Goal: Task Accomplishment & Management: Manage account settings

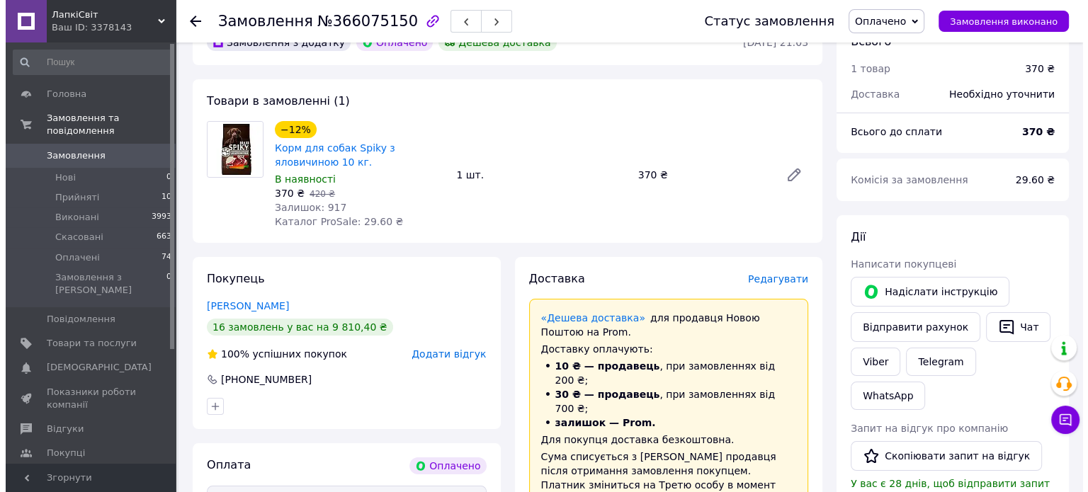
scroll to position [212, 0]
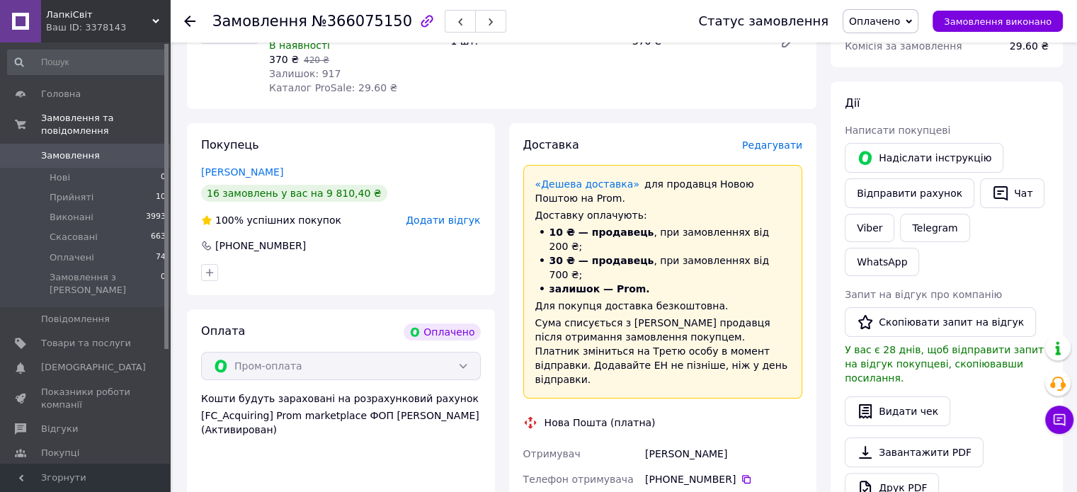
click at [764, 141] on span "Редагувати" at bounding box center [772, 145] width 60 height 11
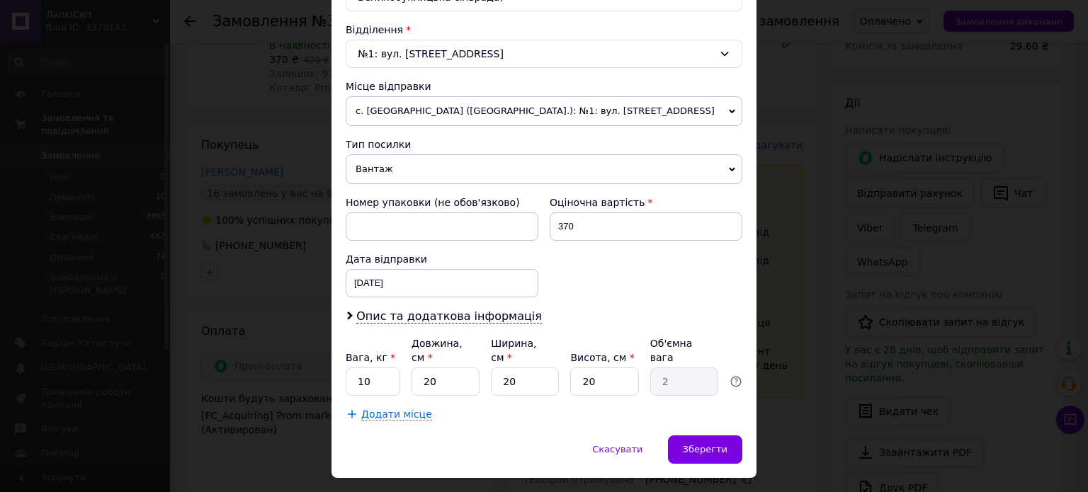
scroll to position [444, 0]
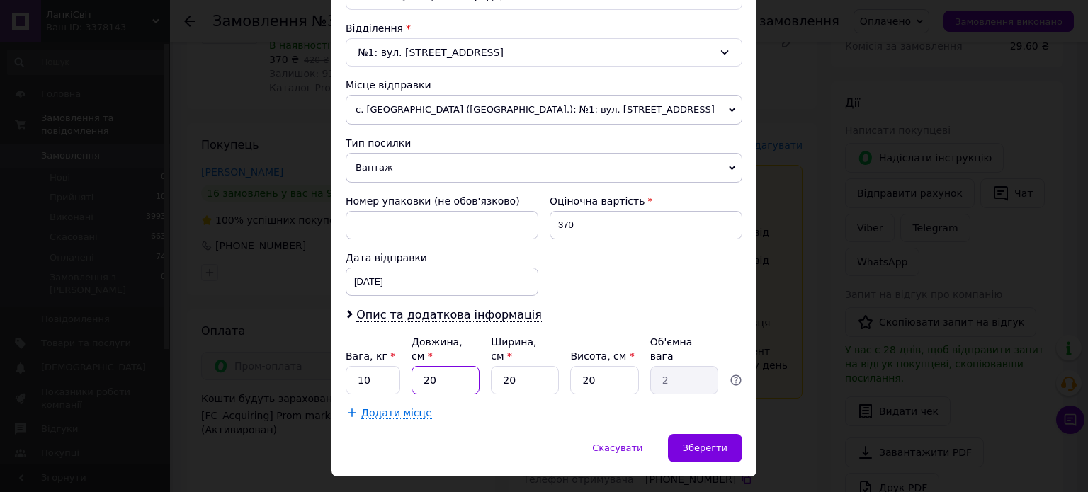
click at [461, 366] on input "20" at bounding box center [446, 380] width 68 height 28
click at [460, 366] on input "20" at bounding box center [446, 380] width 68 height 28
type input "5"
type input "0.5"
type input "50"
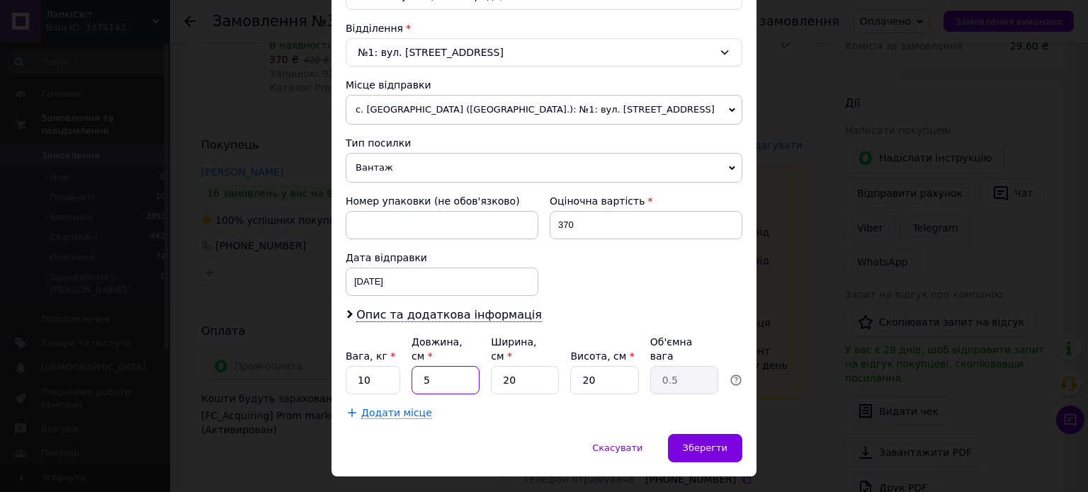
type input "5"
type input "50"
click at [519, 366] on input "20" at bounding box center [525, 380] width 68 height 28
type input "3"
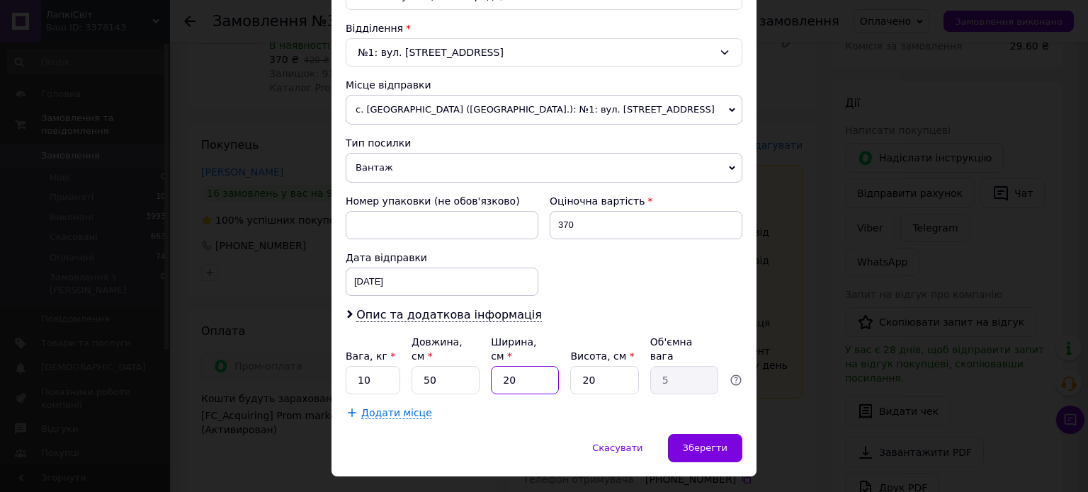
type input "0.75"
type input "30"
type input "7.5"
type input "30"
click at [620, 366] on input "20" at bounding box center [604, 380] width 68 height 28
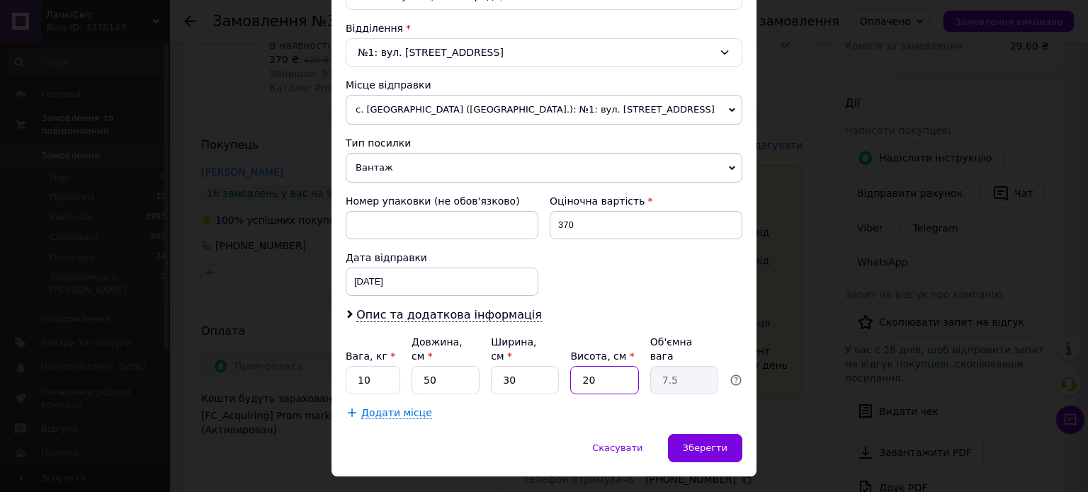
click at [620, 366] on input "20" at bounding box center [604, 380] width 68 height 28
type input "1"
type input "0.38"
type input "15"
type input "5.63"
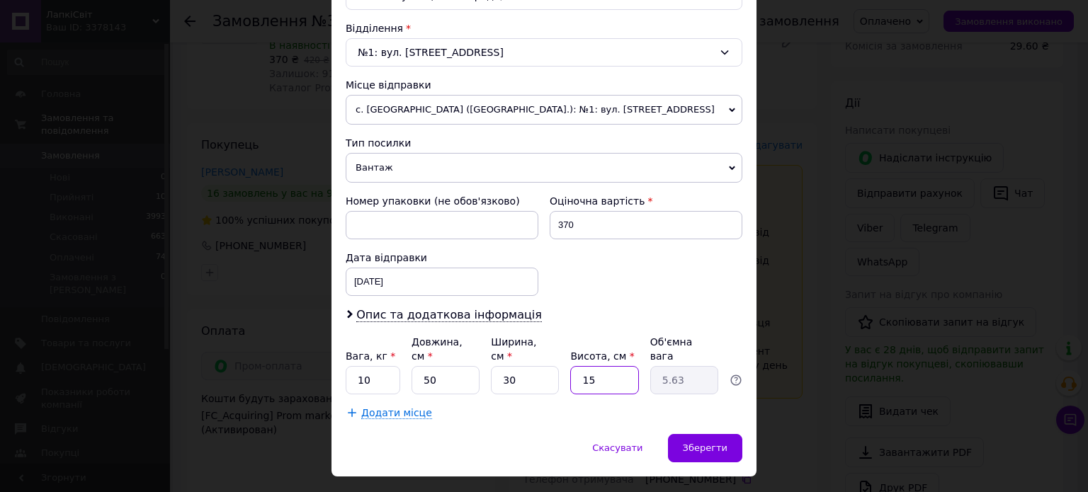
type input "15"
click at [465, 308] on span "Опис та додаткова інформація" at bounding box center [449, 315] width 186 height 14
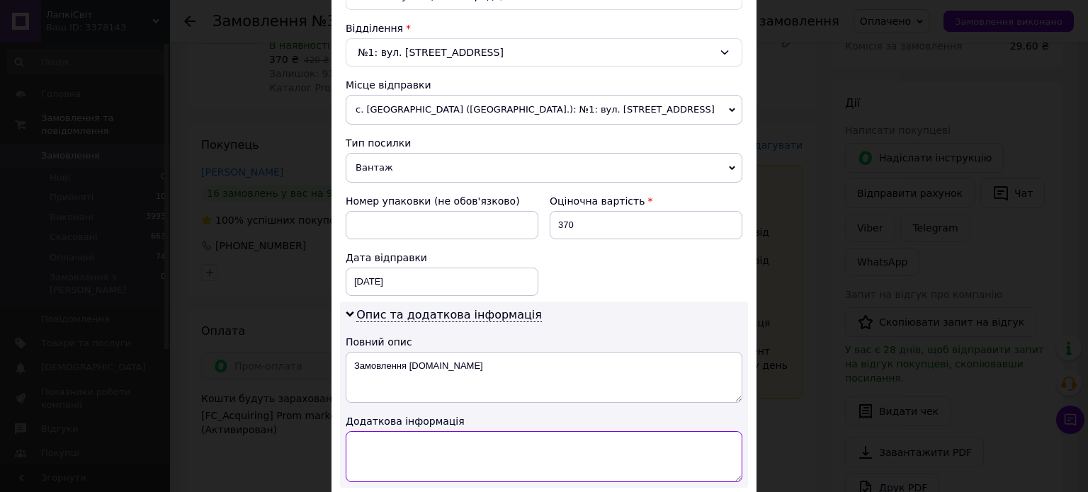
click at [450, 450] on textarea at bounding box center [544, 456] width 397 height 51
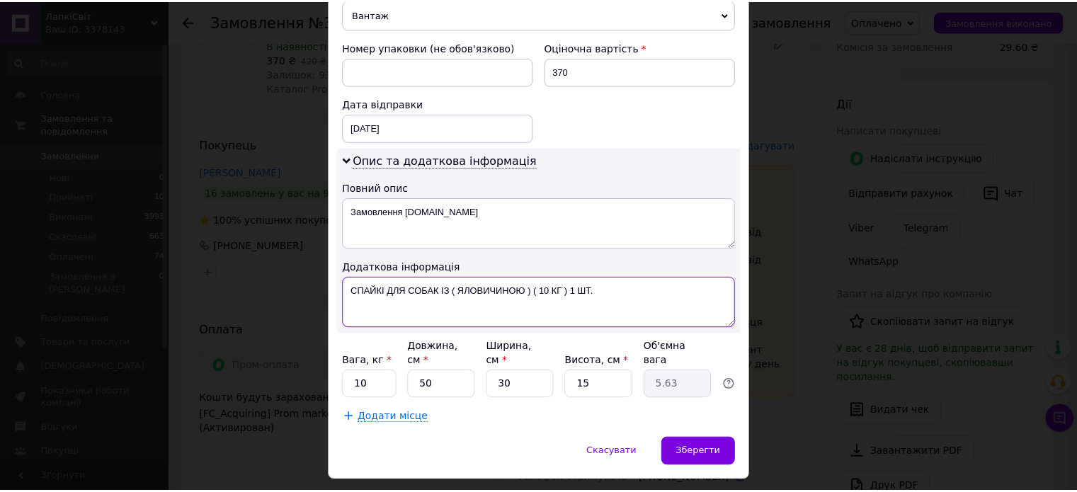
scroll to position [602, 0]
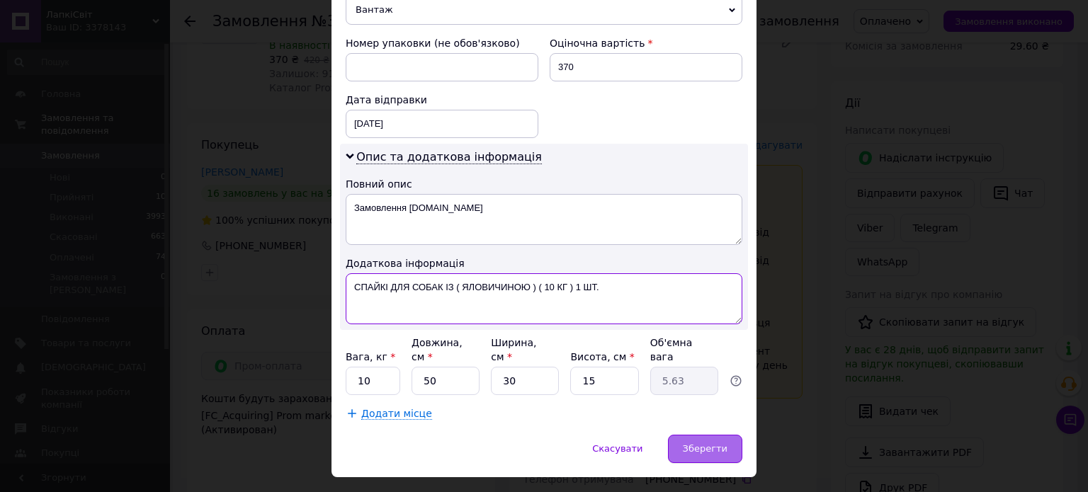
type textarea "СПАЙКІ ДЛЯ СОБАК ІЗ ( ЯЛОВИЧИНОЮ ) ( 10 КГ ) 1 ШТ."
click at [708, 443] on span "Зберегти" at bounding box center [705, 448] width 45 height 11
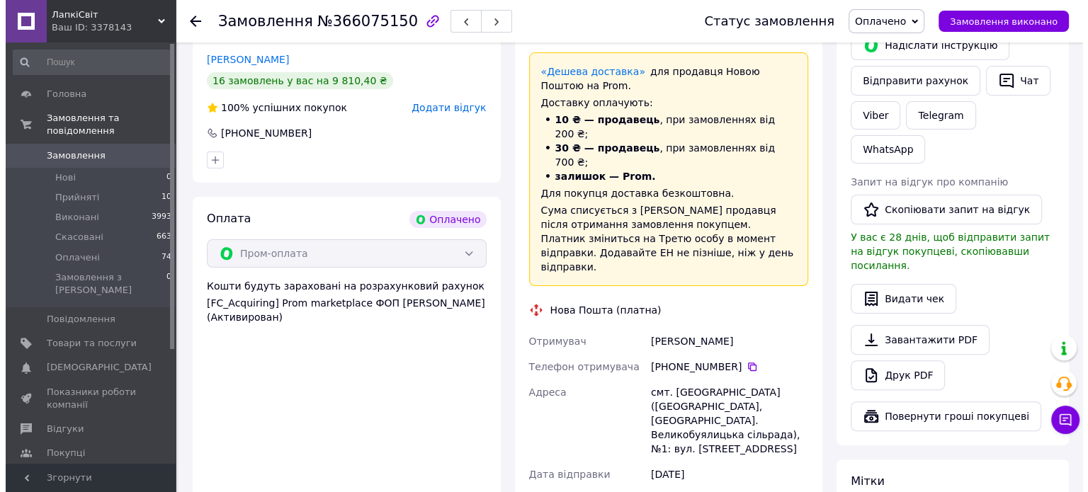
scroll to position [283, 0]
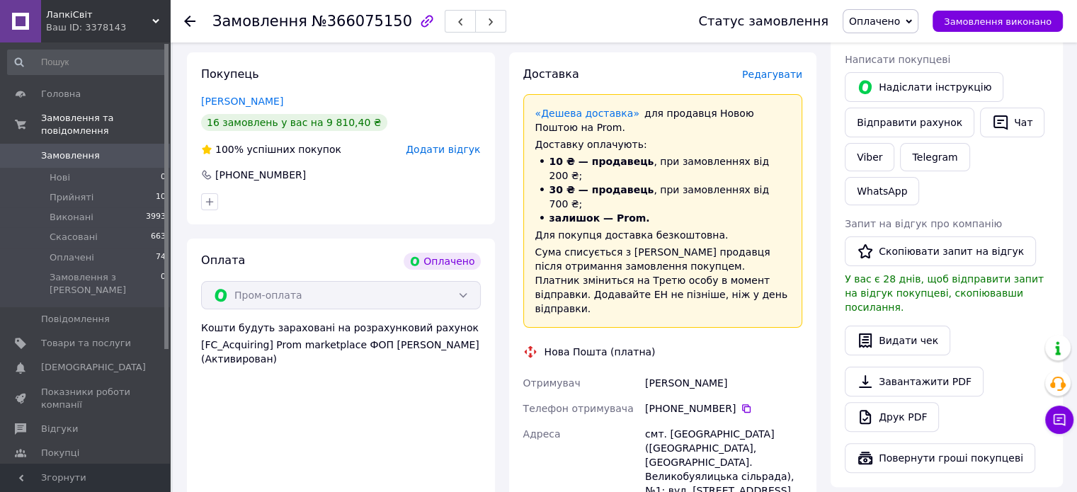
click at [781, 76] on span "Редагувати" at bounding box center [772, 74] width 60 height 11
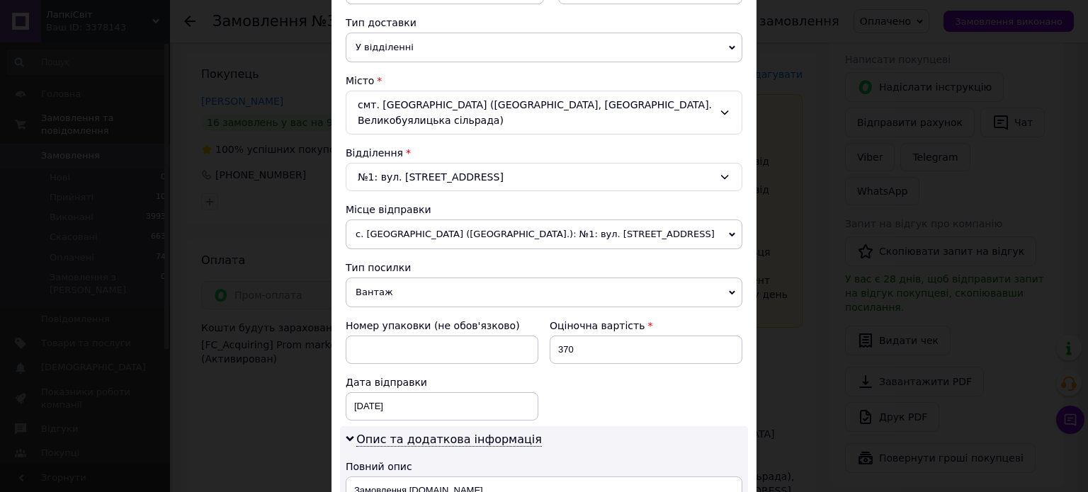
scroll to position [425, 0]
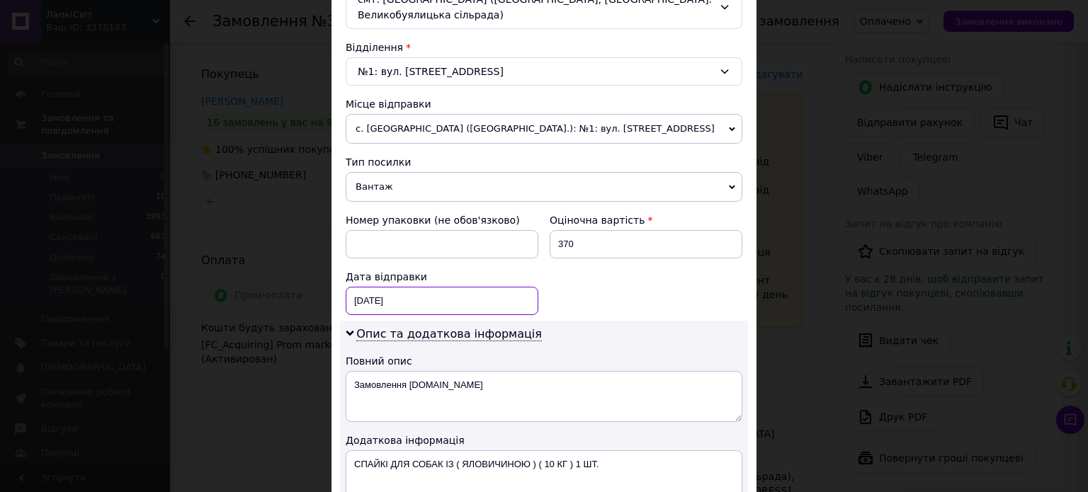
click at [388, 287] on div "[DATE] < 2025 > < Октябрь > Пн Вт Ср Чт Пт Сб Вс 29 30 1 2 3 4 5 6 7 8 9 10 11 …" at bounding box center [442, 301] width 193 height 28
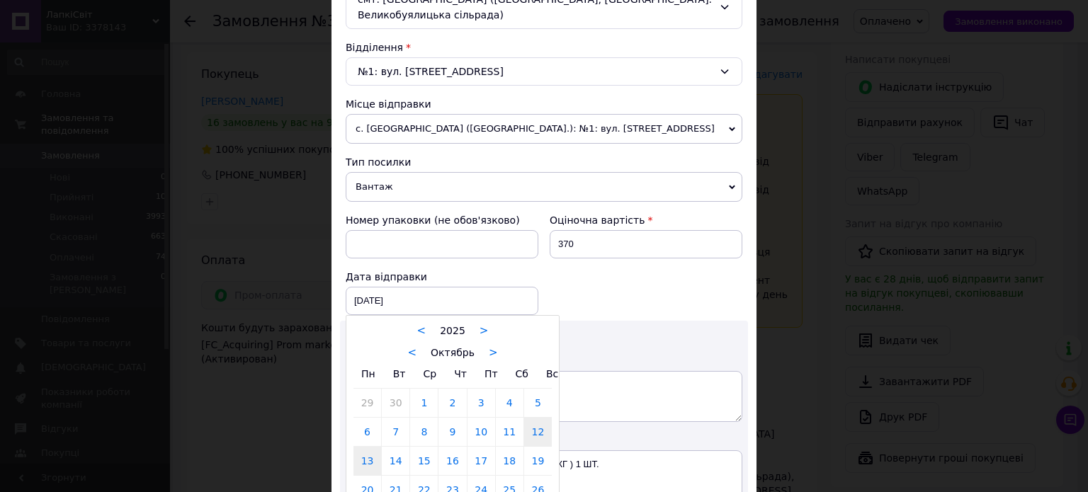
click at [373, 447] on link "13" at bounding box center [367, 461] width 28 height 28
type input "[DATE]"
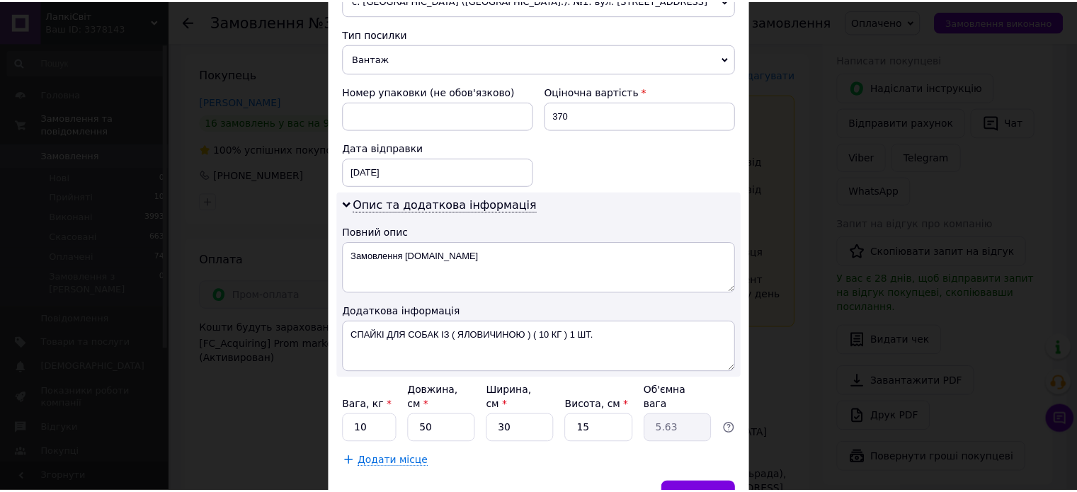
scroll to position [602, 0]
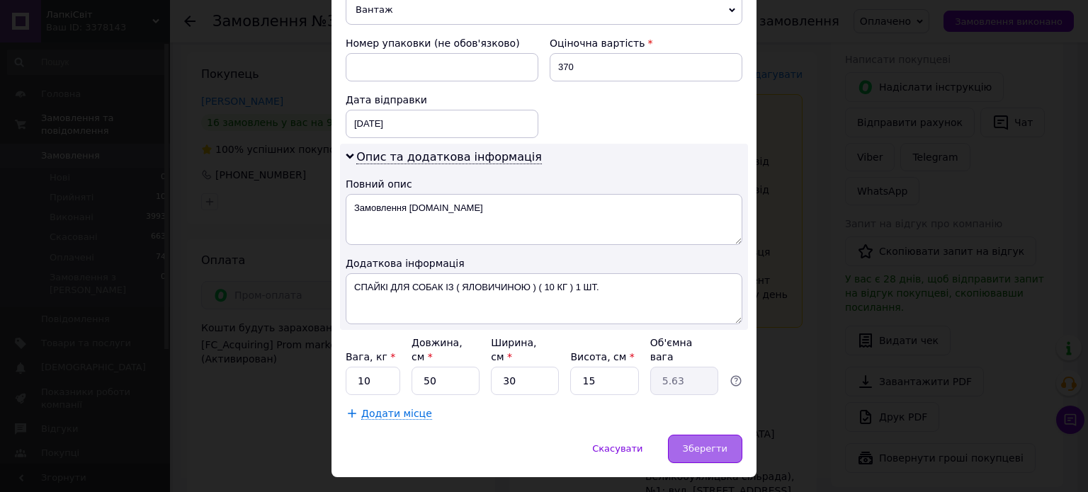
click at [700, 435] on div "Зберегти" at bounding box center [705, 449] width 74 height 28
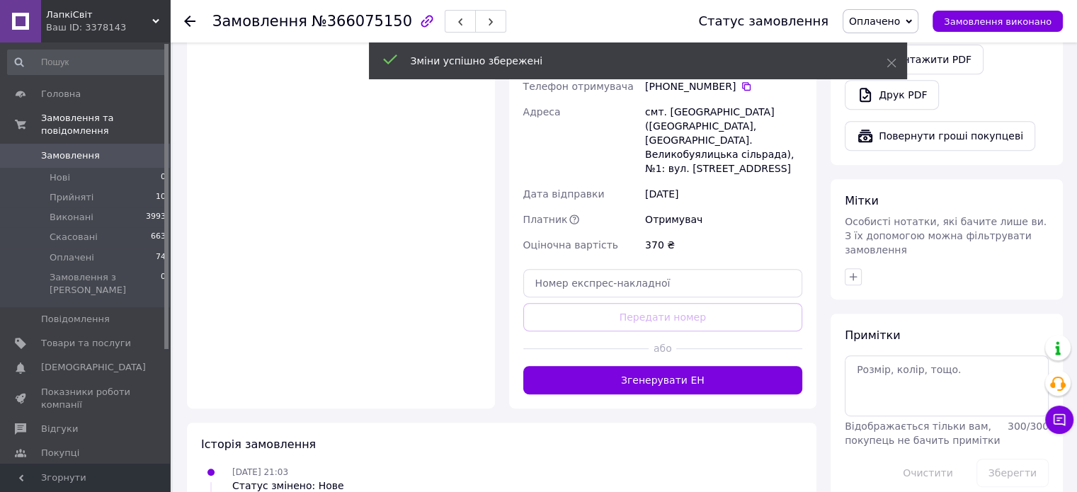
scroll to position [637, 0]
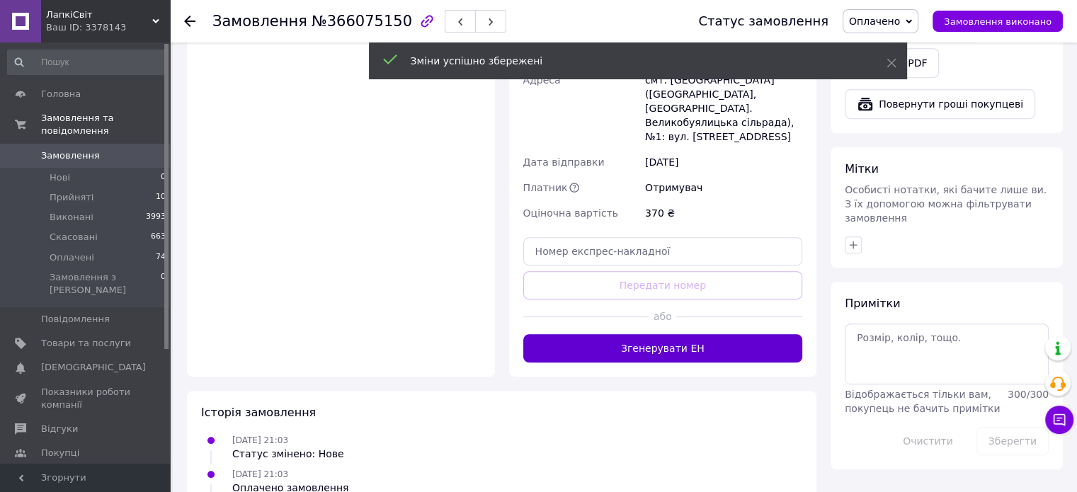
click at [731, 334] on button "Згенерувати ЕН" at bounding box center [663, 348] width 280 height 28
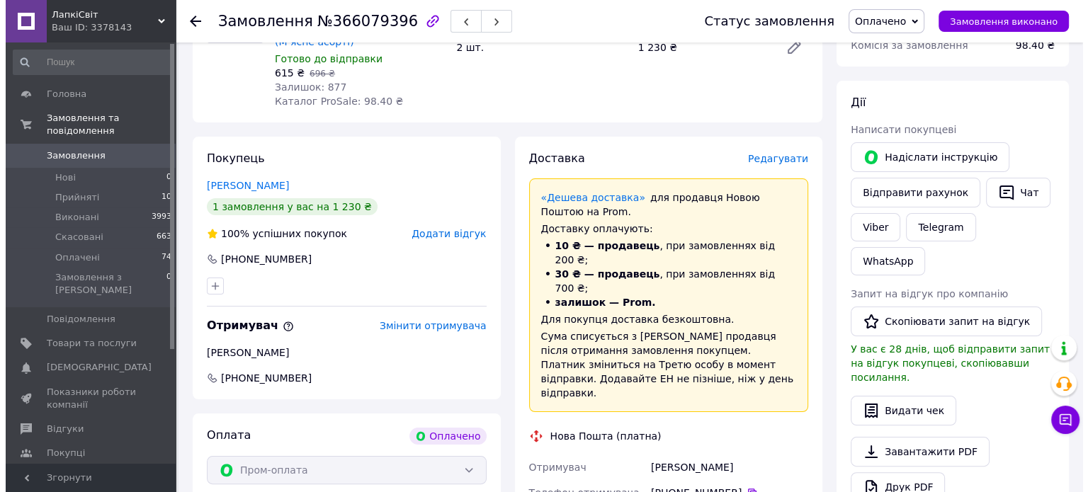
scroll to position [212, 0]
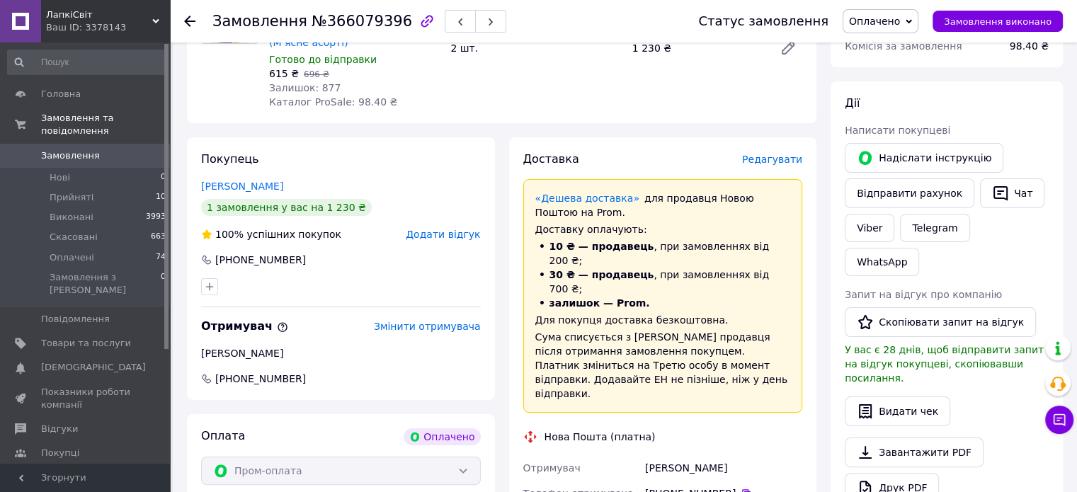
click at [765, 154] on span "Редагувати" at bounding box center [772, 159] width 60 height 11
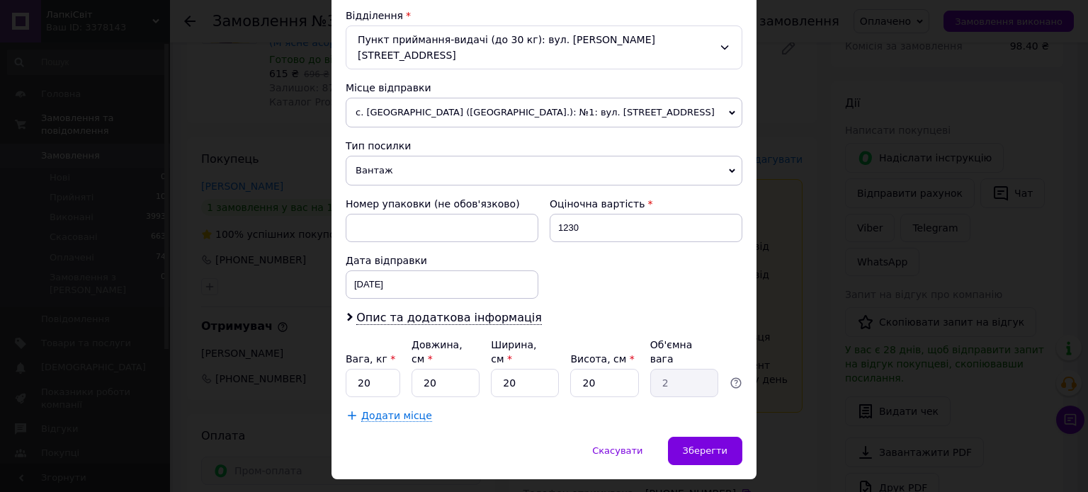
scroll to position [444, 0]
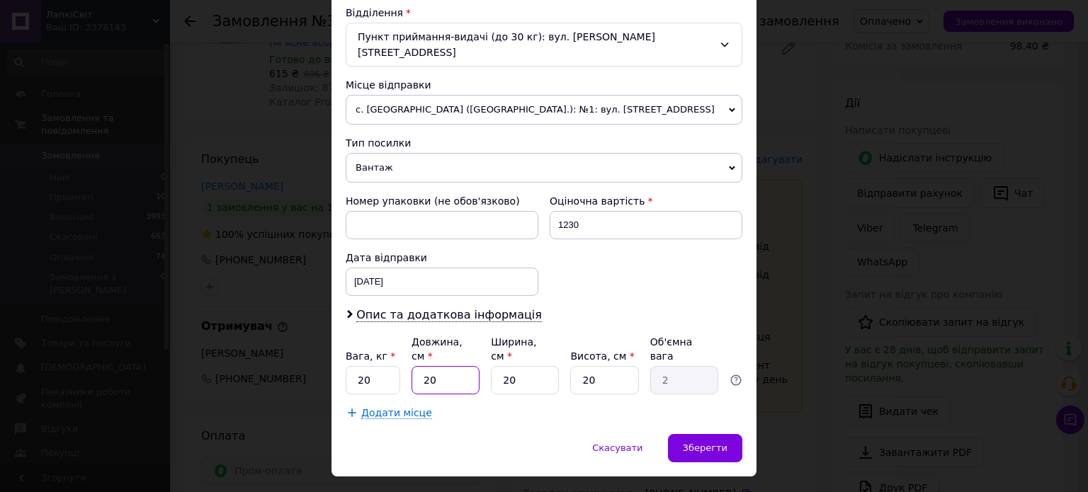
click at [459, 366] on input "20" at bounding box center [446, 380] width 68 height 28
type input "5"
type input "0.5"
type input "55"
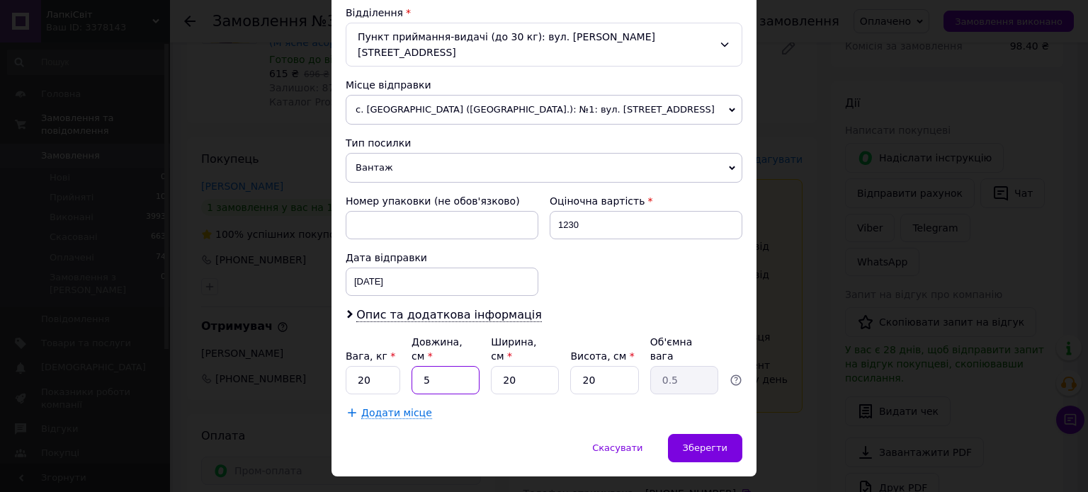
type input "5.5"
type input "55"
click at [533, 366] on input "20" at bounding box center [525, 380] width 68 height 28
type input "3"
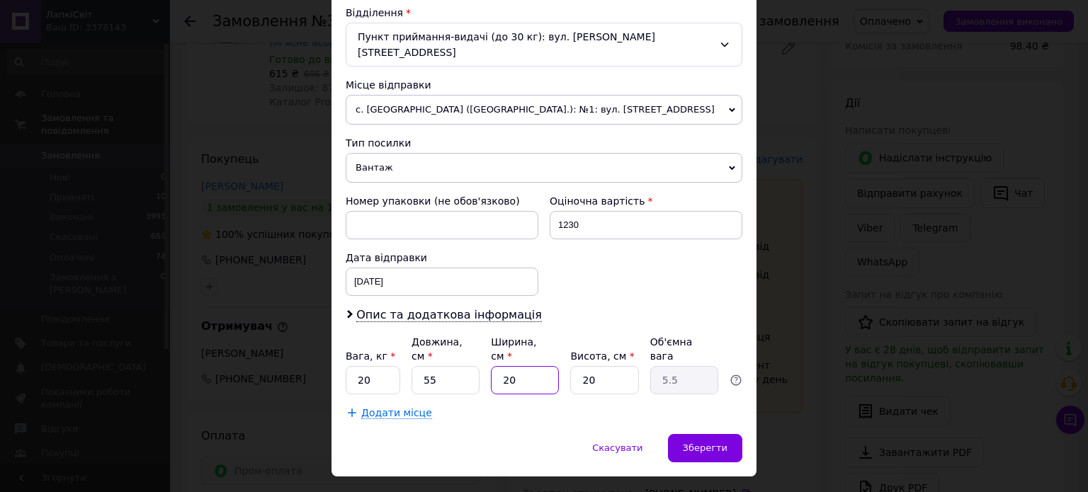
type input "0.83"
type input "33"
type input "9.07"
type input "33"
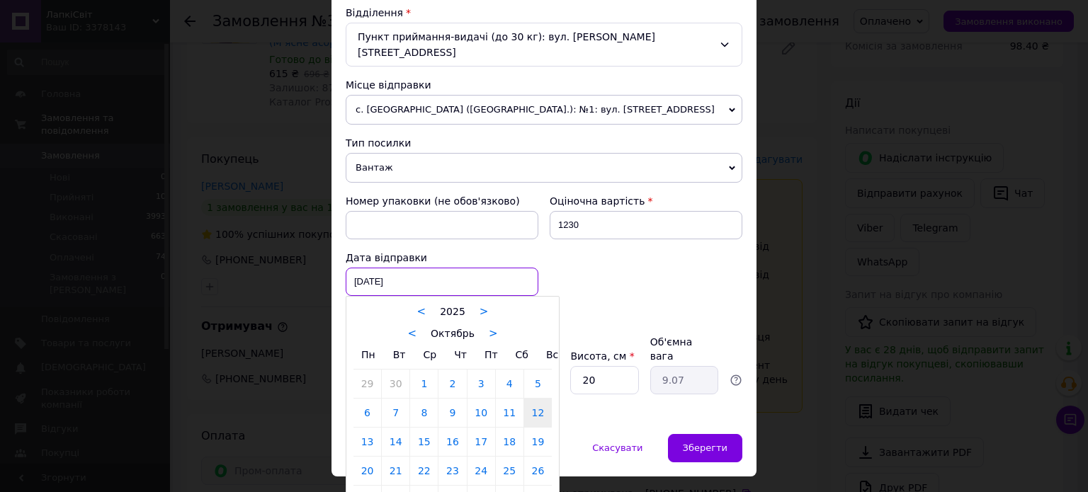
drag, startPoint x: 407, startPoint y: 259, endPoint x: 383, endPoint y: 286, distance: 36.2
click at [407, 268] on div "[DATE] < 2025 > < Октябрь > Пн Вт Ср Чт Пт Сб Вс 29 30 1 2 3 4 5 6 7 8 9 10 11 …" at bounding box center [442, 282] width 193 height 28
click at [366, 428] on link "13" at bounding box center [367, 442] width 28 height 28
type input "[DATE]"
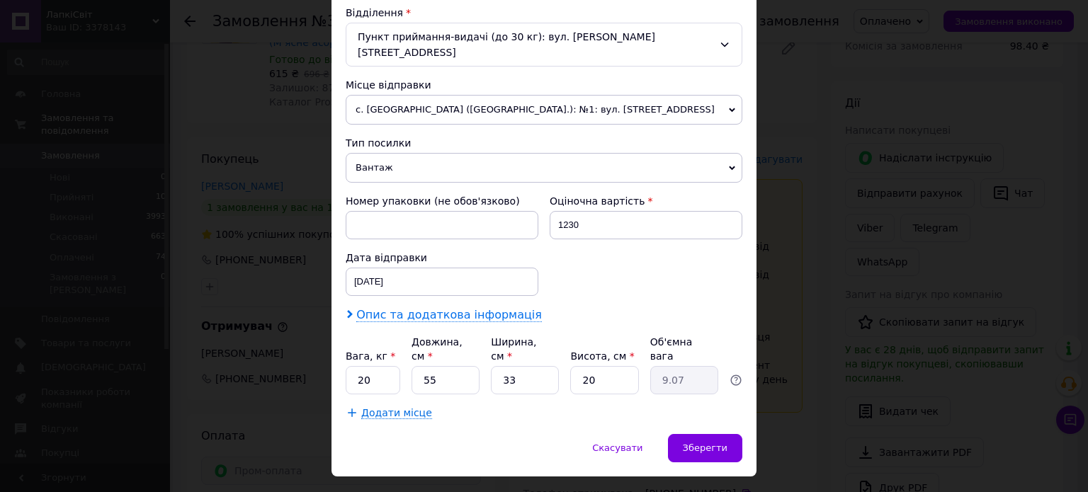
click at [379, 308] on span "Опис та додаткова інформація" at bounding box center [449, 315] width 186 height 14
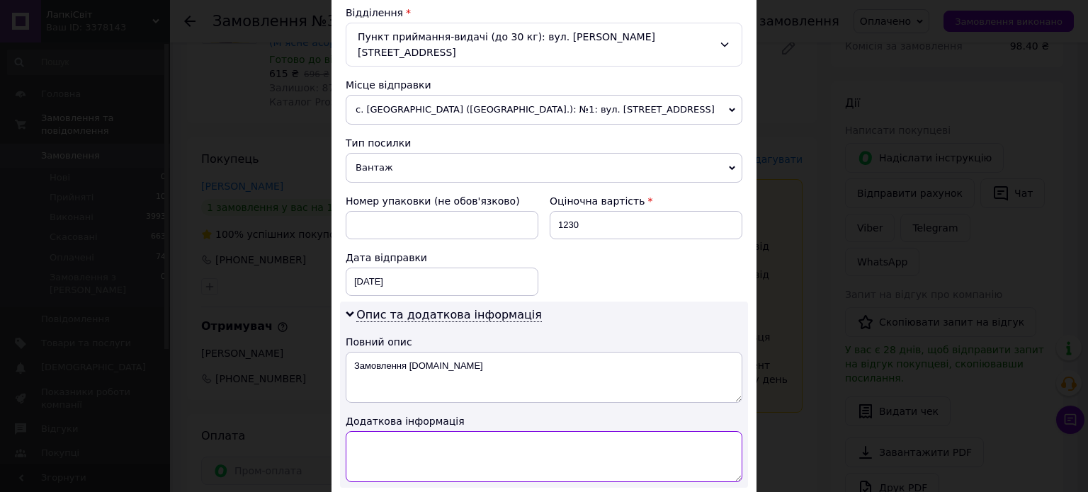
click at [402, 447] on textarea at bounding box center [544, 456] width 397 height 51
click at [446, 431] on textarea "ІЗІ КУК ДЛЯ КОТІВ ( 10 КГ ) 1 ШТ. ( ЖОВТИЙ МІШОК )" at bounding box center [544, 456] width 397 height 51
click at [475, 431] on textarea "ІЗІ КУК ДЛЯ КОТІВ ( 20 КГ ) 1 ШТ. ( ЖОВТИЙ МІШОК )" at bounding box center [544, 456] width 397 height 51
click at [402, 431] on textarea "ІЗІ КУК ДЛЯ КОТІВ ( 20 КГ ) 2 ШТ. ( ЖОВТИЙ МІШОК )" at bounding box center [544, 456] width 397 height 51
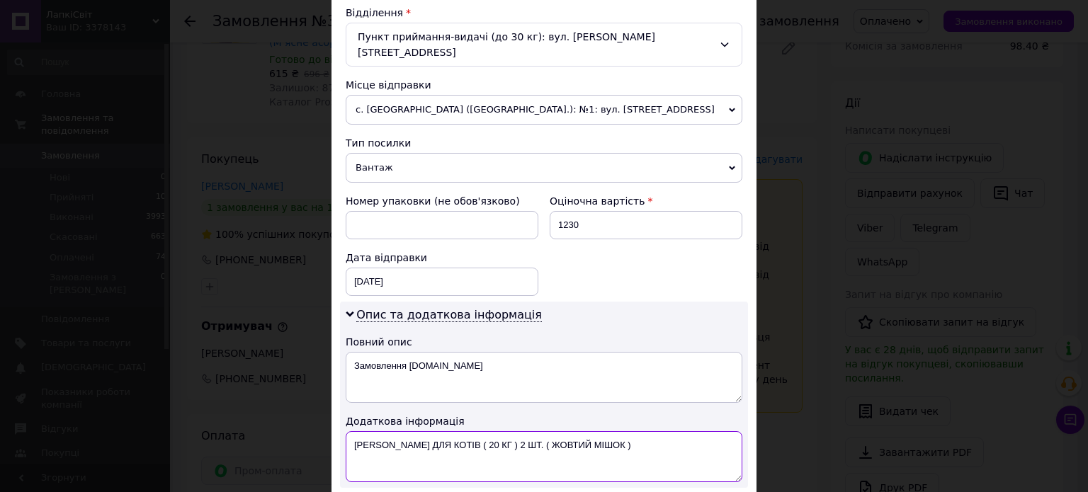
click at [402, 431] on textarea "ІЗІ КУК ДЛЯ КОТІВ ( 20 КГ ) 2 ШТ. ( ЖОВТИЙ МІШОК )" at bounding box center [544, 456] width 397 height 51
type textarea "ІЗІ КУК ДЛЯ КОТІВ ( 20 КГ ) 2 ШТ. ( ЖОВТИЙ МІШОК )"
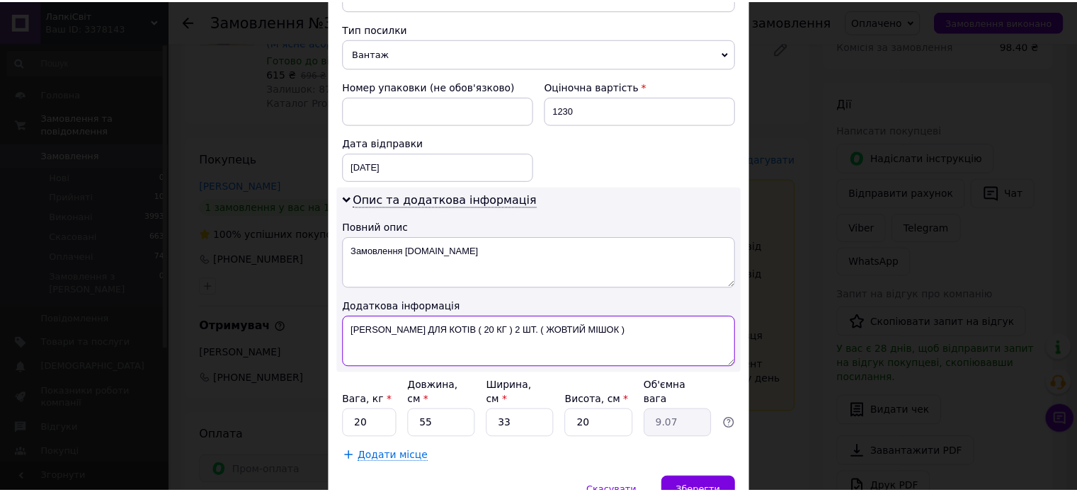
scroll to position [586, 0]
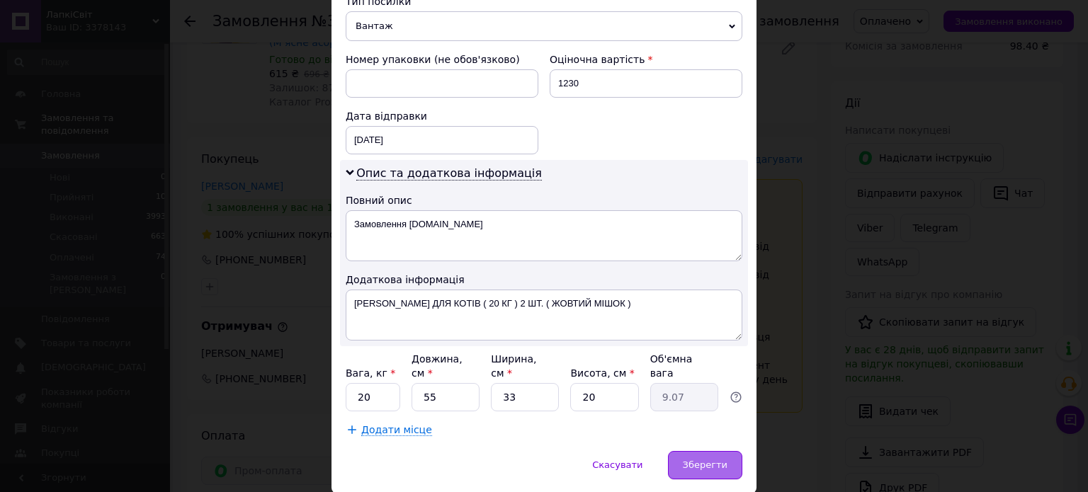
click at [713, 460] on span "Зберегти" at bounding box center [705, 465] width 45 height 11
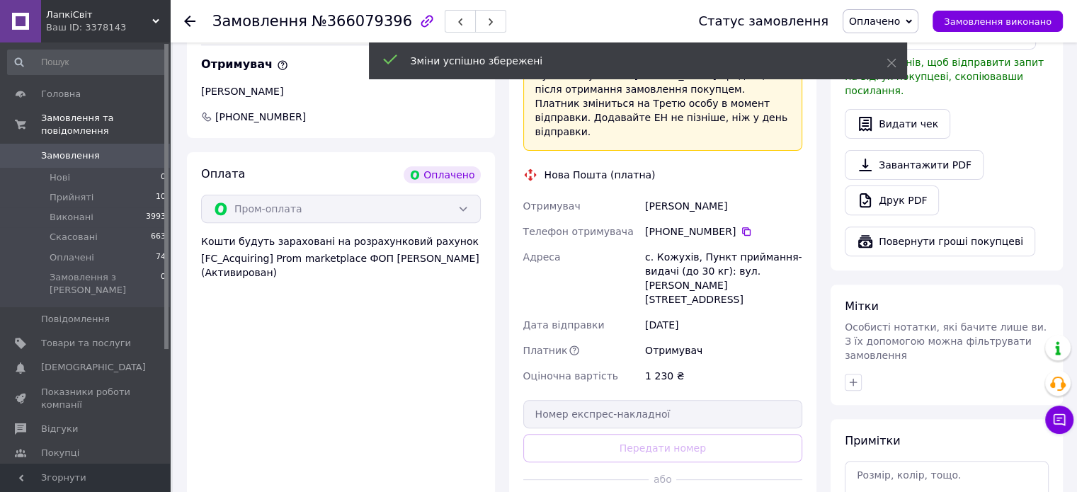
scroll to position [496, 0]
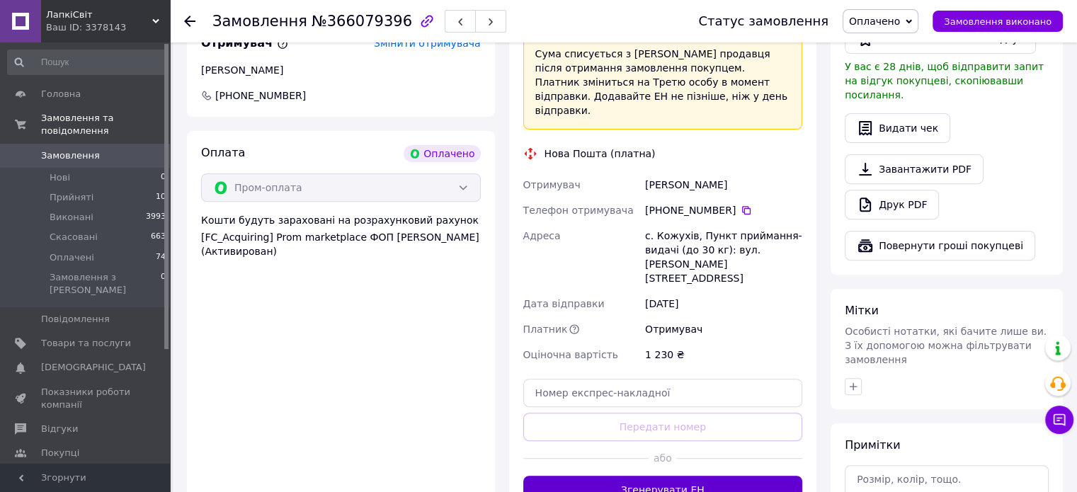
click at [713, 476] on button "Згенерувати ЕН" at bounding box center [663, 490] width 280 height 28
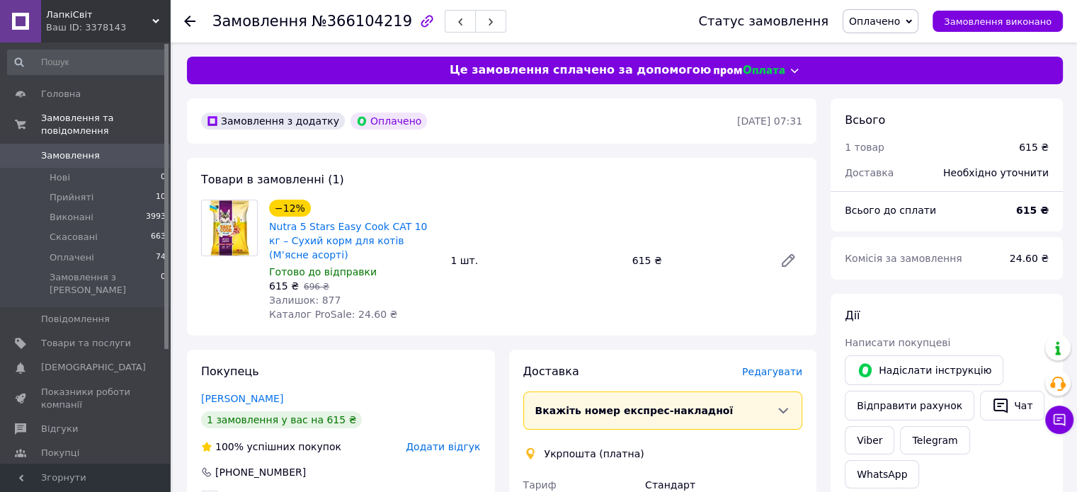
click at [759, 366] on span "Редагувати" at bounding box center [772, 371] width 60 height 11
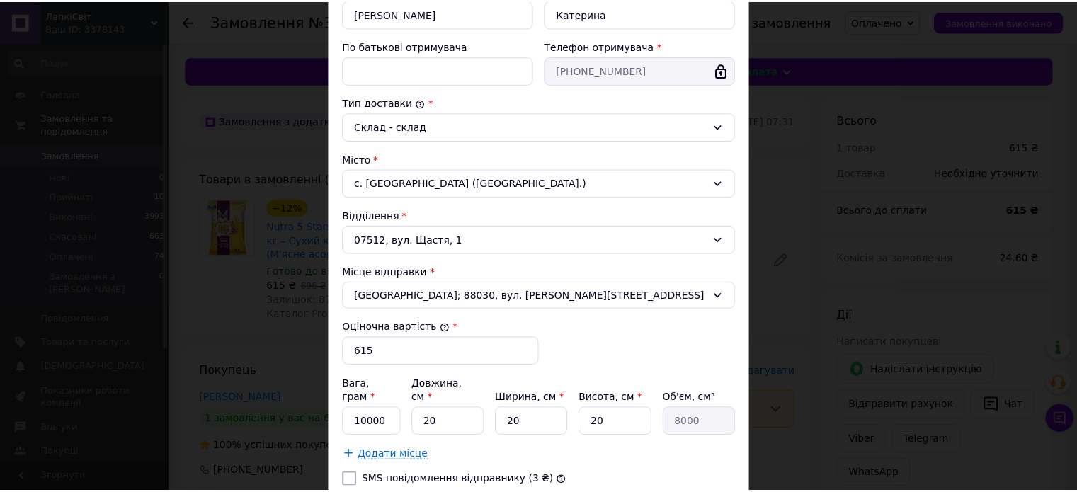
scroll to position [390, 0]
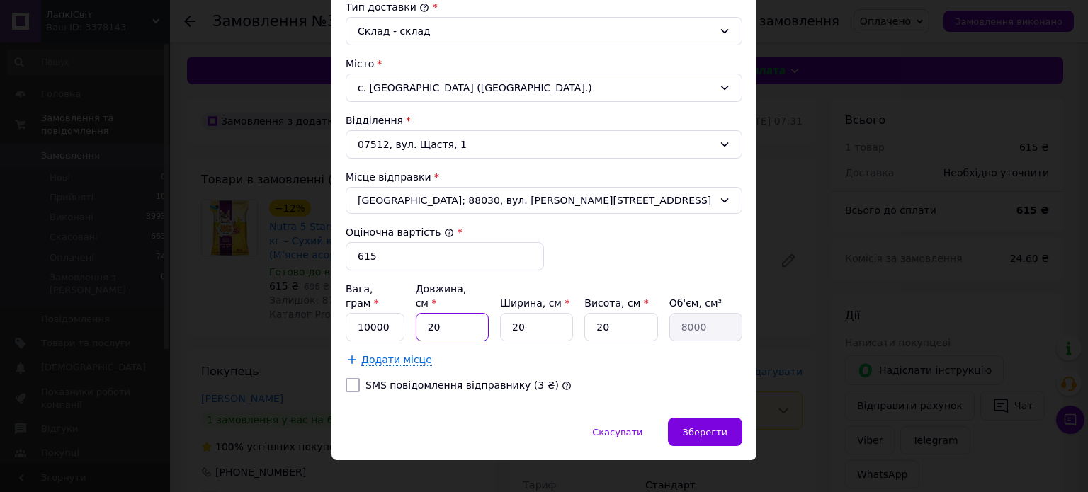
click at [444, 313] on input "20" at bounding box center [452, 327] width 73 height 28
type input "5"
type input "2000"
type input "50"
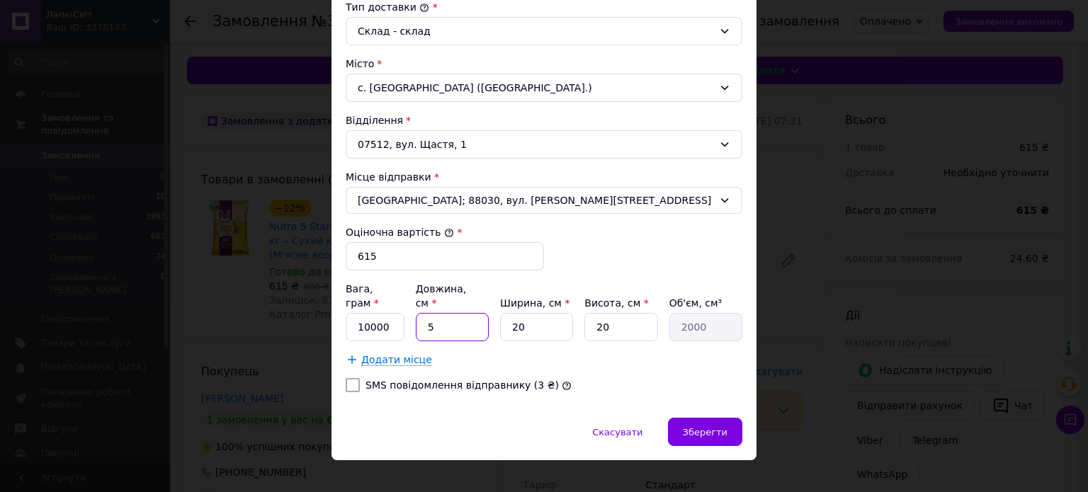
type input "20000"
type input "50"
click at [561, 313] on input "20" at bounding box center [536, 327] width 73 height 28
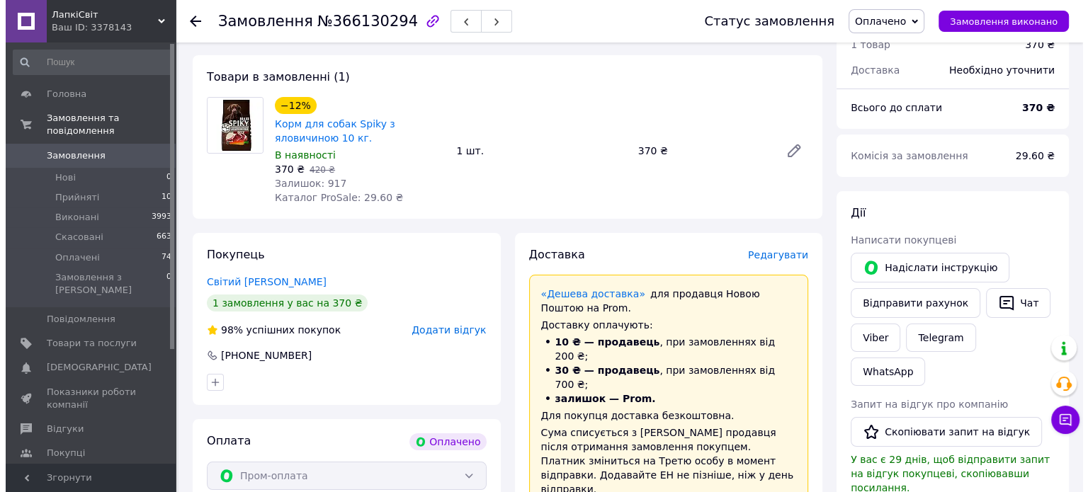
scroll to position [142, 0]
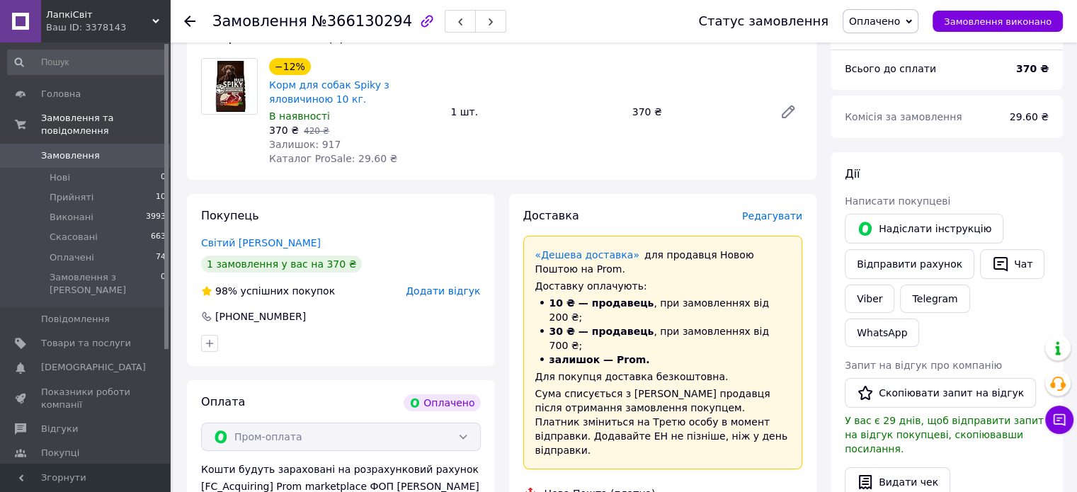
click at [776, 215] on span "Редагувати" at bounding box center [772, 215] width 60 height 11
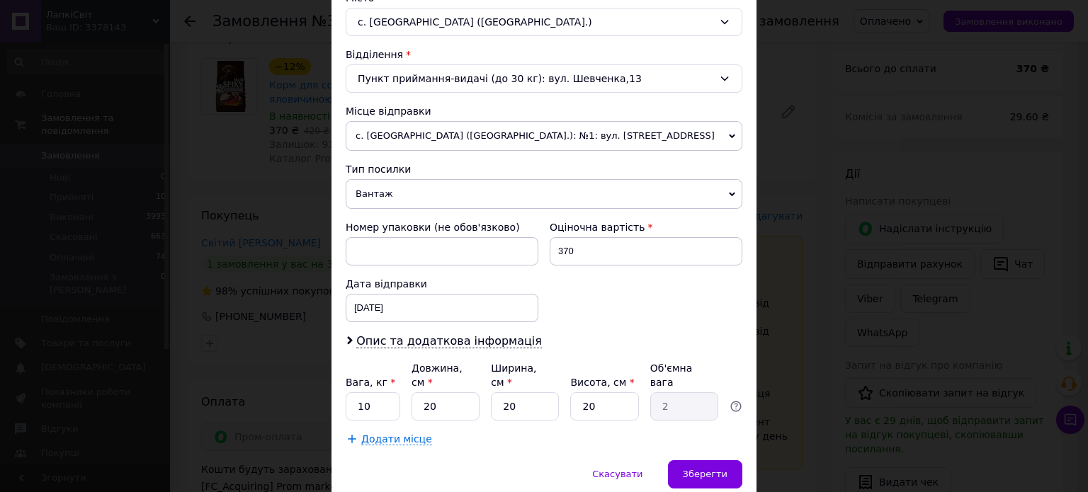
scroll to position [425, 0]
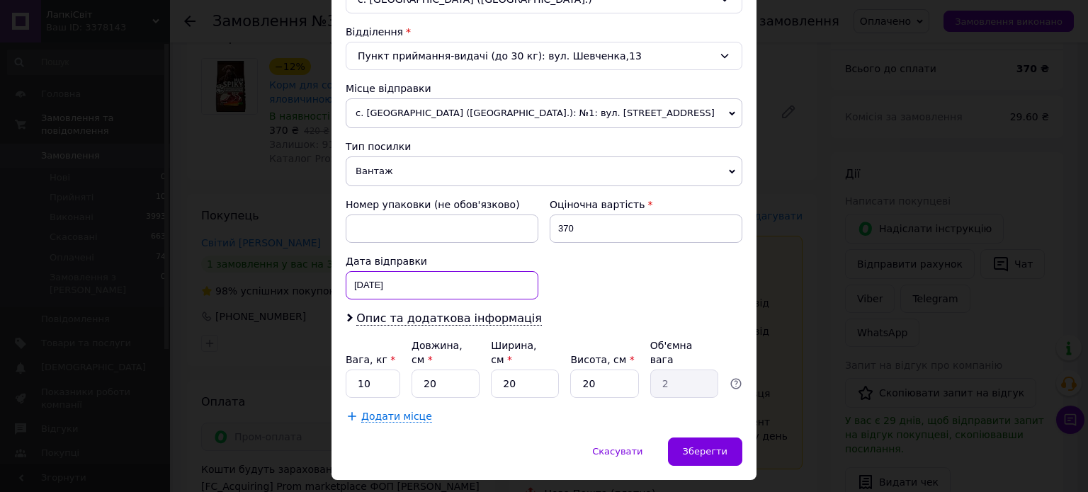
click at [387, 288] on div "[DATE] < 2025 > < Октябрь > Пн Вт Ср Чт Пт Сб Вс 29 30 1 2 3 4 5 6 7 8 9 10 11 …" at bounding box center [442, 285] width 193 height 28
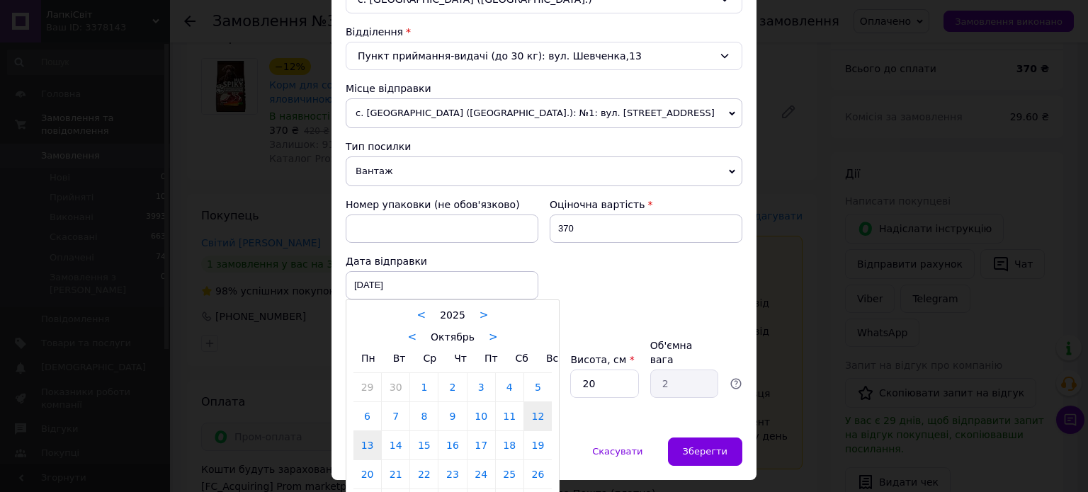
click at [363, 448] on link "13" at bounding box center [367, 445] width 28 height 28
type input "[DATE]"
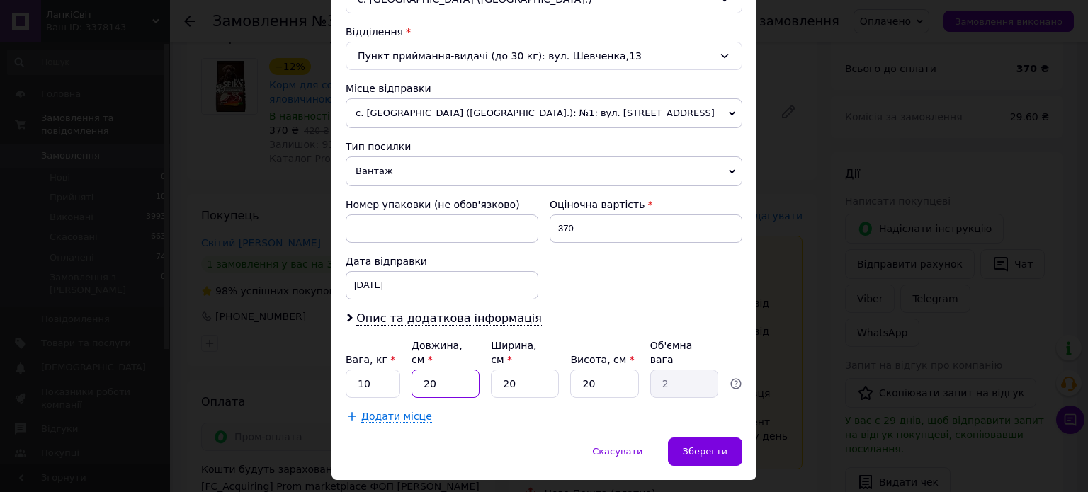
click at [431, 370] on input "20" at bounding box center [446, 384] width 68 height 28
type input "5"
type input "0.5"
type input "50"
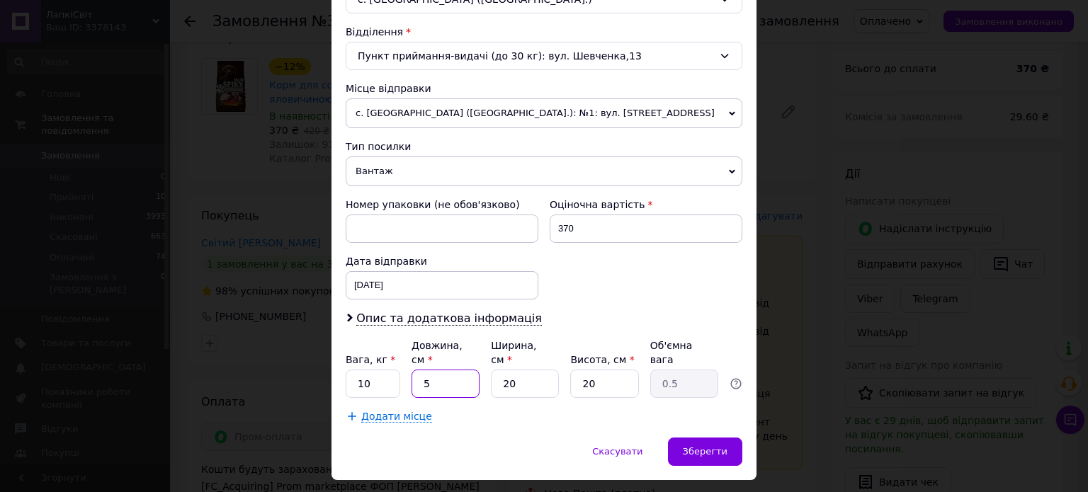
type input "5"
type input "50"
click at [514, 370] on input "20" at bounding box center [525, 384] width 68 height 28
type input "3"
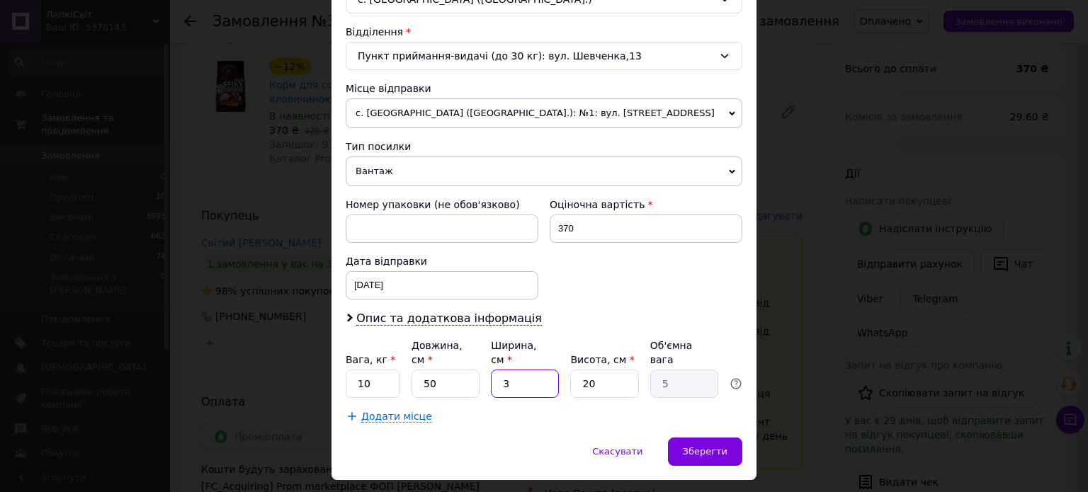
type input "0.75"
type input "30"
type input "7.5"
type input "30"
click at [595, 370] on input "20" at bounding box center [604, 384] width 68 height 28
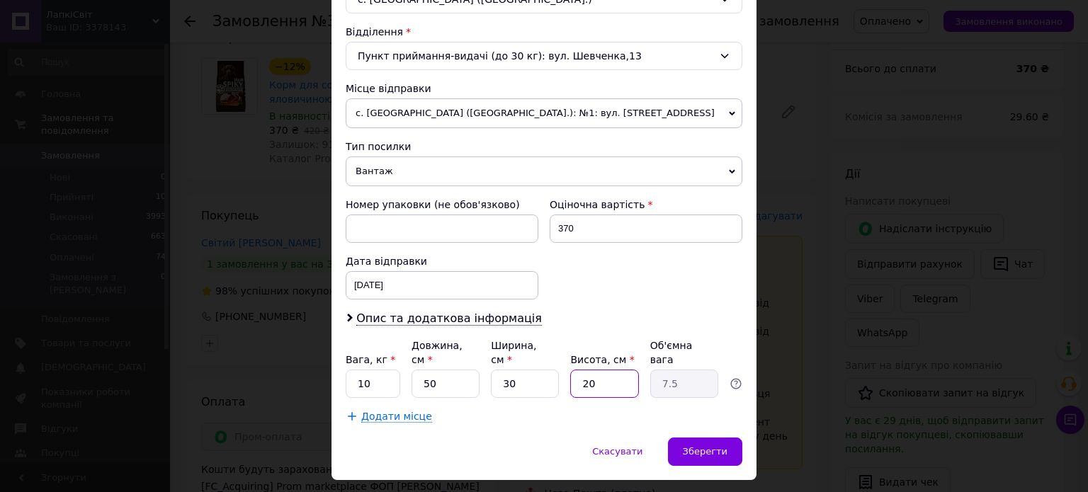
click at [595, 370] on input "20" at bounding box center [604, 384] width 68 height 28
type input "1"
type input "0.38"
type input "15"
type input "5.63"
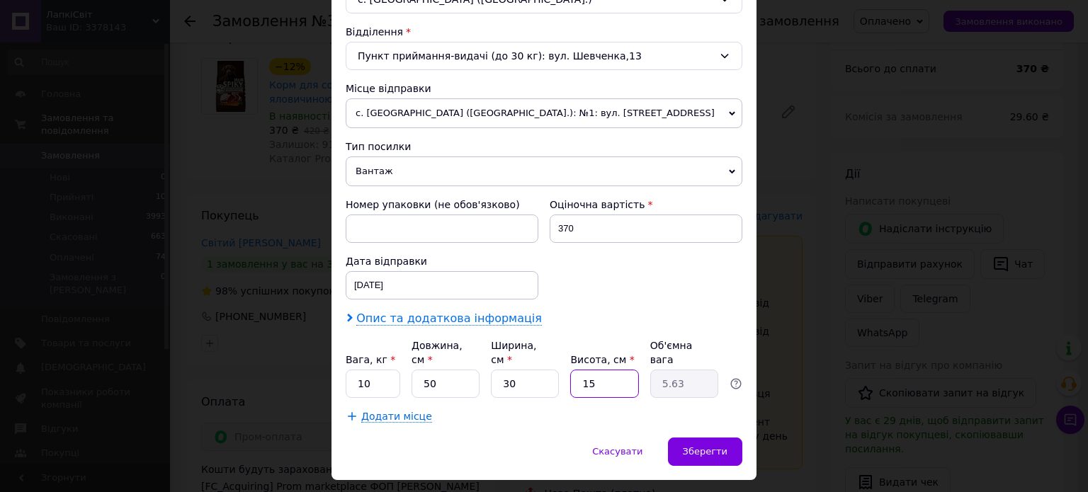
type input "15"
click at [441, 317] on span "Опис та додаткова інформація" at bounding box center [449, 319] width 186 height 14
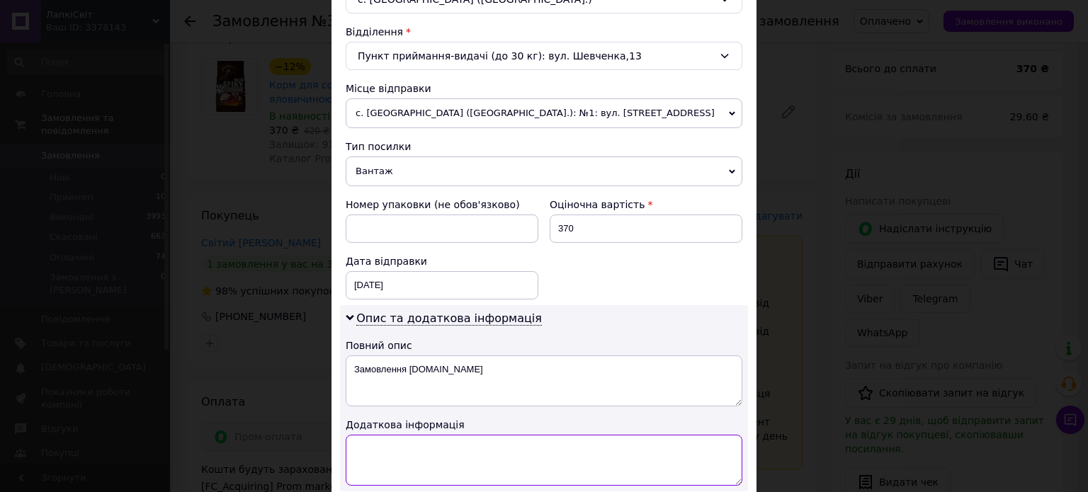
click at [465, 441] on textarea at bounding box center [544, 460] width 397 height 51
click at [645, 449] on textarea "СПАЙКІ ДЛЯ СОБАК ІЗ ( ЯЛОВИЧИНОЮ ) ( 10 КГ ) 1 ШТ." at bounding box center [544, 460] width 397 height 51
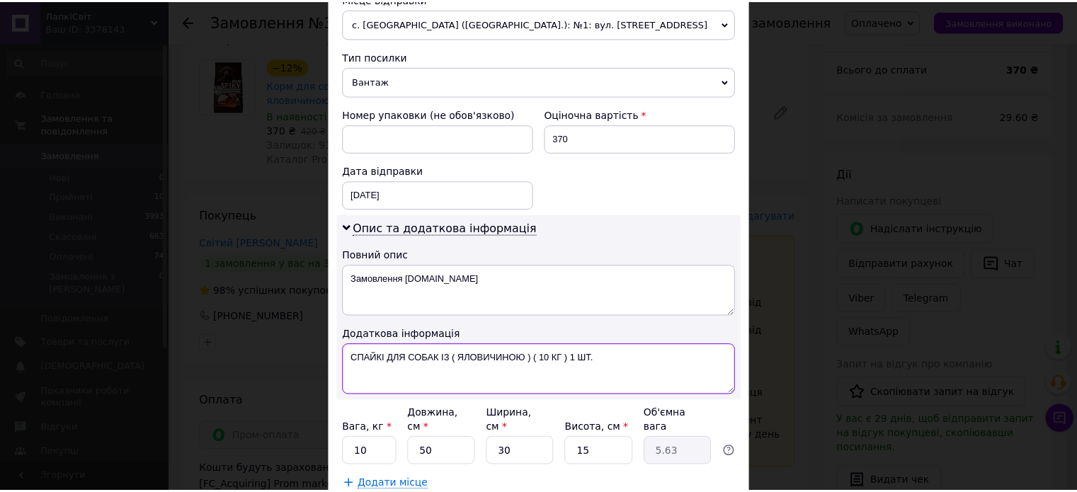
scroll to position [567, 0]
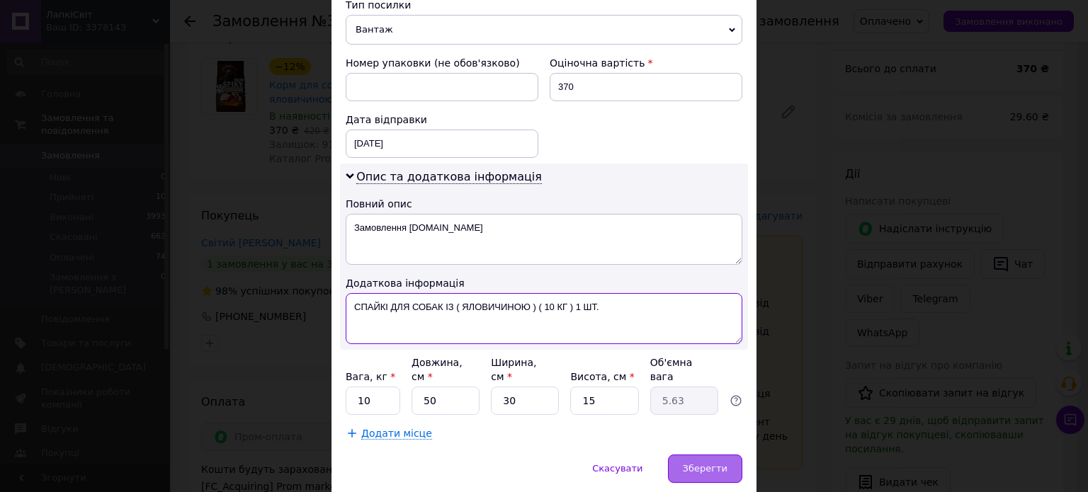
type textarea "СПАЙКІ ДЛЯ СОБАК ІЗ ( ЯЛОВИЧИНОЮ ) ( 10 КГ ) 1 ШТ."
click at [705, 463] on span "Зберегти" at bounding box center [705, 468] width 45 height 11
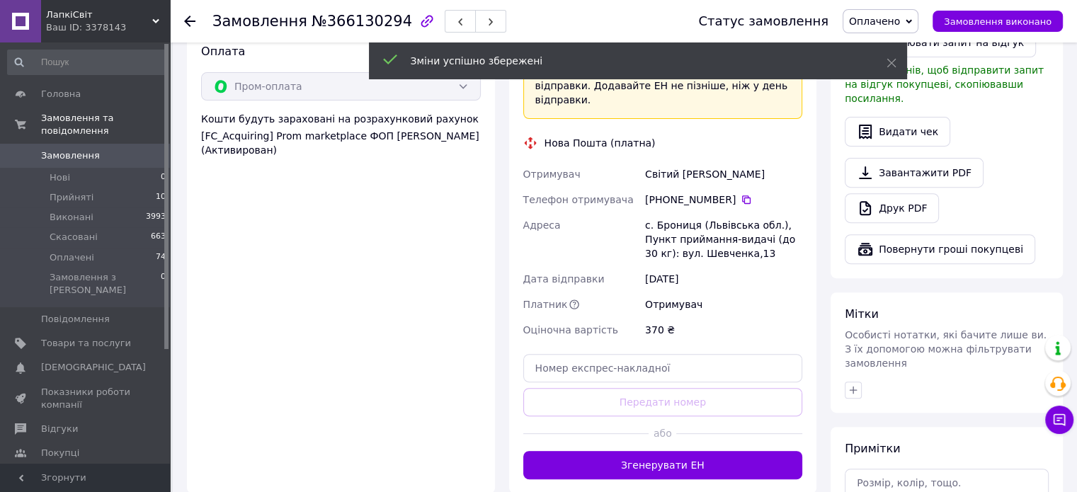
scroll to position [496, 0]
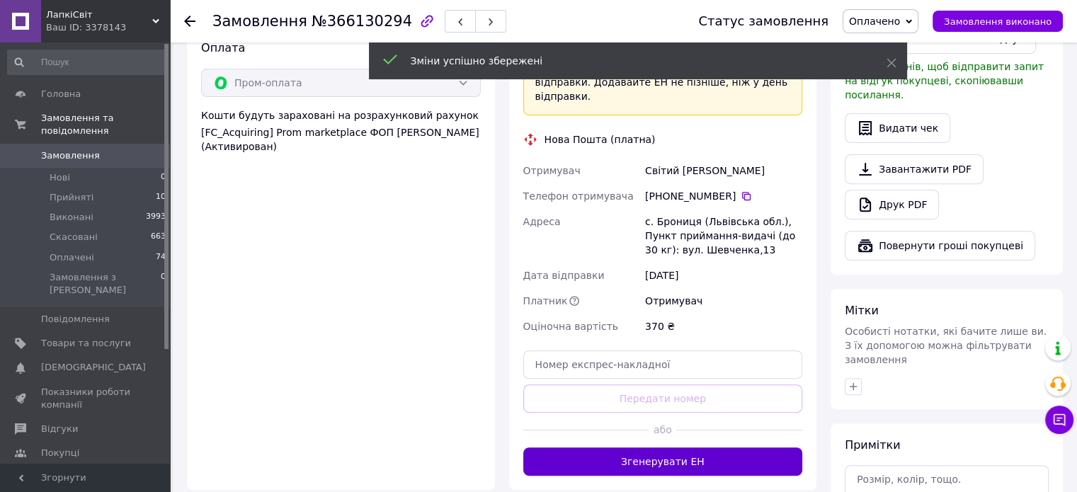
click at [686, 448] on button "Згенерувати ЕН" at bounding box center [663, 462] width 280 height 28
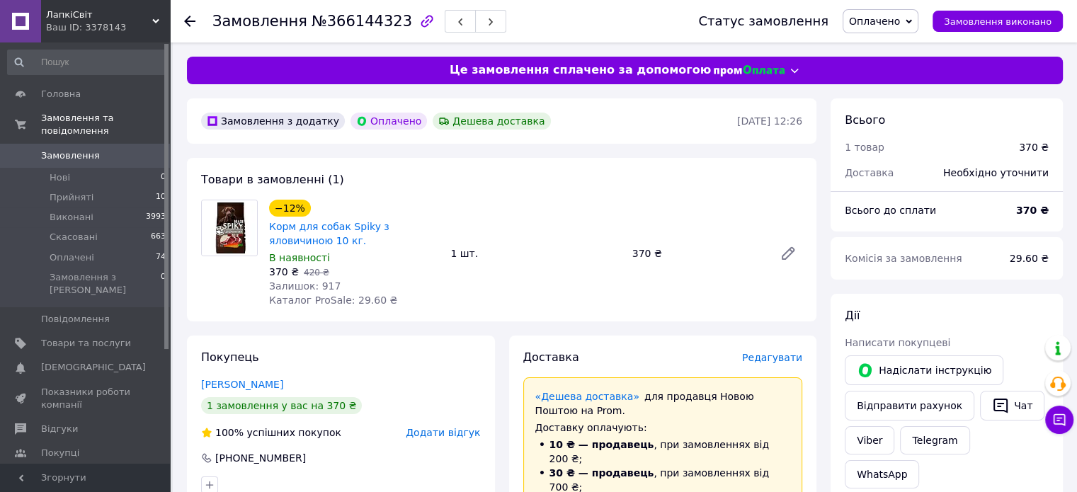
click at [778, 355] on span "Редагувати" at bounding box center [772, 357] width 60 height 11
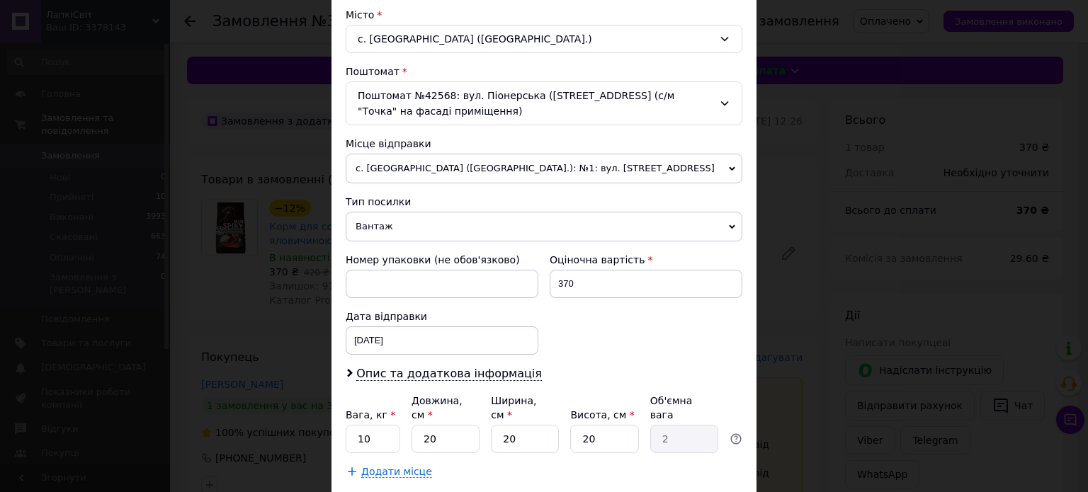
scroll to position [460, 0]
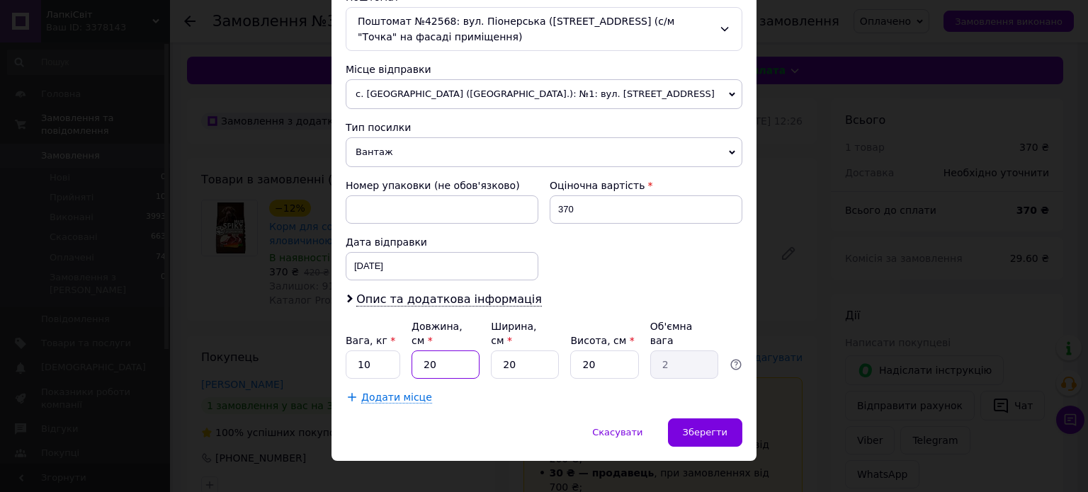
click at [450, 351] on input "20" at bounding box center [446, 365] width 68 height 28
type input "5"
type input "0.5"
type input "50"
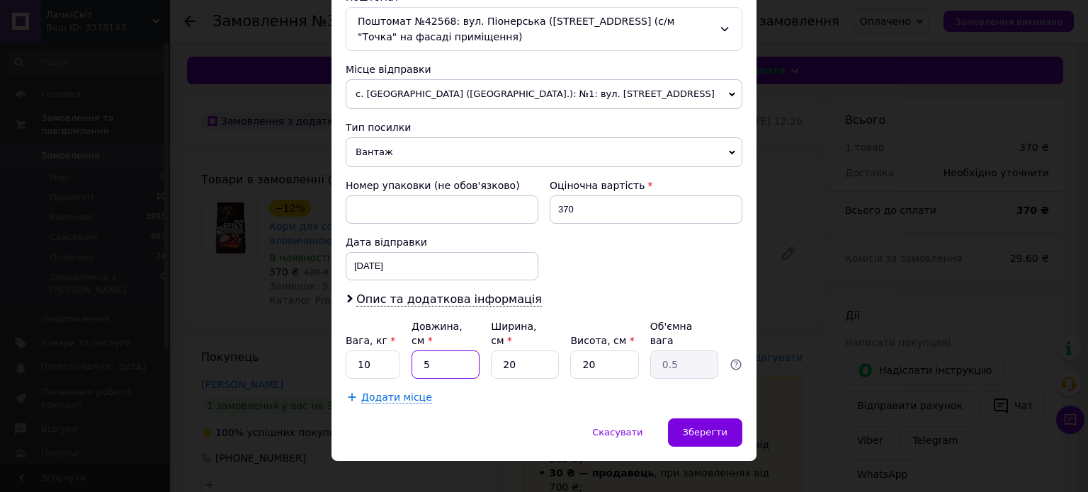
type input "5"
type input "50"
click at [535, 351] on input "20" at bounding box center [525, 365] width 68 height 28
type input "3"
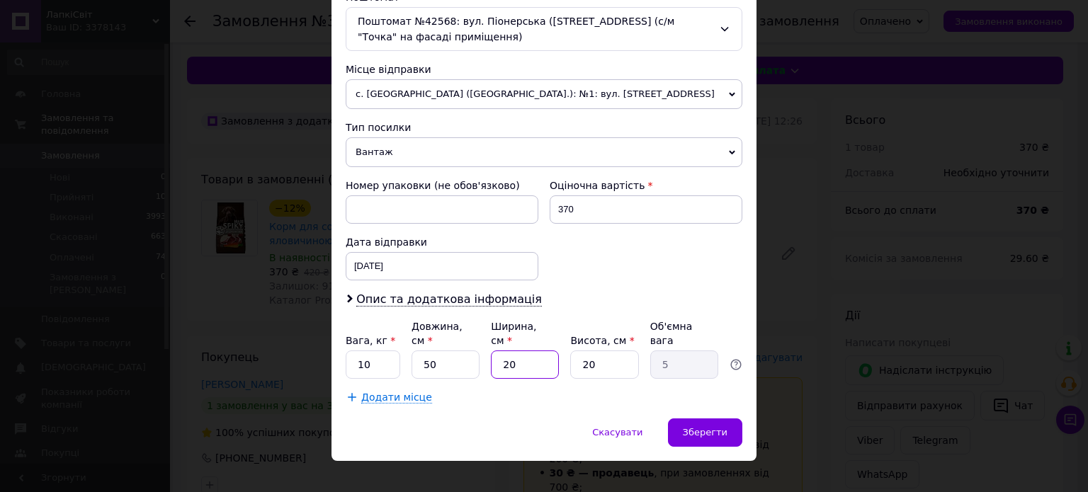
type input "0.75"
type input "30"
type input "7.5"
type input "30"
click at [591, 351] on input "20" at bounding box center [604, 365] width 68 height 28
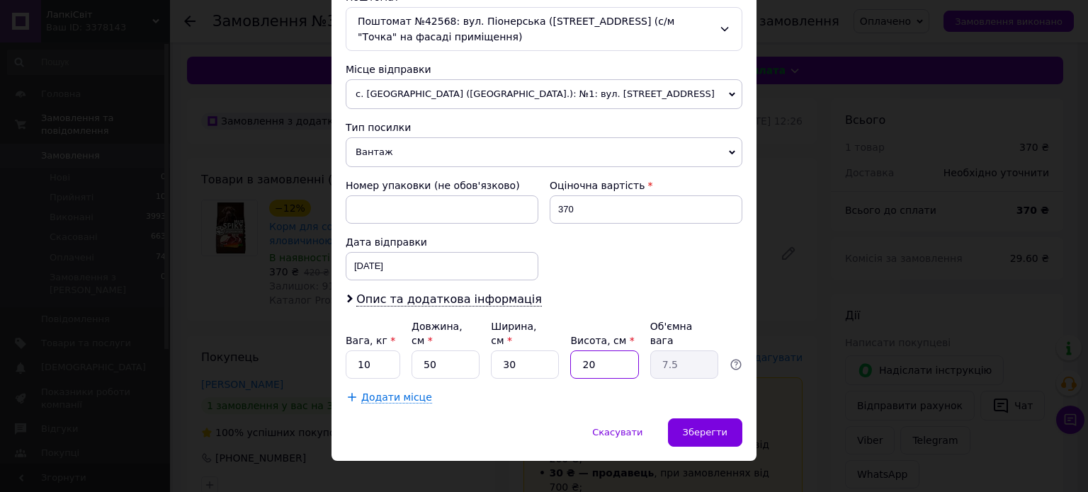
click at [591, 351] on input "20" at bounding box center [604, 365] width 68 height 28
type input "1"
type input "0.38"
type input "15"
type input "5.63"
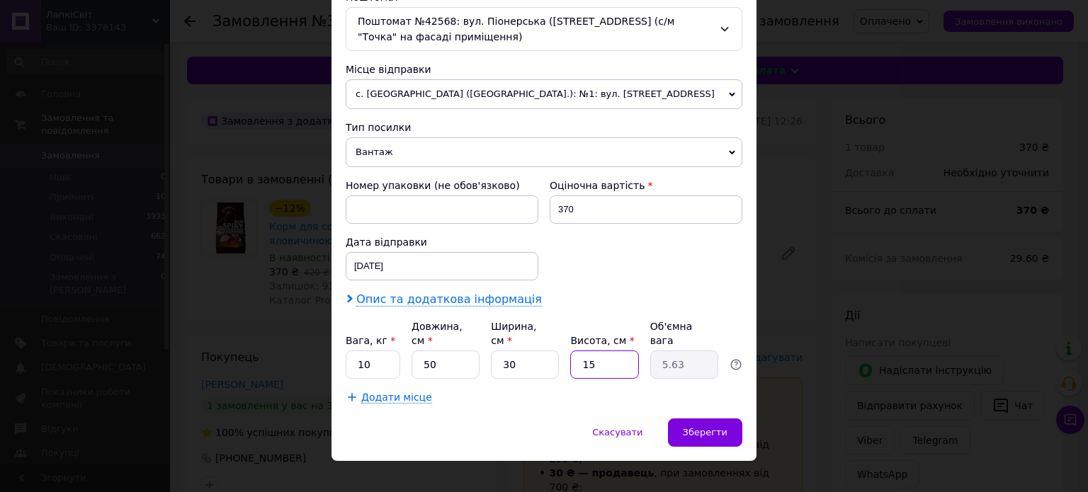
type input "15"
click at [457, 297] on span "Опис та додаткова інформація" at bounding box center [449, 300] width 186 height 14
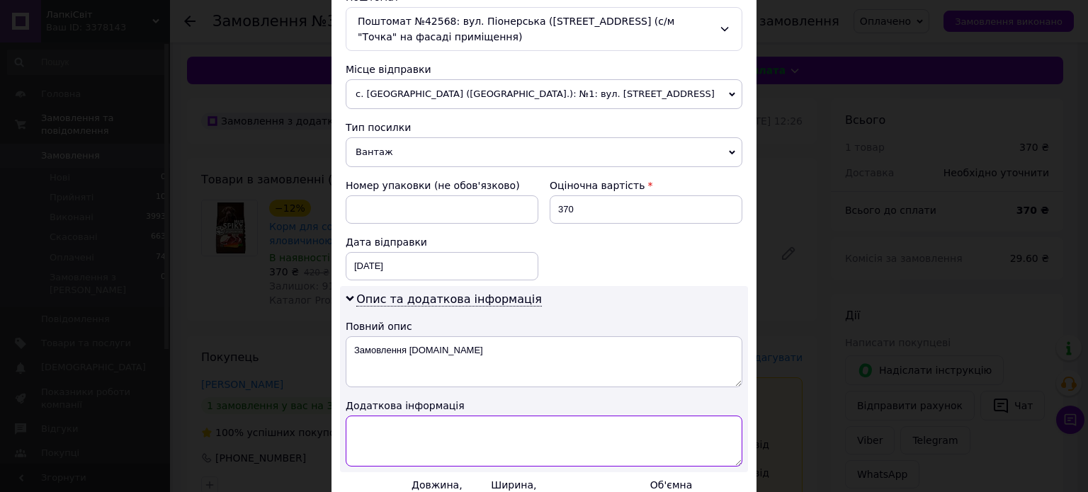
click at [449, 431] on textarea at bounding box center [544, 441] width 397 height 51
paste textarea "СПАЙКІ ДЛЯ СОБАК ІЗ ( ЯЛОВИЧИНОЮ ) ( 10 КГ ) 1 ШТ."
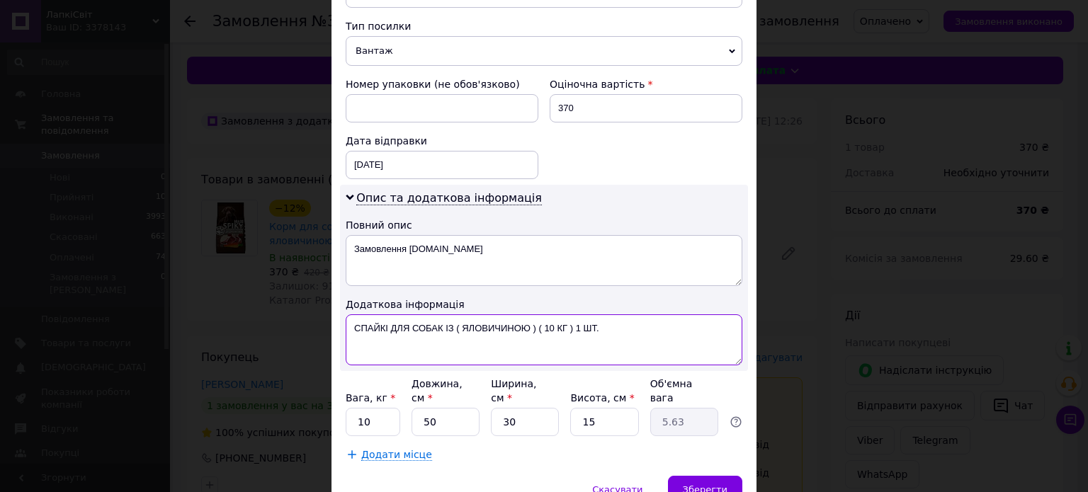
scroll to position [618, 0]
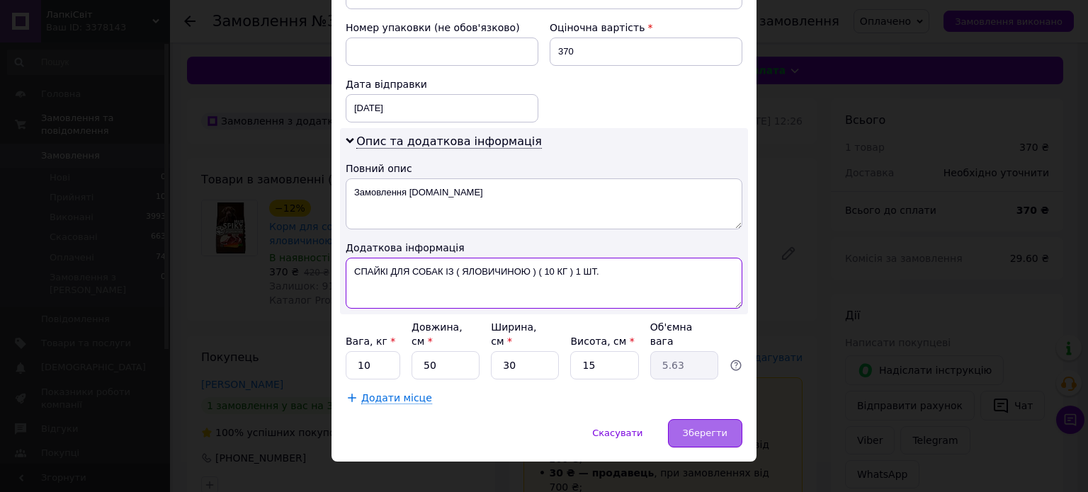
type textarea "СПАЙКІ ДЛЯ СОБАК ІЗ ( ЯЛОВИЧИНОЮ ) ( 10 КГ ) 1 ШТ."
click at [703, 428] on span "Зберегти" at bounding box center [705, 433] width 45 height 11
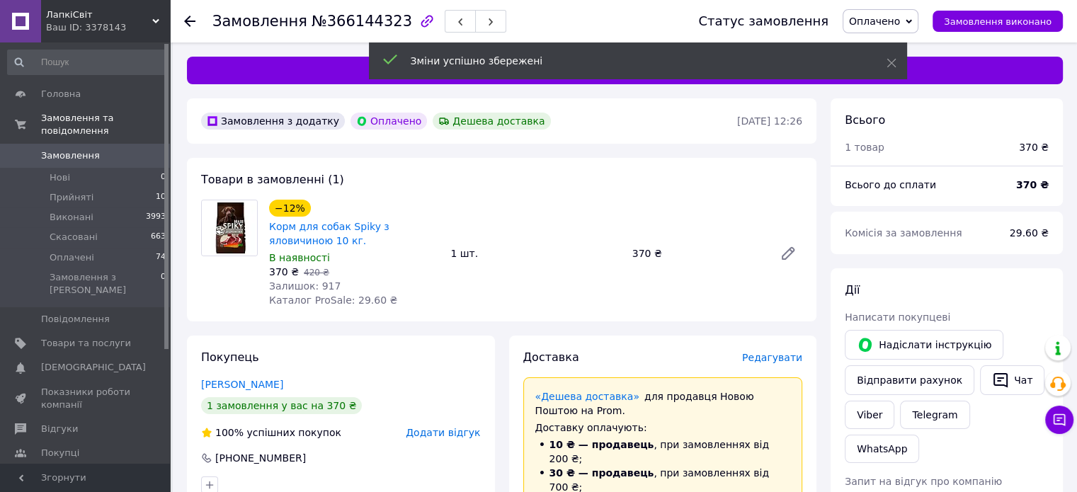
click at [790, 359] on span "Редагувати" at bounding box center [772, 357] width 60 height 11
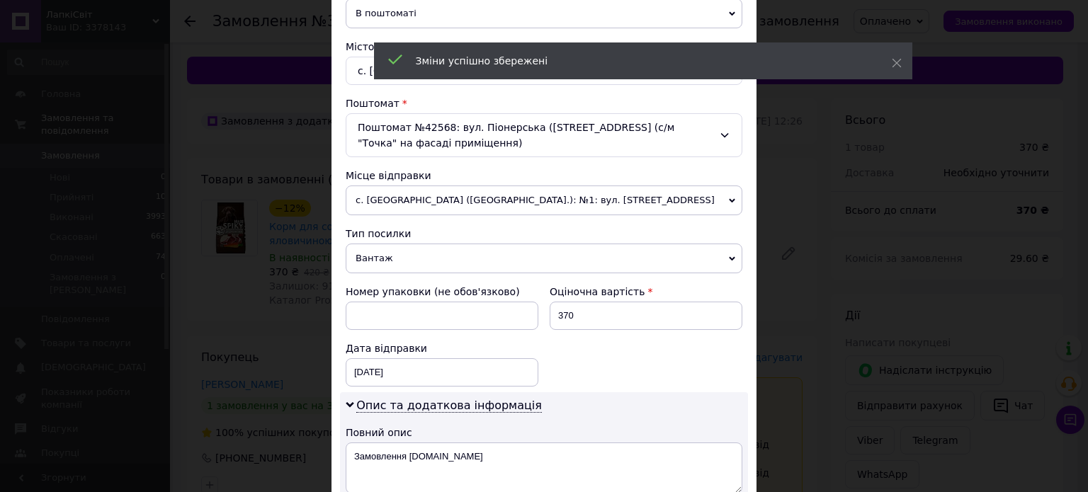
scroll to position [354, 0]
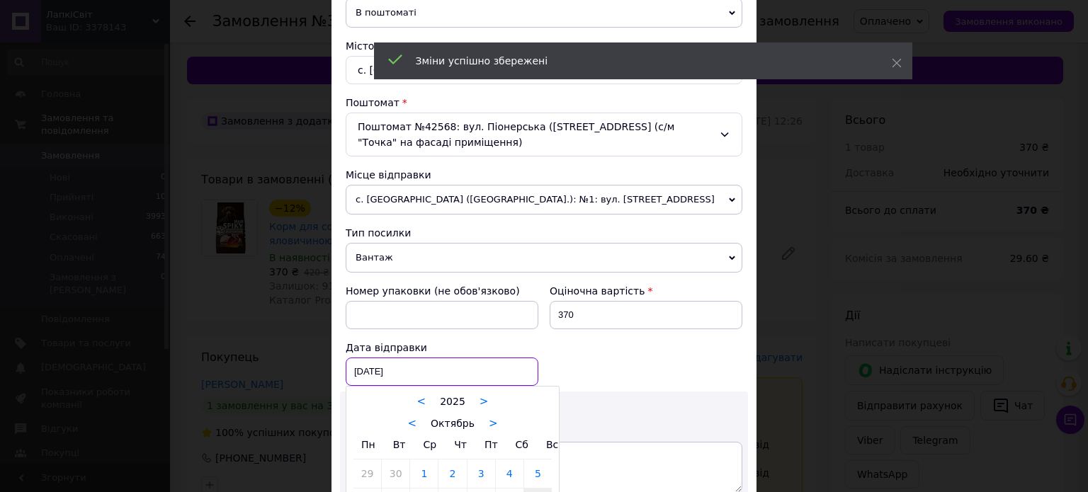
click at [371, 362] on div "[DATE] < 2025 > < Октябрь > Пн Вт Ср Чт Пт Сб Вс 29 30 1 2 3 4 5 6 7 8 9 10 11 …" at bounding box center [442, 372] width 193 height 28
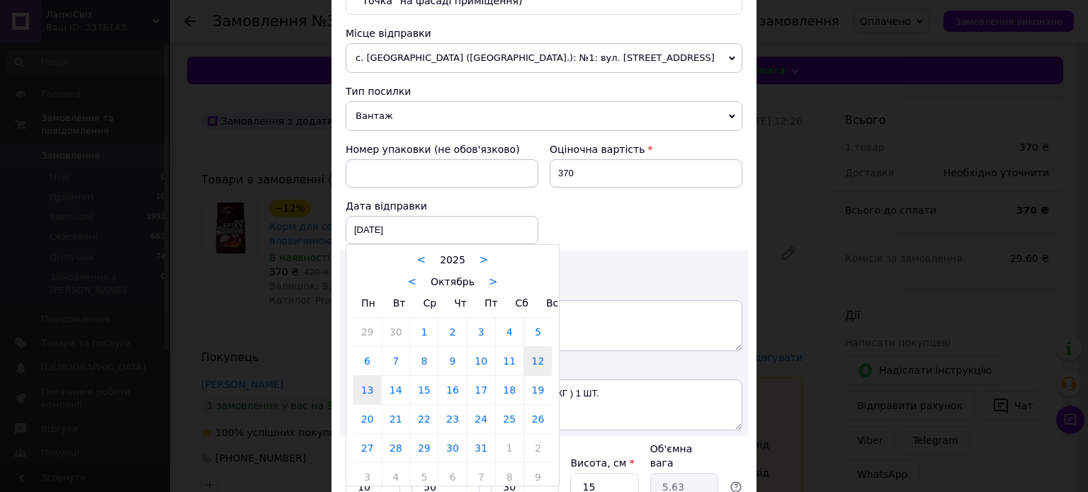
click at [357, 387] on link "13" at bounding box center [367, 390] width 28 height 28
type input "[DATE]"
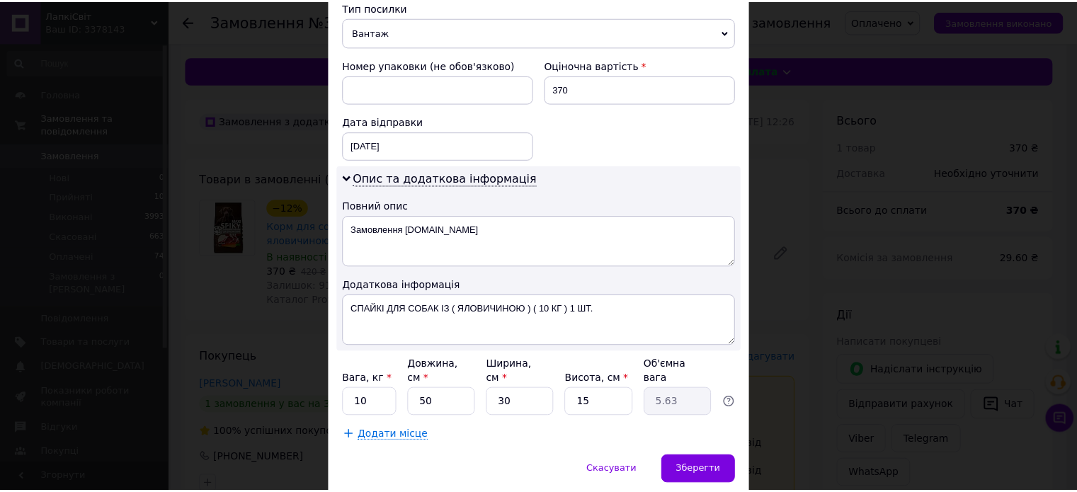
scroll to position [618, 0]
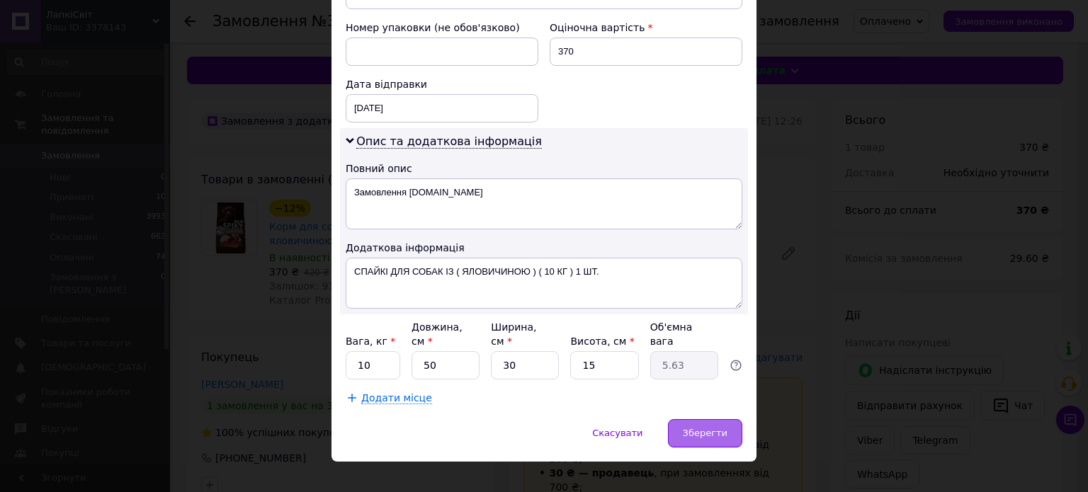
click at [706, 419] on div "Зберегти" at bounding box center [705, 433] width 74 height 28
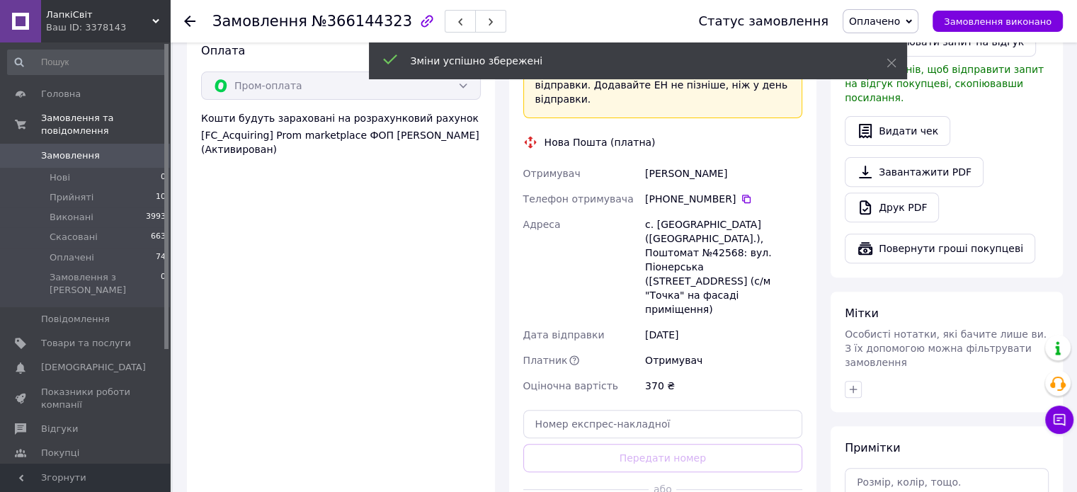
scroll to position [496, 0]
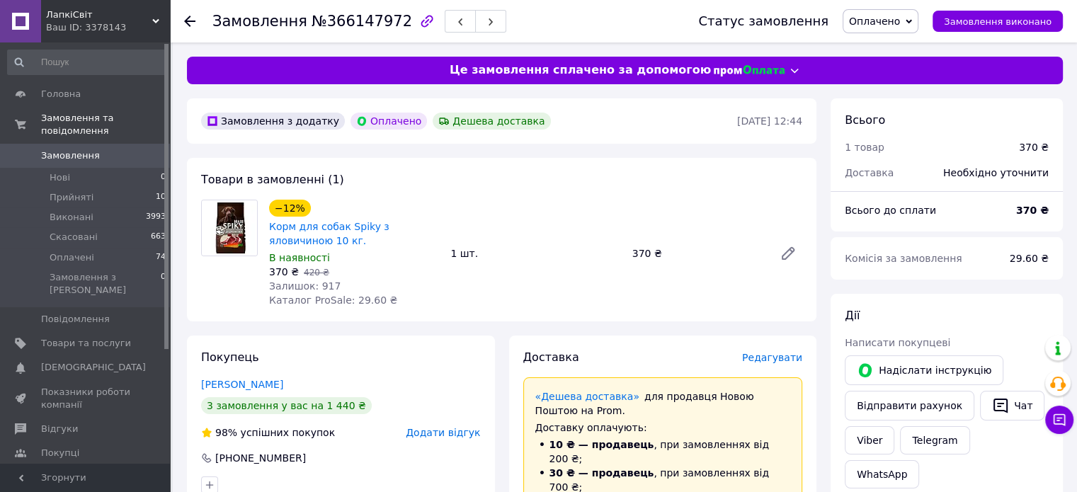
click at [786, 360] on span "Редагувати" at bounding box center [772, 357] width 60 height 11
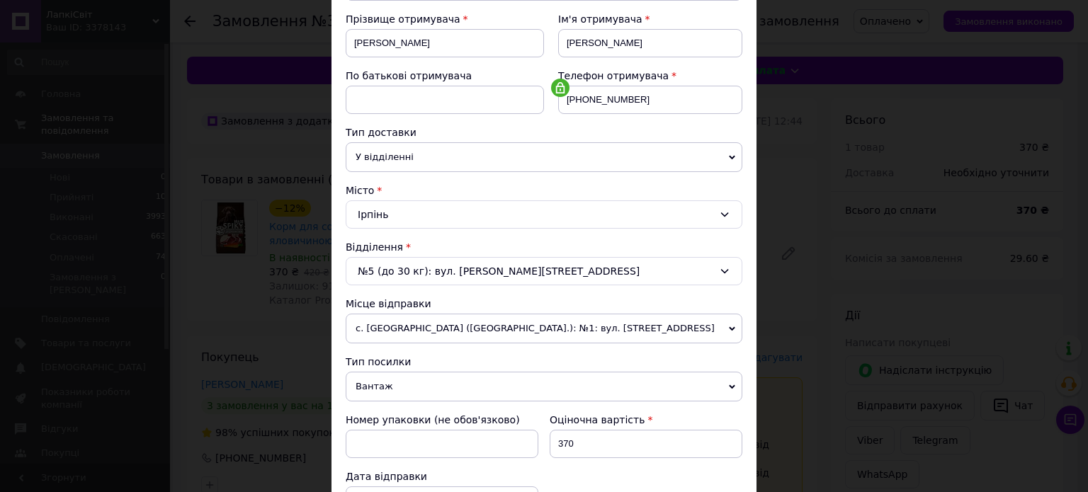
scroll to position [444, 0]
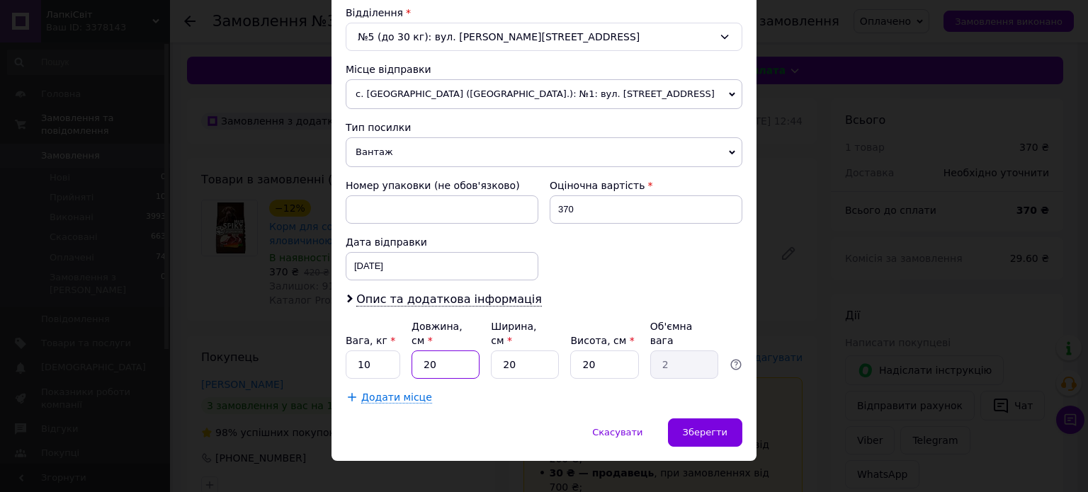
click at [449, 353] on input "20" at bounding box center [446, 365] width 68 height 28
type input "5"
type input "0.5"
type input "50"
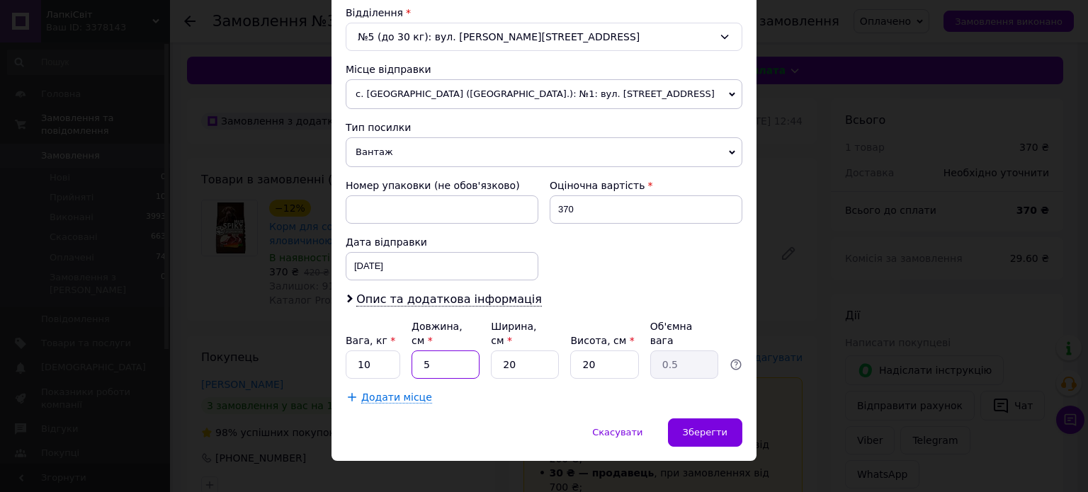
type input "5"
type input "50"
click at [526, 351] on input "20" at bounding box center [525, 365] width 68 height 28
type input "3"
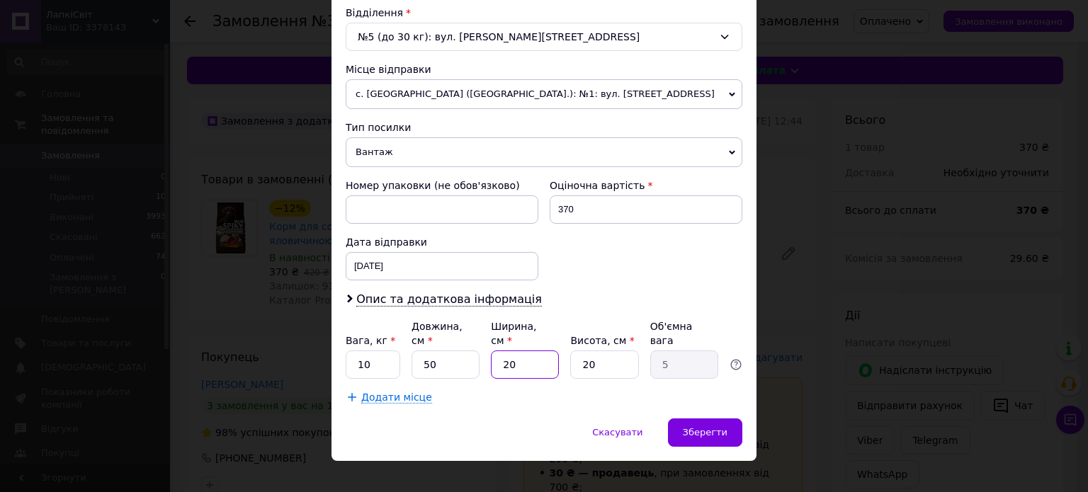
type input "0.75"
type input "30"
type input "7.5"
type input "30"
click at [591, 351] on input "20" at bounding box center [604, 365] width 68 height 28
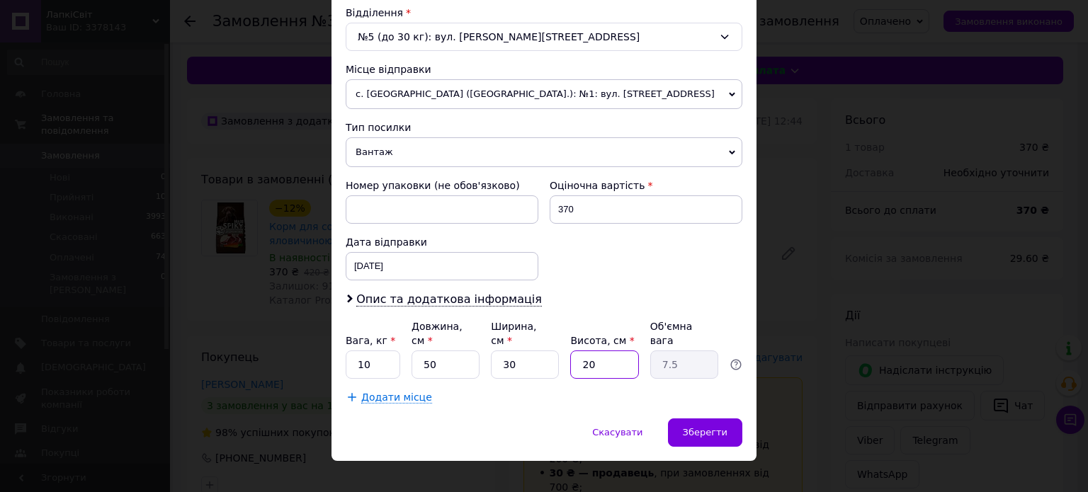
click at [591, 351] on input "20" at bounding box center [604, 365] width 68 height 28
type input "1"
type input "0.38"
type input "15"
type input "5.63"
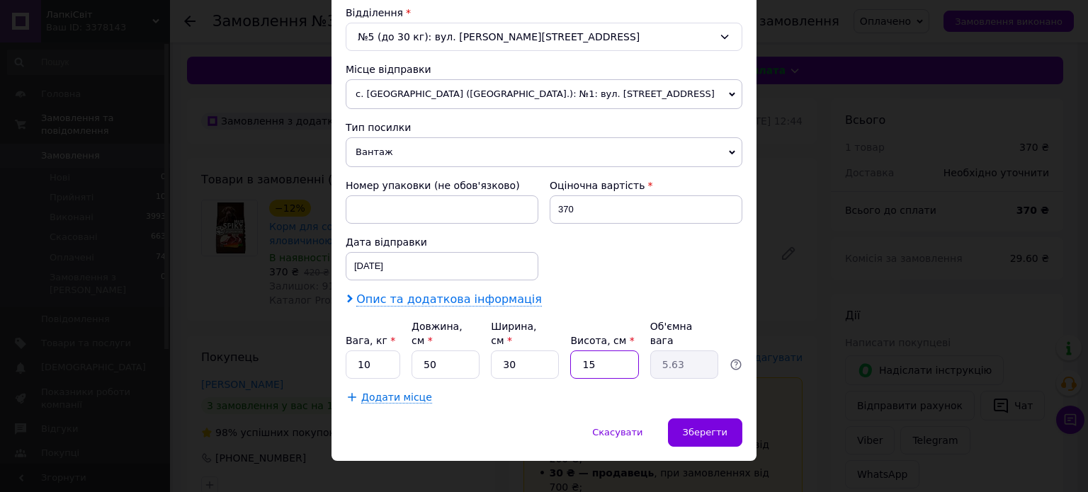
type input "15"
click at [462, 302] on span "Опис та додаткова інформація" at bounding box center [449, 300] width 186 height 14
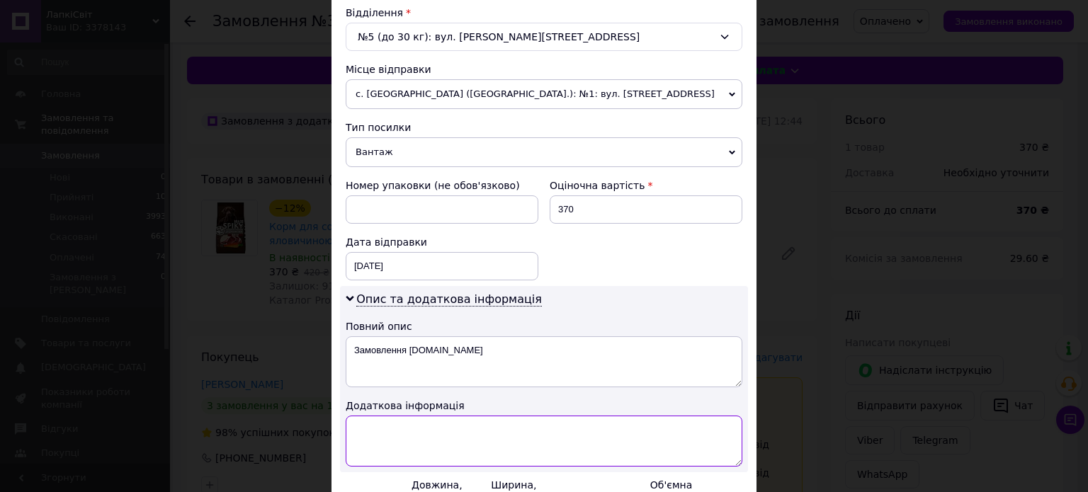
click at [469, 431] on textarea at bounding box center [544, 441] width 397 height 51
paste textarea "СПАЙКІ ДЛЯ СОБАК ІЗ ( ЯЛОВИЧИНОЮ ) ( 10 КГ ) 1 ШТ."
type textarea "СПАЙКІ ДЛЯ СОБАК ІЗ ( ЯЛОВИЧИНОЮ ) ( 10 КГ ) 1 ШТ."
click at [396, 263] on div "[DATE] < 2025 > < Октябрь > Пн Вт Ср Чт Пт Сб Вс 29 30 1 2 3 4 5 6 7 8 9 10 11 …" at bounding box center [442, 266] width 193 height 28
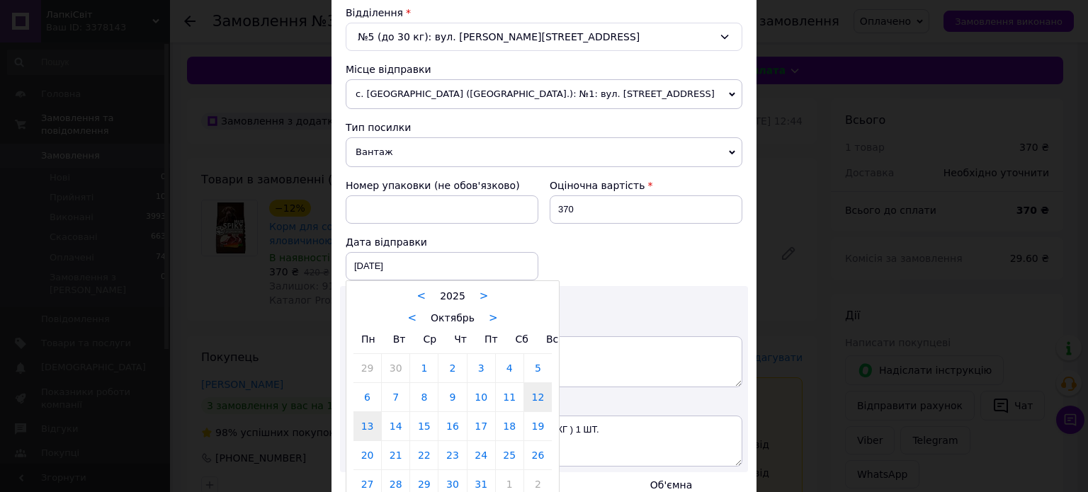
click at [368, 419] on link "13" at bounding box center [367, 426] width 28 height 28
type input "[DATE]"
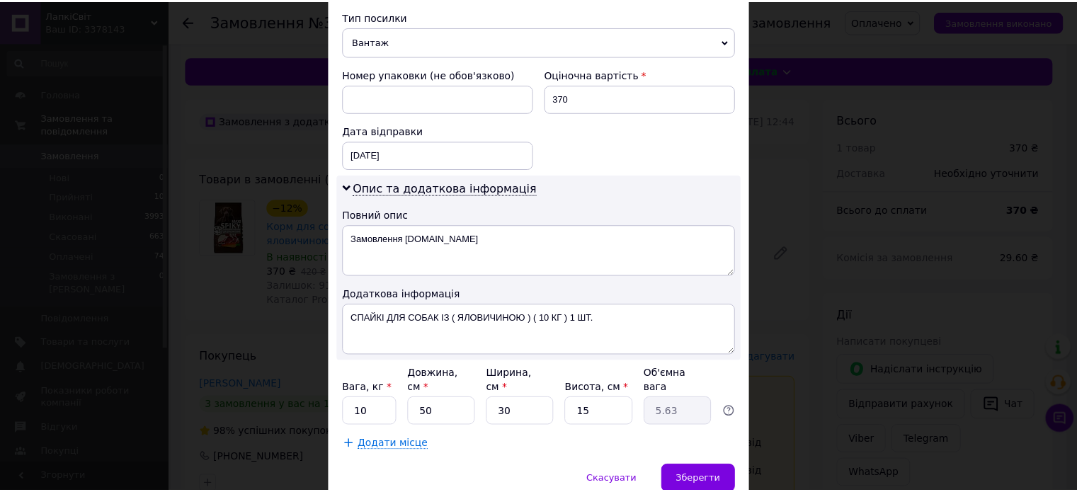
scroll to position [602, 0]
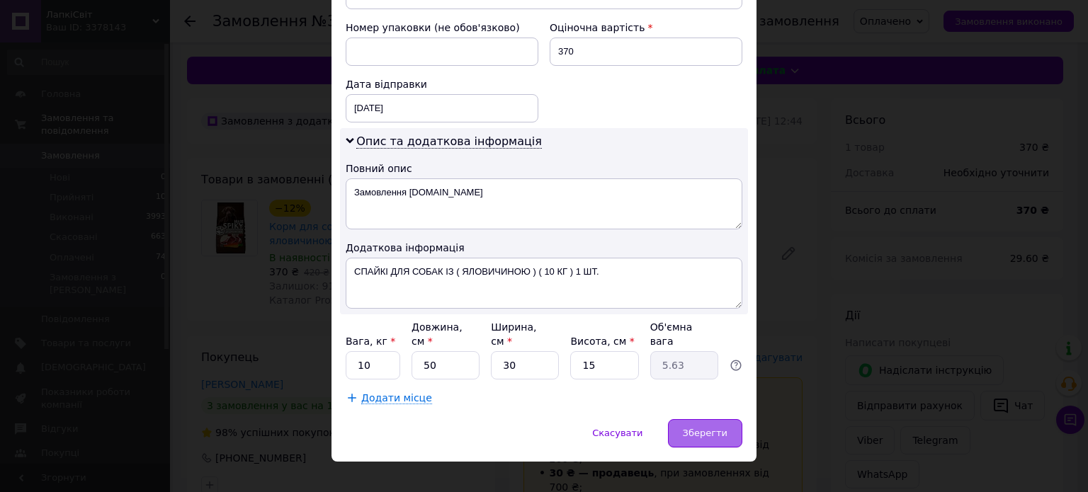
click at [713, 428] on span "Зберегти" at bounding box center [705, 433] width 45 height 11
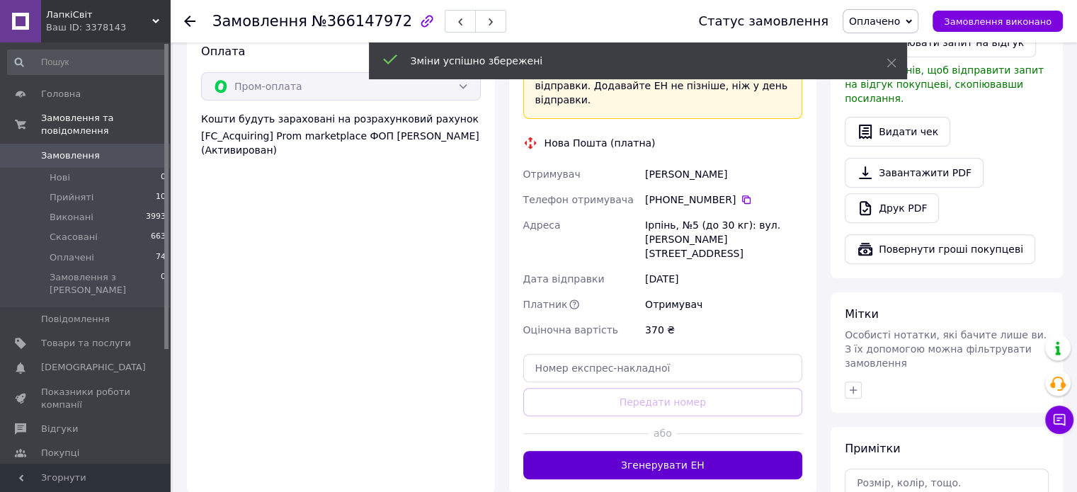
scroll to position [496, 0]
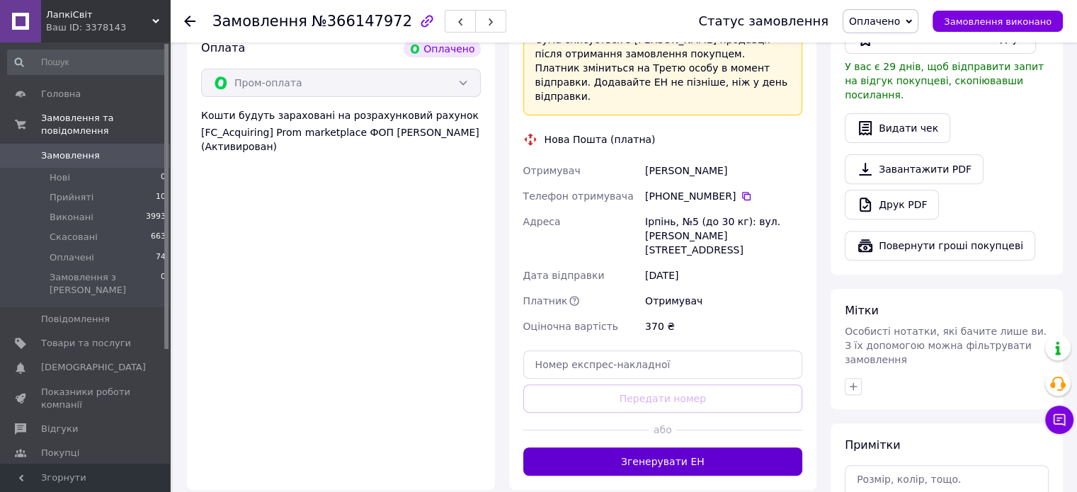
click at [717, 448] on button "Згенерувати ЕН" at bounding box center [663, 462] width 280 height 28
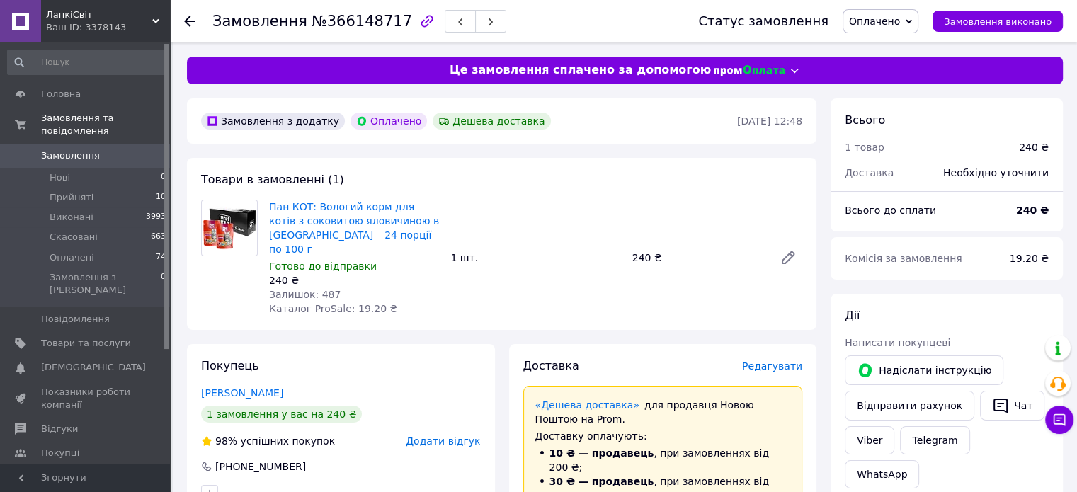
click at [788, 361] on span "Редагувати" at bounding box center [772, 366] width 60 height 11
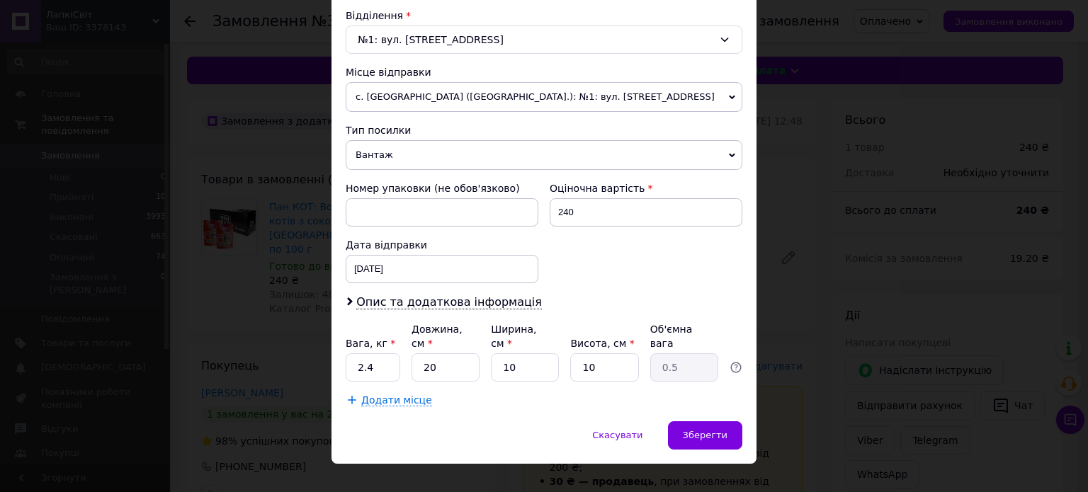
scroll to position [444, 0]
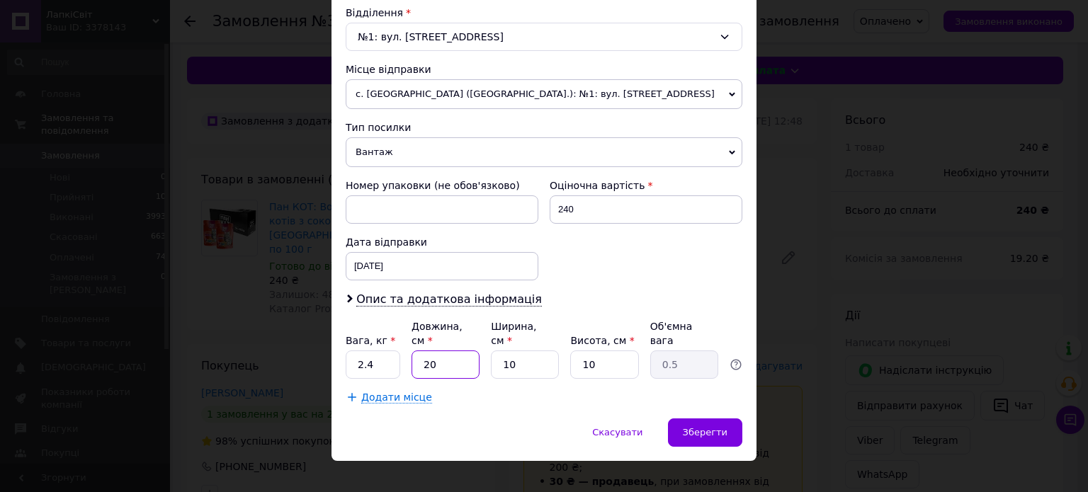
click at [463, 351] on input "20" at bounding box center [446, 365] width 68 height 28
click at [462, 351] on input "20" at bounding box center [446, 365] width 68 height 28
type input "3"
type input "0.1"
type input "35"
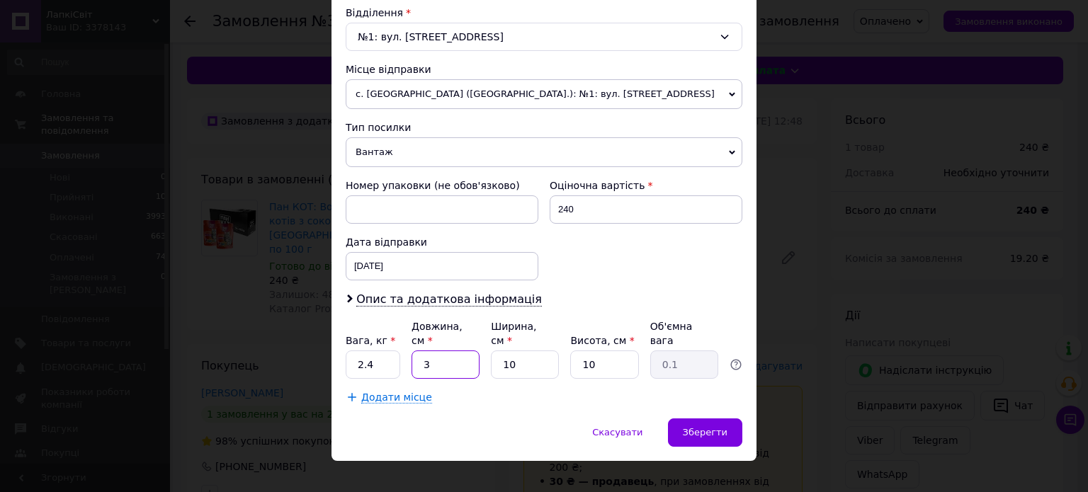
type input "0.88"
type input "35"
click at [526, 351] on input "10" at bounding box center [525, 365] width 68 height 28
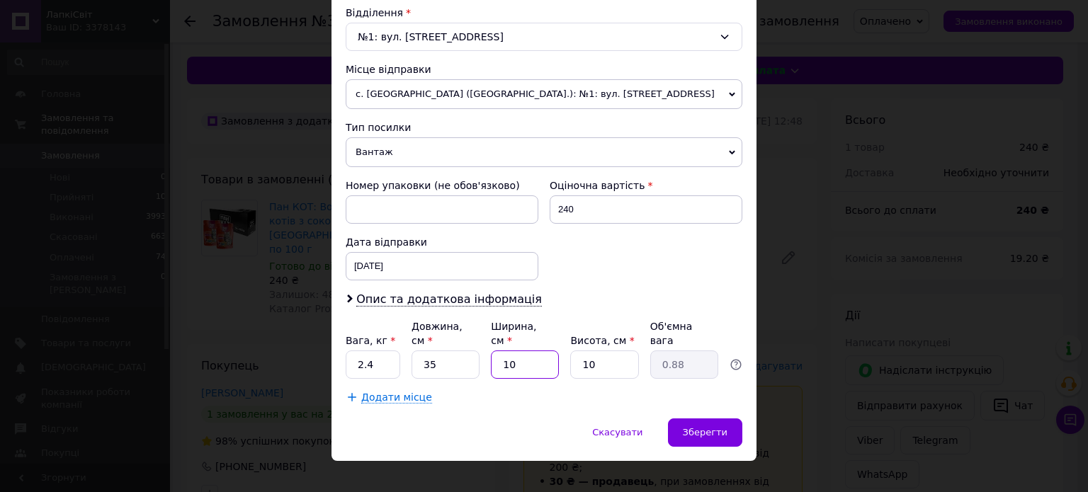
type input "1"
type input "0.1"
type input "15"
type input "1.31"
type input "15"
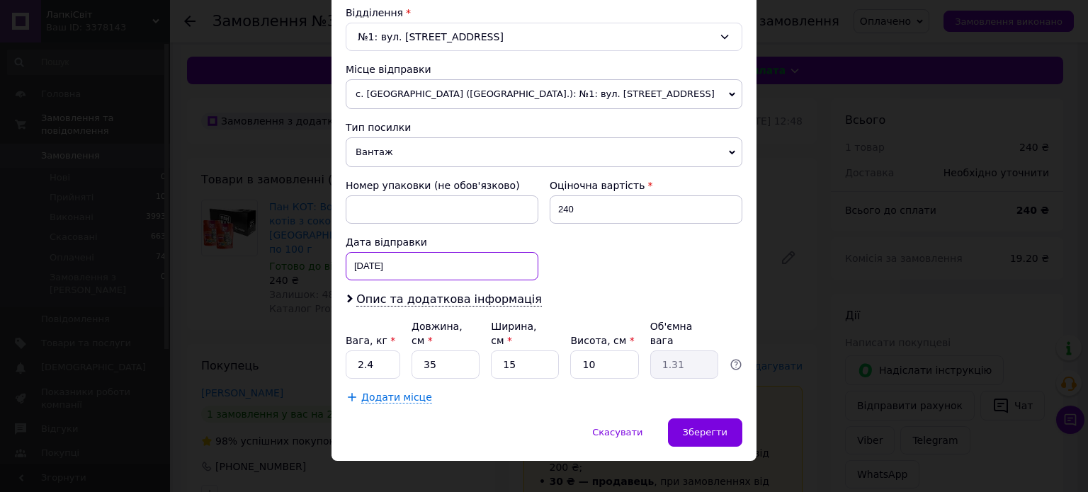
click at [425, 266] on div "[DATE] < 2025 > < Октябрь > Пн Вт Ср Чт Пт Сб Вс 29 30 1 2 3 4 5 6 7 8 9 10 11 …" at bounding box center [442, 266] width 193 height 28
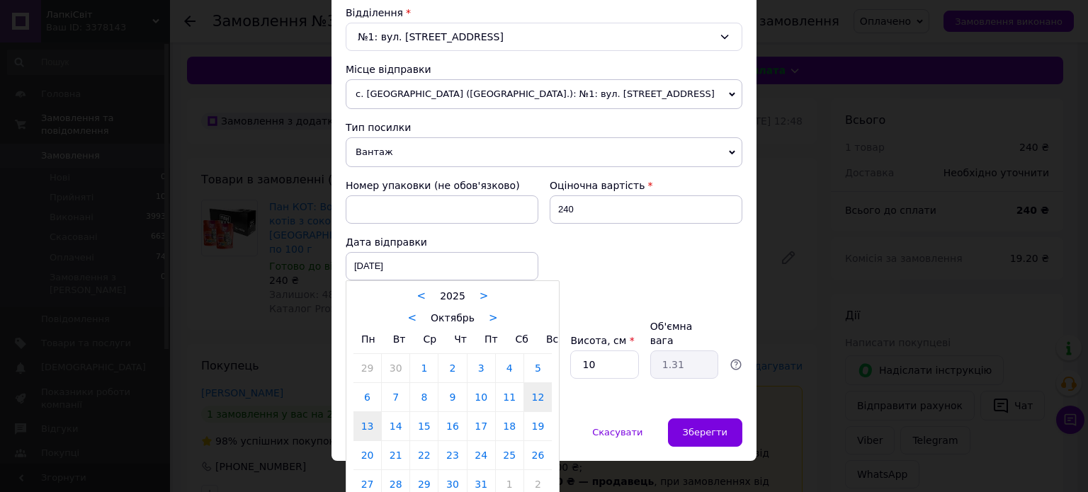
click at [358, 433] on link "13" at bounding box center [367, 426] width 28 height 28
type input "[DATE]"
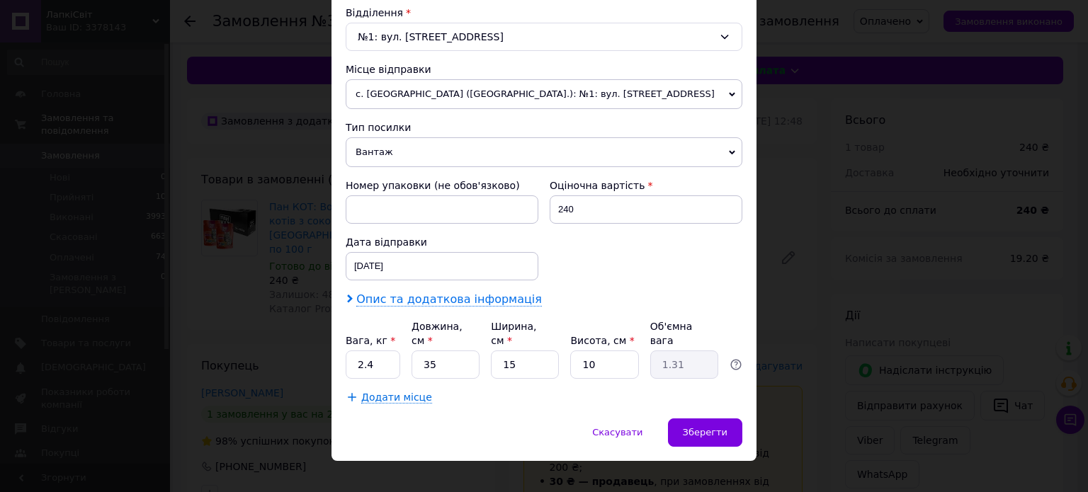
click at [384, 295] on span "Опис та додаткова інформація" at bounding box center [449, 300] width 186 height 14
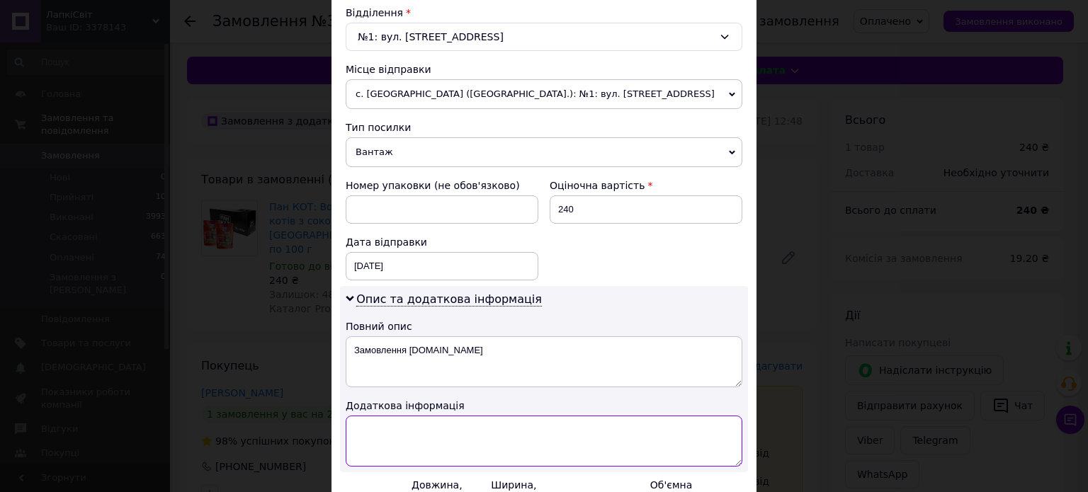
click at [418, 431] on textarea at bounding box center [544, 441] width 397 height 51
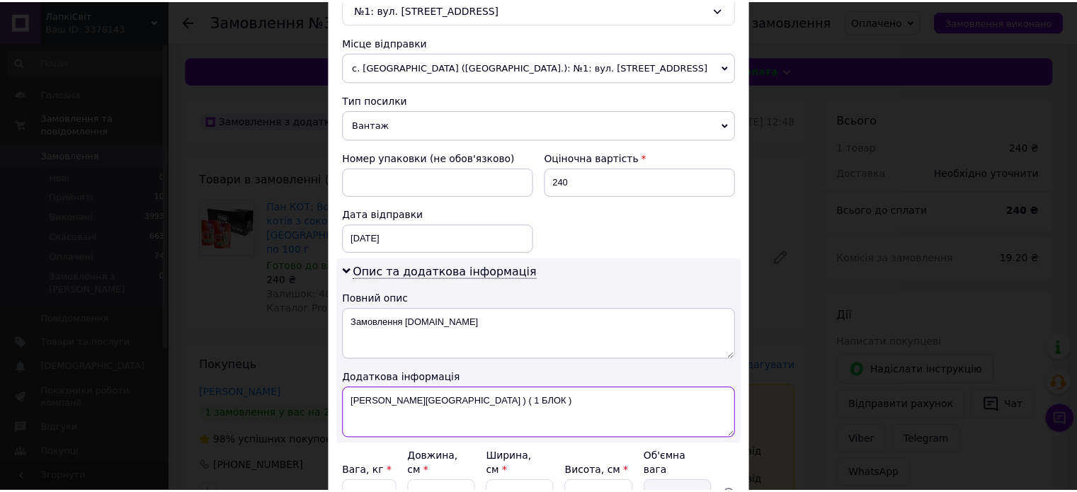
scroll to position [586, 0]
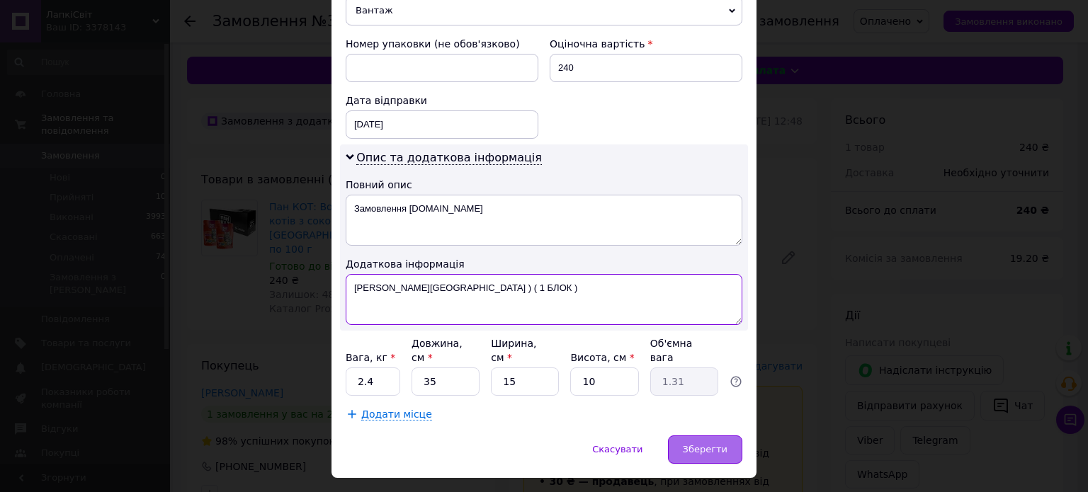
type textarea "ПАН КІТ ІЗ ( ЯЛОВИЧИНОЮ ) ( 1 БЛОК )"
click at [699, 444] on span "Зберегти" at bounding box center [705, 449] width 45 height 11
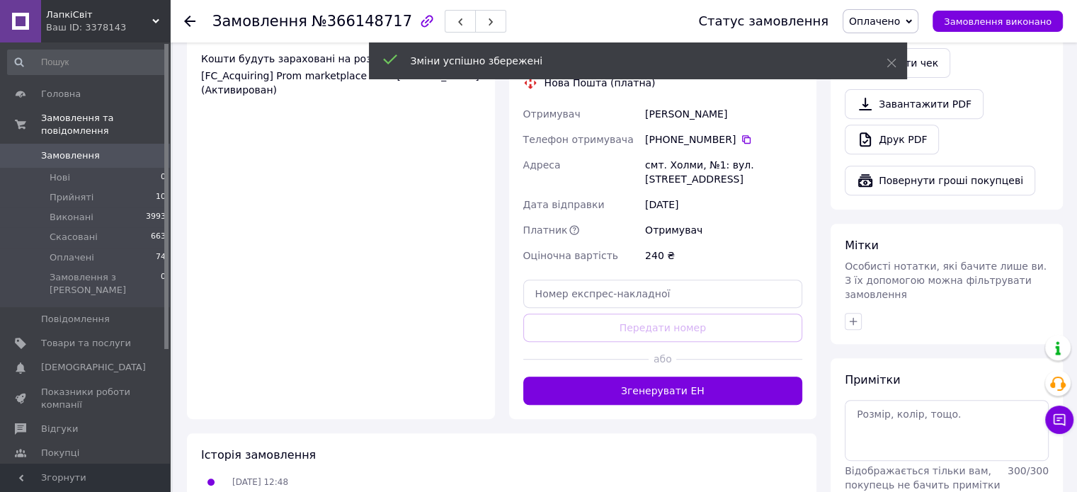
scroll to position [567, 0]
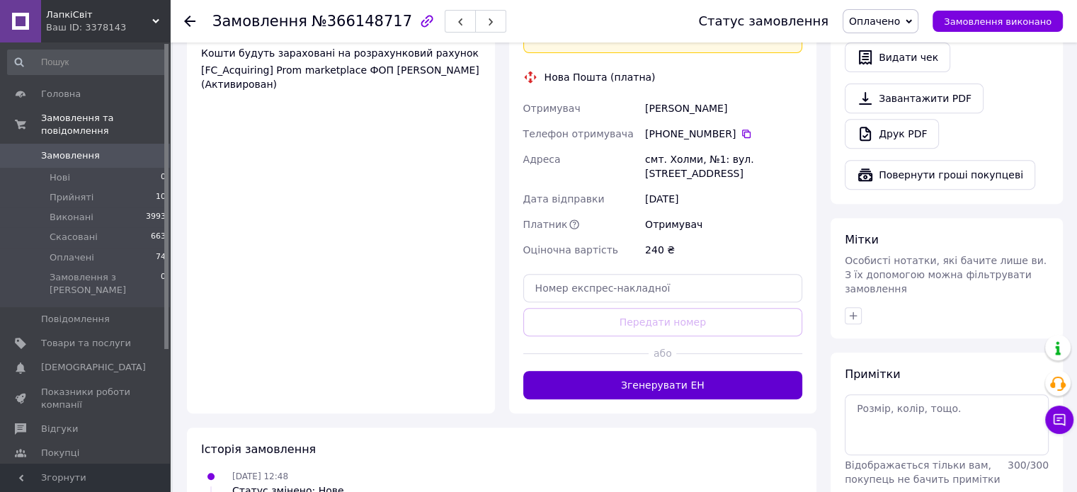
click at [674, 371] on button "Згенерувати ЕН" at bounding box center [663, 385] width 280 height 28
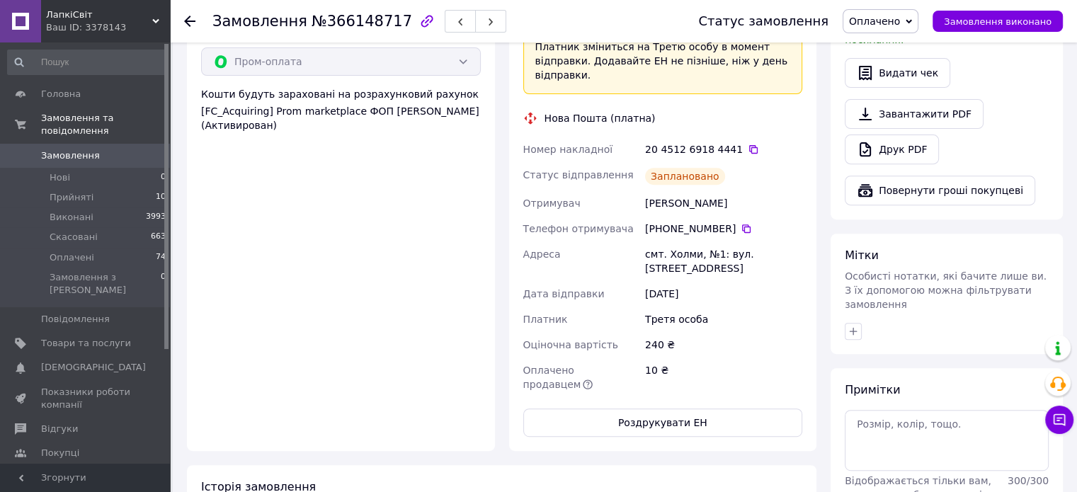
scroll to position [283, 0]
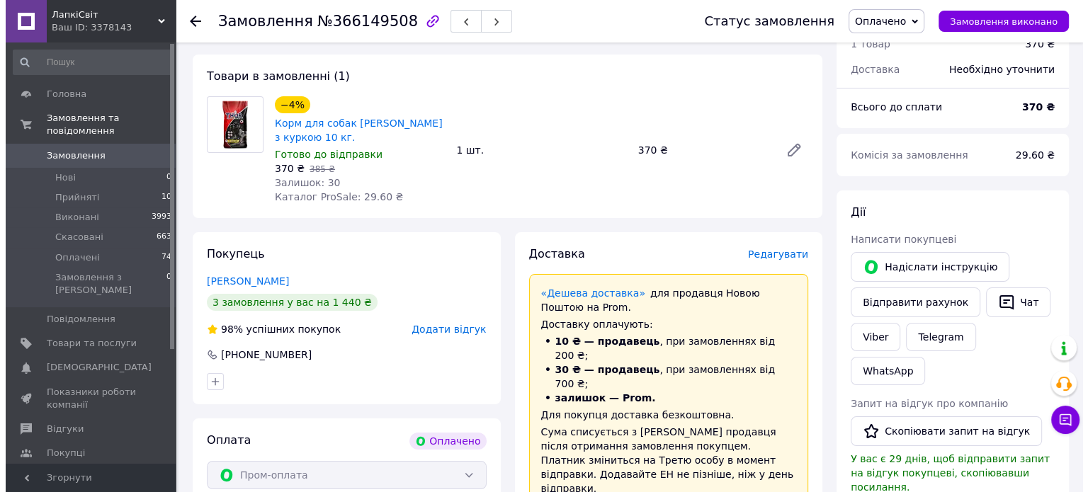
scroll to position [283, 0]
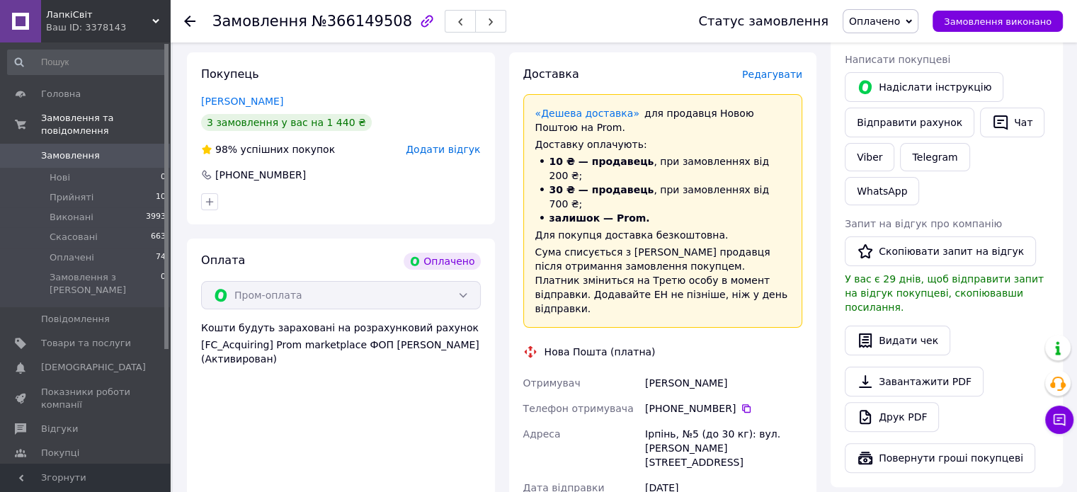
click at [776, 69] on span "Редагувати" at bounding box center [772, 74] width 60 height 11
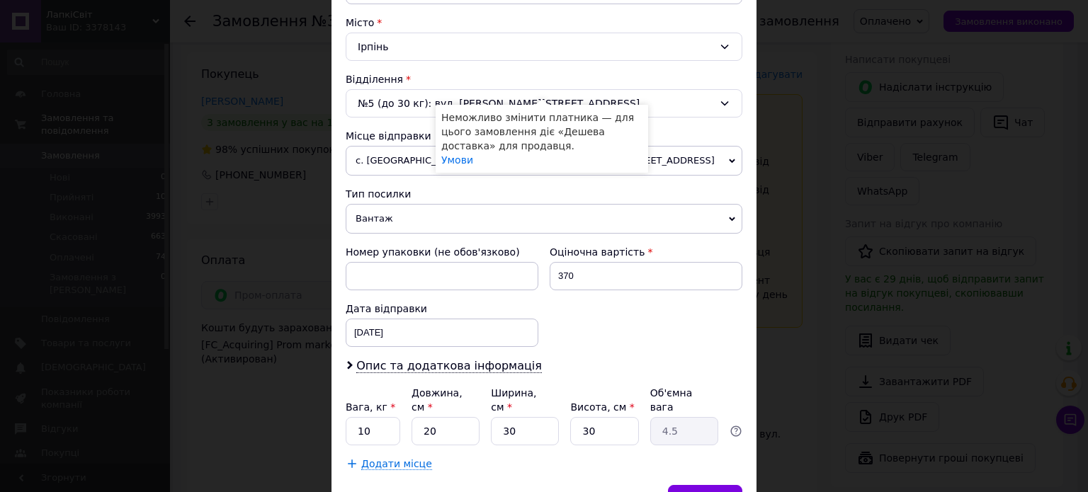
scroll to position [425, 0]
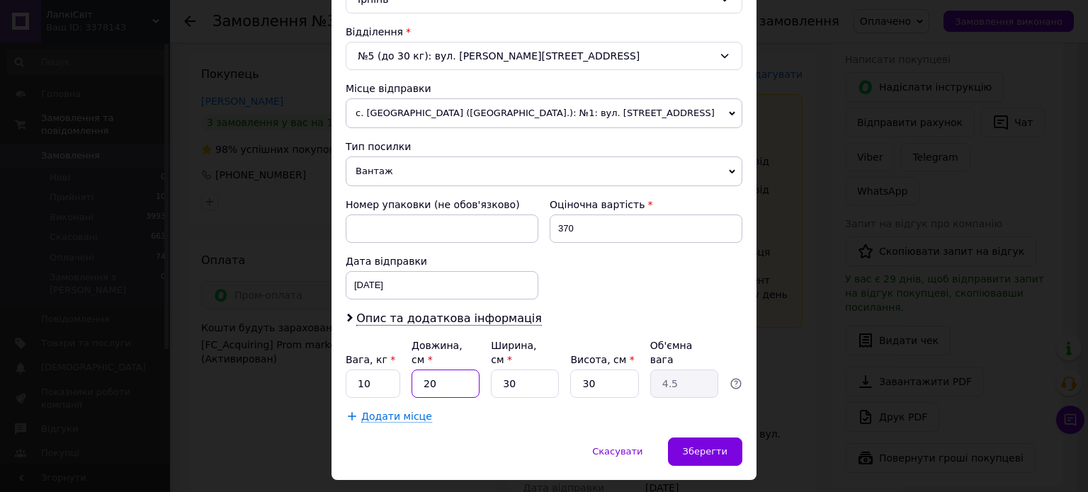
click at [463, 370] on input "20" at bounding box center [446, 384] width 68 height 28
click at [461, 370] on input "20" at bounding box center [446, 384] width 68 height 28
type input "205"
type input "46.13"
click at [461, 370] on input "205" at bounding box center [446, 384] width 68 height 28
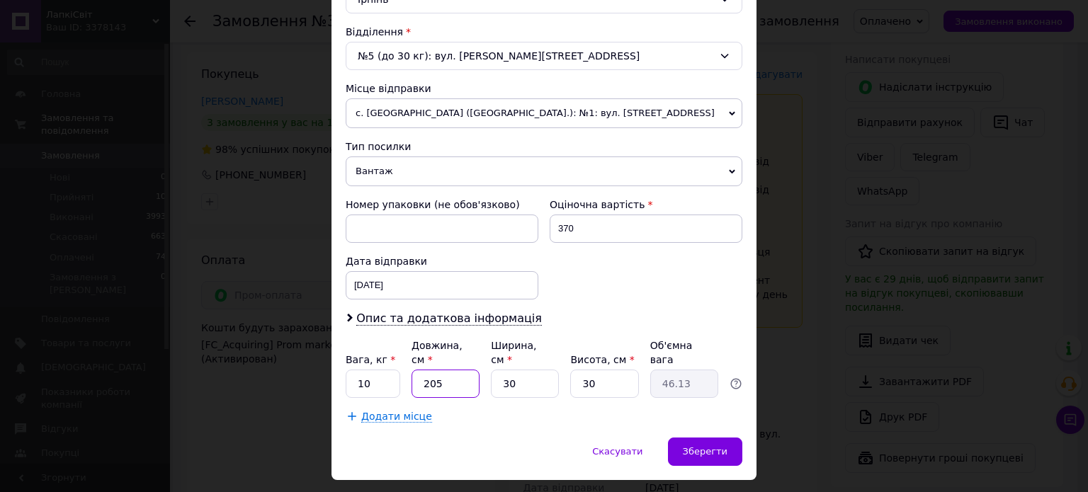
click at [461, 370] on input "205" at bounding box center [446, 384] width 68 height 28
type input "5"
type input "1.13"
type input "50"
type input "11.25"
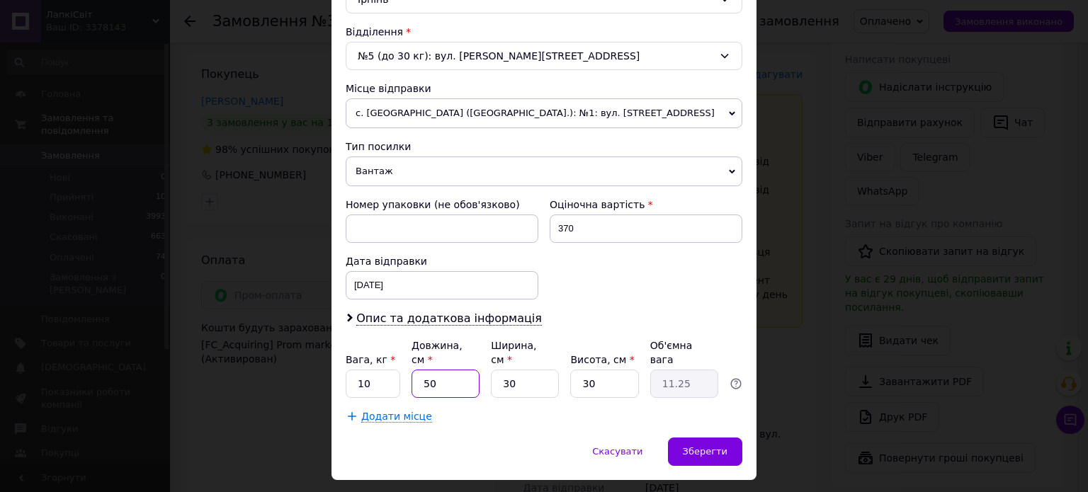
type input "50"
click at [517, 370] on input "30" at bounding box center [525, 384] width 68 height 28
click at [589, 370] on input "30" at bounding box center [604, 384] width 68 height 28
click at [590, 370] on input "30" at bounding box center [604, 384] width 68 height 28
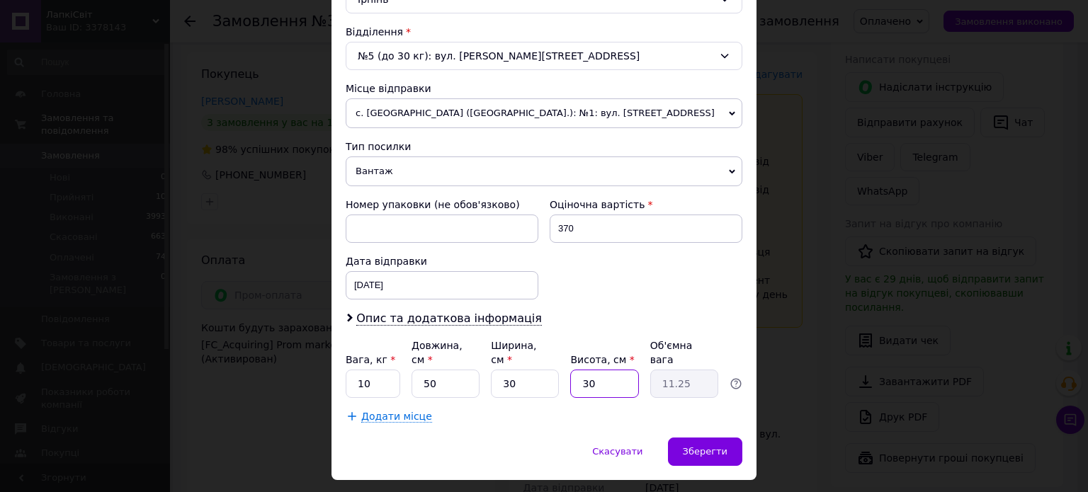
click at [590, 370] on input "30" at bounding box center [604, 384] width 68 height 28
type input "1"
type input "0.38"
type input "15"
type input "5.63"
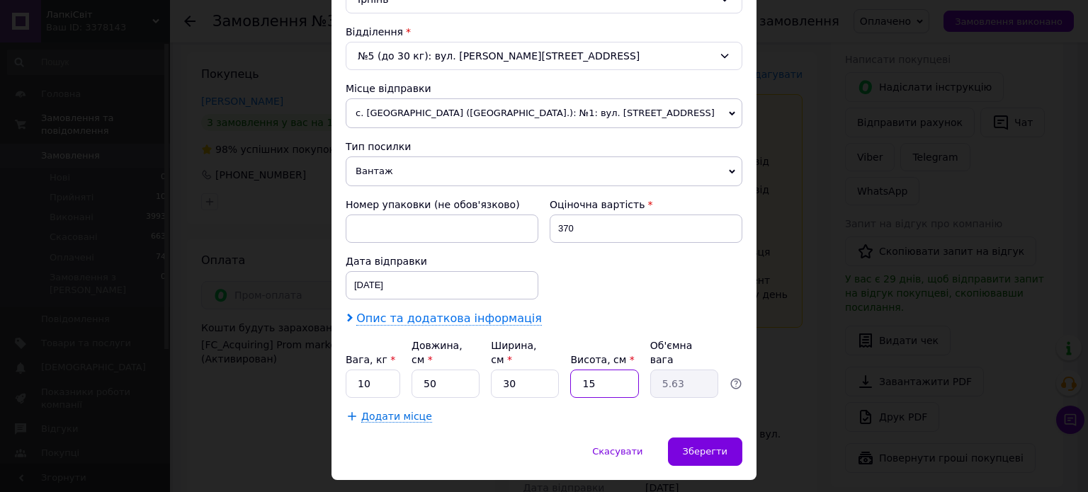
type input "15"
click at [395, 312] on span "Опис та додаткова інформація" at bounding box center [449, 319] width 186 height 14
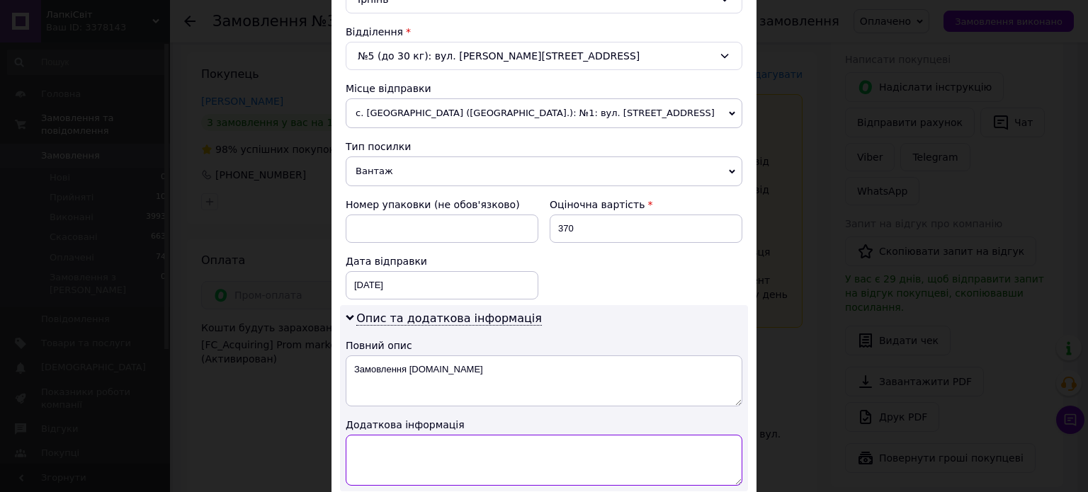
click at [443, 443] on textarea at bounding box center [544, 460] width 397 height 51
type textarea "ТОР ДЛЯ СОБАК ІЗ ( КУРКОЮ ) ( 10 КГ ) 1 ШТ."
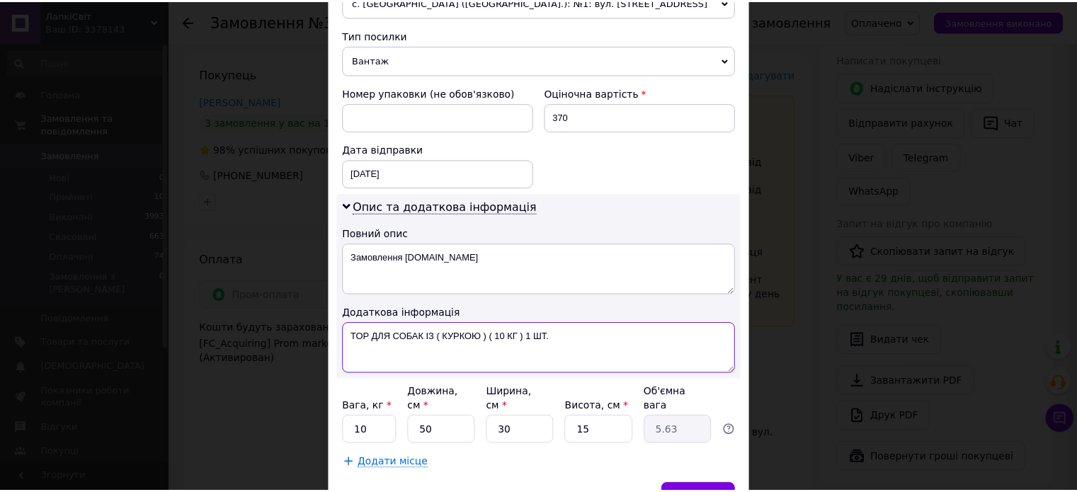
scroll to position [567, 0]
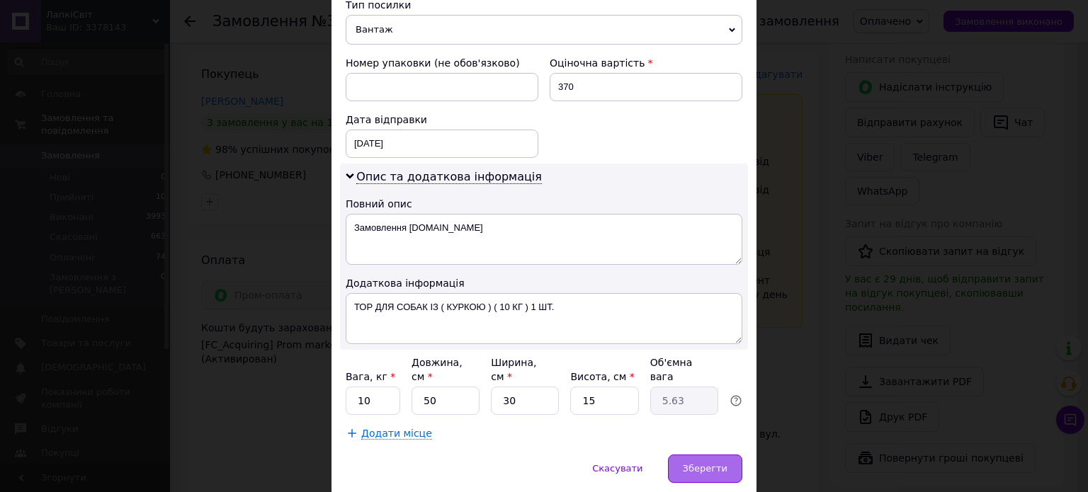
click at [712, 463] on span "Зберегти" at bounding box center [705, 468] width 45 height 11
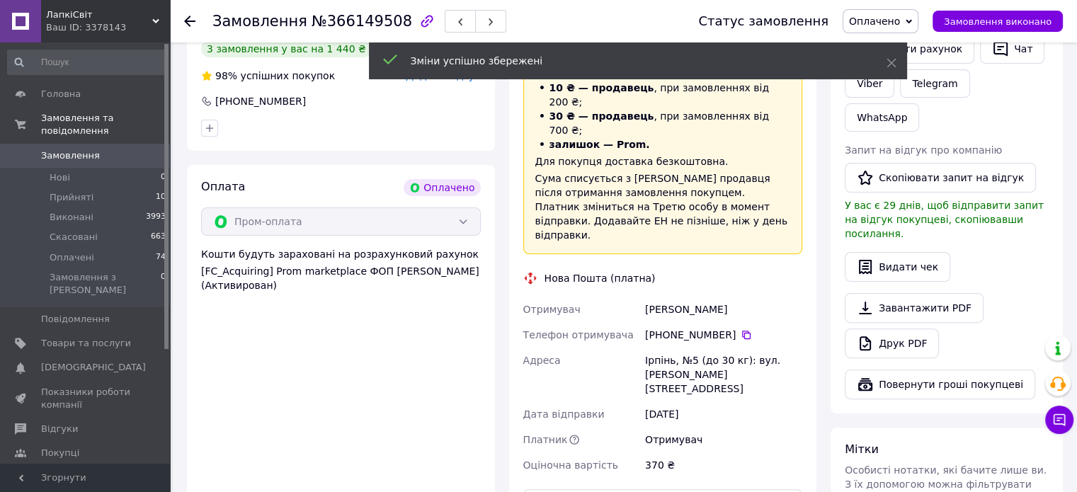
scroll to position [425, 0]
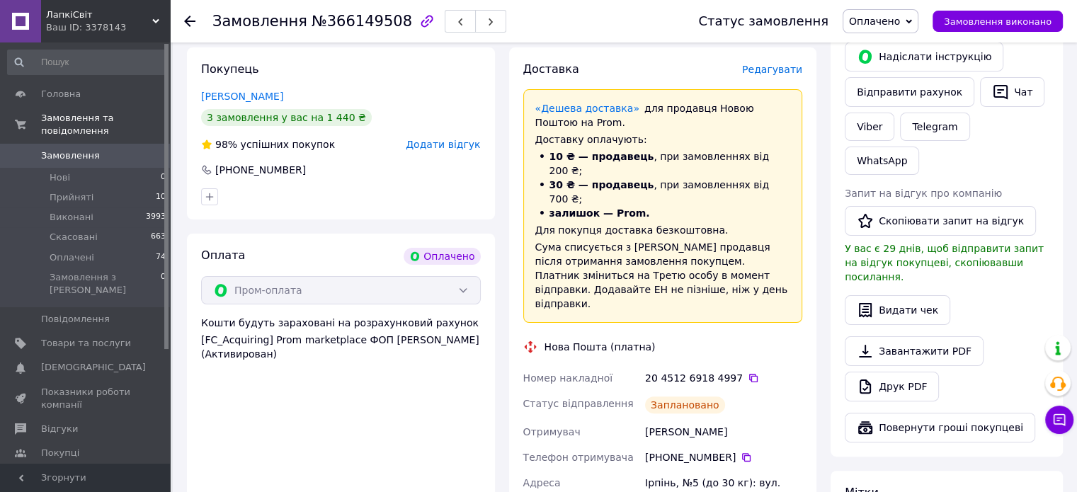
scroll to position [283, 0]
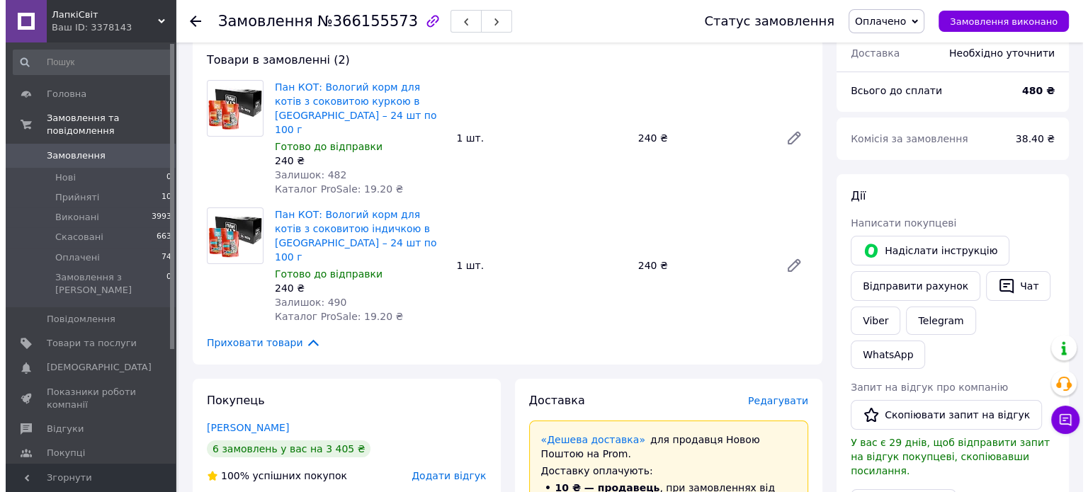
scroll to position [142, 0]
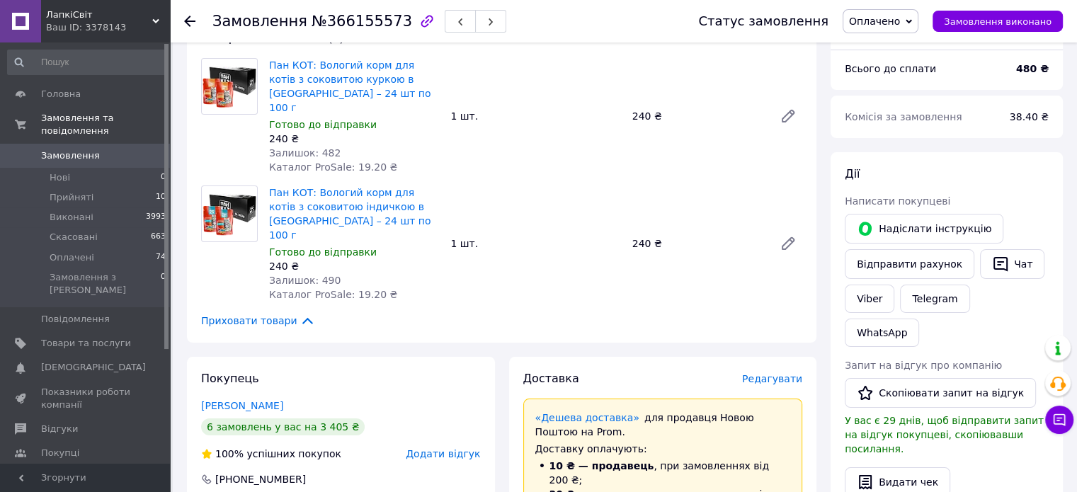
click at [776, 373] on span "Редагувати" at bounding box center [772, 378] width 60 height 11
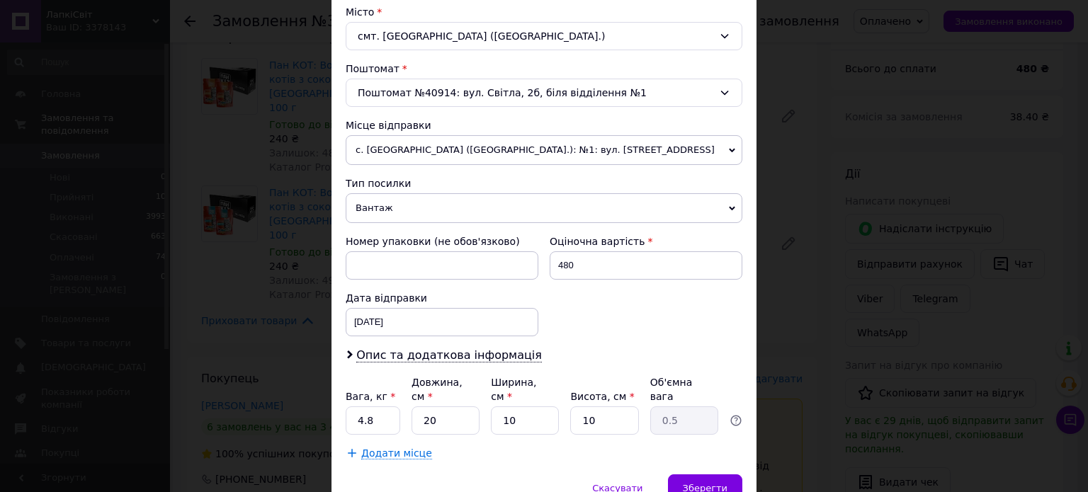
scroll to position [425, 0]
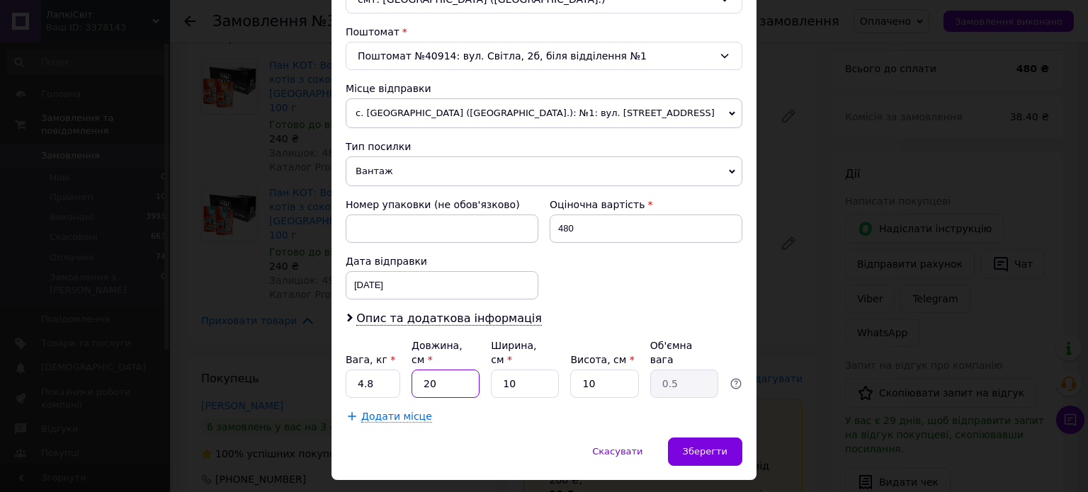
click at [425, 370] on input "20" at bounding box center [446, 384] width 68 height 28
type input "4"
type input "0.1"
type input "45"
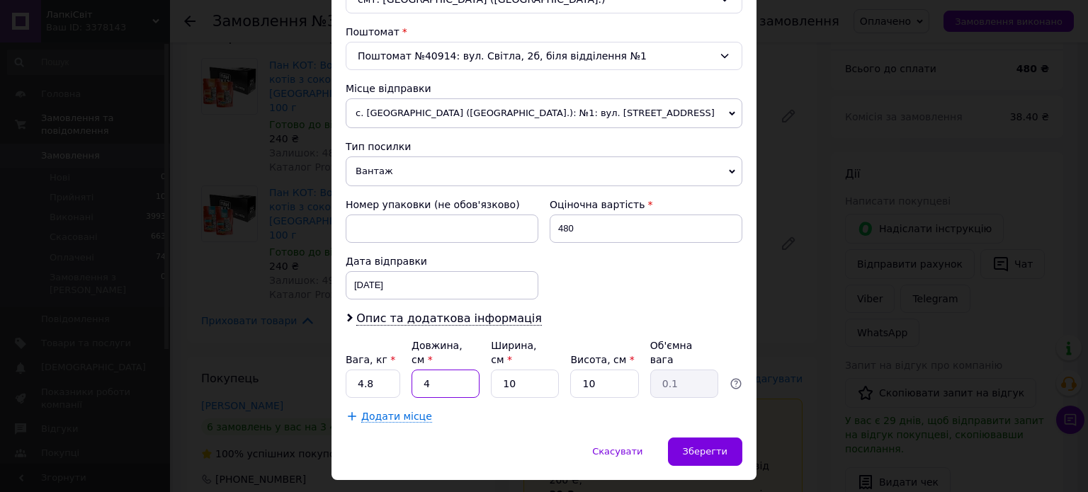
type input "1.13"
type input "4"
type input "0.1"
type input "3"
type input "0.1"
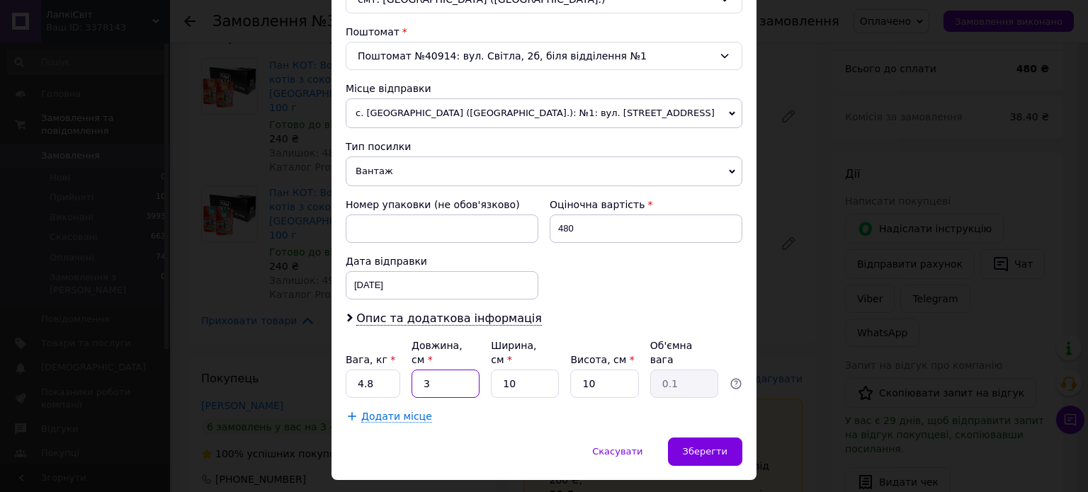
type input "35"
type input "0.88"
type input "35"
click at [538, 370] on input "10" at bounding box center [525, 384] width 68 height 28
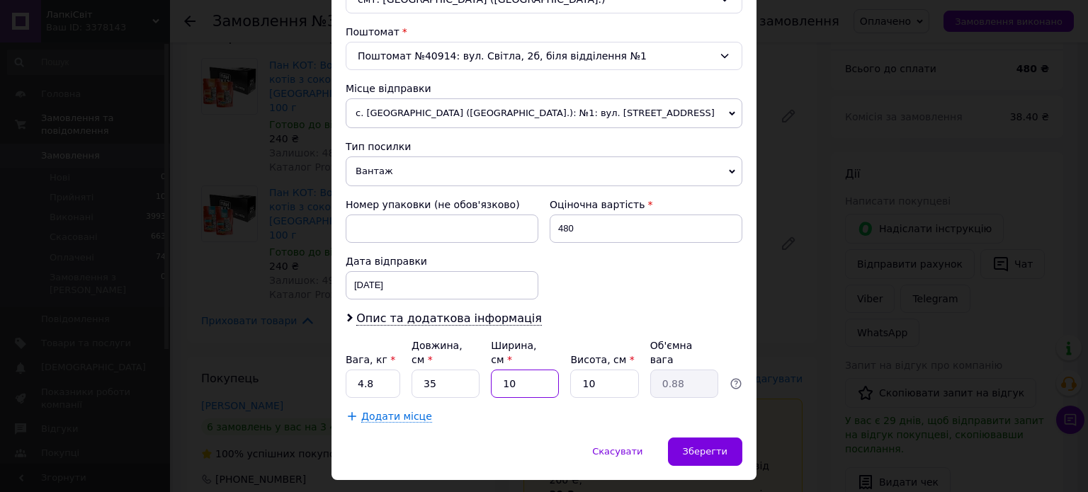
click at [538, 370] on input "10" at bounding box center [525, 384] width 68 height 28
type input "2"
type input "0.18"
type input "20"
type input "1.75"
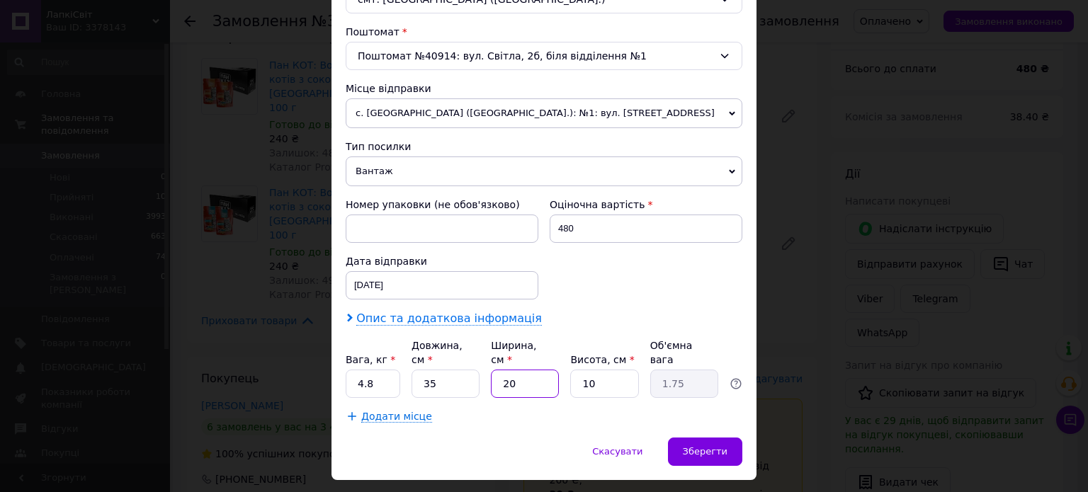
type input "20"
click at [460, 319] on span "Опис та додаткова інформація" at bounding box center [449, 319] width 186 height 14
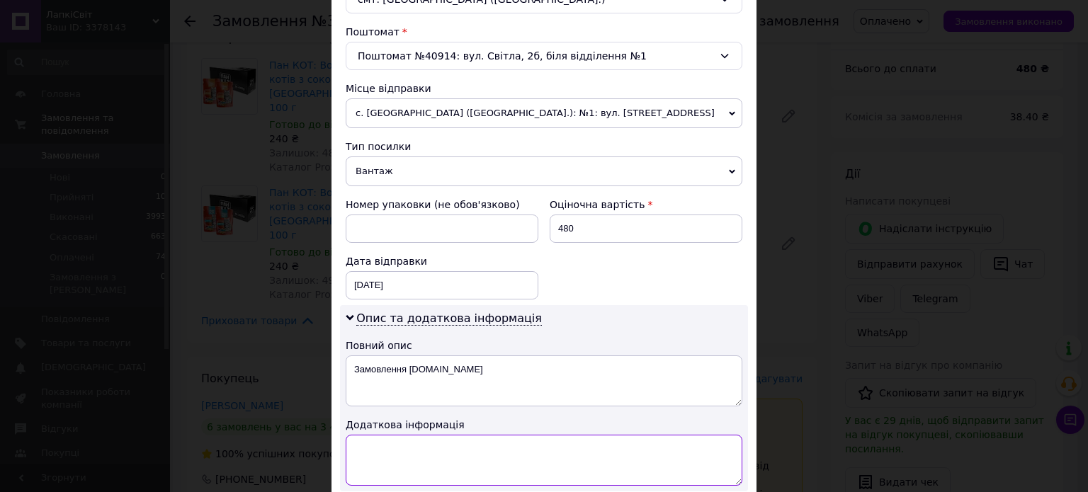
click at [470, 459] on textarea at bounding box center [544, 460] width 397 height 51
click at [510, 441] on textarea "ПАН КІТ ІЗ ( КУРКОЮ ) ( 1 БЛОК )" at bounding box center [544, 460] width 397 height 51
click at [457, 447] on textarea "ПАН КІТ ІЗ ( КУРКОЮ ) ( 1 БЛОК ) ПАН КІТ ІЗ ( ІНДИЧКОЮ ) ( 1 БЛОК )" at bounding box center [544, 460] width 397 height 51
click at [496, 448] on textarea "ПАН КІТ ІЗ ( КУРКОЮ ) ( 1 БЛОК ) ПАН КІТ ІЗ ( ІНДИЧКОЮ ) ( 1 БЛОК )" at bounding box center [544, 460] width 397 height 51
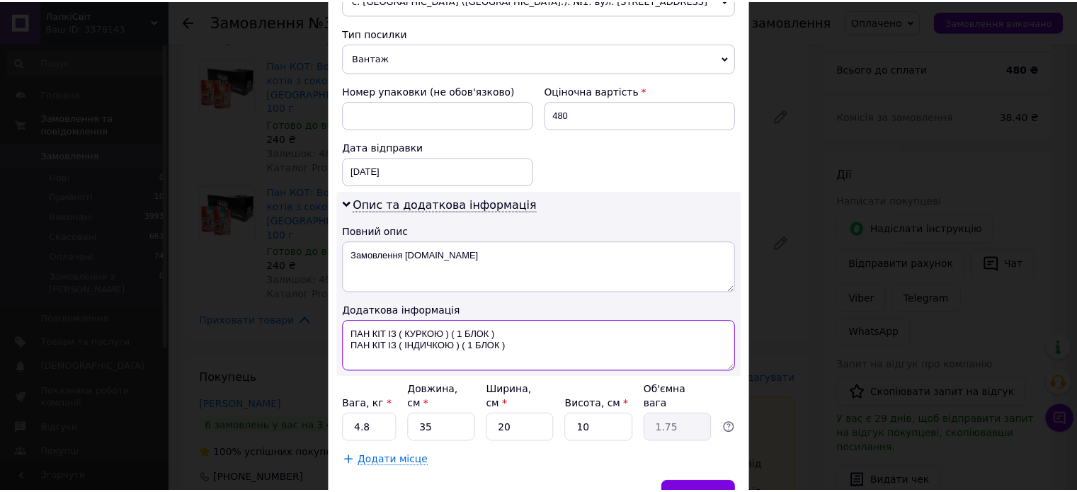
scroll to position [567, 0]
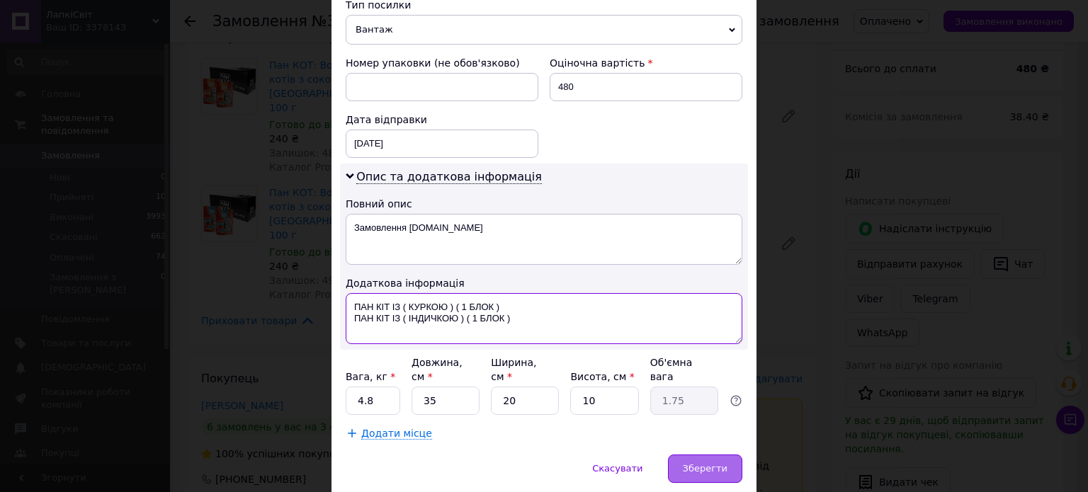
type textarea "ПАН КІТ ІЗ ( КУРКОЮ ) ( 1 БЛОК ) ПАН КІТ ІЗ ( ІНДИЧКОЮ ) ( 1 БЛОК )"
click at [691, 463] on span "Зберегти" at bounding box center [705, 468] width 45 height 11
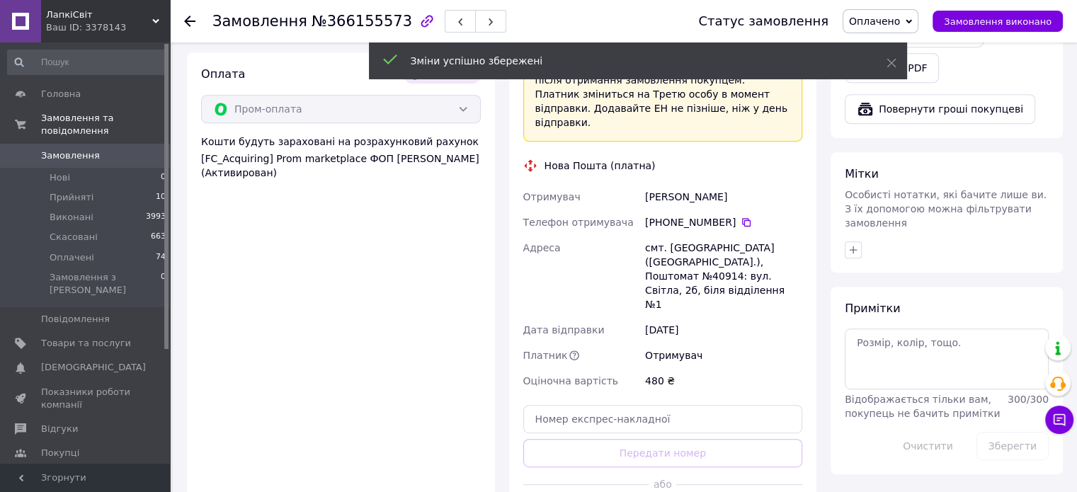
scroll to position [637, 0]
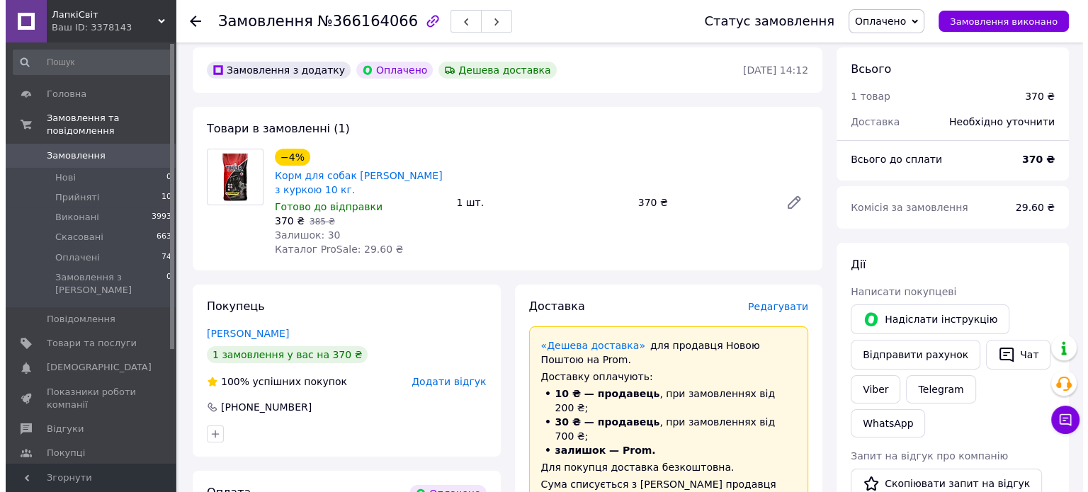
scroll to position [71, 0]
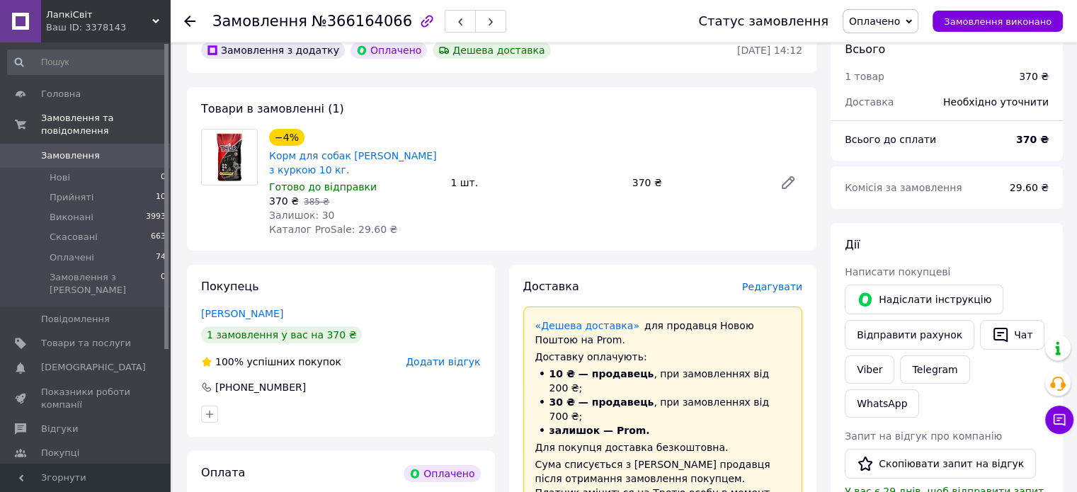
click at [782, 281] on span "Редагувати" at bounding box center [772, 286] width 60 height 11
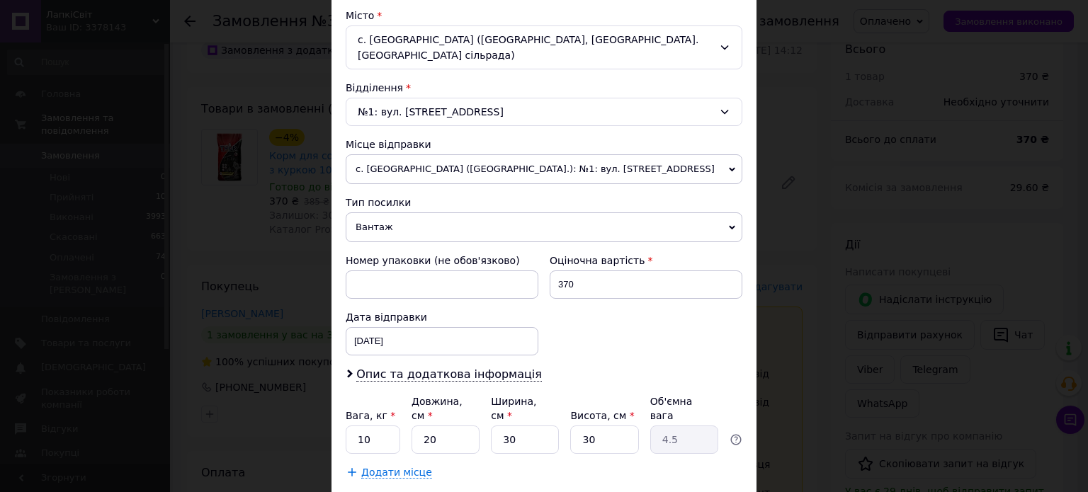
scroll to position [425, 0]
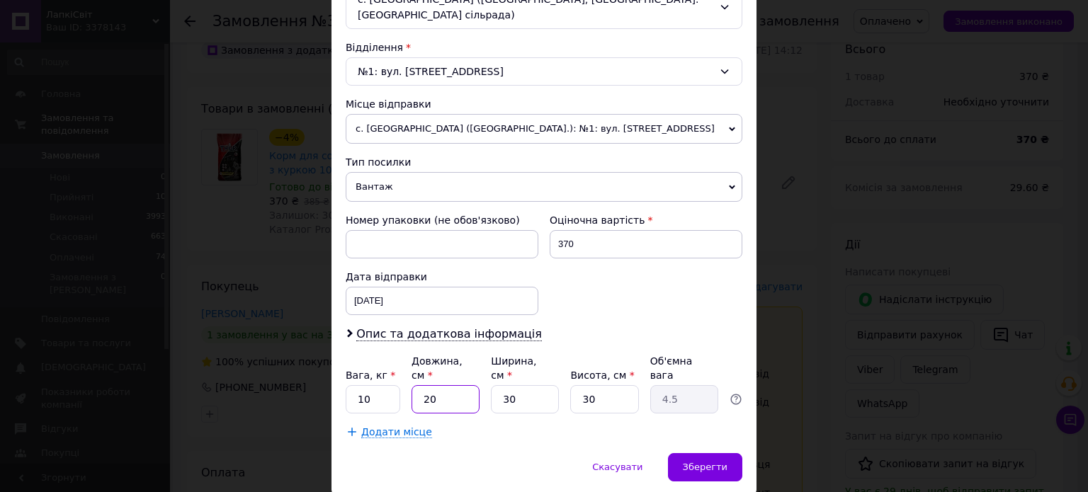
click at [430, 385] on input "20" at bounding box center [446, 399] width 68 height 28
type input "5"
type input "1.13"
type input "50"
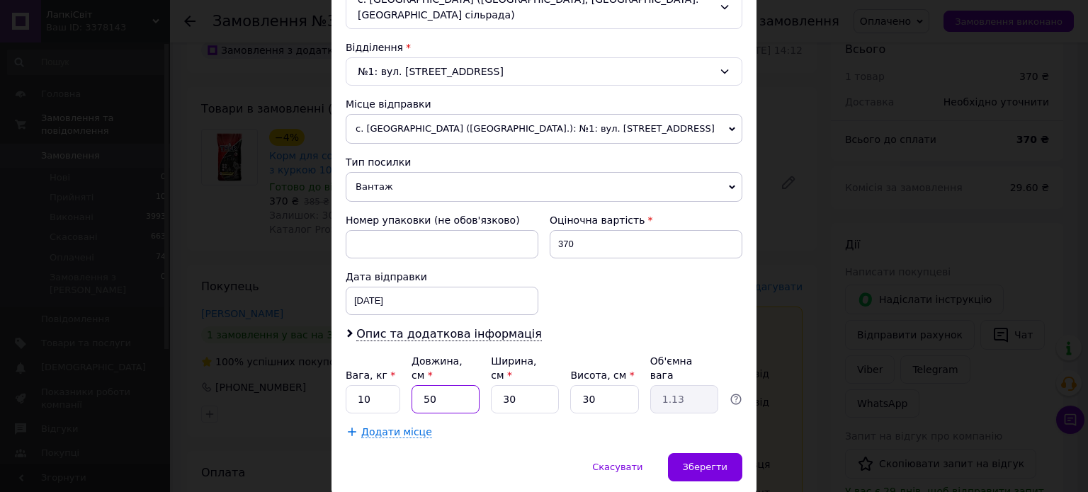
type input "11.25"
type input "50"
click at [530, 385] on input "30" at bounding box center [525, 399] width 68 height 28
type input "3"
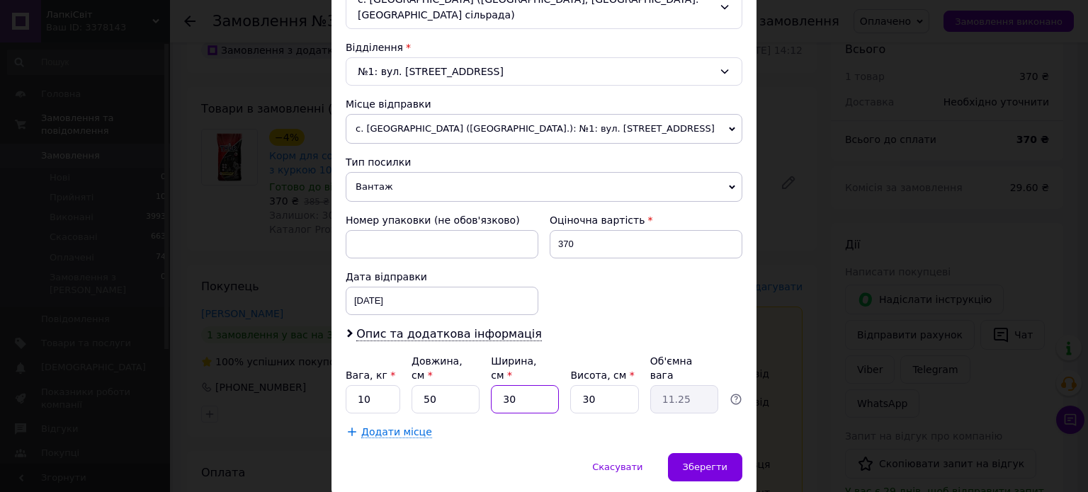
type input "1.13"
type input "30"
type input "11.25"
click at [589, 385] on input "30" at bounding box center [604, 399] width 68 height 28
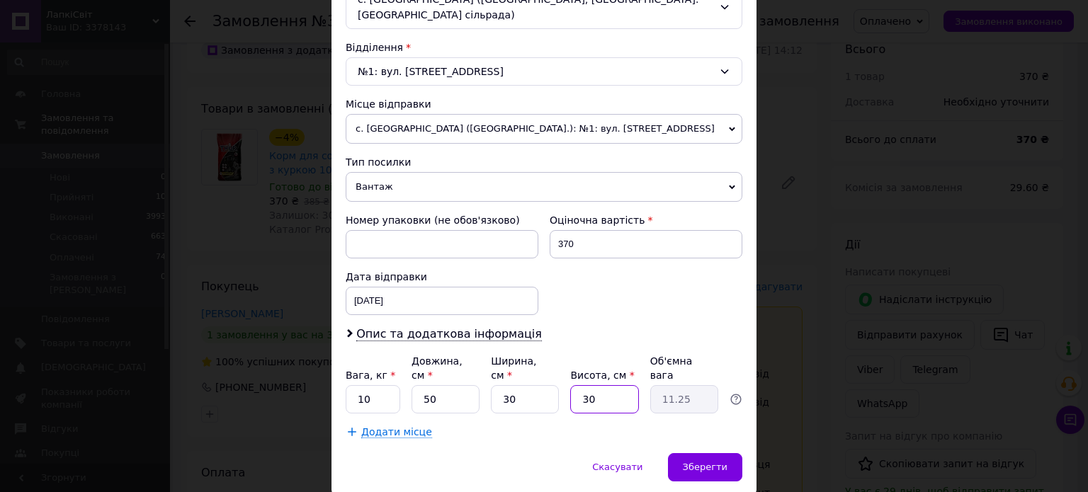
type input "1"
type input "0.38"
type input "15"
type input "5.63"
type input "15"
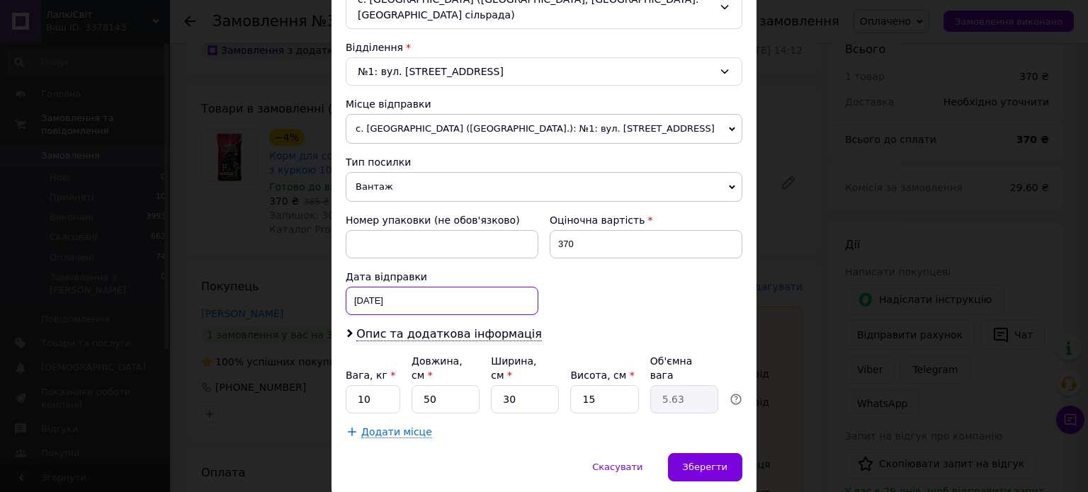
click at [384, 299] on div "[DATE] < 2025 > < Октябрь > Пн Вт Ср Чт Пт Сб Вс 29 30 1 2 3 4 5 6 7 8 9 10 11 …" at bounding box center [442, 301] width 193 height 28
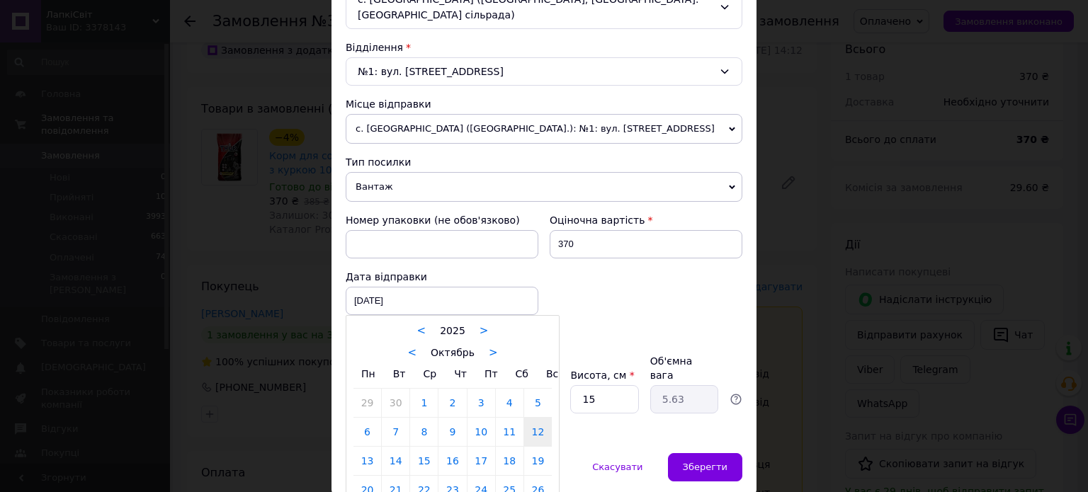
click at [365, 458] on link "13" at bounding box center [367, 461] width 28 height 28
type input "[DATE]"
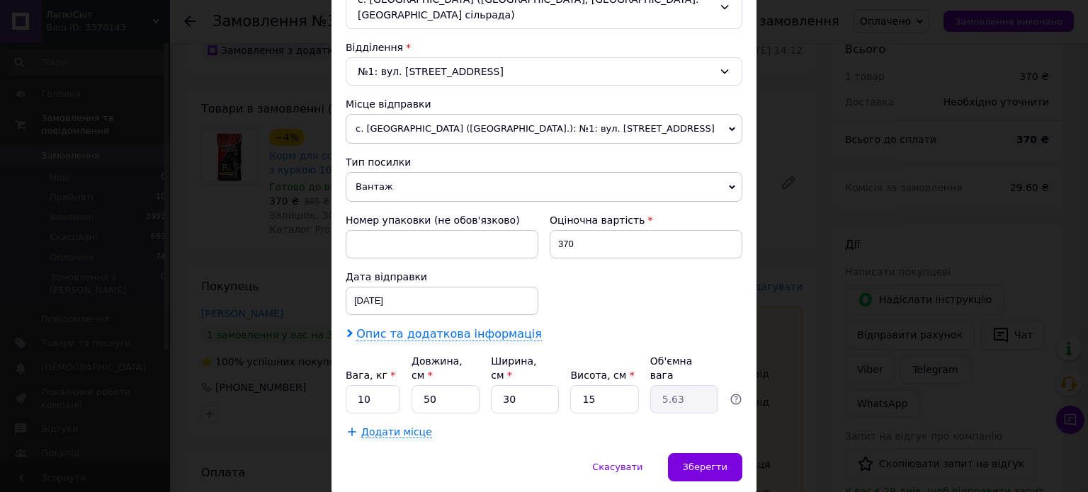
click at [390, 329] on span "Опис та додаткова інформація" at bounding box center [449, 334] width 186 height 14
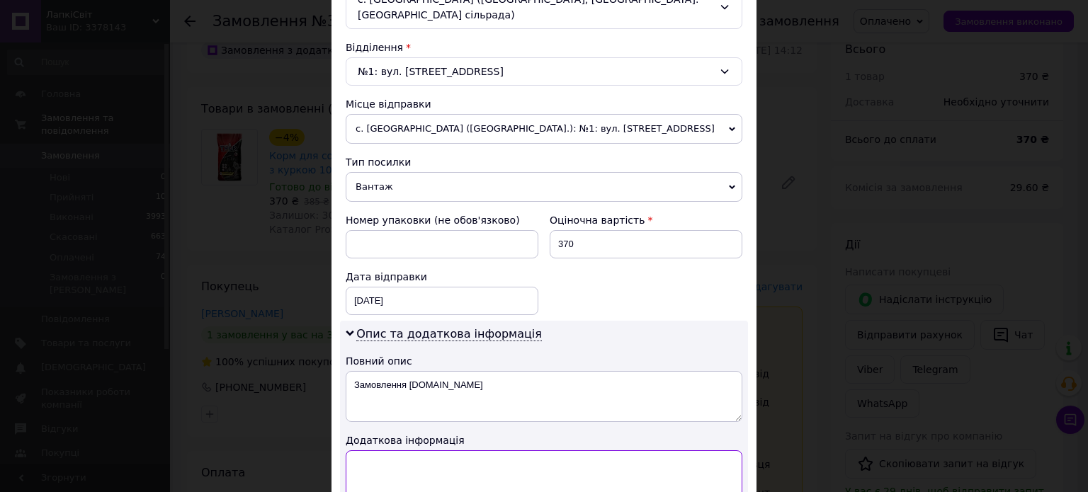
click at [402, 453] on textarea at bounding box center [544, 475] width 397 height 51
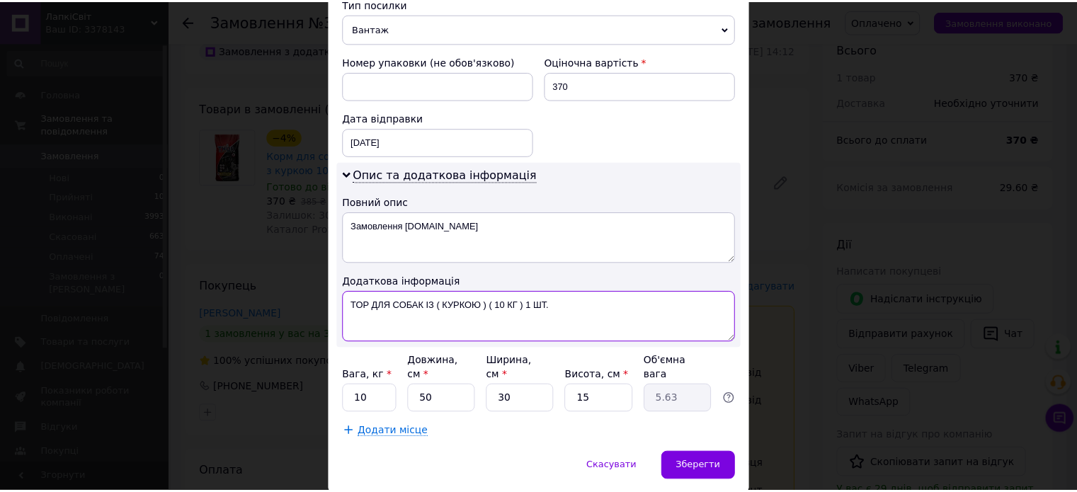
scroll to position [618, 0]
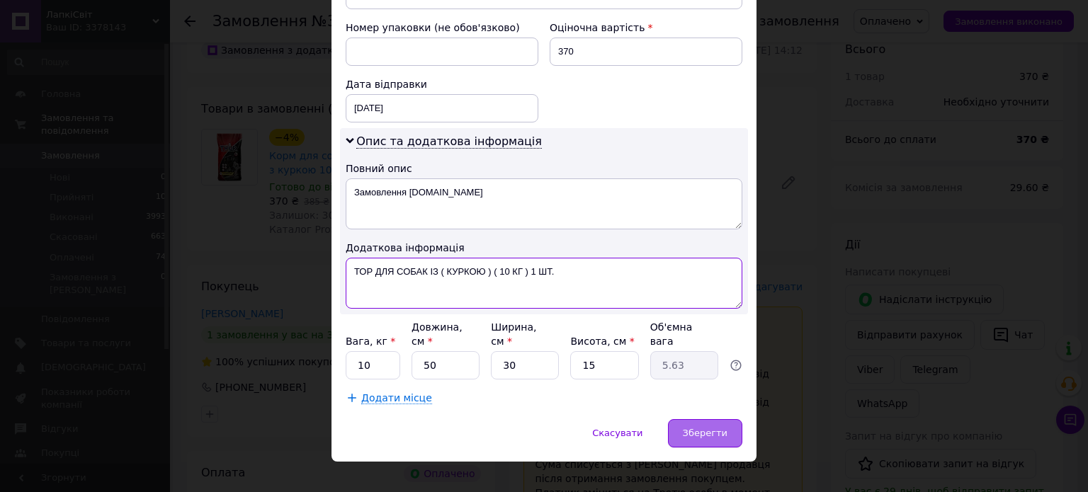
type textarea "ТОР ДЛЯ СОБАК ІЗ ( КУРКОЮ ) ( 10 КГ ) 1 ШТ."
click at [688, 419] on div "Зберегти" at bounding box center [705, 433] width 74 height 28
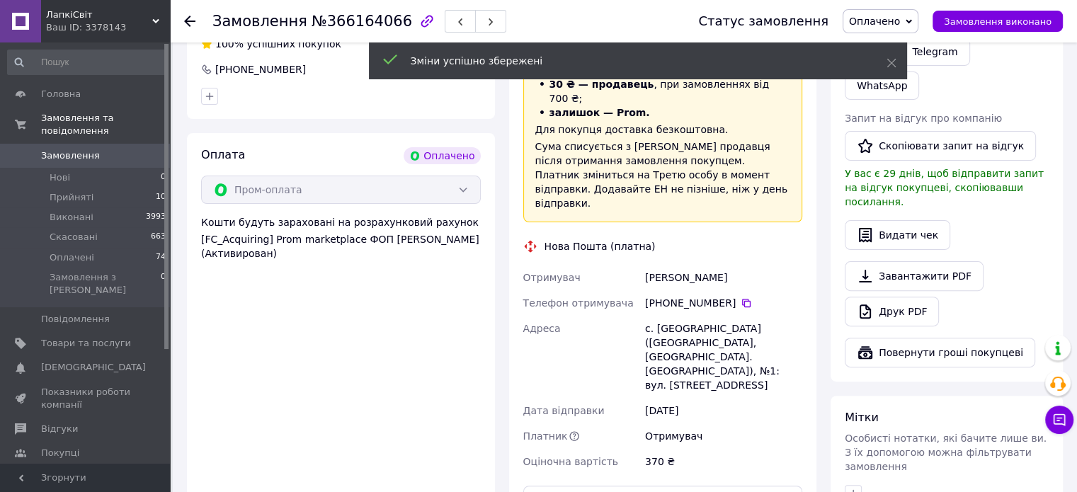
scroll to position [425, 0]
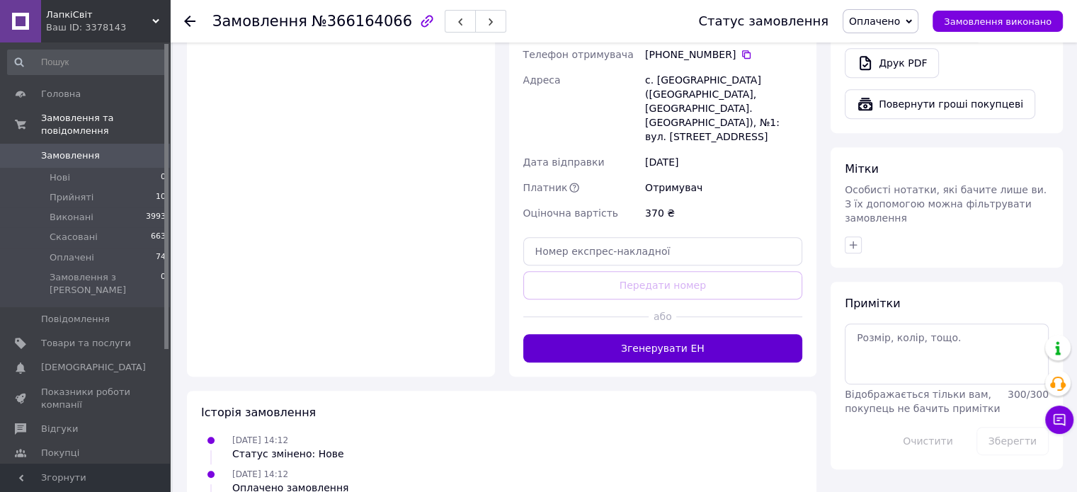
click at [649, 334] on button "Згенерувати ЕН" at bounding box center [663, 348] width 280 height 28
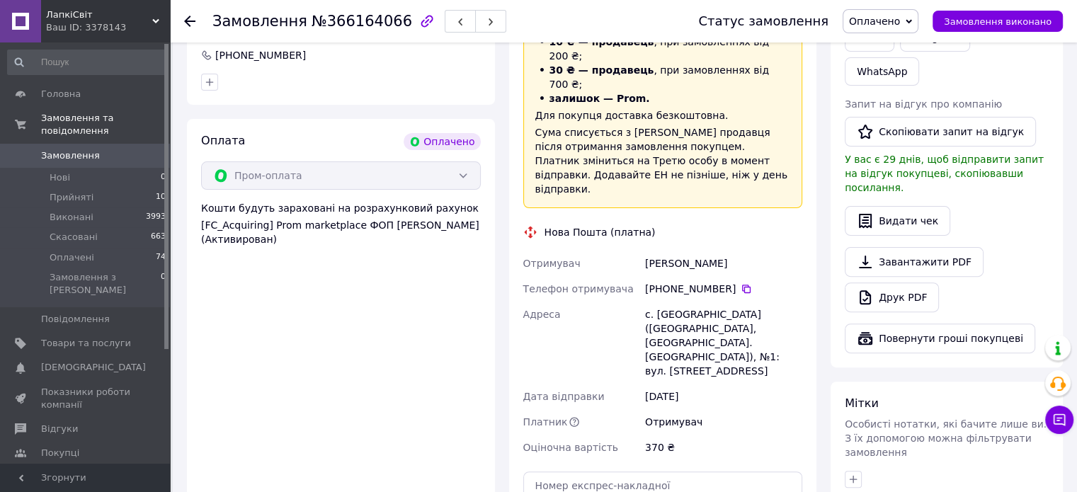
scroll to position [283, 0]
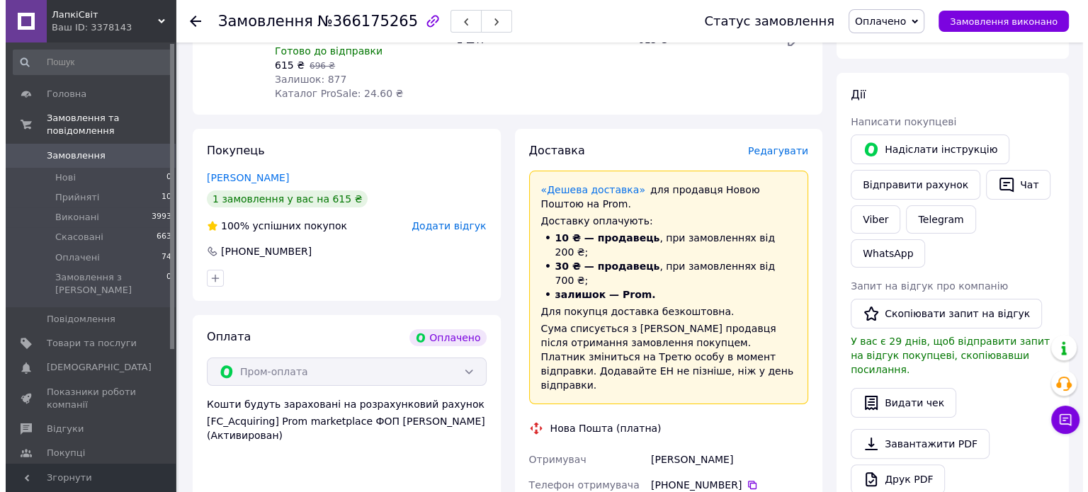
scroll to position [212, 0]
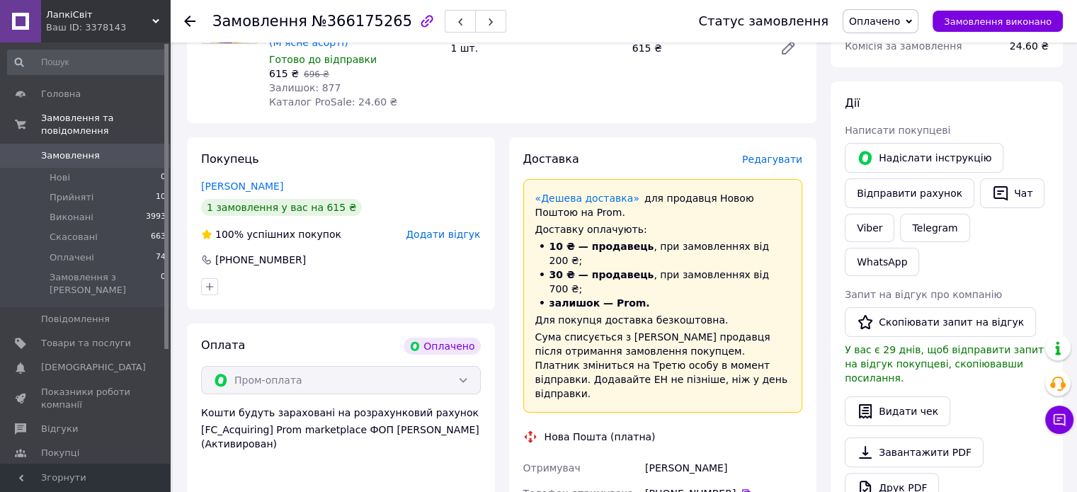
click at [790, 154] on span "Редагувати" at bounding box center [772, 159] width 60 height 11
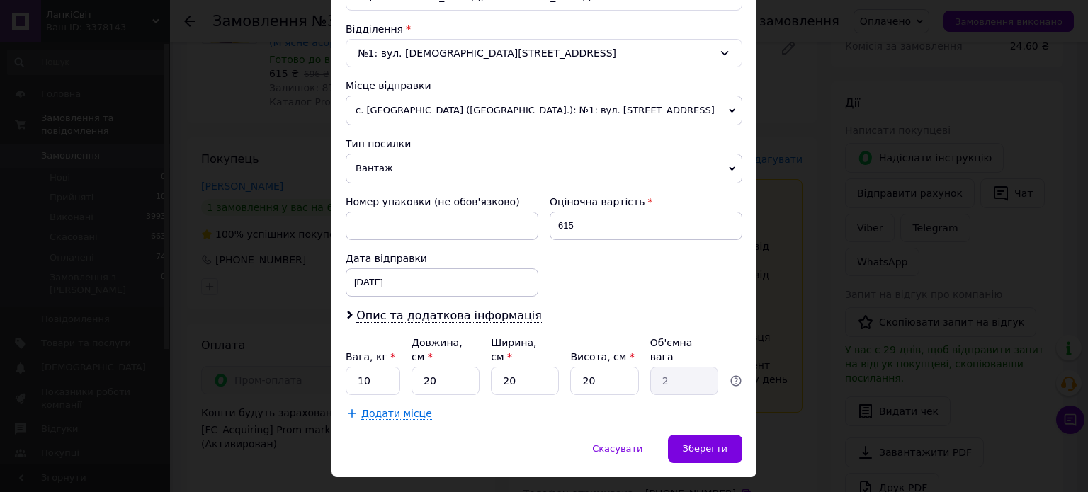
scroll to position [444, 0]
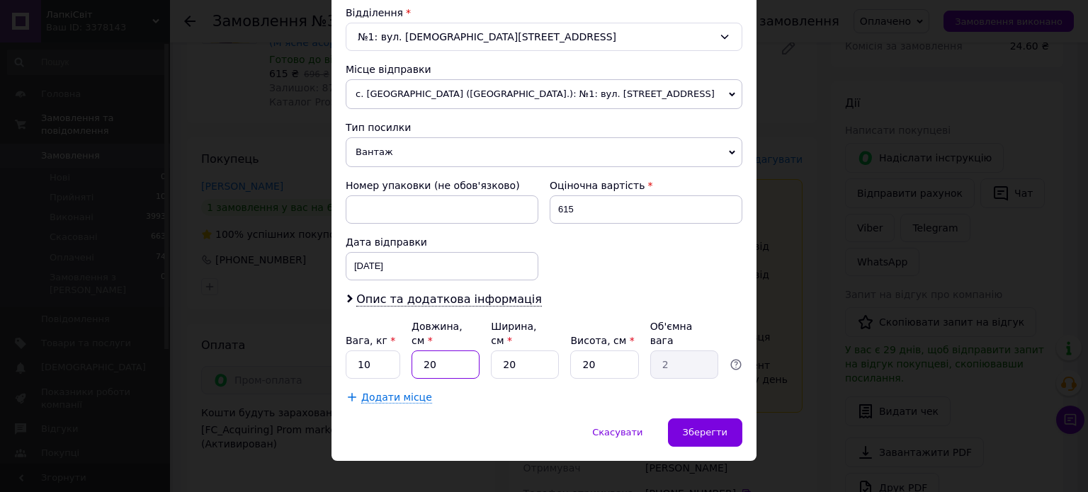
click at [452, 351] on input "20" at bounding box center [446, 365] width 68 height 28
type input "5"
type input "0.5"
type input "50"
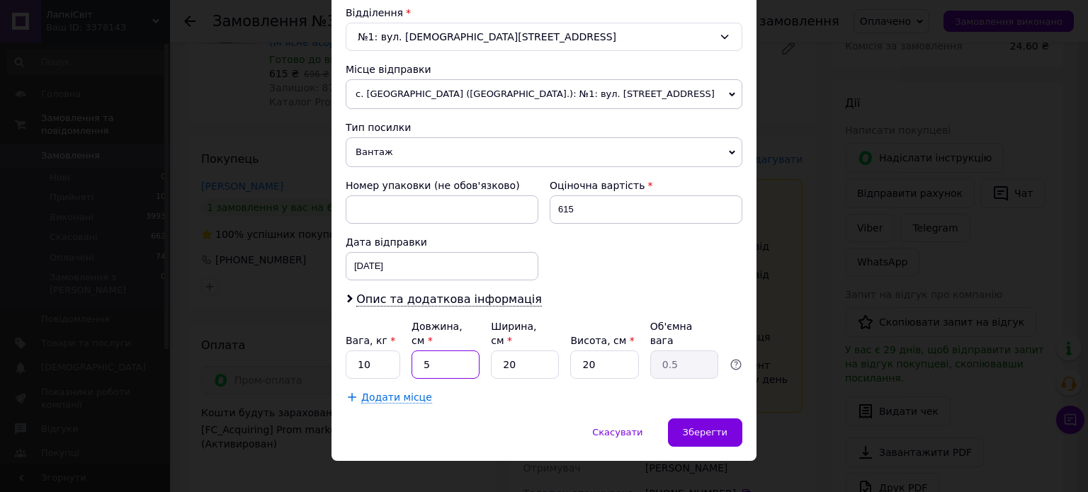
type input "5"
type input "50"
click at [527, 351] on input "20" at bounding box center [525, 365] width 68 height 28
type input "3"
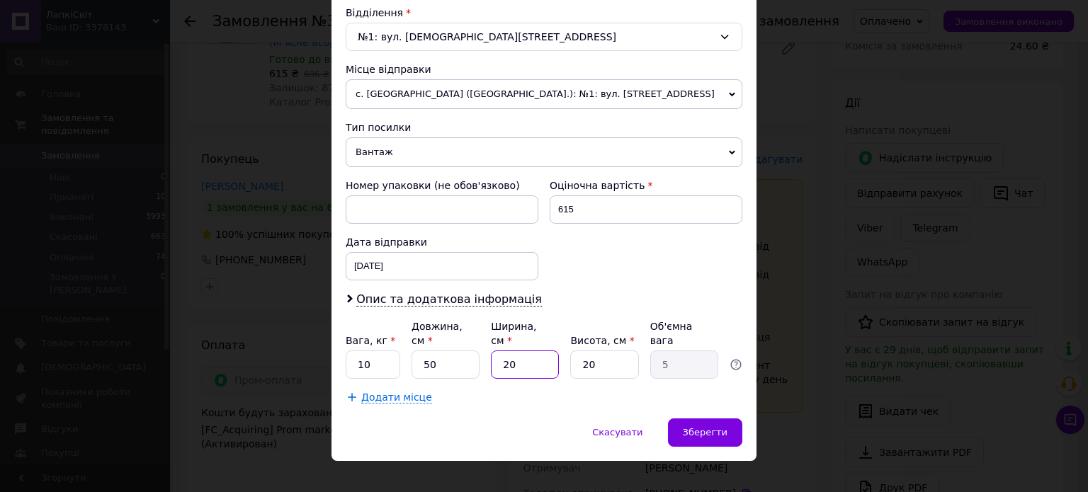
type input "0.75"
type input "30"
type input "7.5"
type input "30"
click at [597, 352] on input "20" at bounding box center [604, 365] width 68 height 28
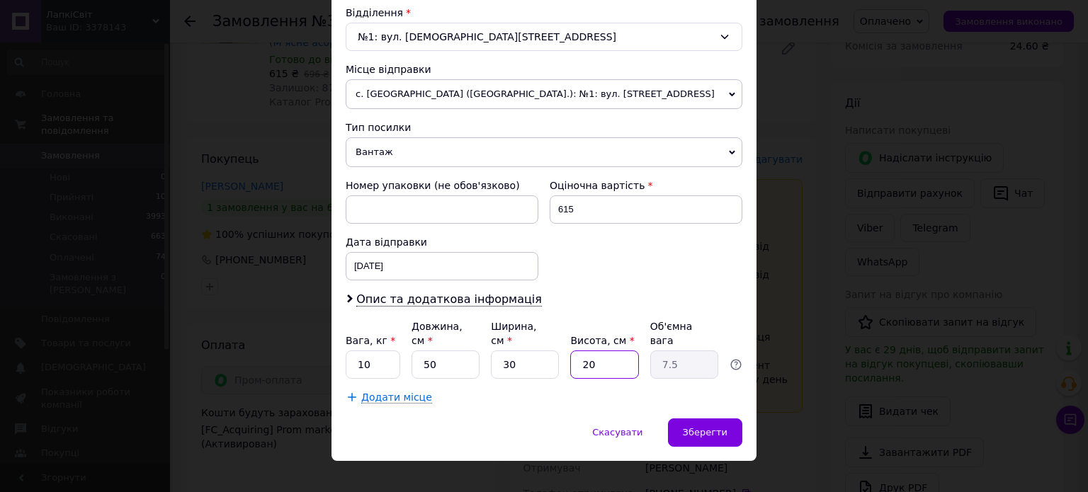
click at [597, 352] on input "20" at bounding box center [604, 365] width 68 height 28
type input "1"
type input "0.38"
type input "15"
type input "5.63"
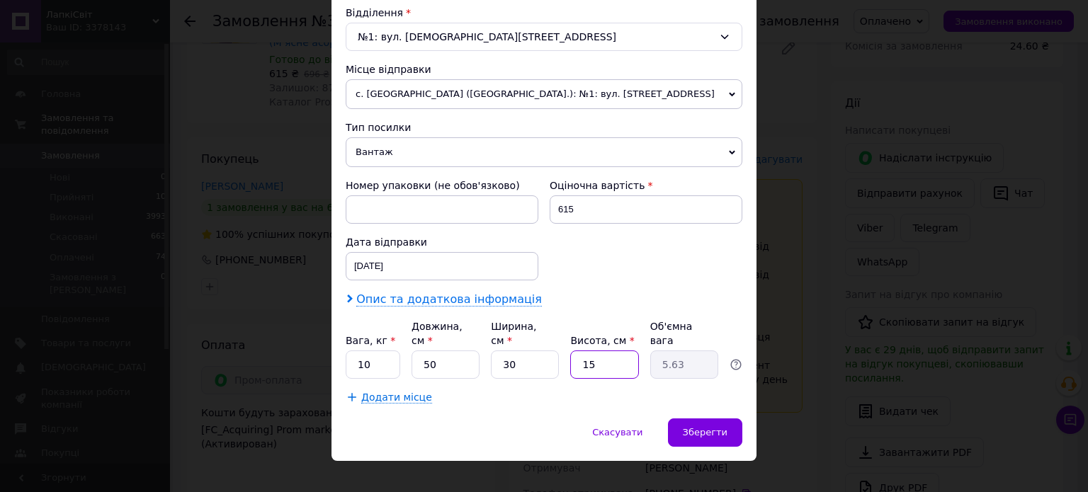
type input "15"
click at [451, 304] on span "Опис та додаткова інформація" at bounding box center [449, 300] width 186 height 14
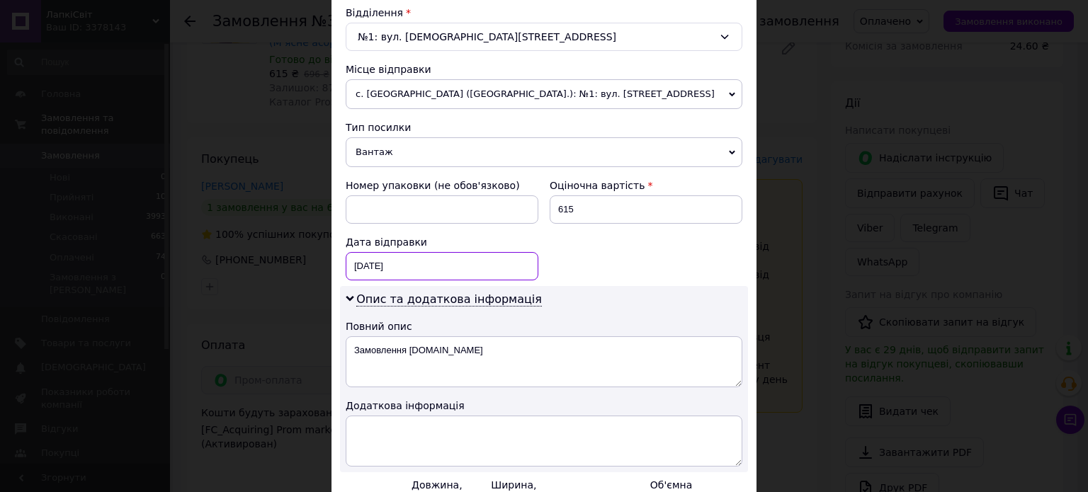
click at [412, 260] on div "[DATE] < 2025 > < Октябрь > Пн Вт Ср Чт Пт Сб Вс 29 30 1 2 3 4 5 6 7 8 9 10 11 …" at bounding box center [442, 266] width 193 height 28
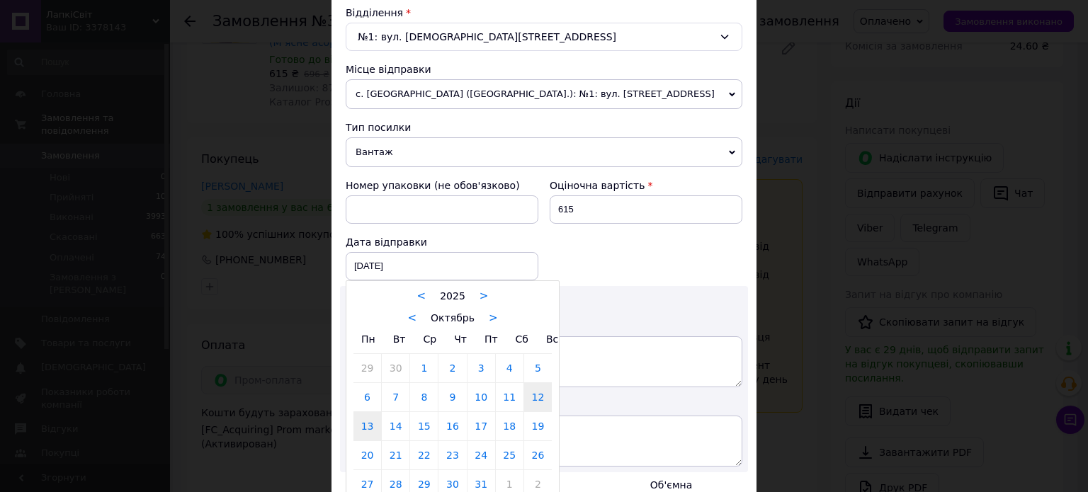
click at [360, 425] on link "13" at bounding box center [367, 426] width 28 height 28
type input "[DATE]"
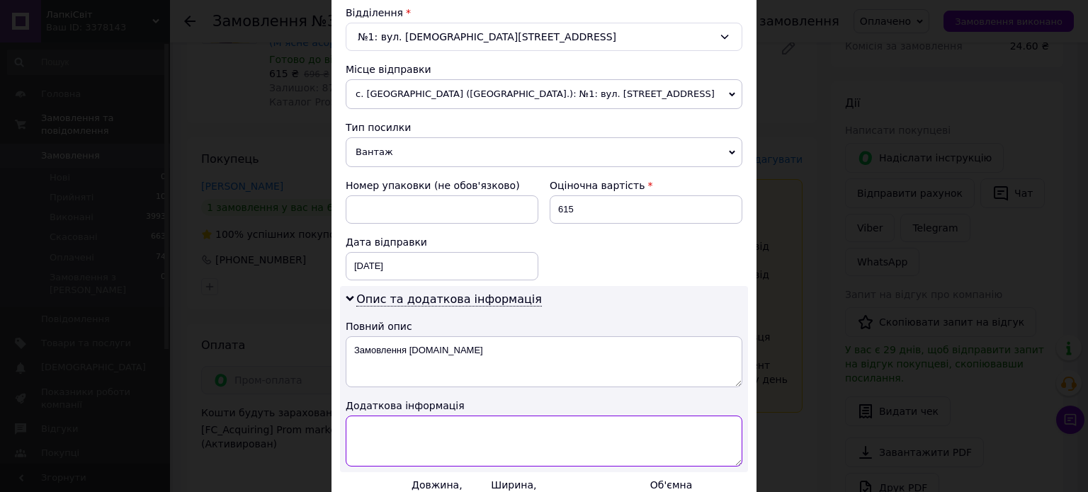
click at [373, 423] on textarea at bounding box center [544, 441] width 397 height 51
type textarea "ІЗІ КУК ДЛЯ ( КОТІВ ) ( 10 КГ ) 1 ШТ. ( ЖОВТИЙ МІШОК )"
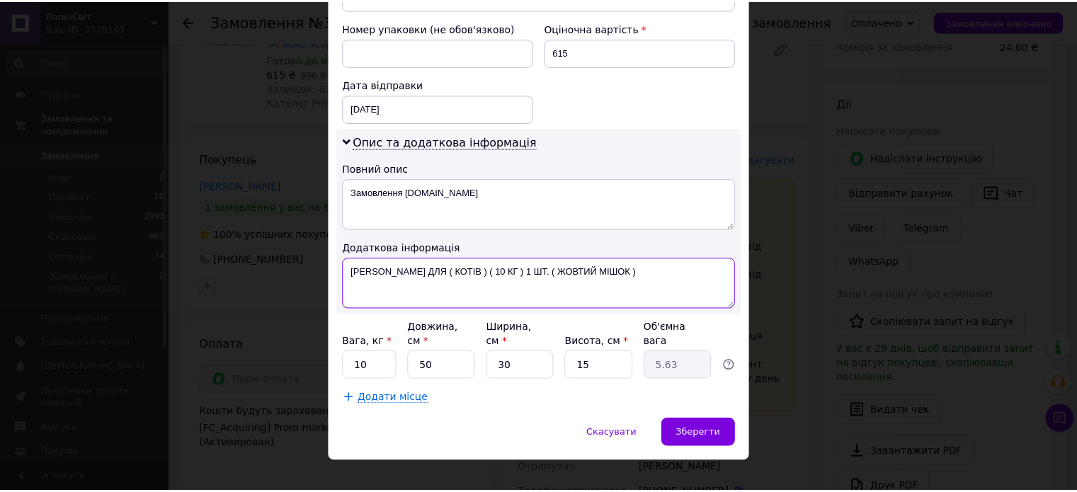
scroll to position [602, 0]
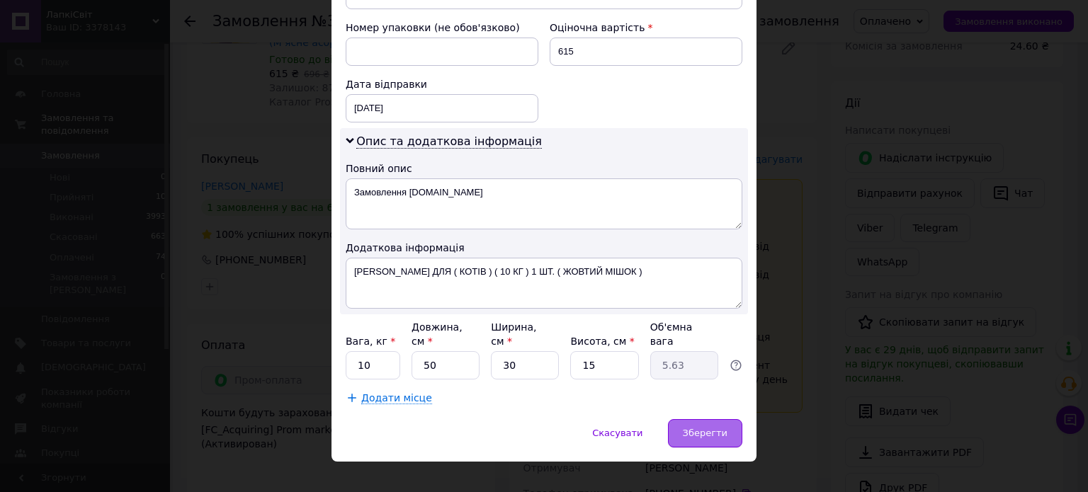
click at [697, 428] on span "Зберегти" at bounding box center [705, 433] width 45 height 11
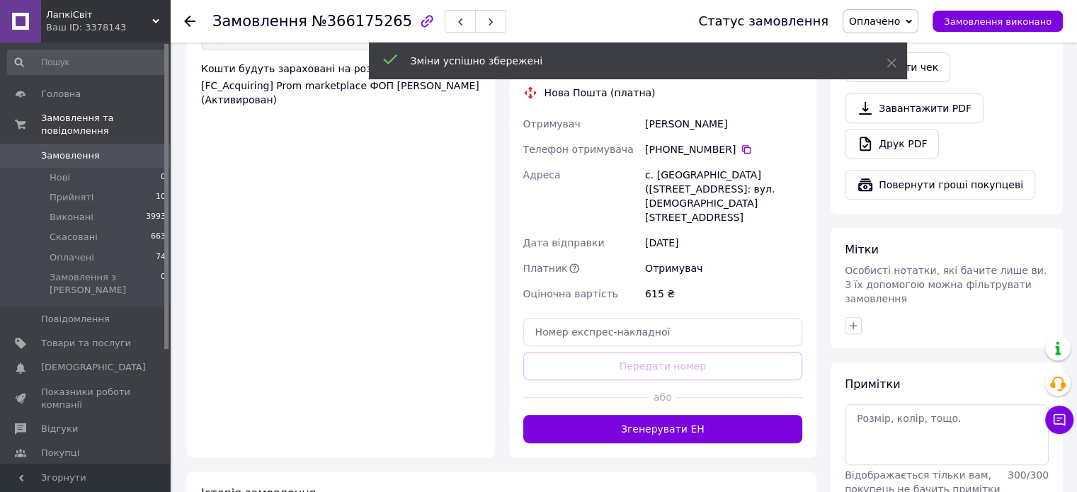
scroll to position [567, 0]
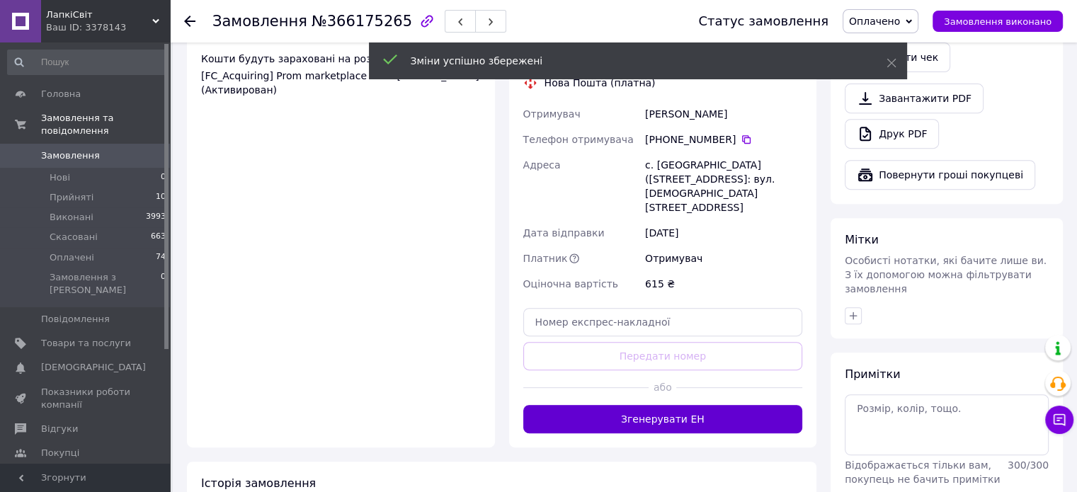
click at [700, 405] on button "Згенерувати ЕН" at bounding box center [663, 419] width 280 height 28
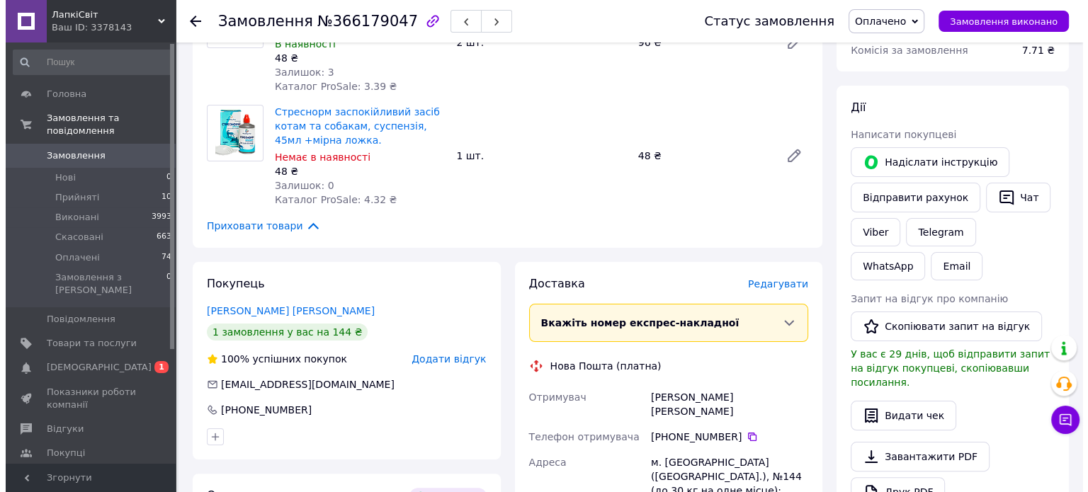
scroll to position [212, 0]
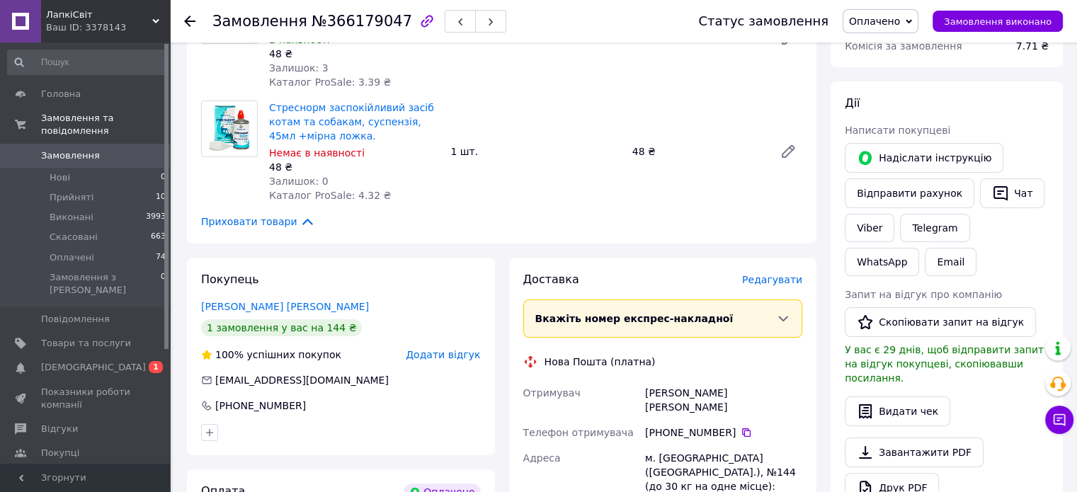
click at [789, 282] on span "Редагувати" at bounding box center [772, 279] width 60 height 11
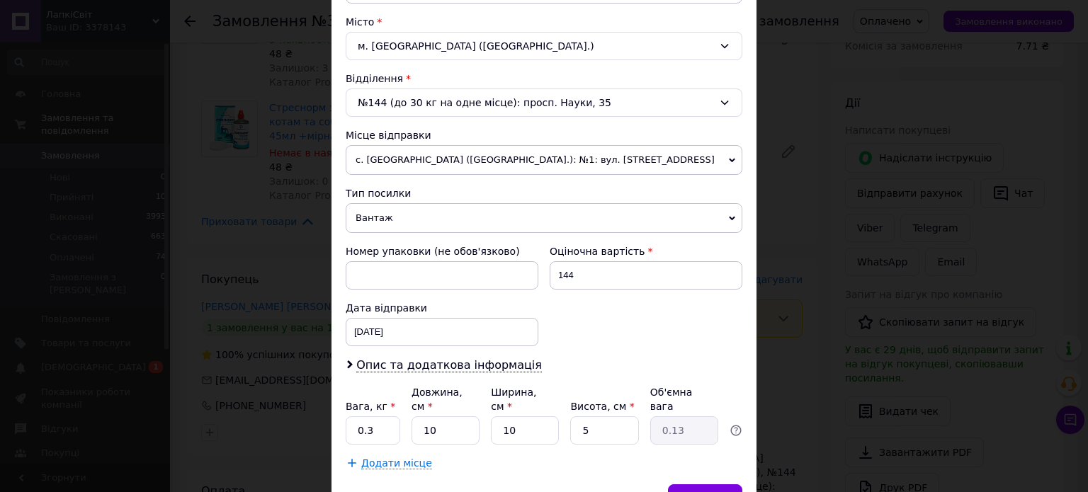
scroll to position [444, 0]
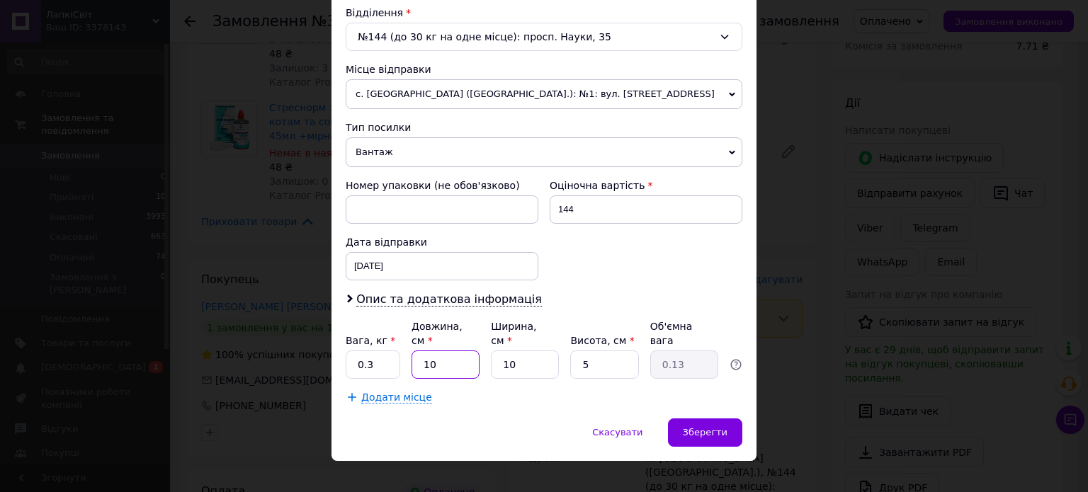
click at [448, 351] on input "10" at bounding box center [446, 365] width 68 height 28
click at [387, 293] on span "Опис та додаткова інформація" at bounding box center [449, 300] width 186 height 14
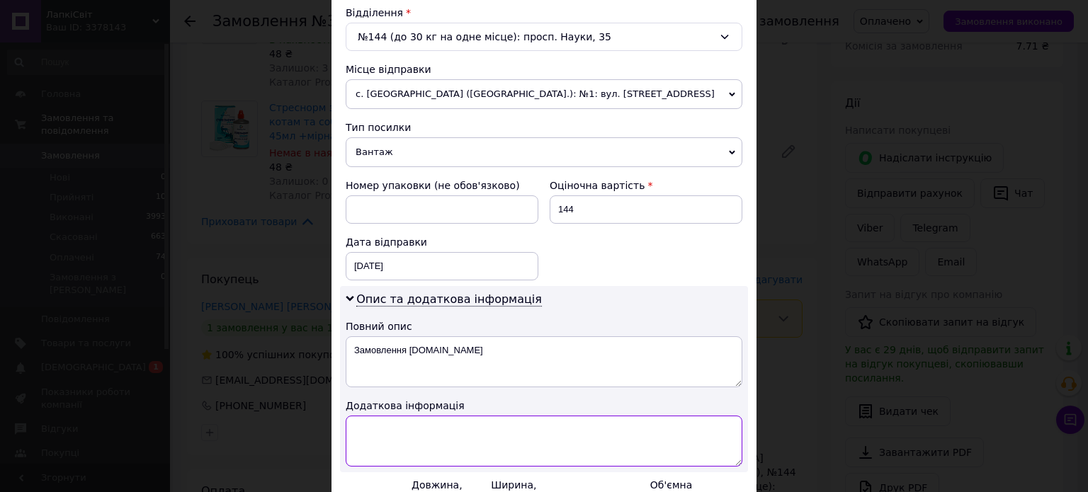
click at [418, 432] on textarea at bounding box center [544, 441] width 397 height 51
type textarea "ІНФОРМАЦІЯ НА А 4"
click at [385, 252] on div "[DATE] < 2025 > < Октябрь > Пн Вт Ср Чт Пт Сб Вс 29 30 1 2 3 4 5 6 7 8 9 10 11 …" at bounding box center [442, 266] width 193 height 28
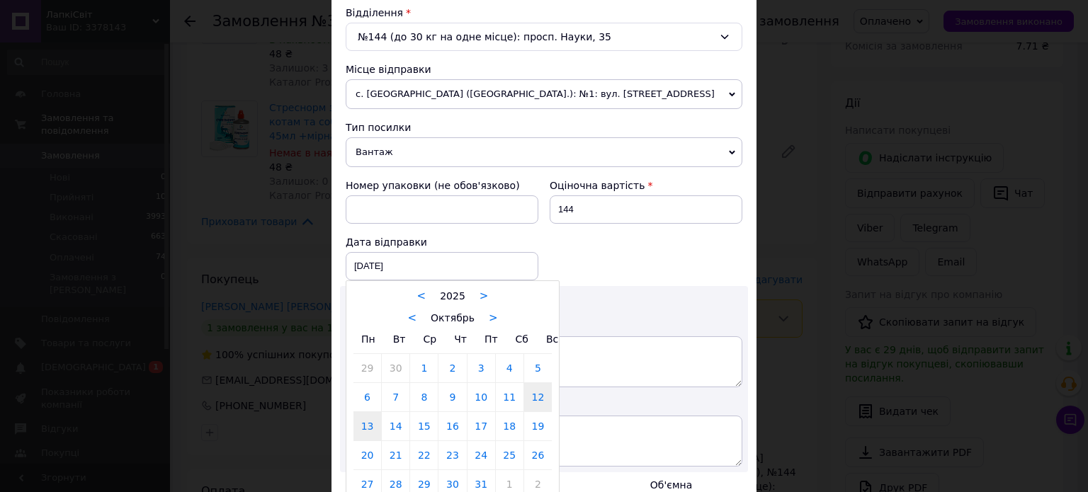
click at [359, 426] on link "13" at bounding box center [367, 426] width 28 height 28
type input "[DATE]"
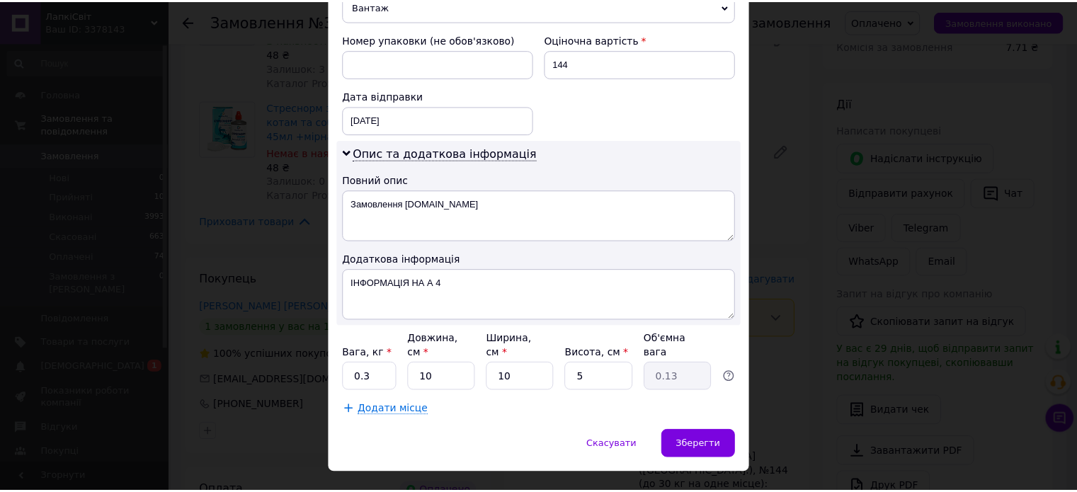
scroll to position [602, 0]
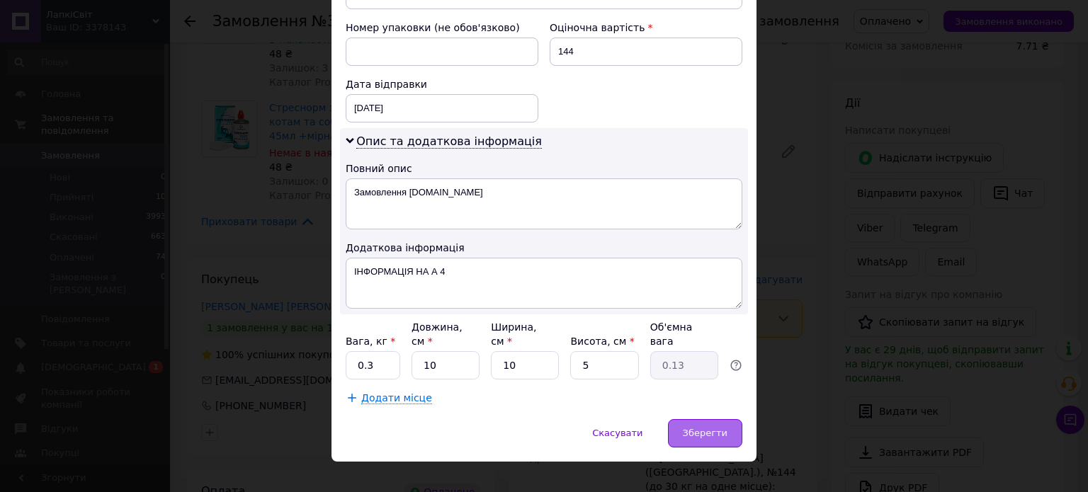
click at [717, 419] on div "Зберегти" at bounding box center [705, 433] width 74 height 28
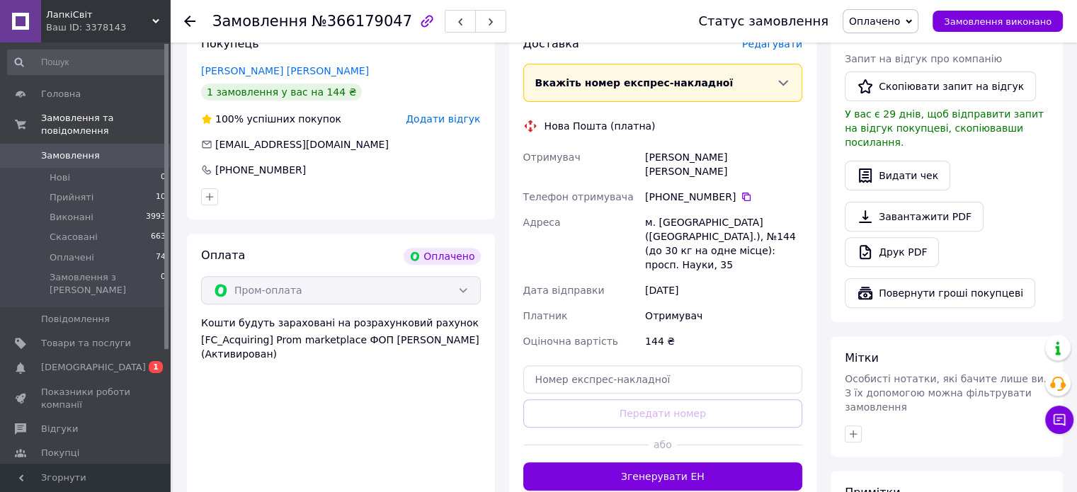
scroll to position [496, 0]
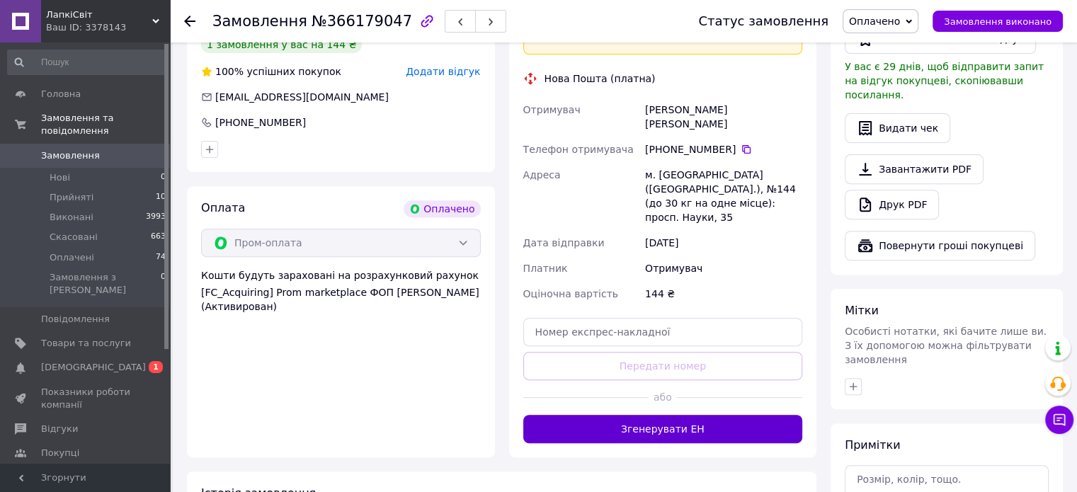
click at [722, 415] on button "Згенерувати ЕН" at bounding box center [663, 429] width 280 height 28
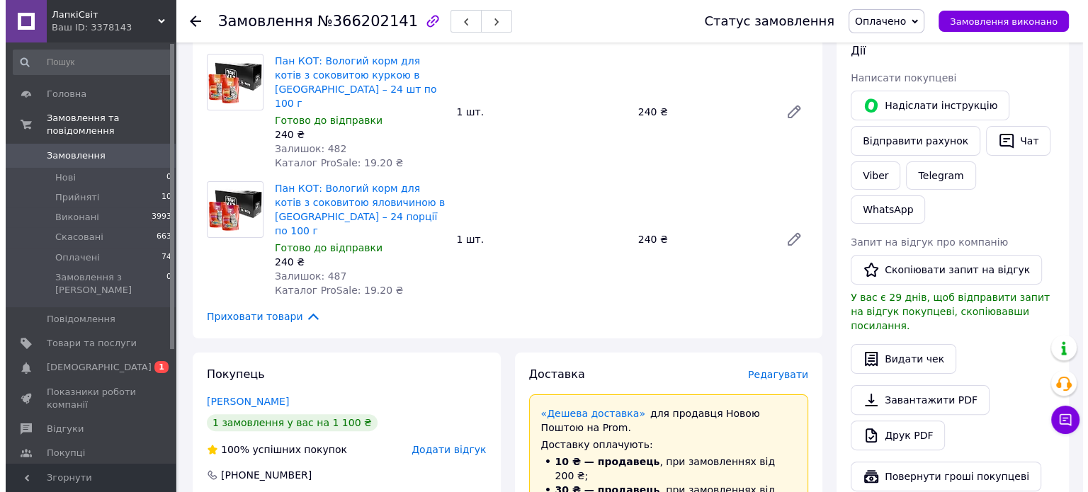
scroll to position [283, 0]
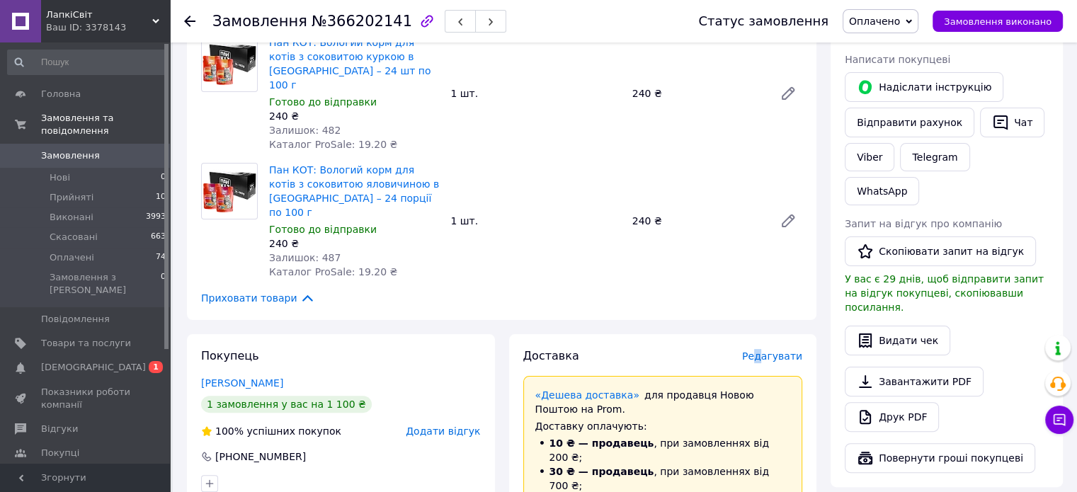
click at [766, 351] on span "Редагувати" at bounding box center [772, 356] width 60 height 11
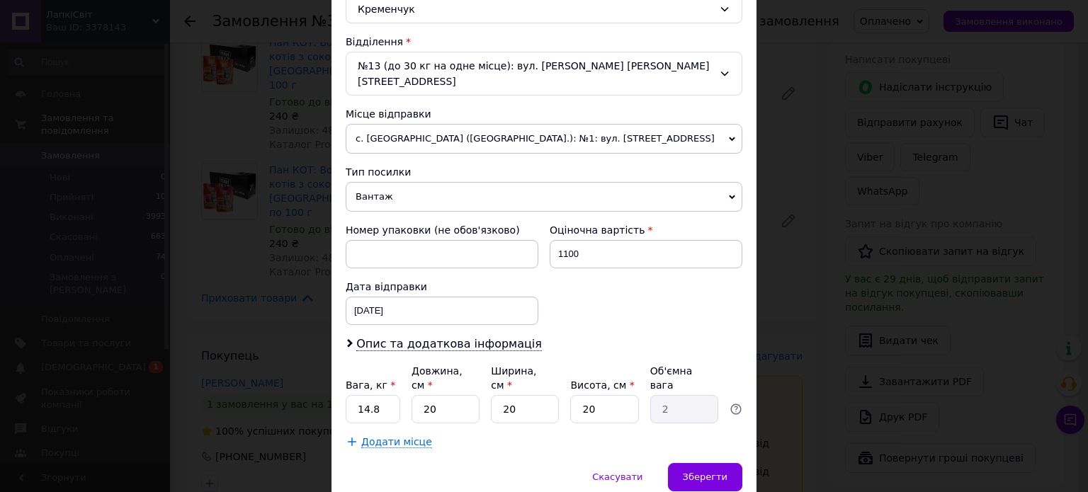
scroll to position [425, 0]
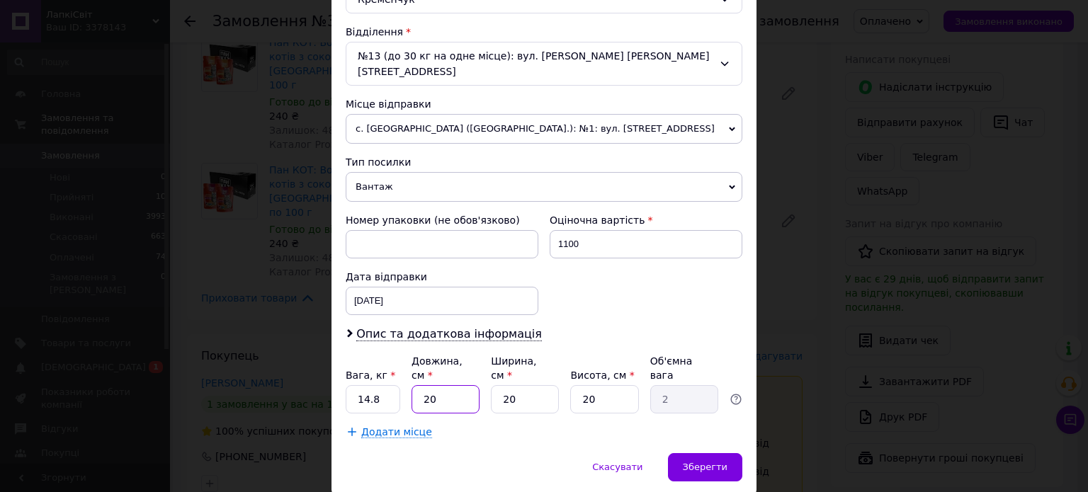
click at [453, 385] on input "20" at bounding box center [446, 399] width 68 height 28
type input "6"
type input "0.6"
type input "60"
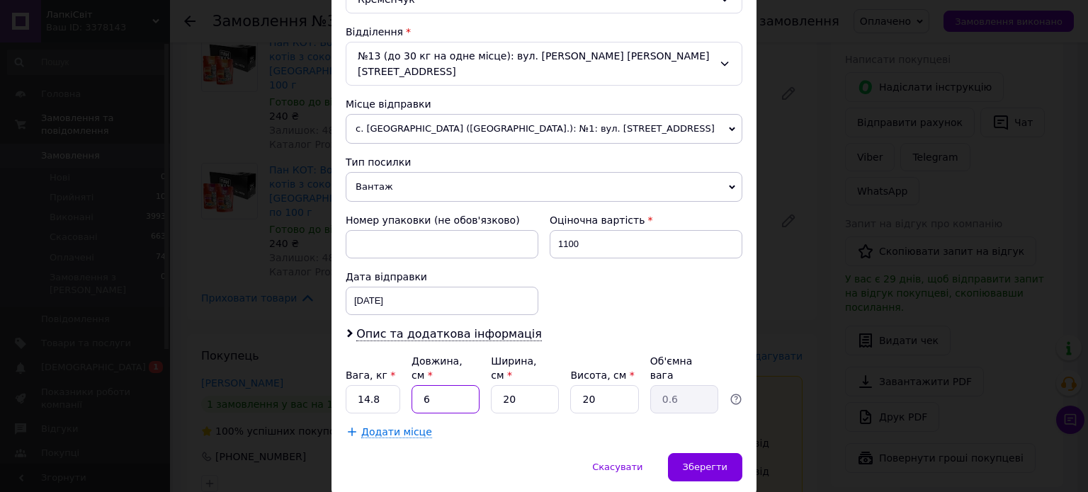
type input "6"
type input "60"
click at [515, 385] on input "20" at bounding box center [525, 399] width 68 height 28
type input "3"
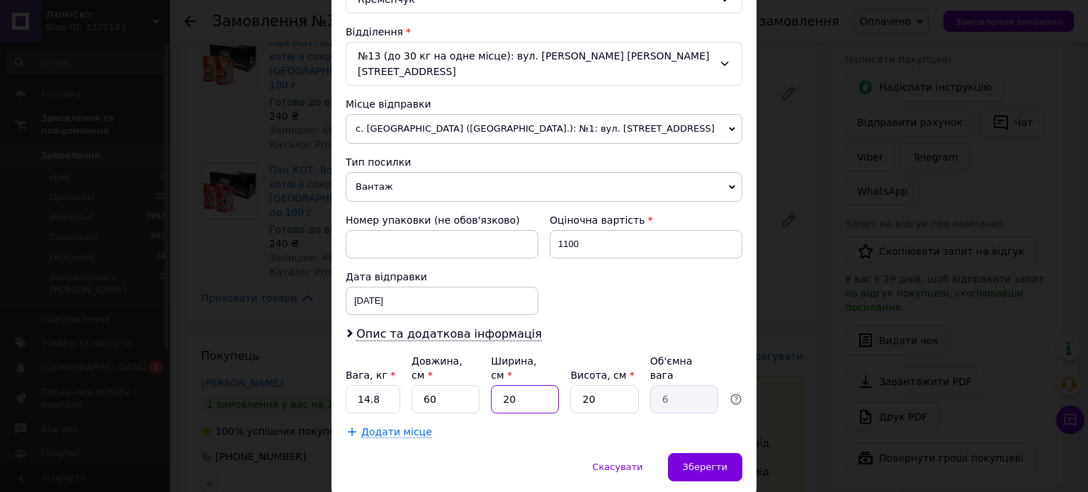
type input "0.9"
type input "30"
type input "9"
type input "30"
click at [603, 385] on input "20" at bounding box center [604, 399] width 68 height 28
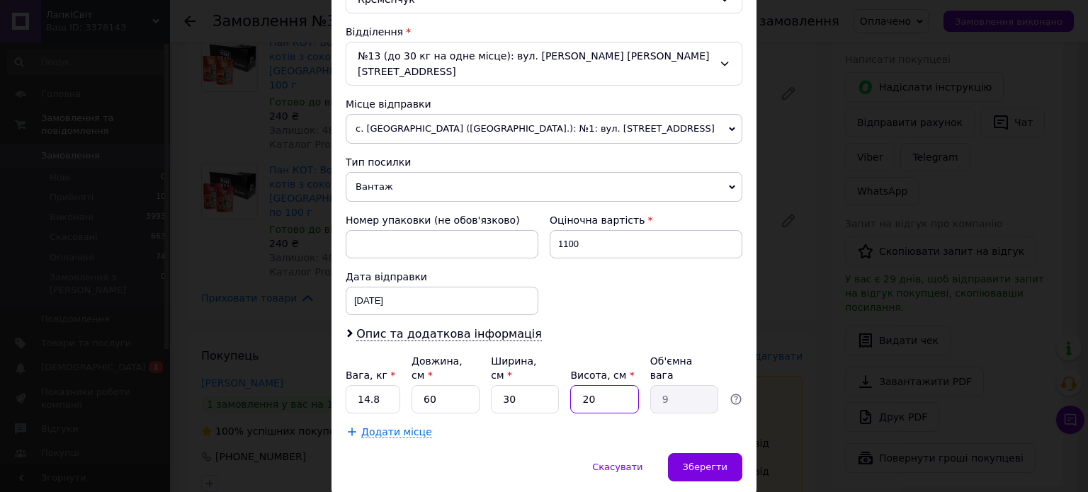
click at [603, 385] on input "20" at bounding box center [604, 399] width 68 height 28
type input "2"
type input "0.9"
type input "25"
type input "11.25"
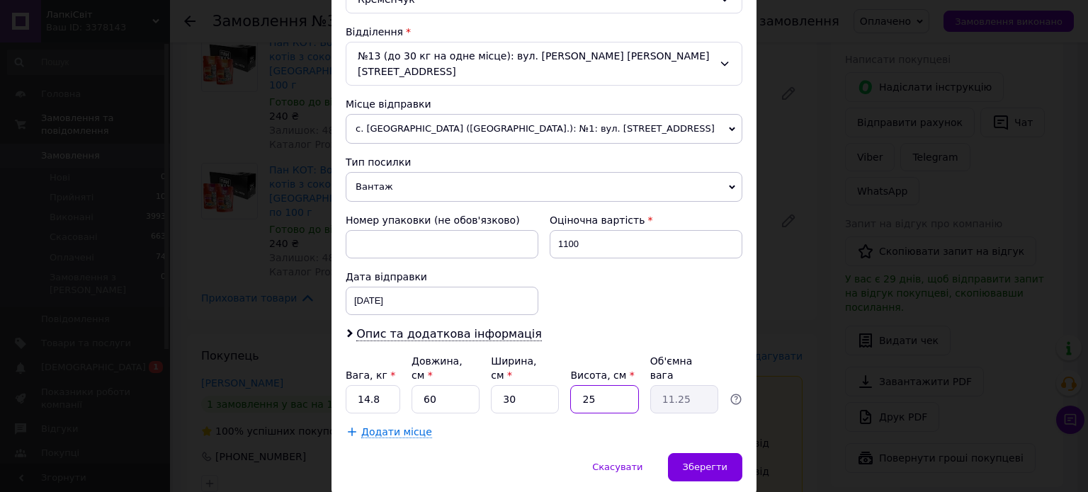
type input "25"
click at [399, 287] on div "[DATE] < 2025 > < Октябрь > Пн Вт Ср Чт Пт Сб Вс 29 30 1 2 3 4 5 6 7 8 9 10 11 …" at bounding box center [442, 301] width 193 height 28
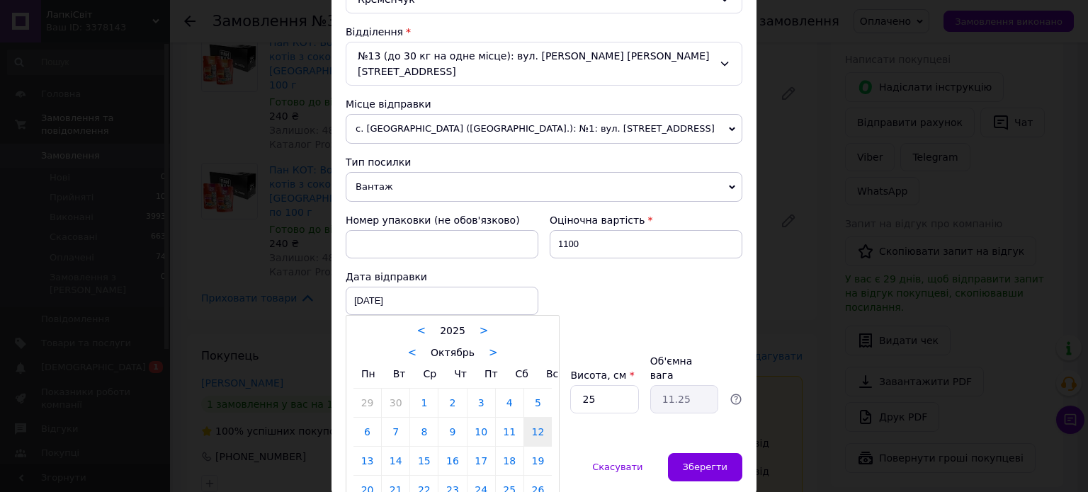
click at [365, 447] on link "13" at bounding box center [367, 461] width 28 height 28
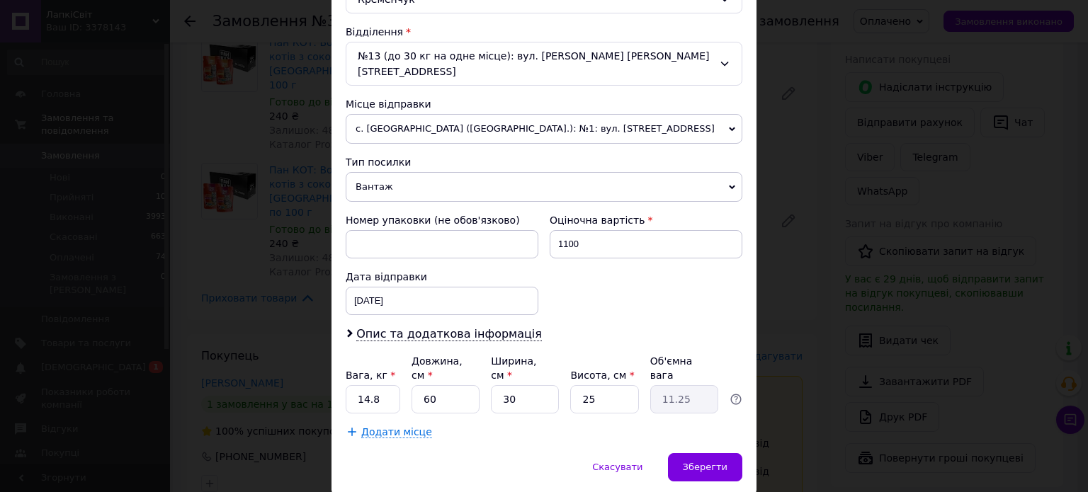
type input "[DATE]"
click at [385, 327] on span "Опис та додаткова інформація" at bounding box center [449, 334] width 186 height 14
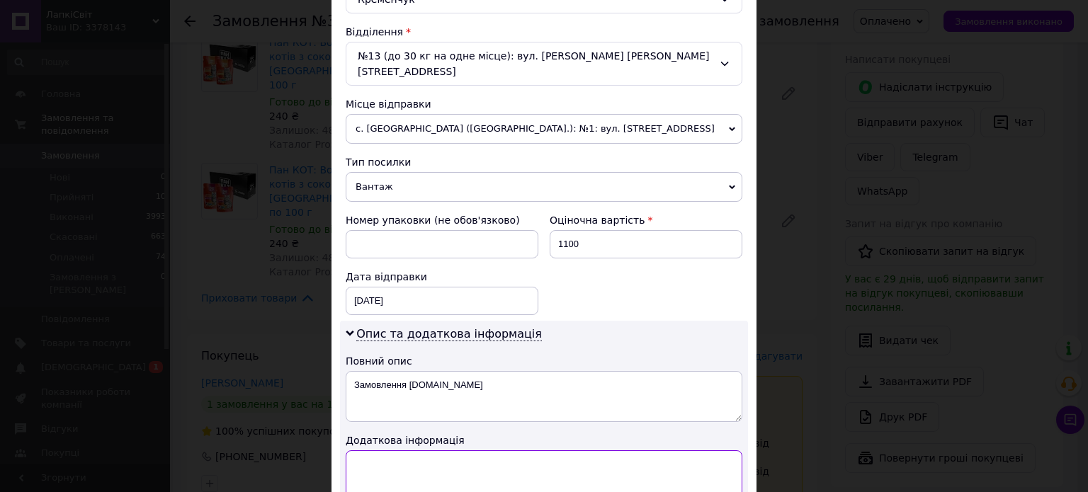
click at [401, 453] on textarea at bounding box center [544, 475] width 397 height 51
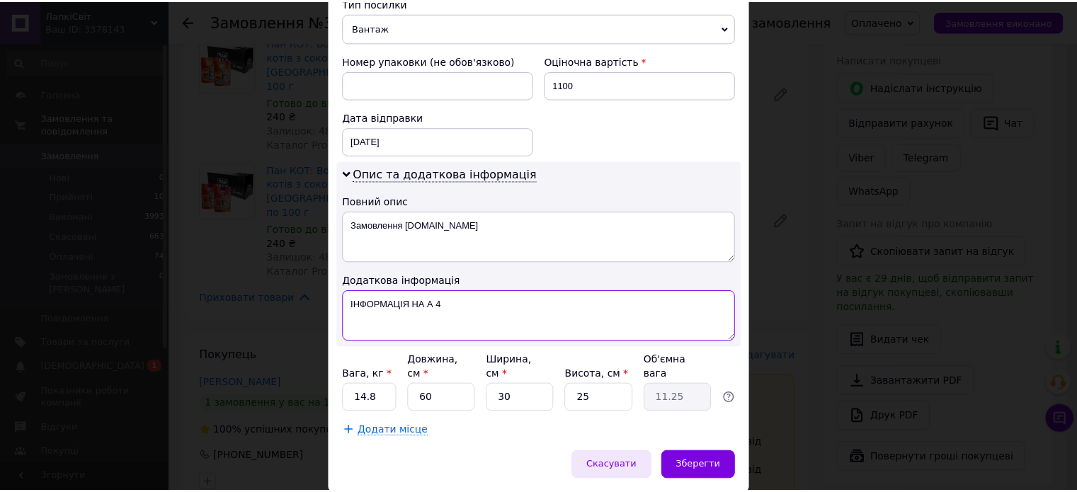
scroll to position [602, 0]
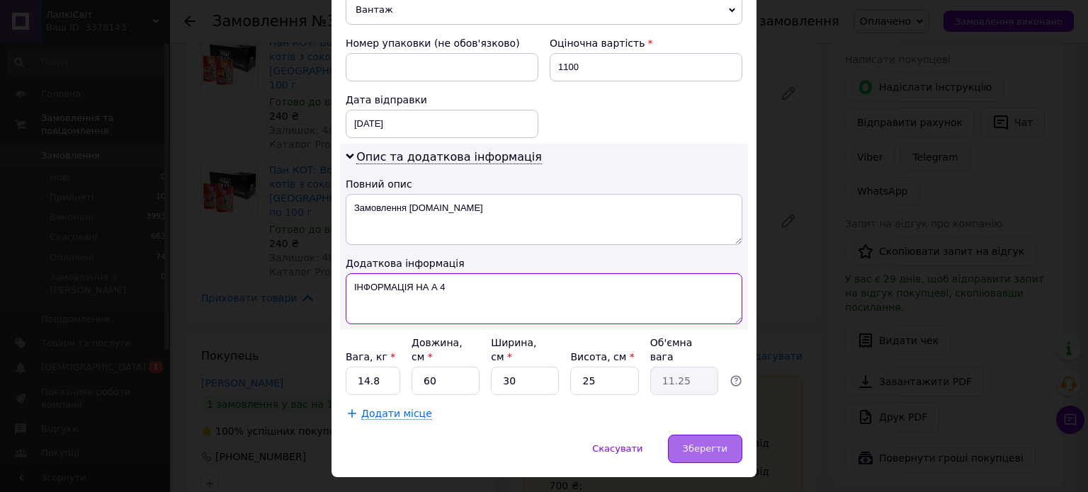
type textarea "ІНФОРМАЦІЯ НА А 4"
click at [699, 435] on div "Зберегти" at bounding box center [705, 449] width 74 height 28
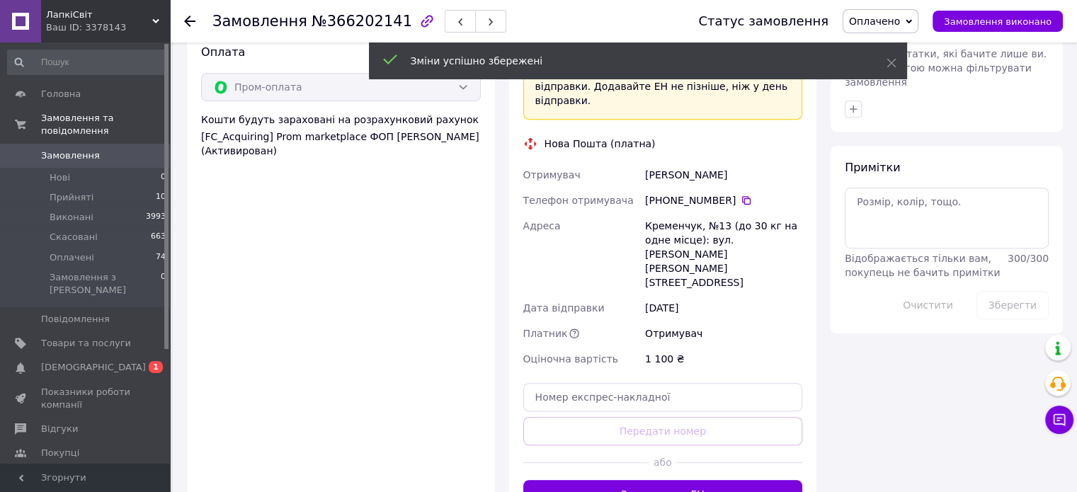
scroll to position [779, 0]
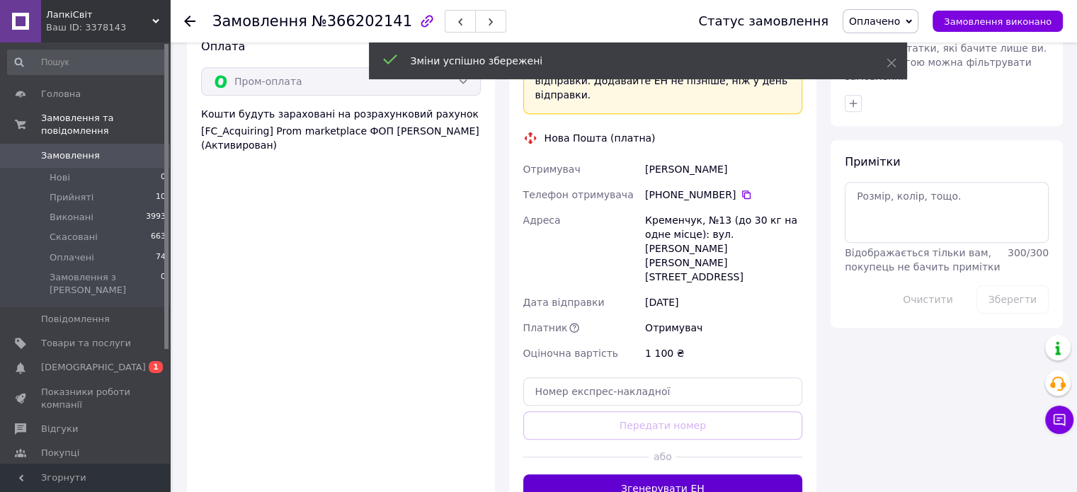
click at [732, 475] on button "Згенерувати ЕН" at bounding box center [663, 489] width 280 height 28
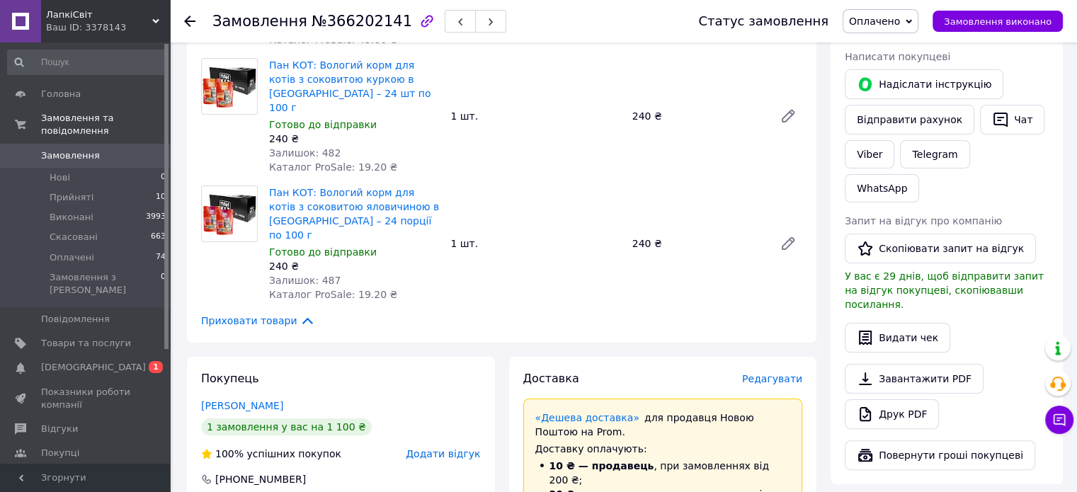
scroll to position [212, 0]
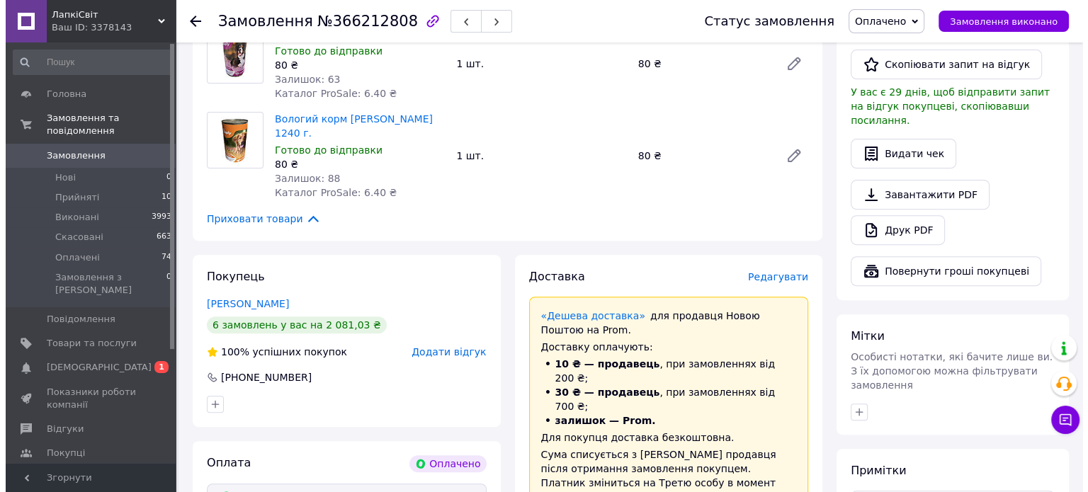
scroll to position [496, 0]
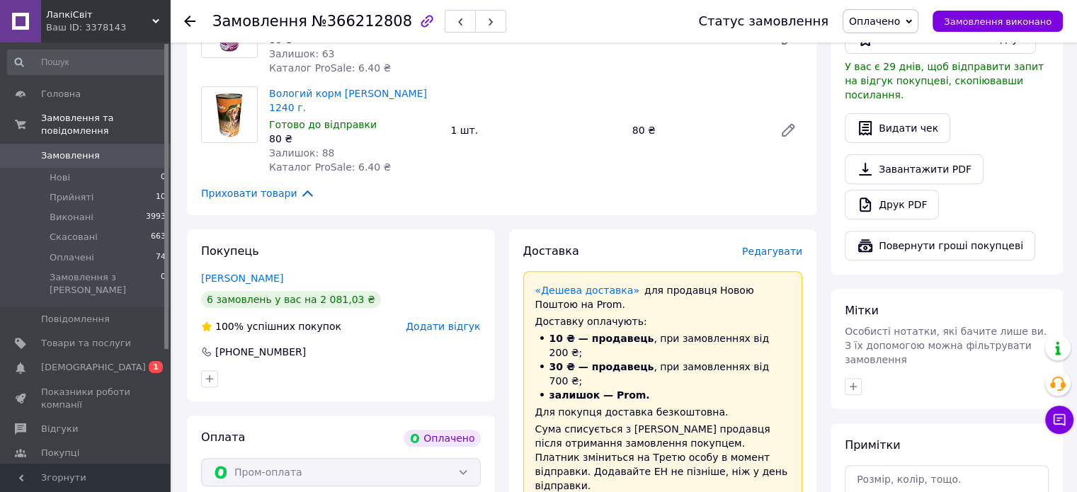
click at [790, 246] on span "Редагувати" at bounding box center [772, 251] width 60 height 11
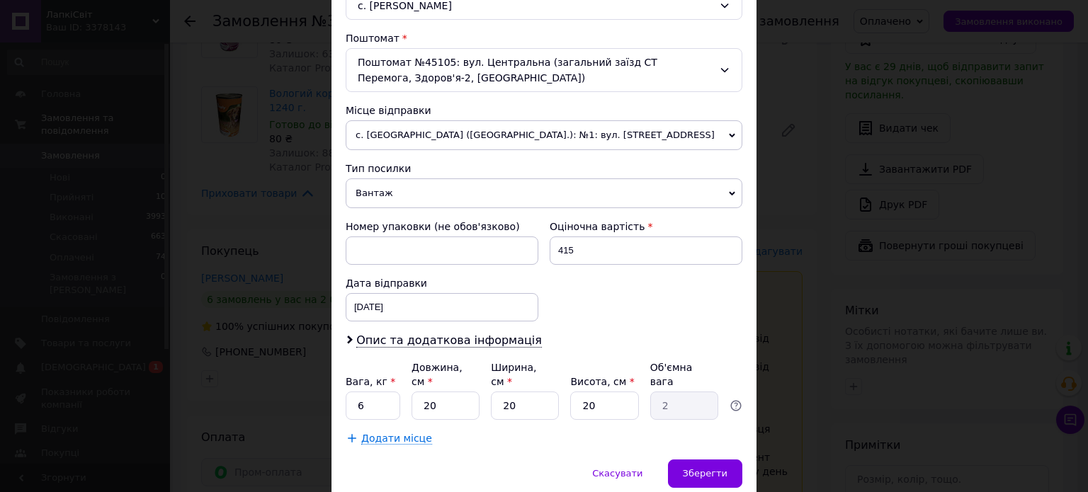
scroll to position [460, 0]
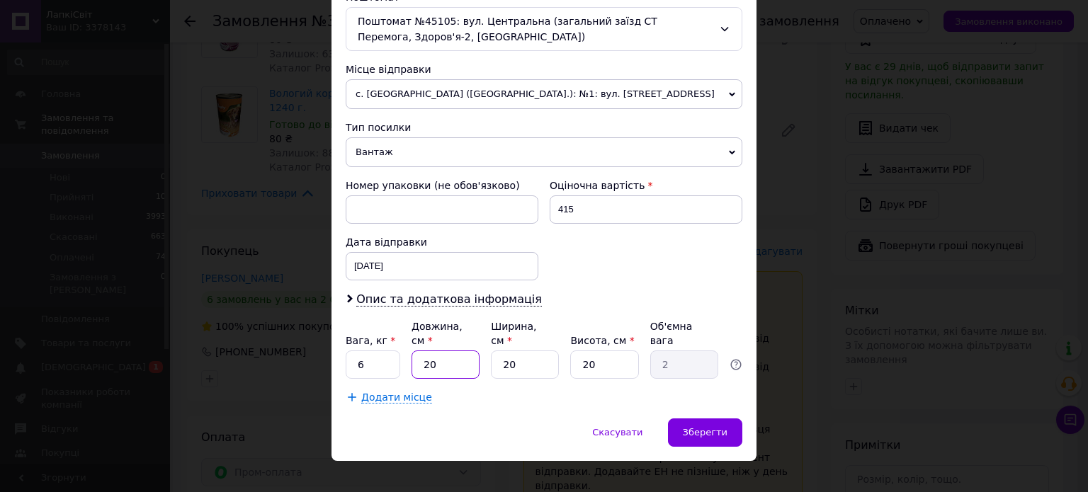
click at [447, 351] on input "20" at bounding box center [446, 365] width 68 height 28
click at [421, 299] on span "Опис та додаткова інформація" at bounding box center [449, 300] width 186 height 14
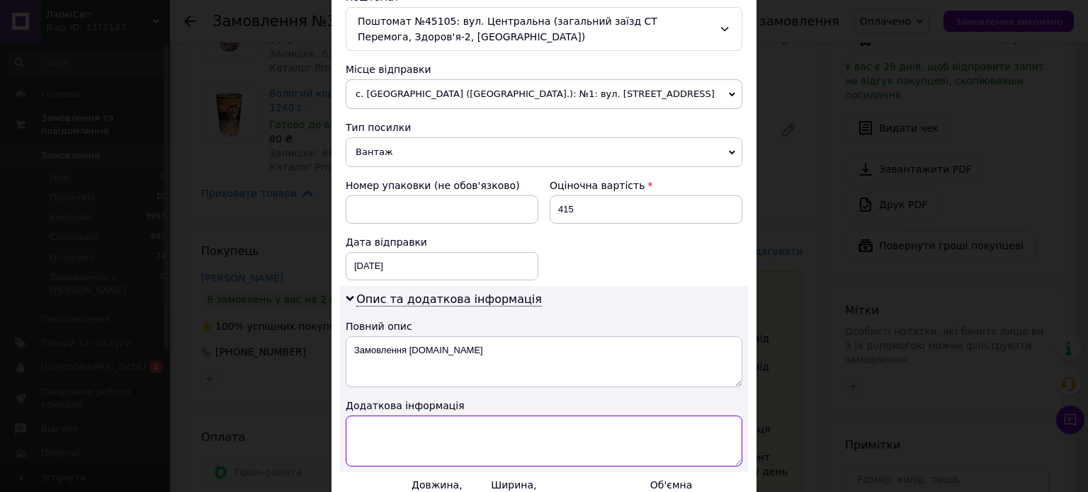
click at [456, 450] on textarea at bounding box center [544, 441] width 397 height 51
click at [417, 274] on div "[DATE] < 2025 > < Октябрь > Пн Вт Ср Чт Пт Сб Вс 29 30 1 2 3 4 5 6 7 8 9 10 11 …" at bounding box center [442, 266] width 193 height 28
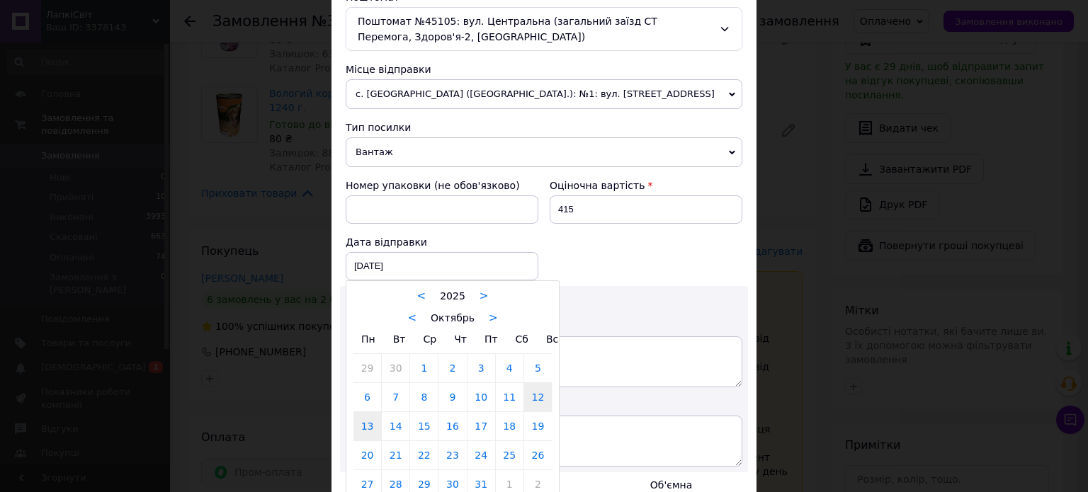
click at [365, 419] on link "13" at bounding box center [367, 426] width 28 height 28
type input "[DATE]"
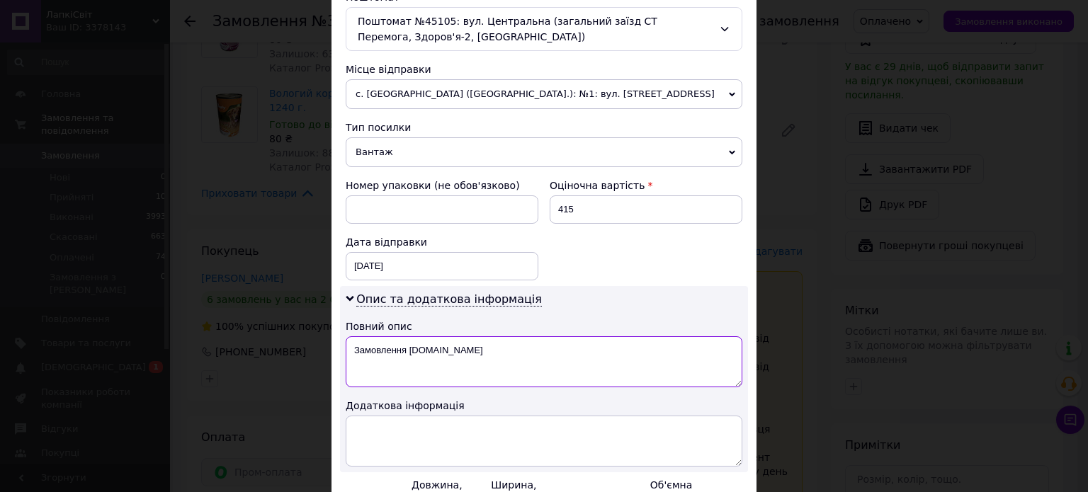
click at [364, 363] on textarea "Замовлення [DOMAIN_NAME]" at bounding box center [544, 361] width 397 height 51
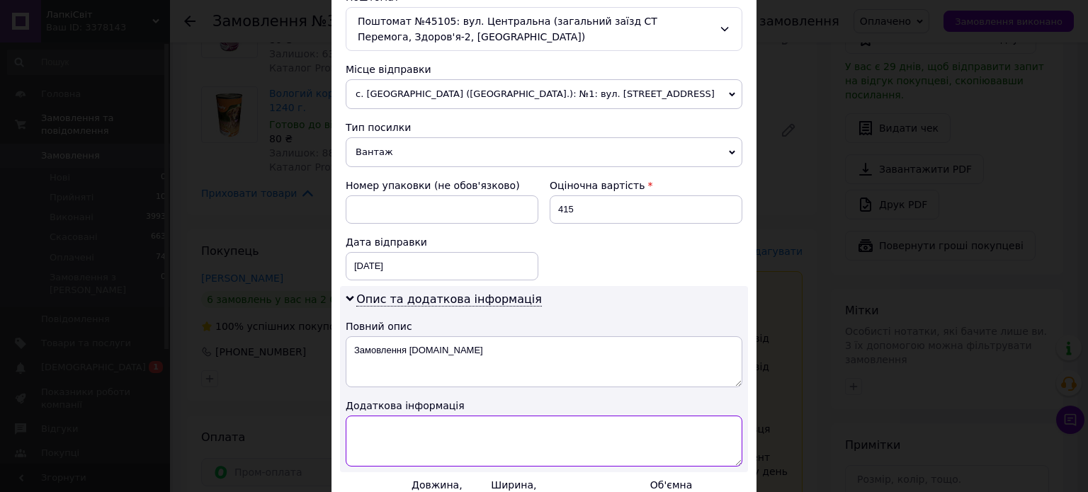
click at [368, 427] on textarea at bounding box center [544, 441] width 397 height 51
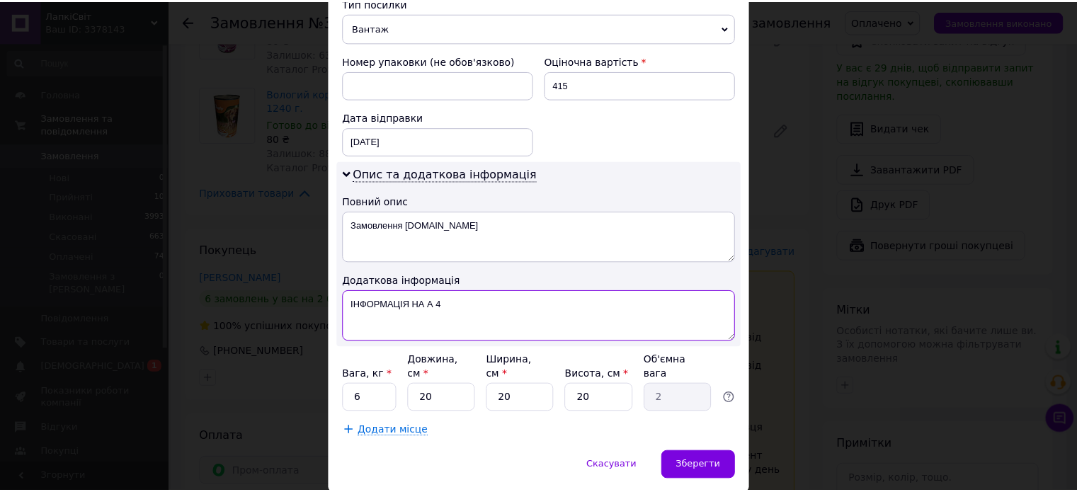
scroll to position [601, 0]
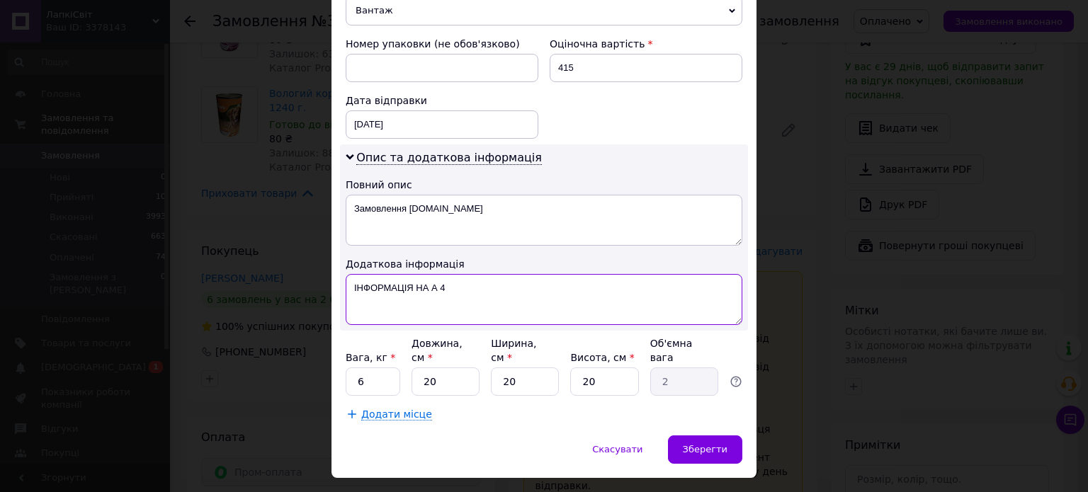
type textarea "ІНФОРМАЦІЯ НА А 4"
click at [445, 368] on input "20" at bounding box center [446, 382] width 68 height 28
type input "4"
type input "0.4"
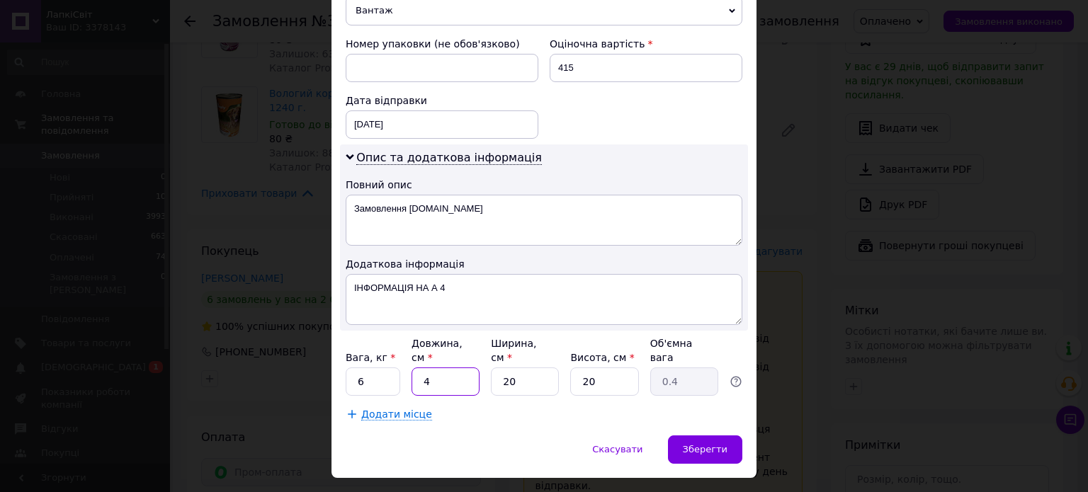
type input "40"
type input "4"
type input "40"
click at [537, 348] on div "Вага, кг * 6 Довжина, см * 40 Ширина, см * 20 Висота, см * 20 Об'ємна вага 4" at bounding box center [544, 365] width 397 height 59
click at [533, 368] on input "20" at bounding box center [525, 382] width 68 height 28
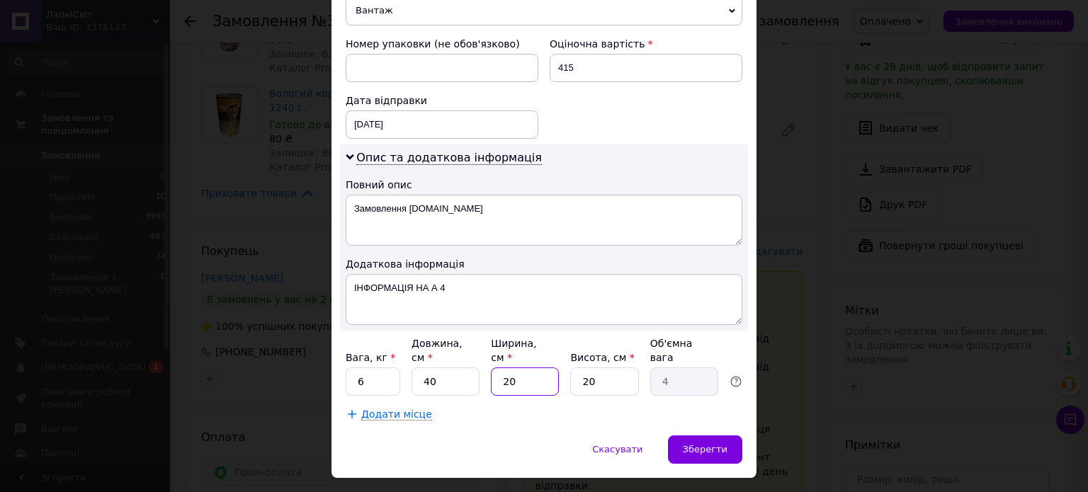
click at [533, 368] on input "20" at bounding box center [525, 382] width 68 height 28
type input "3"
type input "0.6"
type input "30"
type input "6"
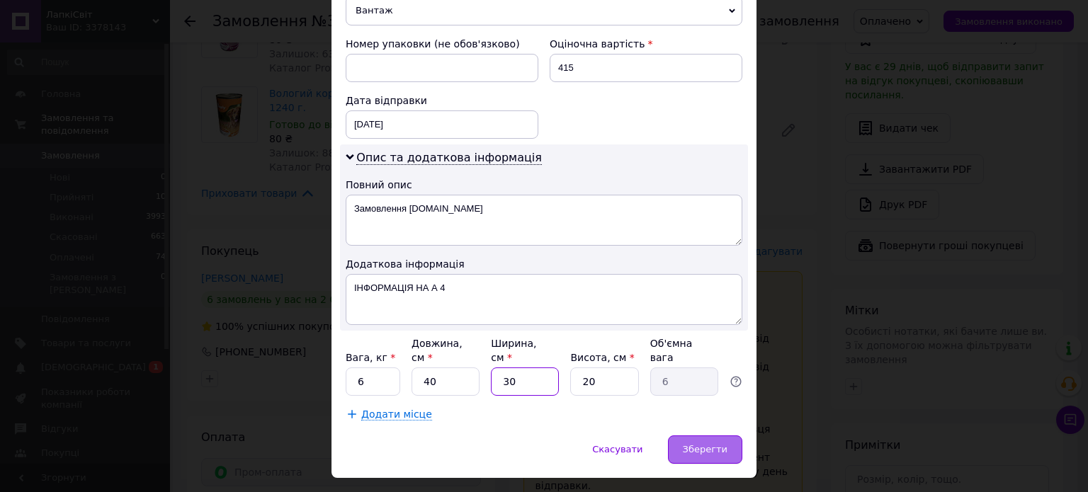
type input "30"
click at [690, 436] on div "Зберегти" at bounding box center [705, 450] width 74 height 28
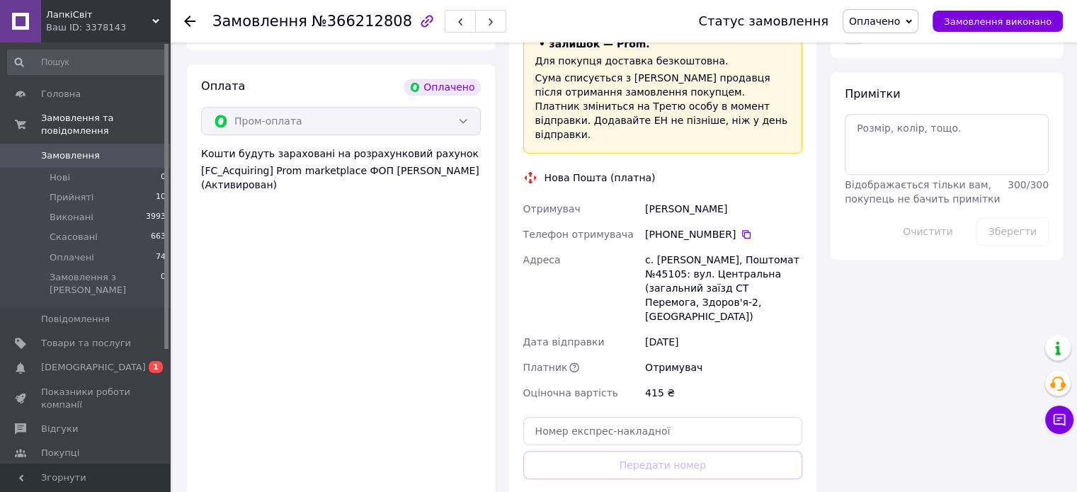
scroll to position [850, 0]
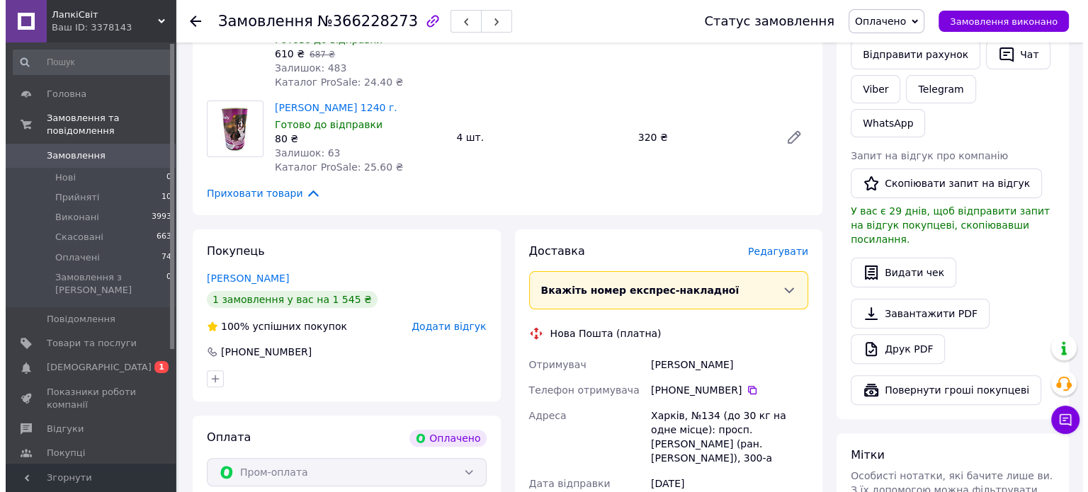
scroll to position [354, 0]
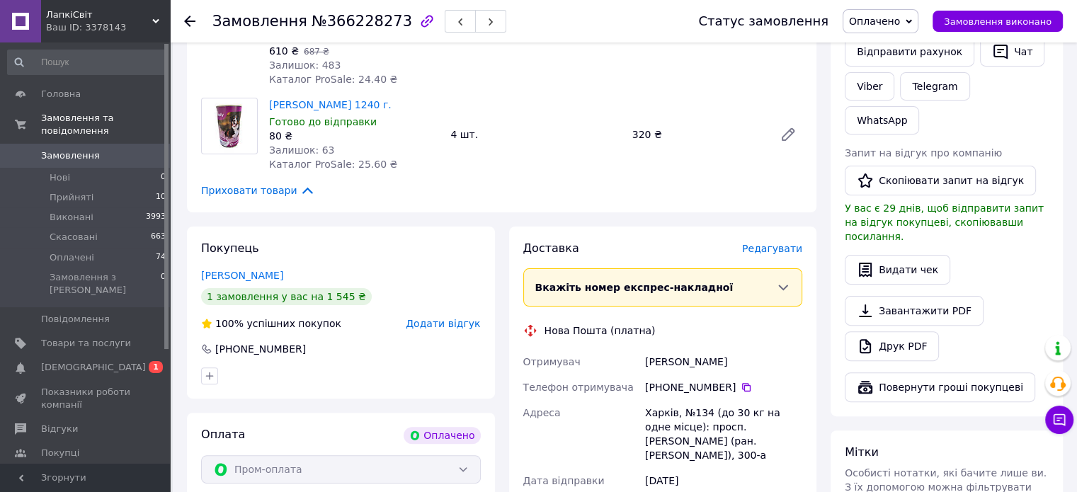
click at [781, 251] on span "Редагувати" at bounding box center [772, 248] width 60 height 11
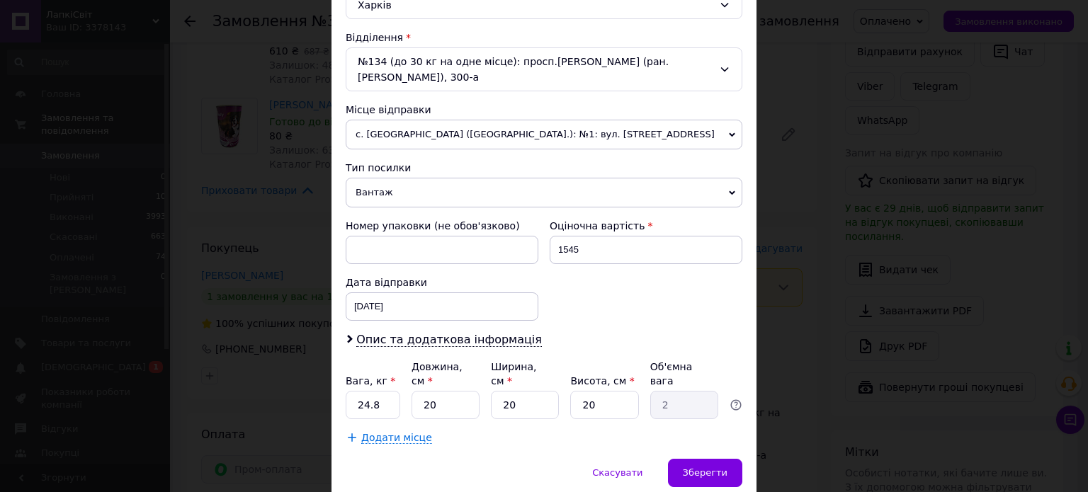
scroll to position [425, 0]
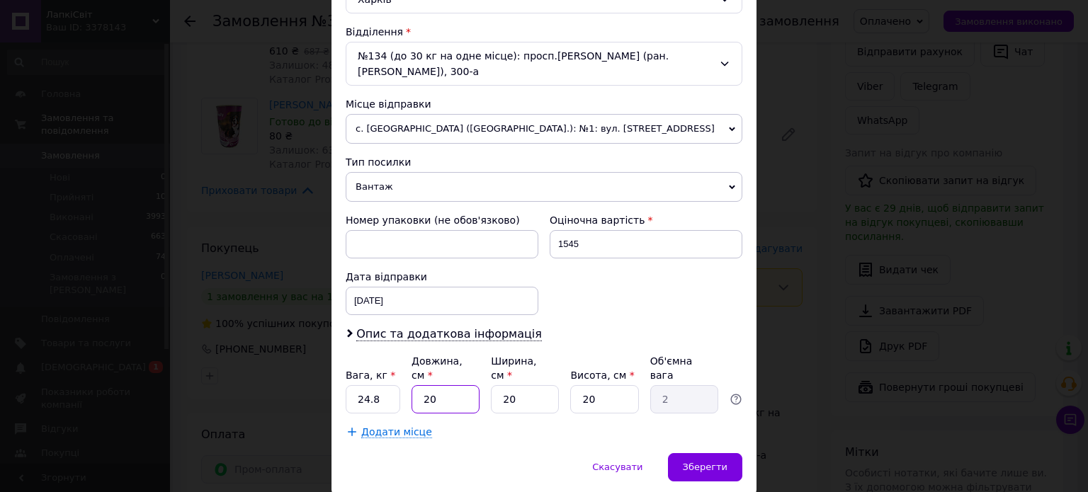
click at [448, 385] on input "20" at bounding box center [446, 399] width 68 height 28
type input "5"
type input "0.5"
type input "50"
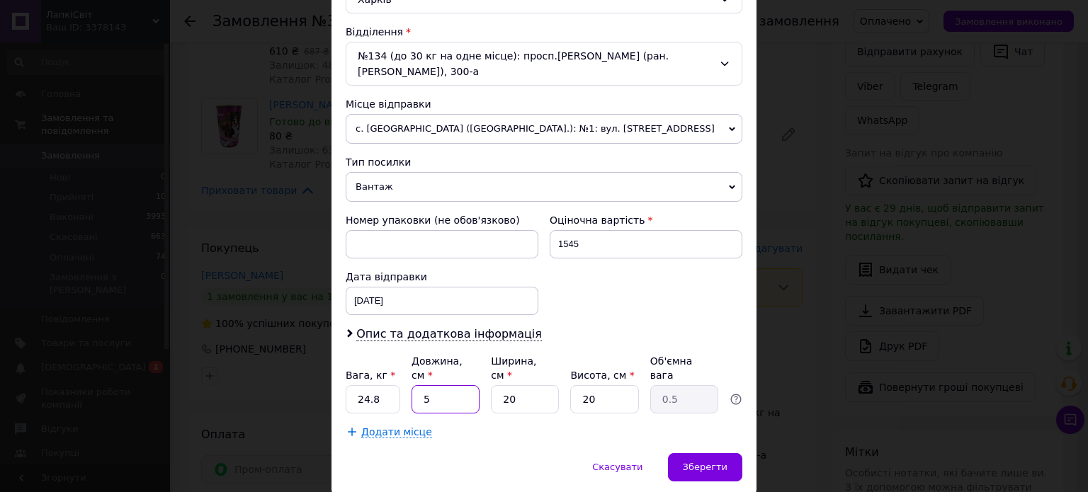
type input "5"
type input "50"
click at [516, 386] on input "20" at bounding box center [525, 399] width 68 height 28
type input "3"
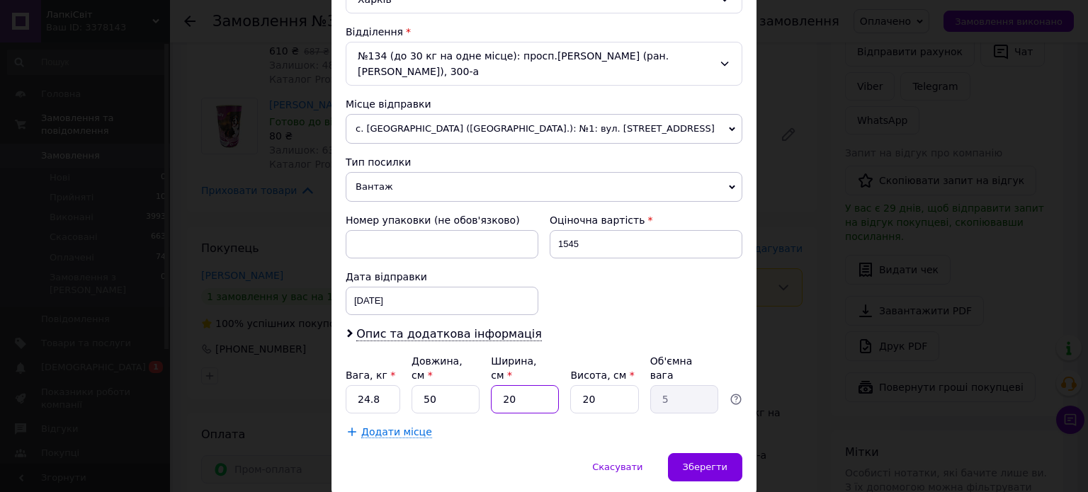
type input "0.75"
type input "30"
type input "7.5"
type input "30"
click at [415, 333] on span "Опис та додаткова інформація" at bounding box center [449, 334] width 186 height 14
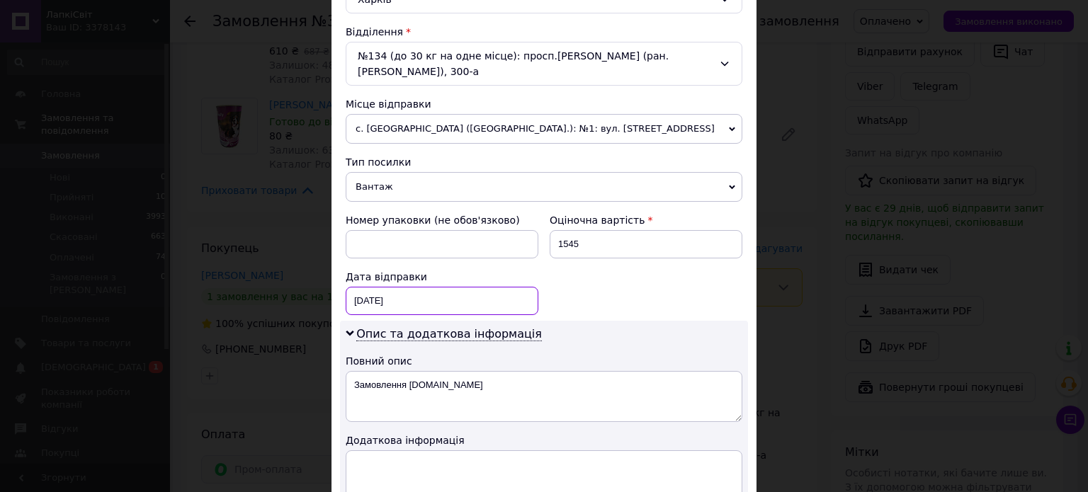
click at [407, 288] on div "[DATE] < 2025 > < Октябрь > Пн Вт Ср Чт Пт Сб Вс 29 30 1 2 3 4 5 6 7 8 9 10 11 …" at bounding box center [442, 301] width 193 height 28
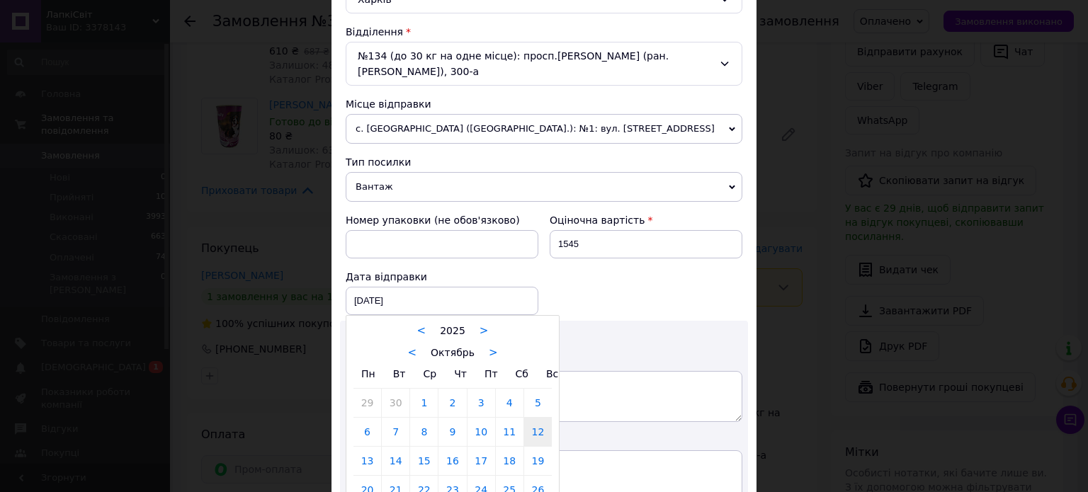
drag, startPoint x: 362, startPoint y: 455, endPoint x: 358, endPoint y: 433, distance: 23.1
click at [362, 455] on link "13" at bounding box center [367, 461] width 28 height 28
type input "[DATE]"
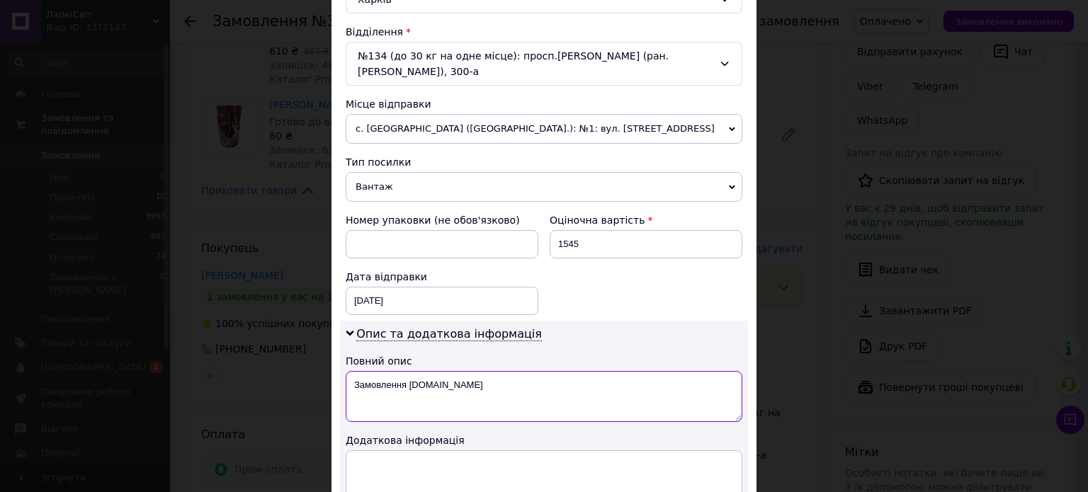
click at [360, 383] on textarea "Замовлення [DOMAIN_NAME]" at bounding box center [544, 396] width 397 height 51
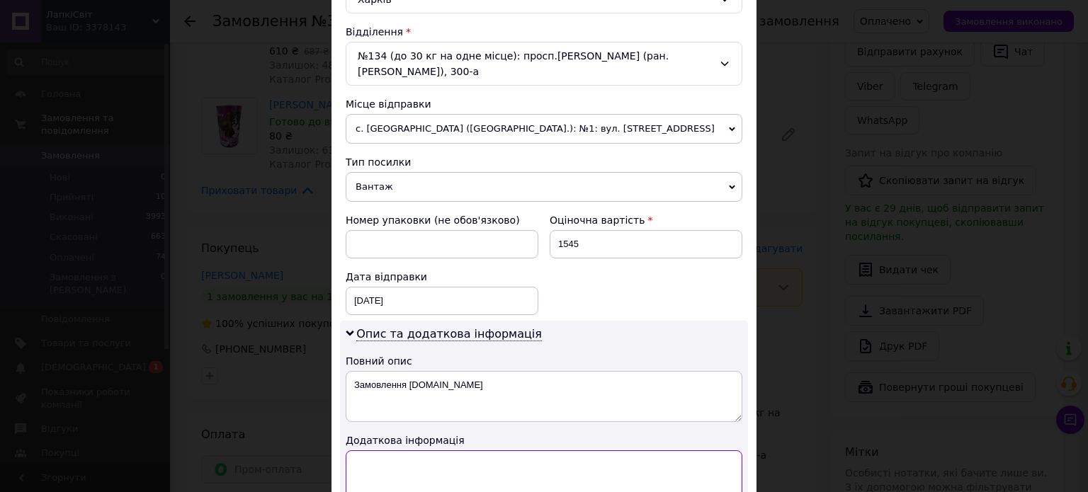
click at [378, 467] on textarea at bounding box center [544, 475] width 397 height 51
click at [501, 457] on textarea "ІНФОРМАЦІЯ НА А 4" at bounding box center [544, 475] width 397 height 51
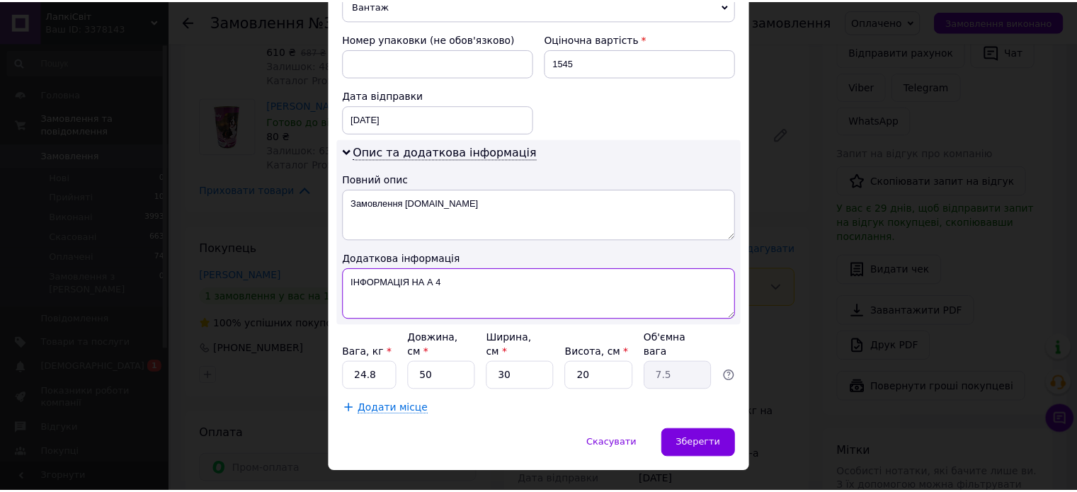
scroll to position [618, 0]
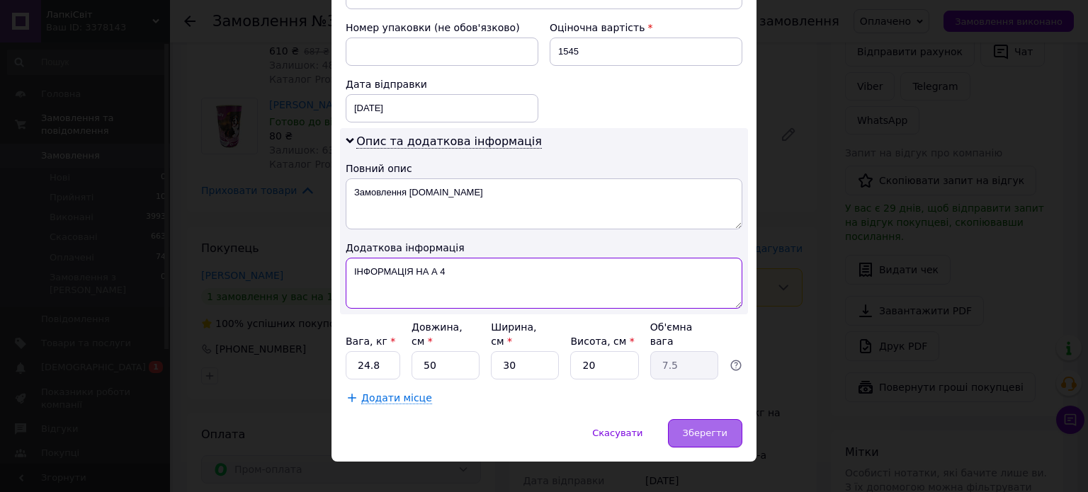
type textarea "ІНФОРМАЦІЯ НА А 4"
click at [699, 422] on div "Зберегти" at bounding box center [705, 433] width 74 height 28
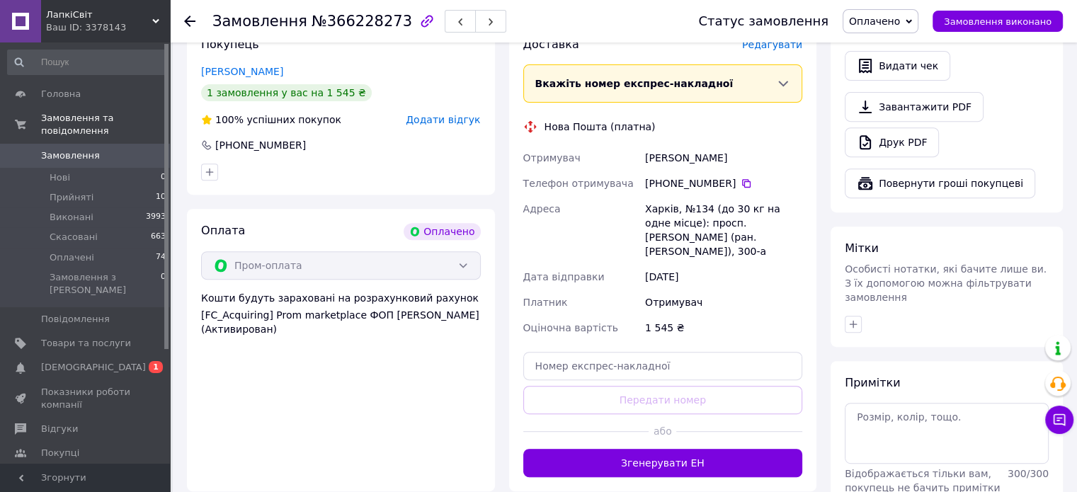
scroll to position [567, 0]
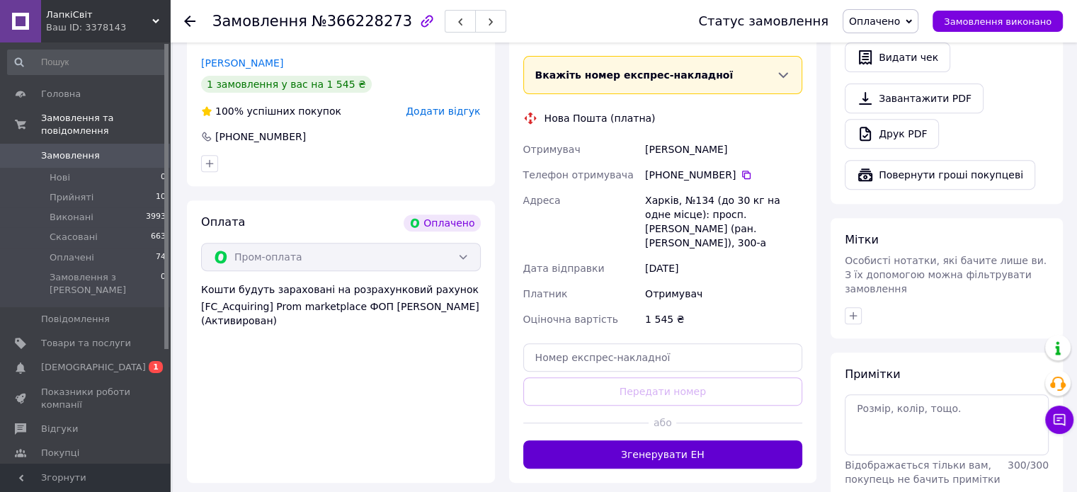
click at [729, 441] on button "Згенерувати ЕН" at bounding box center [663, 455] width 280 height 28
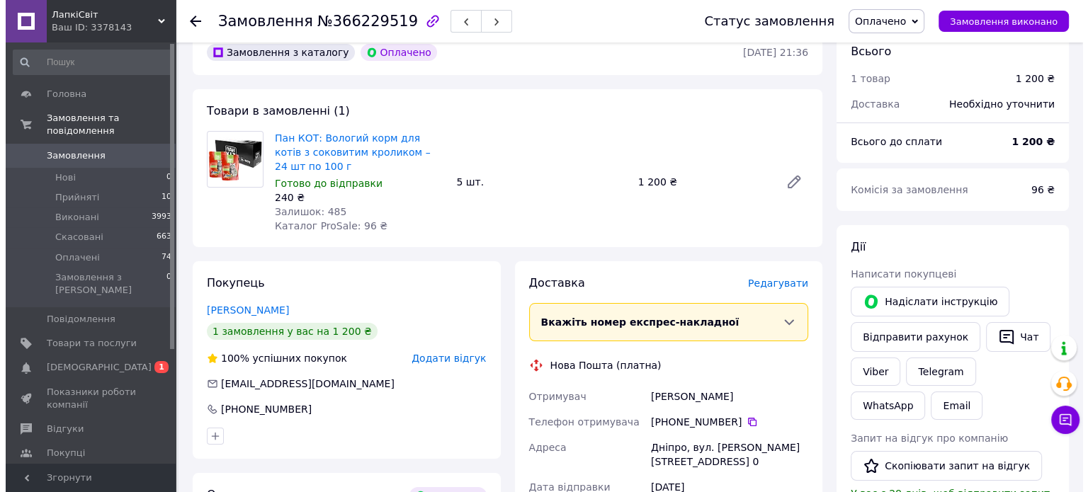
scroll to position [71, 0]
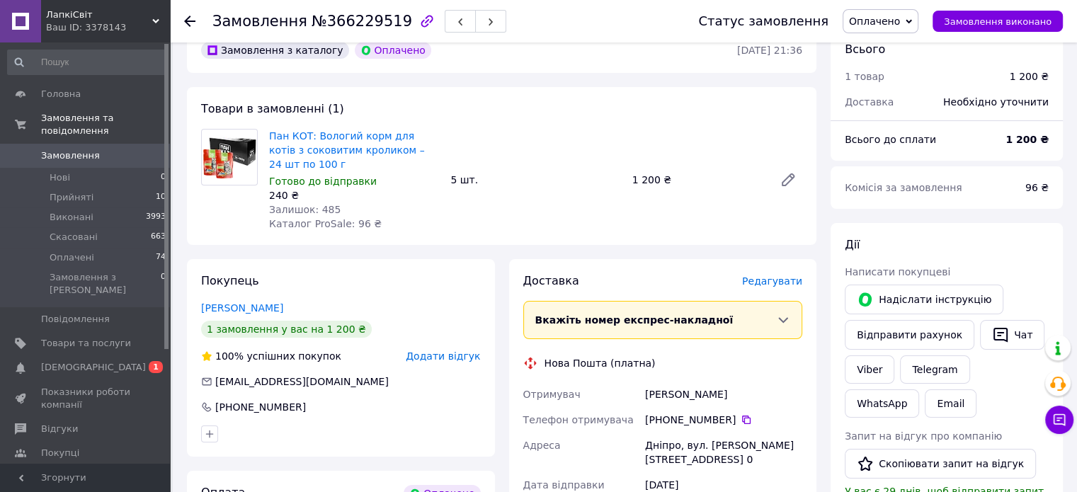
click at [769, 282] on span "Редагувати" at bounding box center [772, 281] width 60 height 11
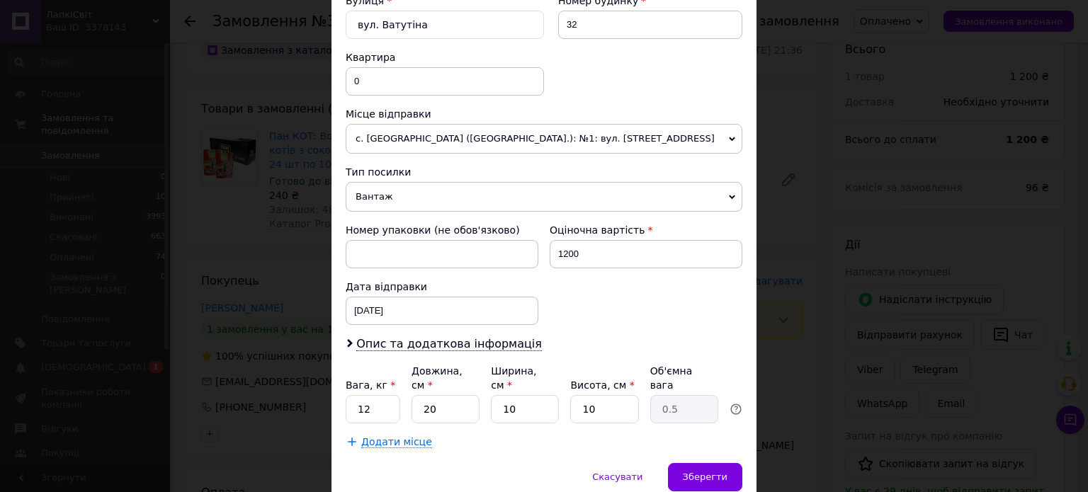
scroll to position [496, 0]
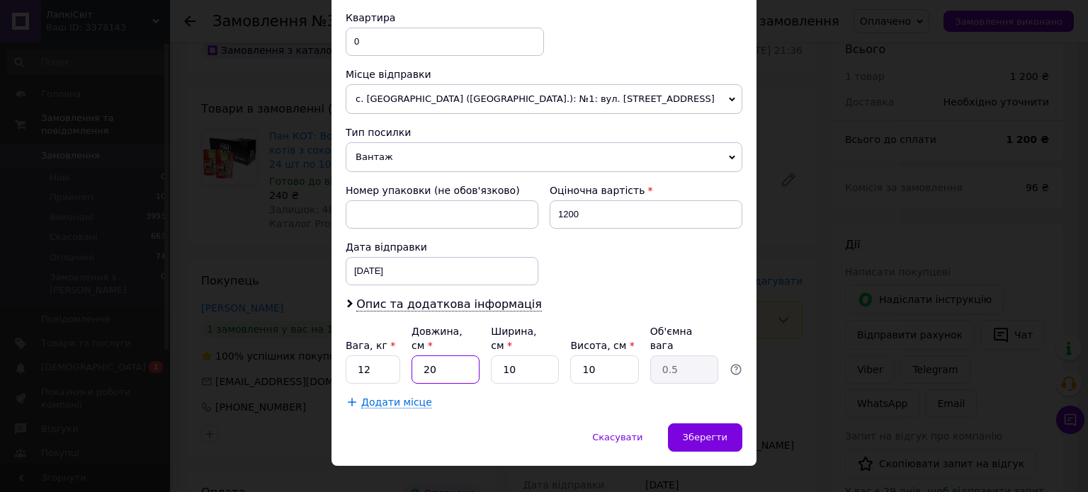
click at [429, 356] on input "20" at bounding box center [446, 370] width 68 height 28
type input "3"
type input "0.1"
type input "35"
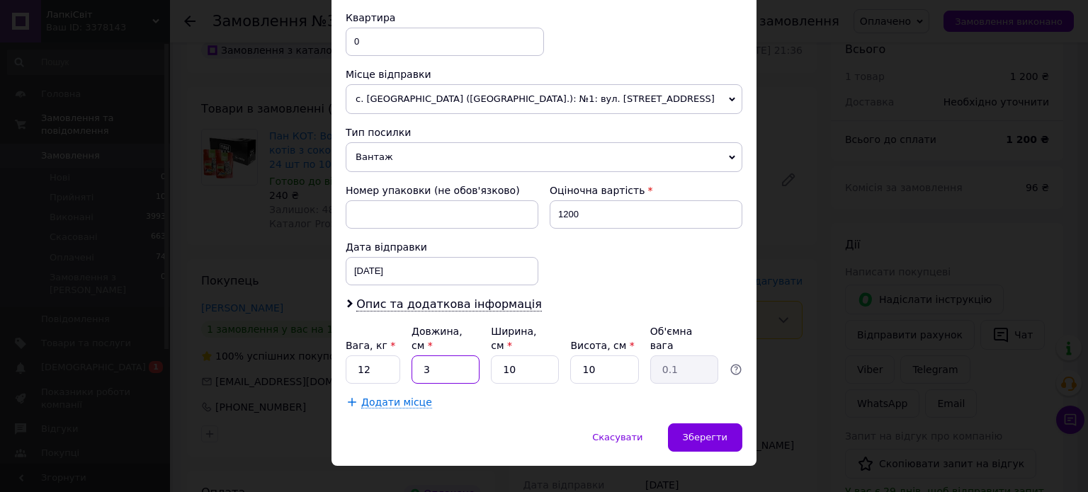
type input "0.88"
type input "35"
click at [502, 356] on input "10" at bounding box center [525, 370] width 68 height 28
type input "3"
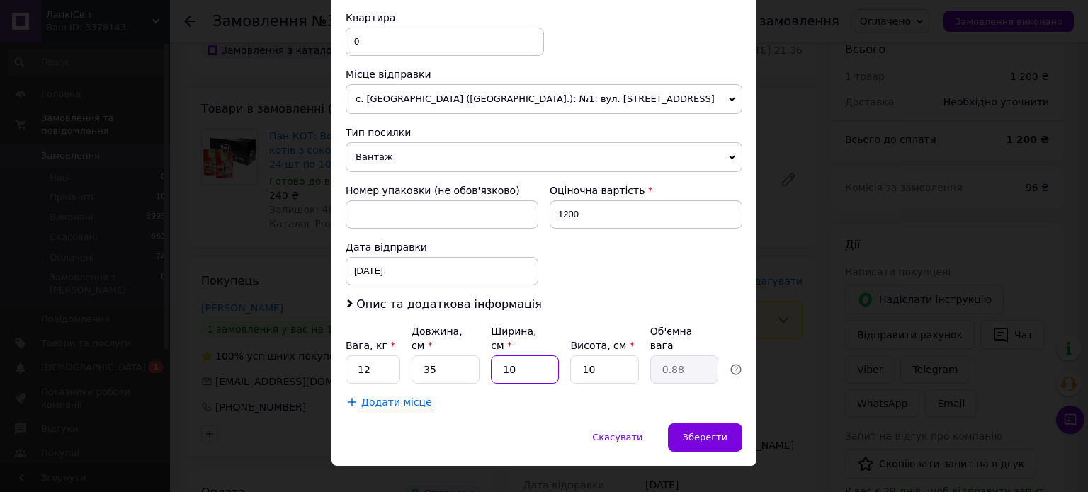
type input "0.26"
type input "30"
type input "2.63"
type input "30"
click at [577, 356] on input "10" at bounding box center [604, 370] width 68 height 28
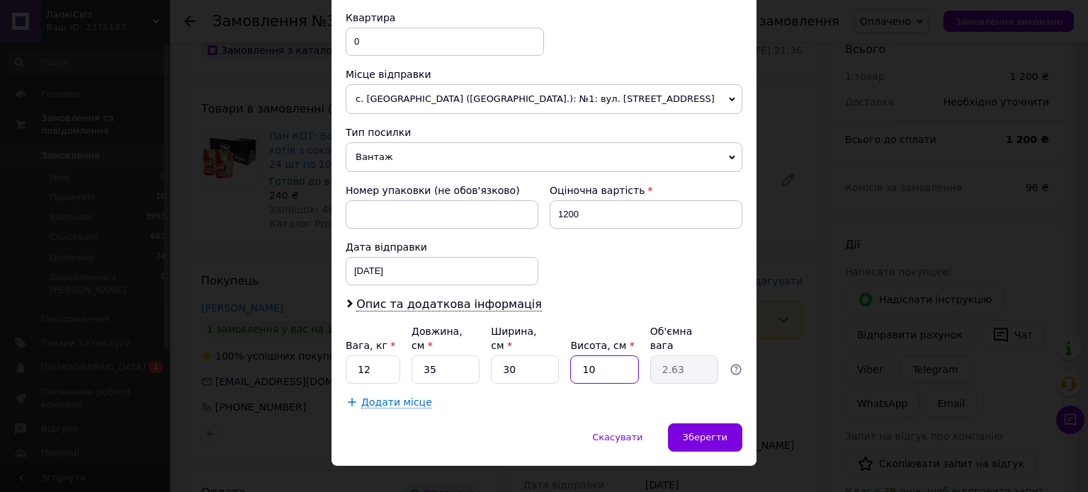
click at [577, 356] on input "10" at bounding box center [604, 370] width 68 height 28
type input "1"
type input "0.26"
type input "15"
type input "3.94"
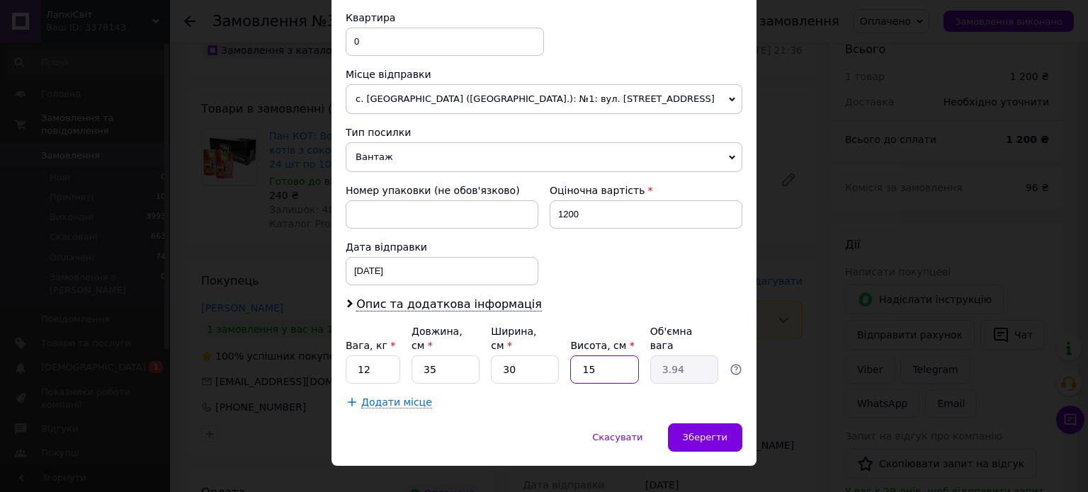
type input "1"
type input "0.26"
type input "12"
type input "3.15"
type input "120"
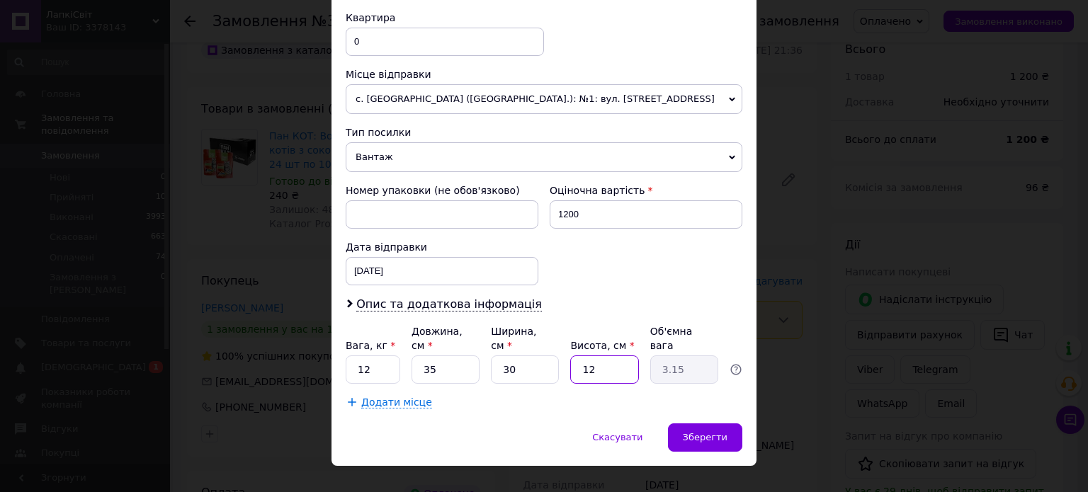
type input "31.5"
type input "12"
type input "3.15"
type input "1"
type input "0.26"
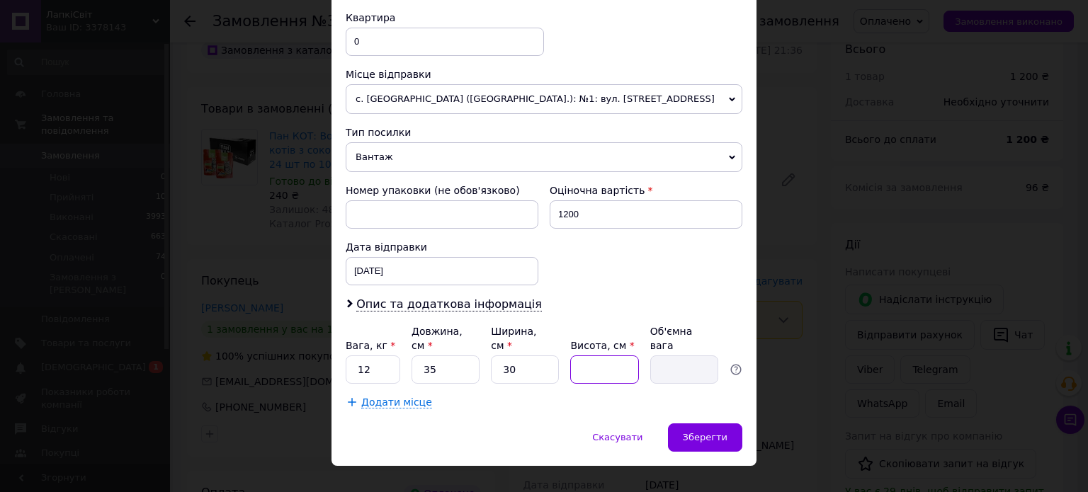
type input "2"
type input "0.53"
type input "20"
type input "5.25"
type input "20"
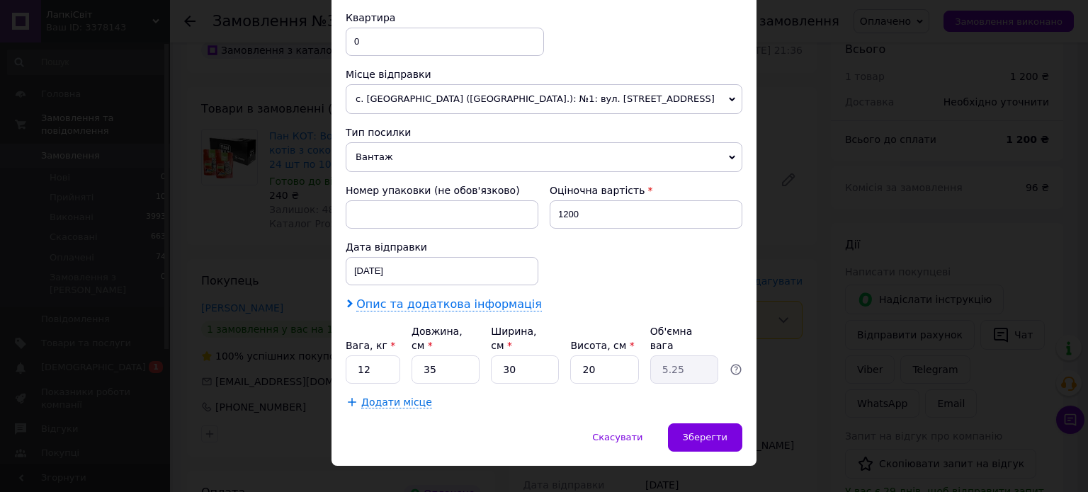
click at [385, 309] on span "Опис та додаткова інформація" at bounding box center [449, 304] width 186 height 14
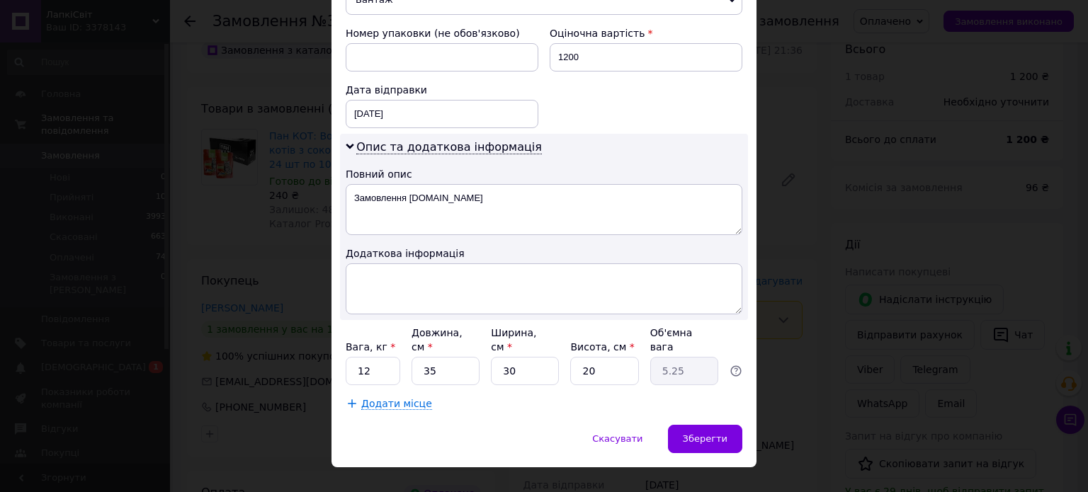
scroll to position [659, 0]
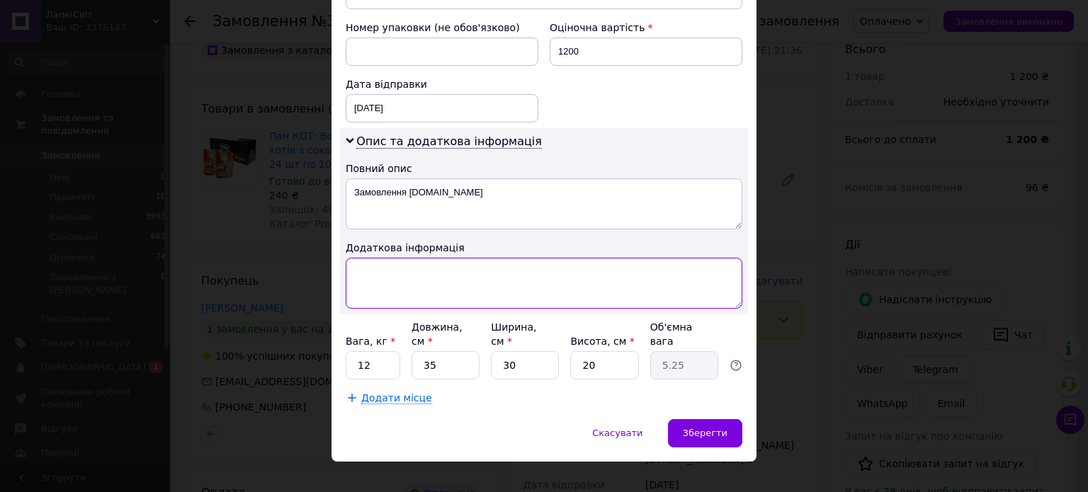
click at [453, 295] on textarea at bounding box center [544, 283] width 397 height 51
type textarea "ПАН КІТ ІЗ ( КРОЛИКОМ ) ( 5 БЛОКІВ )"
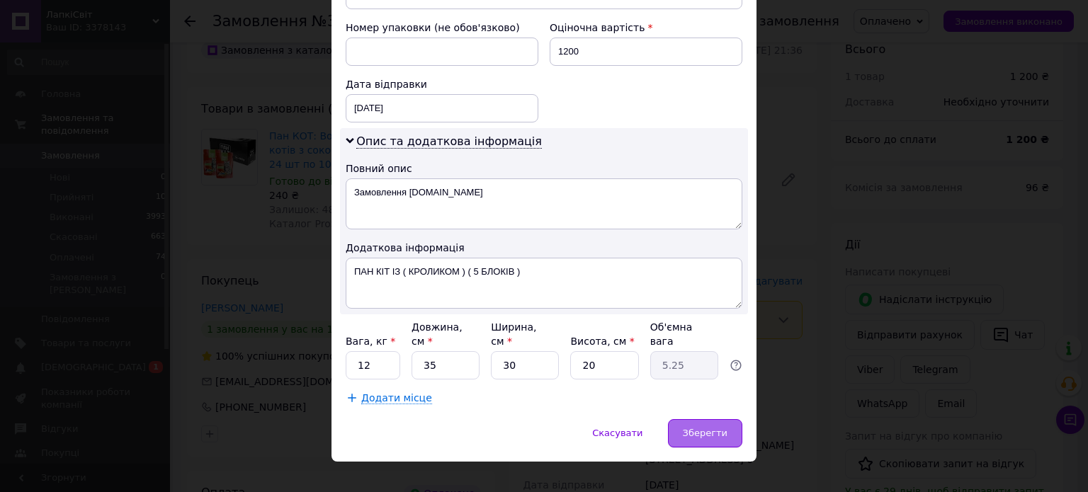
click at [700, 428] on span "Зберегти" at bounding box center [705, 433] width 45 height 11
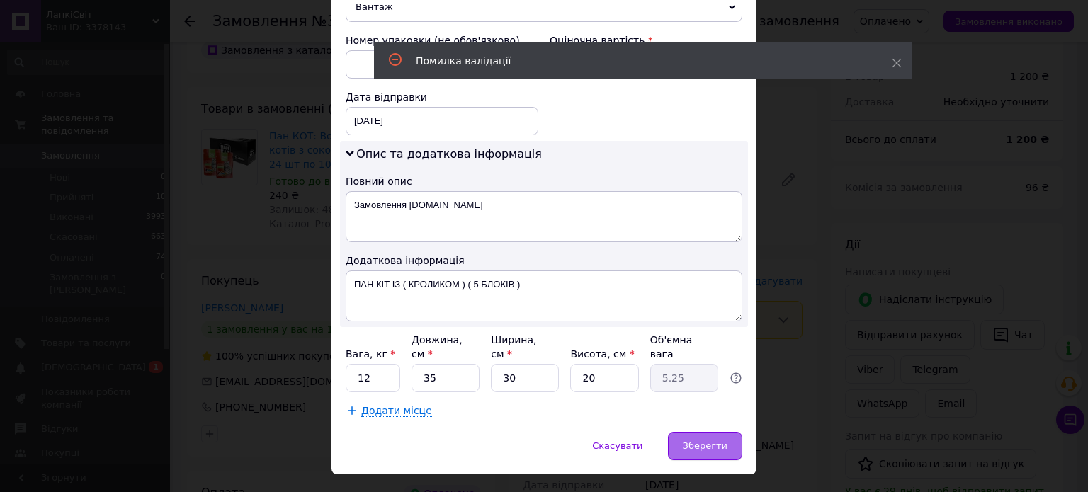
scroll to position [62, 0]
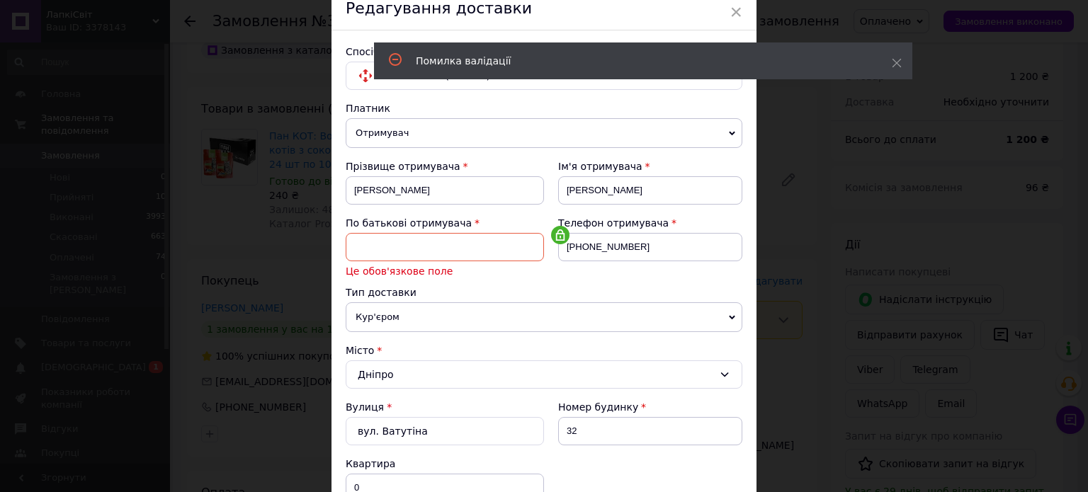
click at [446, 242] on input at bounding box center [445, 247] width 198 height 28
type input "Іванович"
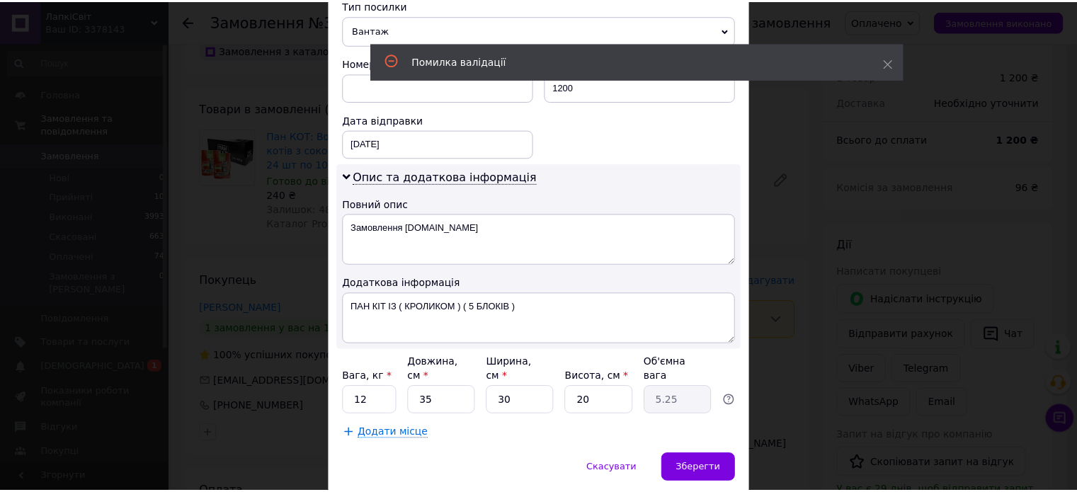
scroll to position [659, 0]
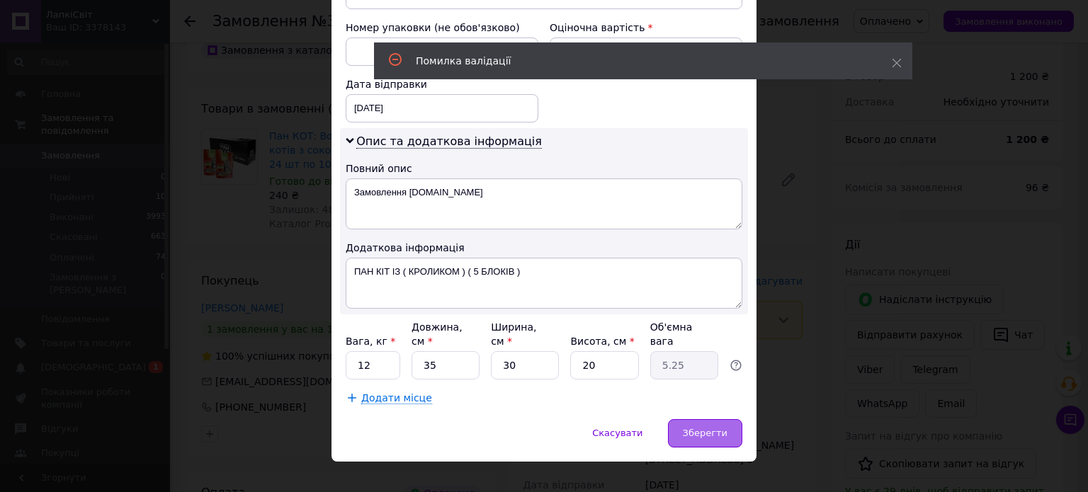
click at [709, 428] on span "Зберегти" at bounding box center [705, 433] width 45 height 11
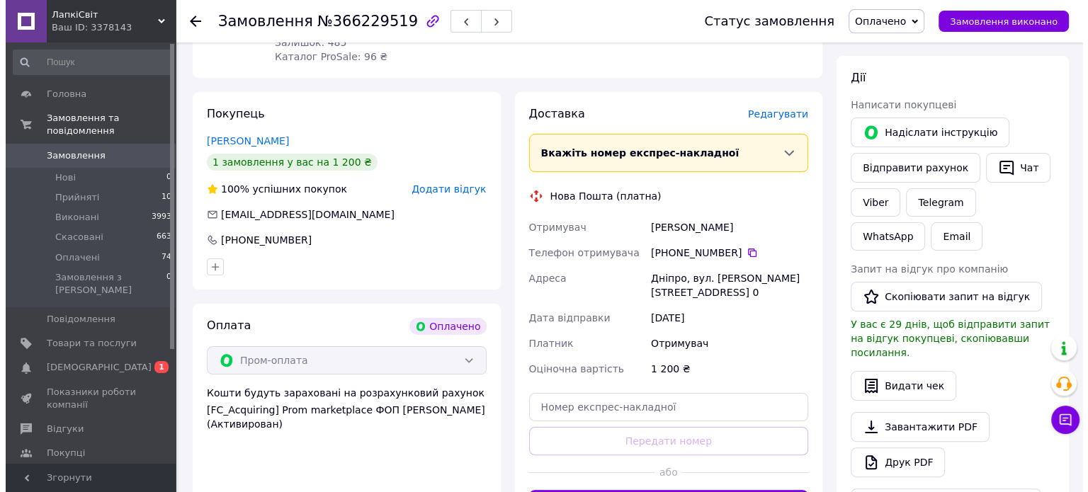
scroll to position [212, 0]
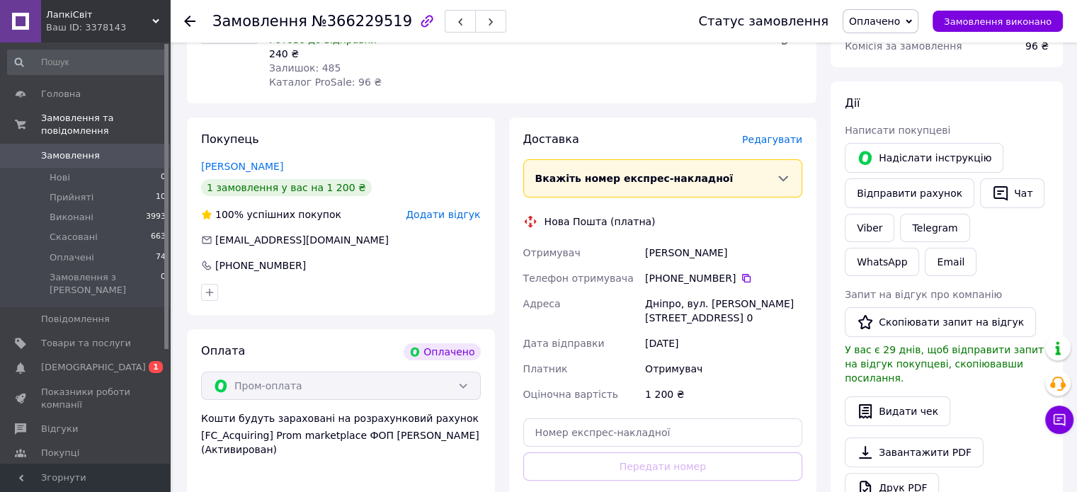
click at [774, 144] on span "Редагувати" at bounding box center [772, 139] width 60 height 11
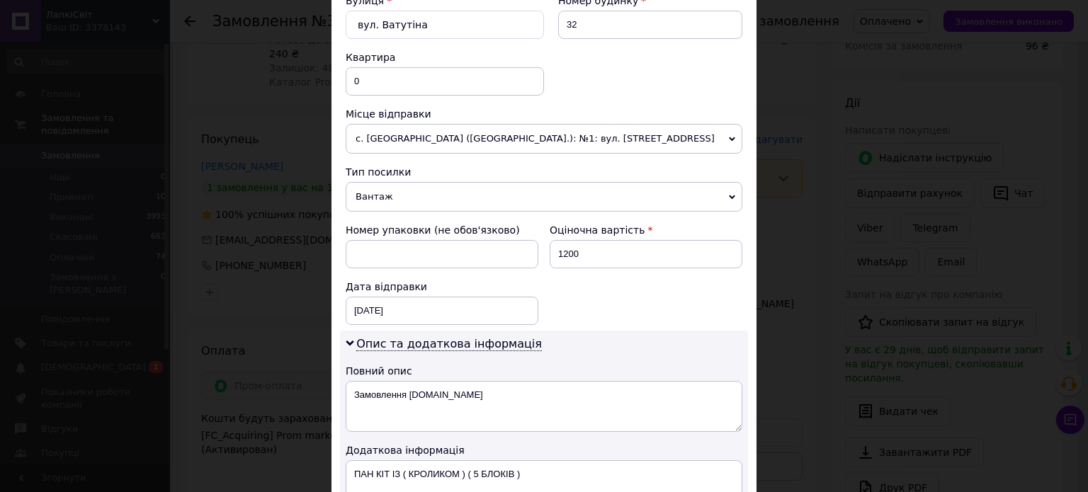
scroll to position [496, 0]
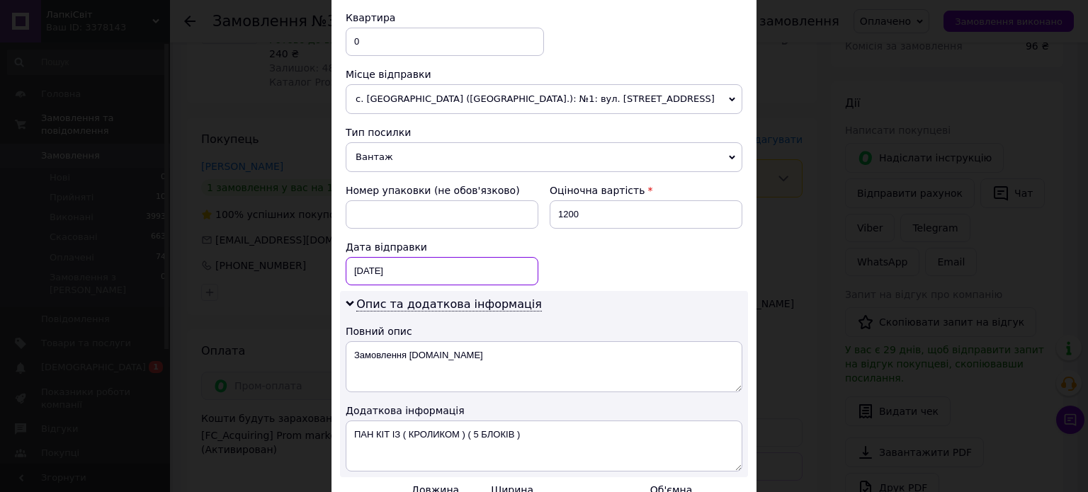
click at [378, 271] on div "[DATE] < 2025 > < Октябрь > Пн Вт Ср Чт Пт Сб Вс 29 30 1 2 3 4 5 6 7 8 9 10 11 …" at bounding box center [442, 271] width 193 height 28
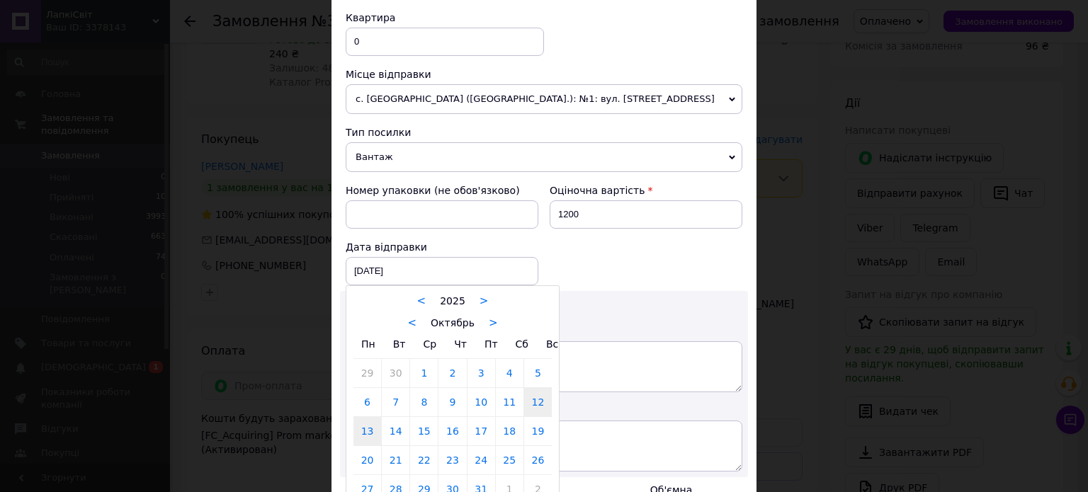
click at [368, 429] on link "13" at bounding box center [367, 431] width 28 height 28
type input "[DATE]"
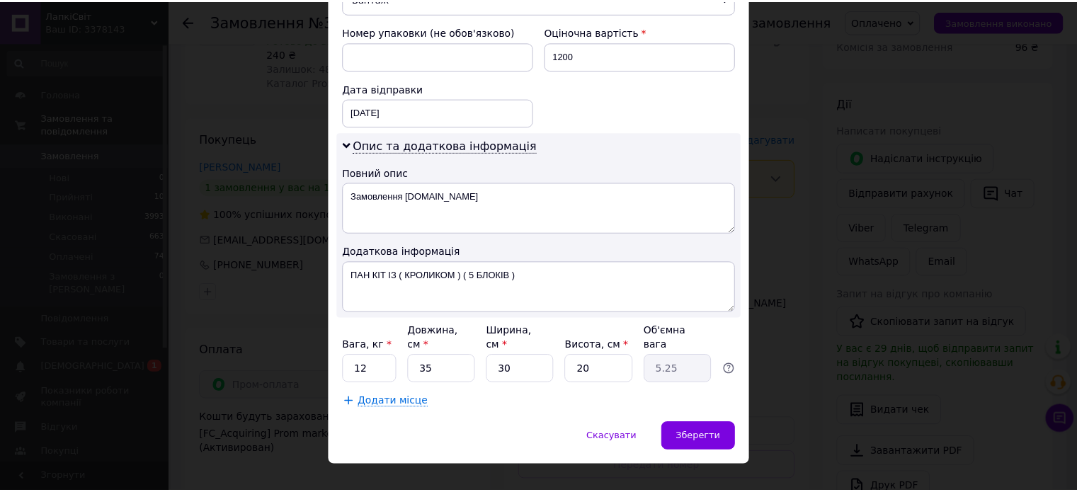
scroll to position [659, 0]
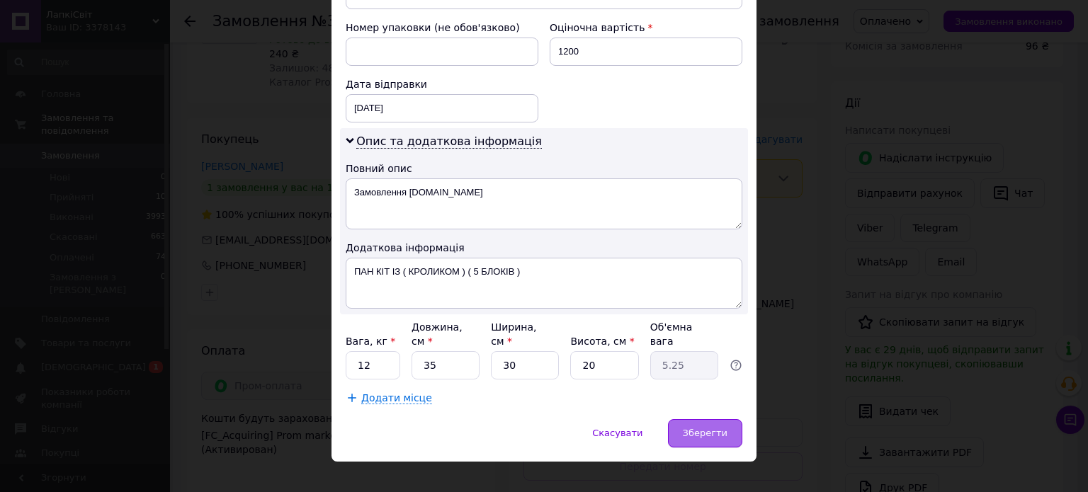
click at [700, 428] on span "Зберегти" at bounding box center [705, 433] width 45 height 11
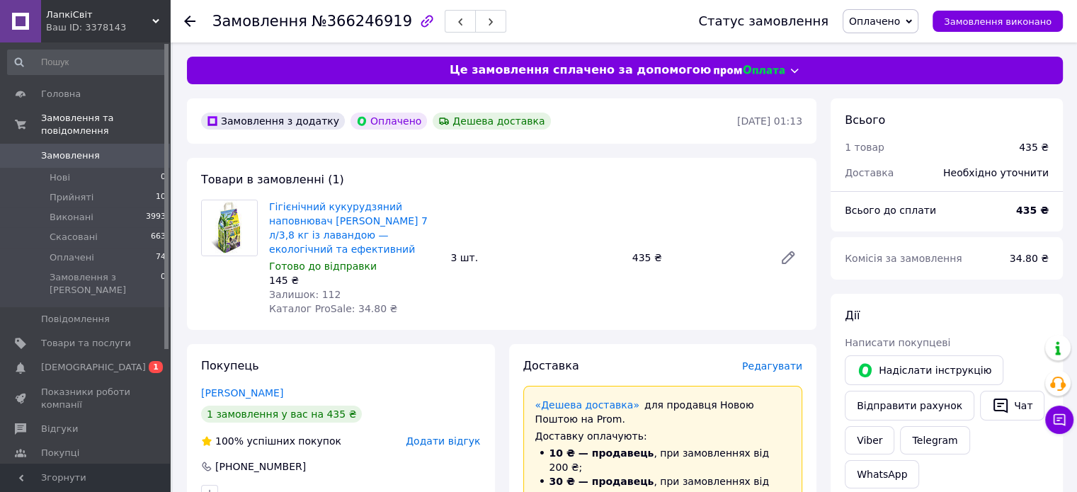
click at [768, 368] on span "Редагувати" at bounding box center [772, 366] width 60 height 11
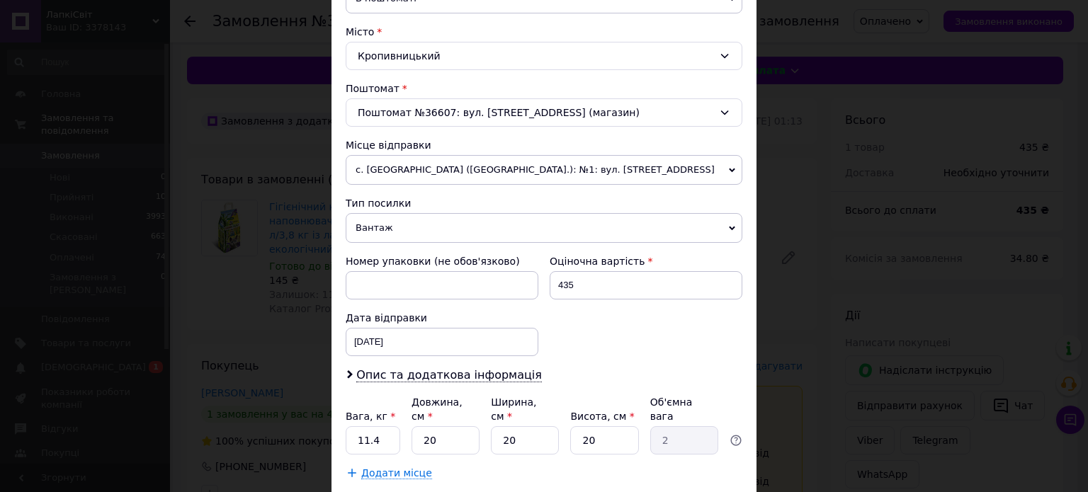
scroll to position [425, 0]
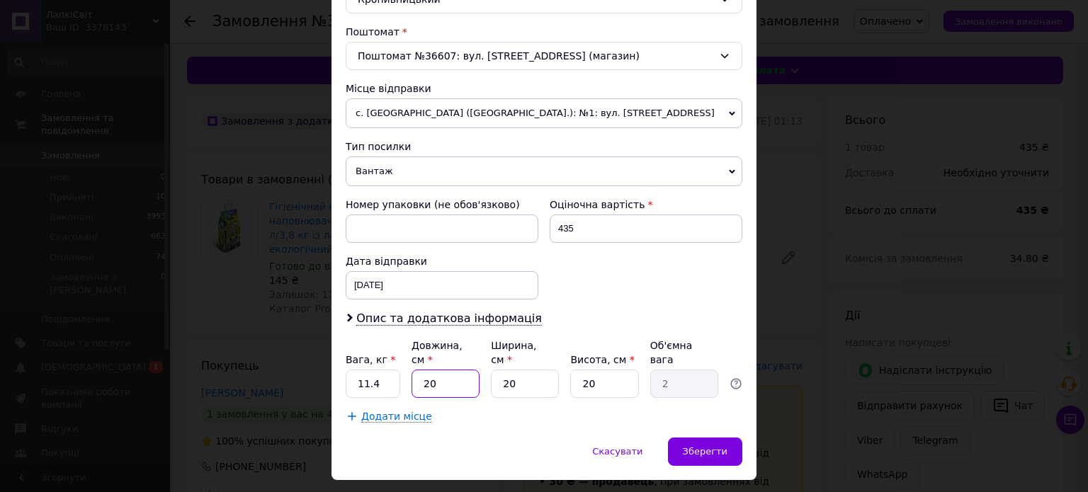
click at [445, 378] on input "20" at bounding box center [446, 384] width 68 height 28
type input "5"
type input "0.5"
type input "50"
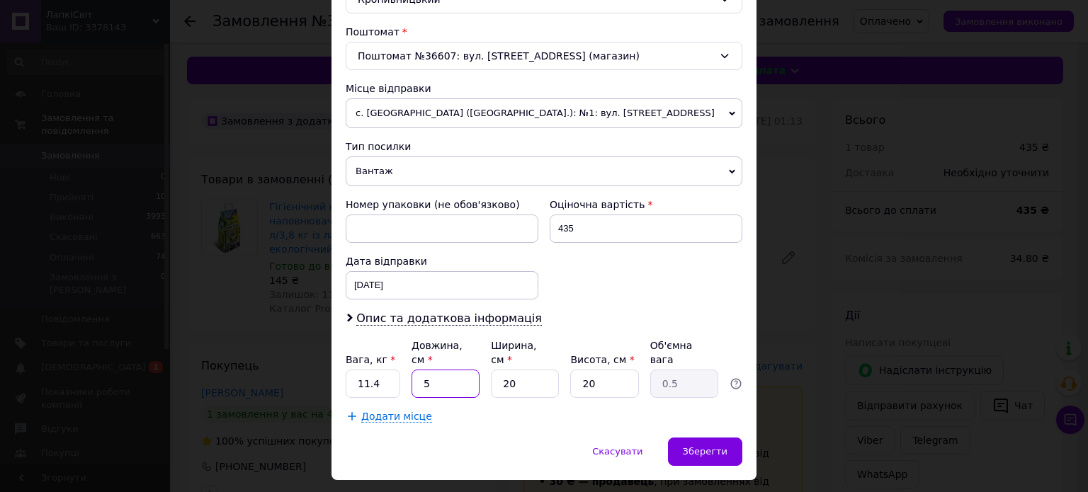
type input "5"
type input "50"
click at [547, 370] on input "20" at bounding box center [525, 384] width 68 height 28
type input "3"
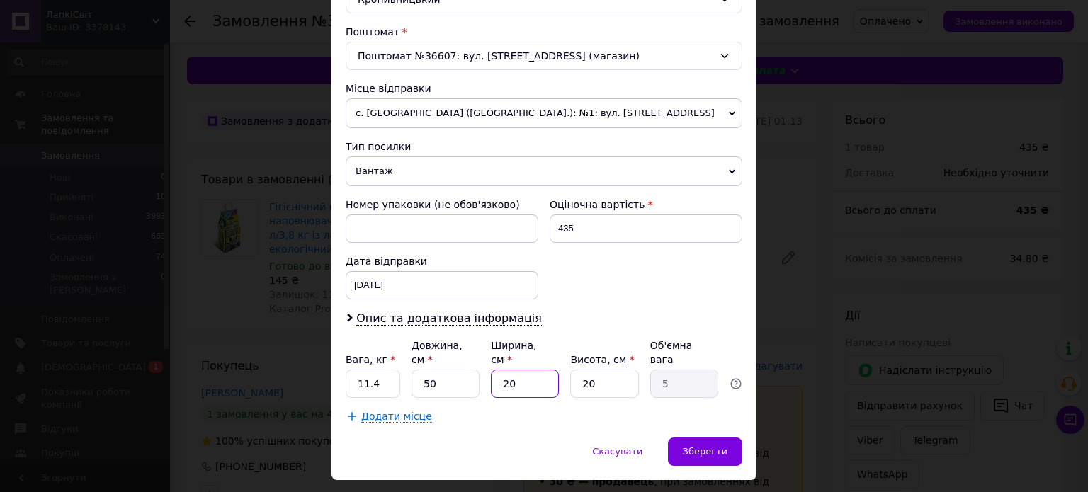
type input "0.75"
type input "30"
type input "7.5"
type input "30"
click at [594, 370] on input "20" at bounding box center [604, 384] width 68 height 28
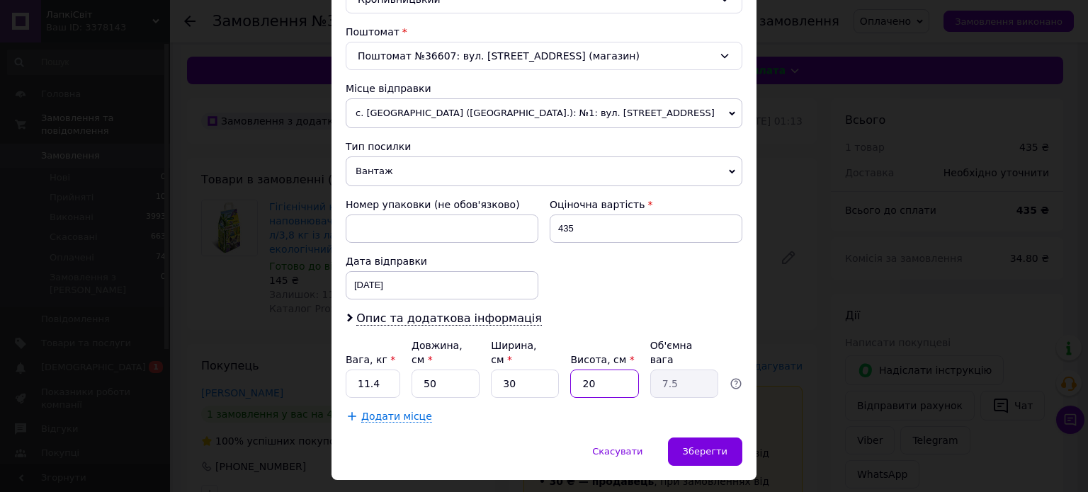
click at [594, 370] on input "20" at bounding box center [604, 384] width 68 height 28
type input "1"
type input "0.38"
type input "15"
type input "5.63"
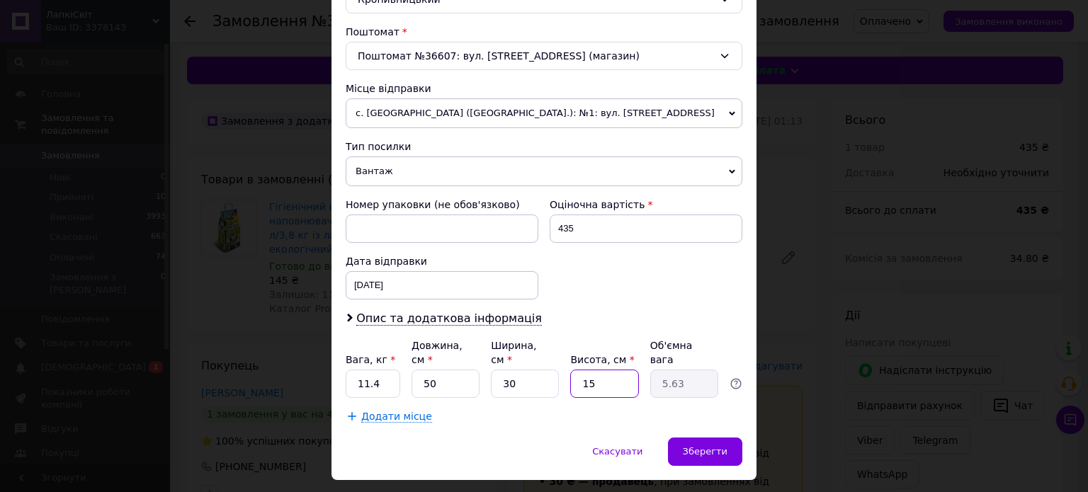
type input "15"
click at [389, 285] on div "[DATE] < 2025 > < Октябрь > Пн Вт Ср Чт Пт Сб Вс 29 30 1 2 3 4 5 6 7 8 9 10 11 …" at bounding box center [442, 285] width 193 height 28
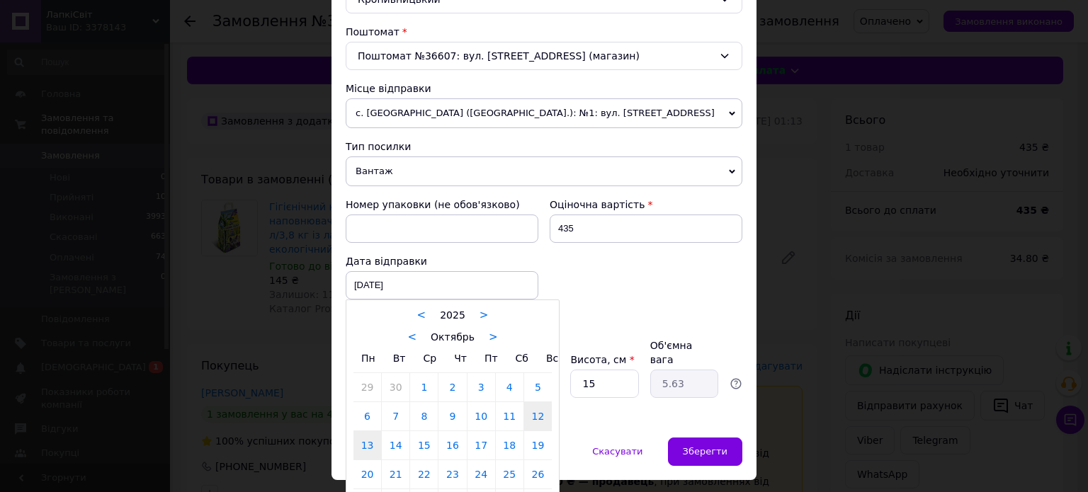
click at [363, 450] on link "13" at bounding box center [367, 445] width 28 height 28
type input "[DATE]"
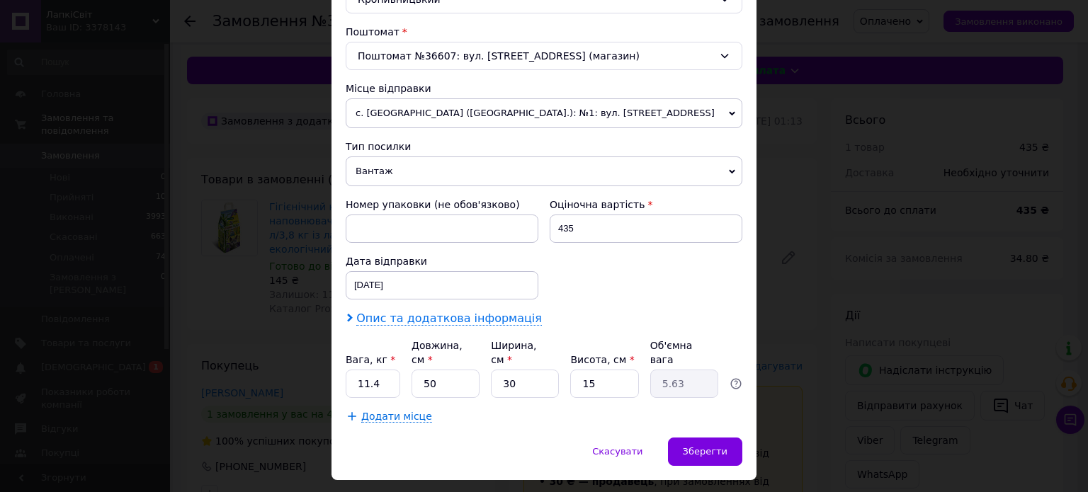
click at [380, 317] on span "Опис та додаткова інформація" at bounding box center [449, 319] width 186 height 14
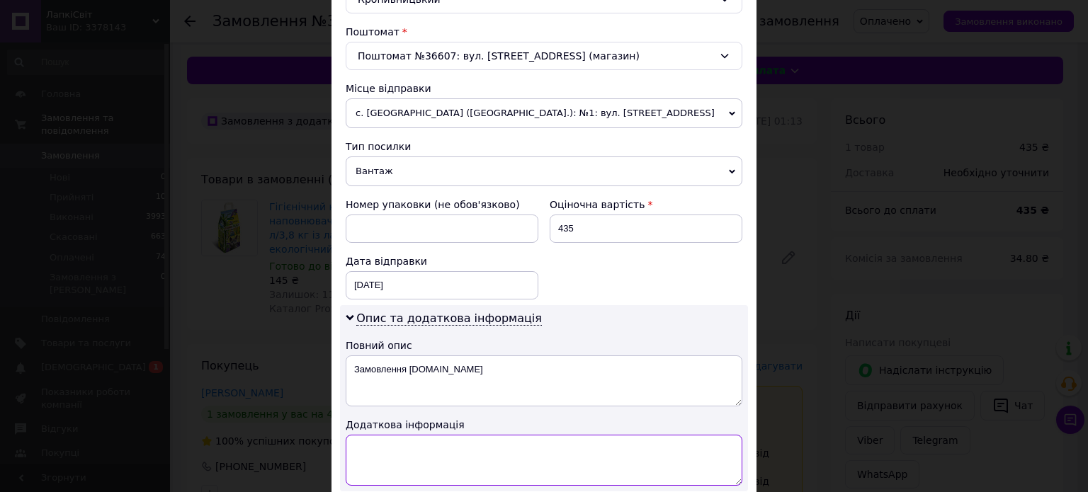
click at [392, 450] on textarea at bounding box center [544, 460] width 397 height 51
click at [530, 445] on textarea "КОРНЕЛІУС ІЗ ( ЛАВАНДОЮ ) ( 3 ШТУКИ )" at bounding box center [544, 460] width 397 height 51
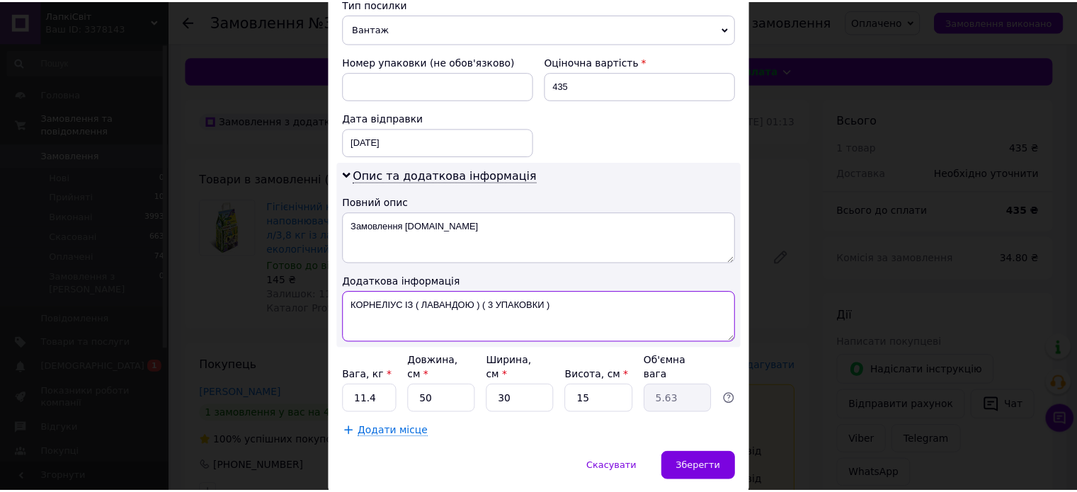
scroll to position [602, 0]
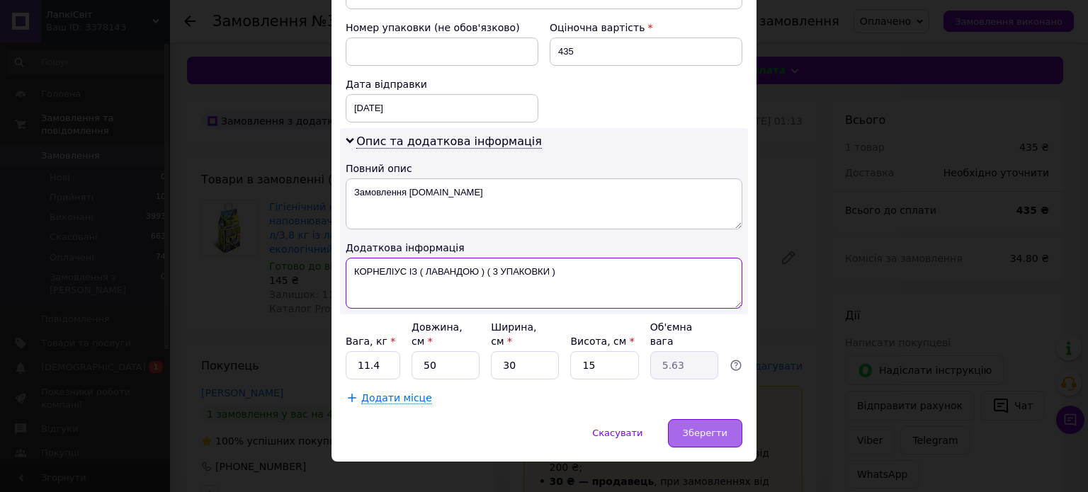
type textarea "КОРНЕЛІУС ІЗ ( ЛАВАНДОЮ ) ( 3 УПАКОВКИ )"
click at [681, 419] on div "Зберегти" at bounding box center [705, 433] width 74 height 28
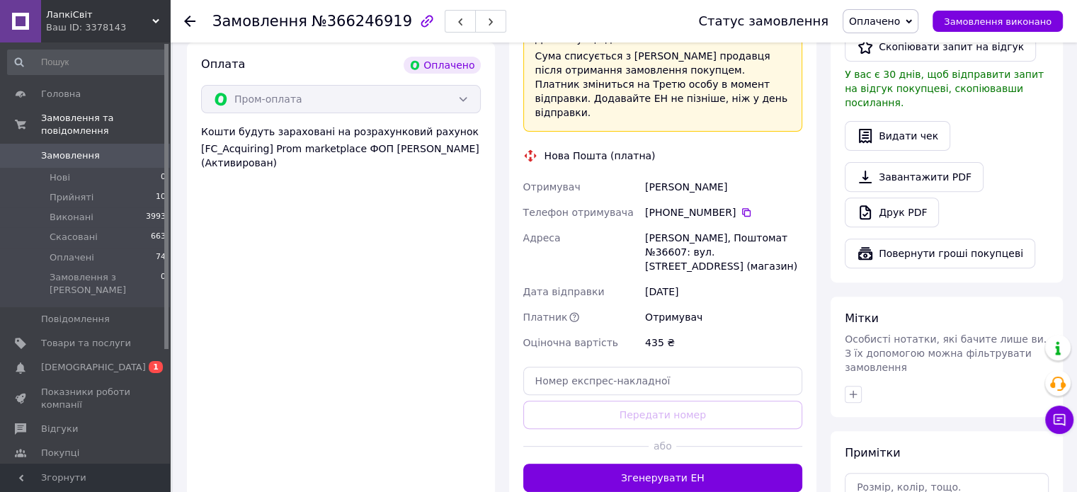
scroll to position [496, 0]
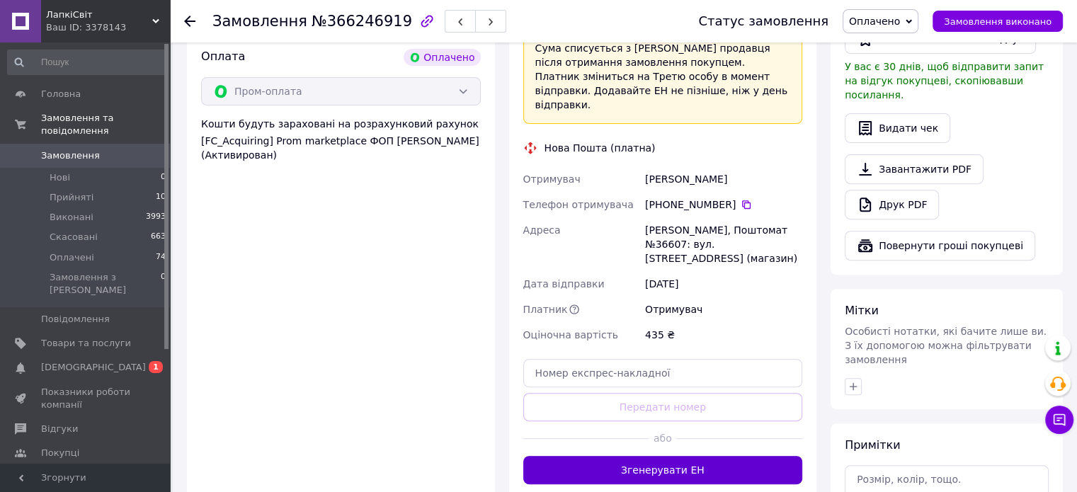
click at [683, 456] on button "Згенерувати ЕН" at bounding box center [663, 470] width 280 height 28
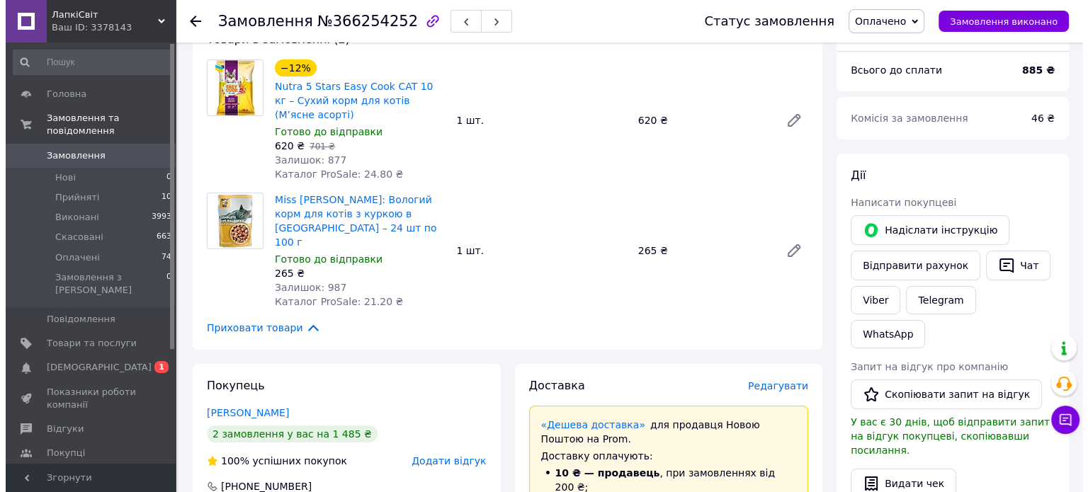
scroll to position [142, 0]
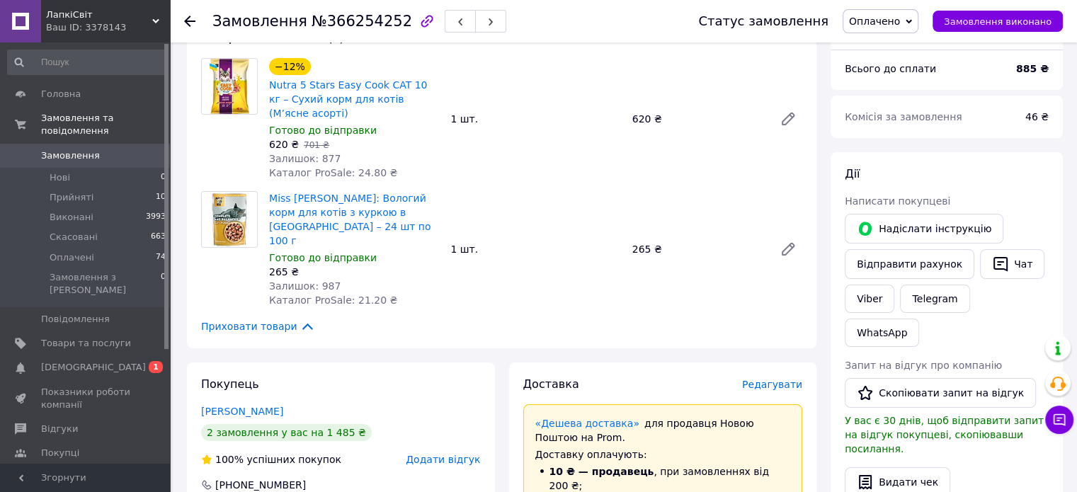
click at [776, 379] on span "Редагувати" at bounding box center [772, 384] width 60 height 11
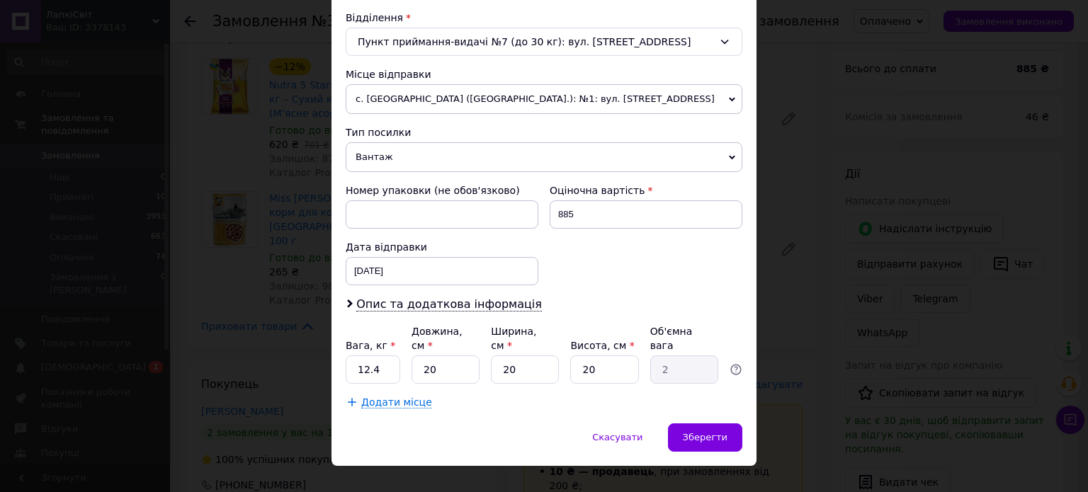
scroll to position [444, 0]
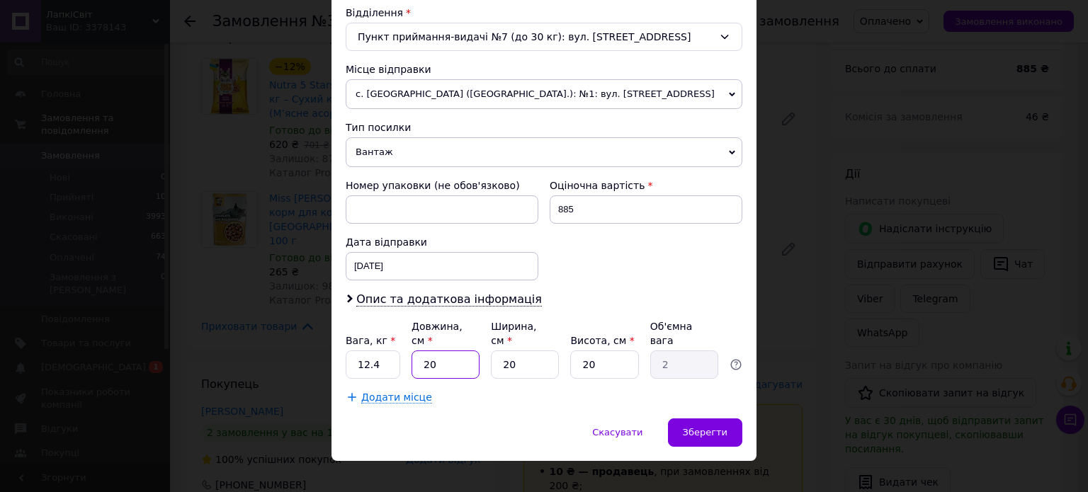
click at [458, 351] on input "20" at bounding box center [446, 365] width 68 height 28
type input "5"
type input "0.5"
type input "50"
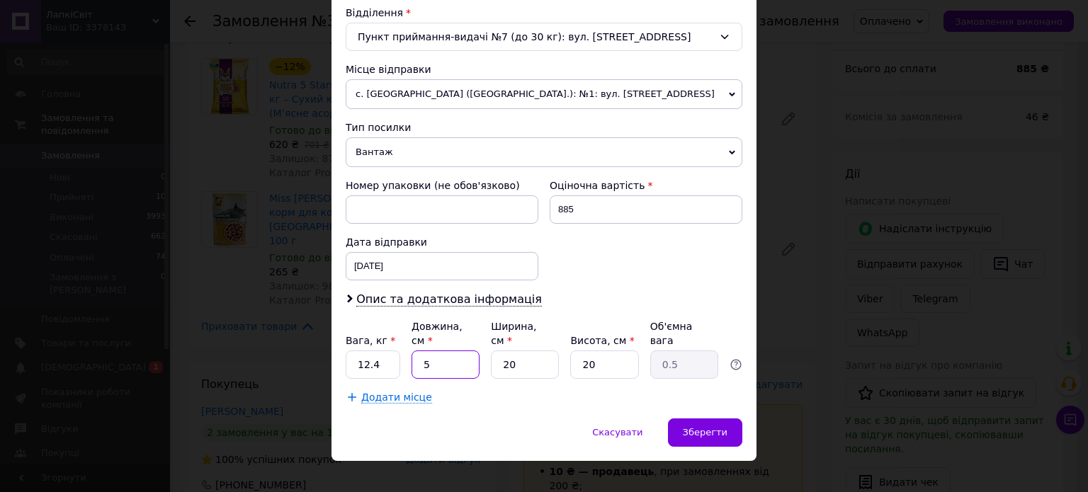
type input "5"
type input "50"
click at [535, 351] on input "20" at bounding box center [525, 365] width 68 height 28
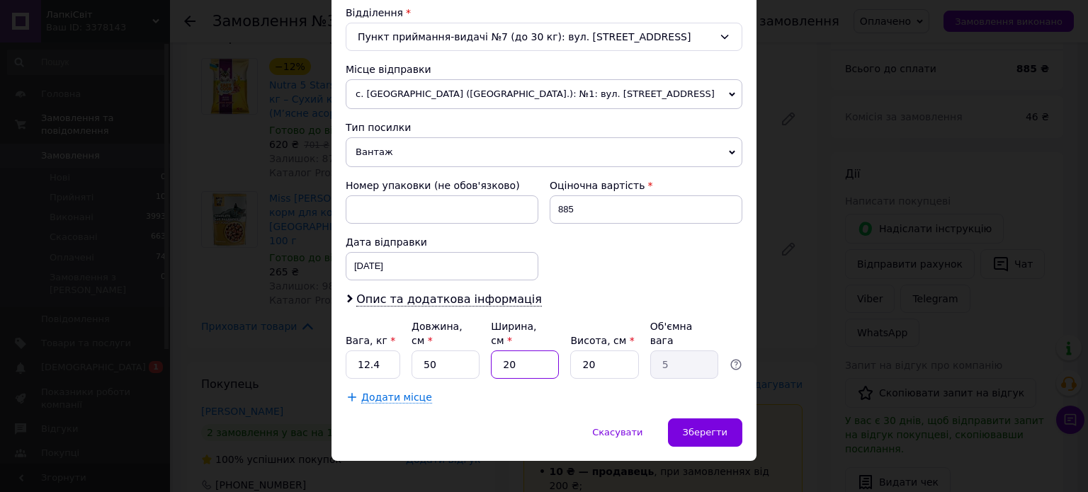
click at [535, 351] on input "20" at bounding box center [525, 365] width 68 height 28
type input "3"
type input "0.75"
type input "30"
type input "7.5"
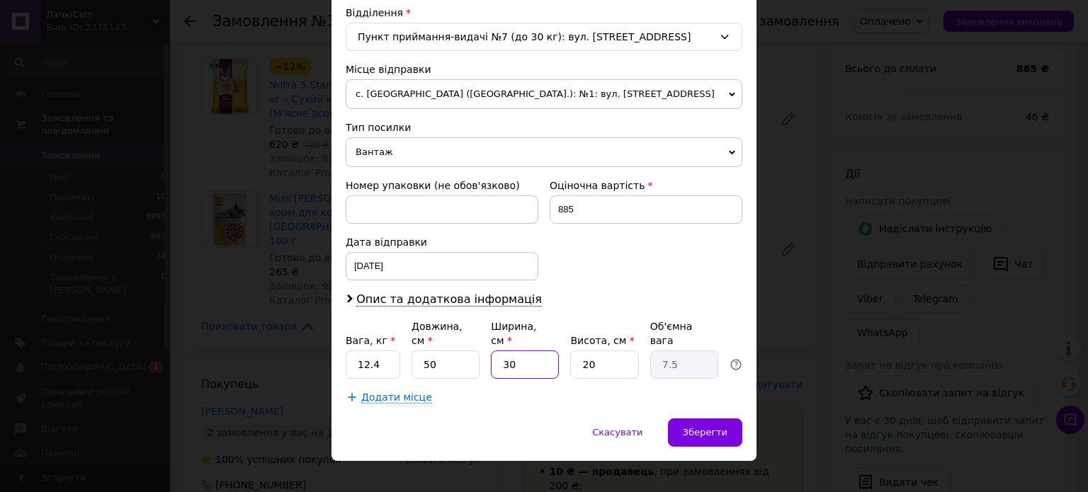
type input "30"
click at [576, 351] on input "20" at bounding box center [604, 365] width 68 height 28
click at [393, 266] on div "[DATE] < 2025 > < Октябрь > Пн Вт Ср Чт Пт Сб Вс 29 30 1 2 3 4 5 6 7 8 9 10 11 …" at bounding box center [442, 266] width 193 height 28
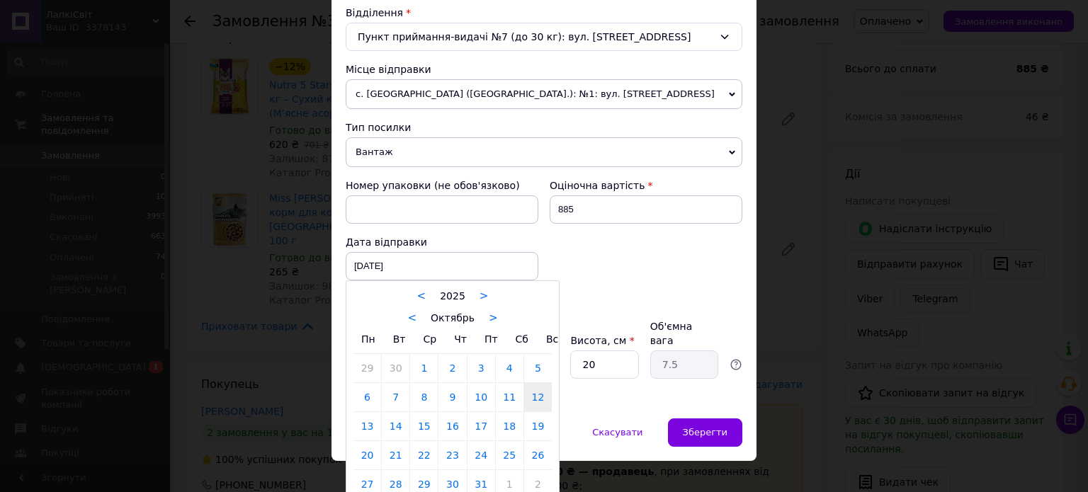
drag, startPoint x: 368, startPoint y: 419, endPoint x: 368, endPoint y: 407, distance: 11.3
click at [368, 419] on link "13" at bounding box center [367, 426] width 28 height 28
type input "[DATE]"
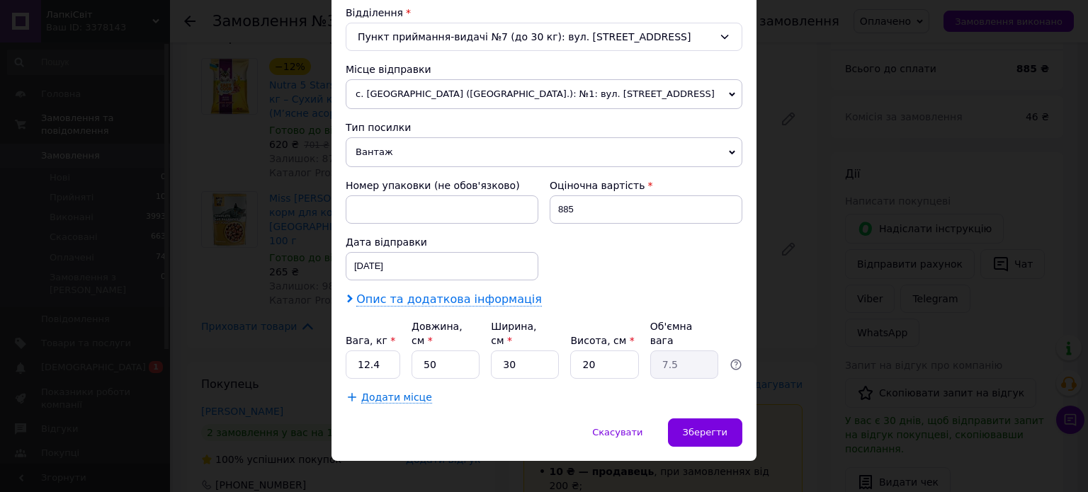
click at [397, 295] on span "Опис та додаткова інформація" at bounding box center [449, 300] width 186 height 14
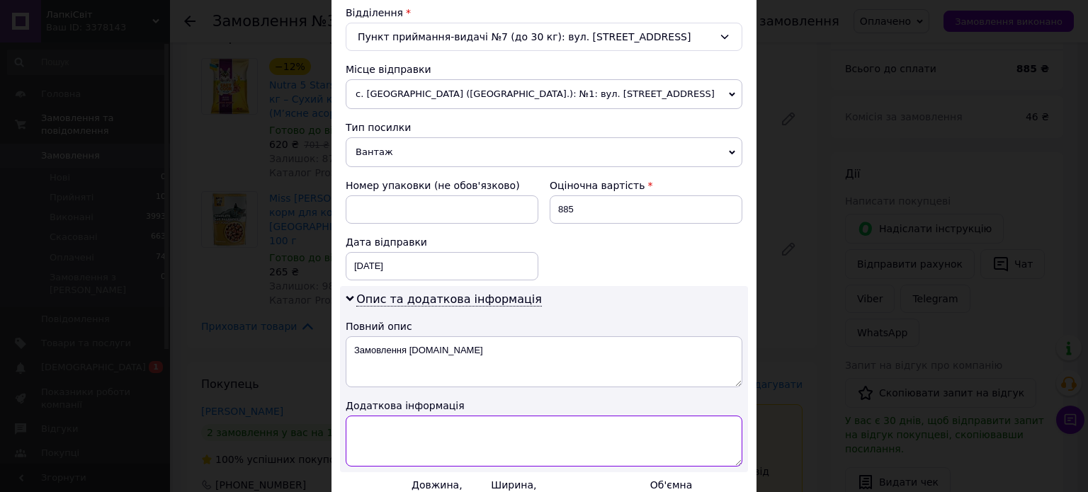
click at [416, 459] on textarea at bounding box center [544, 441] width 397 height 51
type textarea "І"
click at [679, 427] on textarea "ІЗІ КУК ДЛЯ ( КОТІВ ) ( 10 КГ ) 1 ШТ. ( ЖОВТИ МІШОК ) МІС КІС ІЗ ( КУРКОЮ) 1 ШТ." at bounding box center [544, 441] width 397 height 51
click at [589, 426] on textarea "ІЗІ КУК ДЛЯ ( КОТІВ ) ( 10 КГ ) 1 ШТ. ( ЖОВТИ МІШОК ) МІС КІС ІЗ ( КУРКОЮ ) 1 Ш…" at bounding box center [544, 441] width 397 height 51
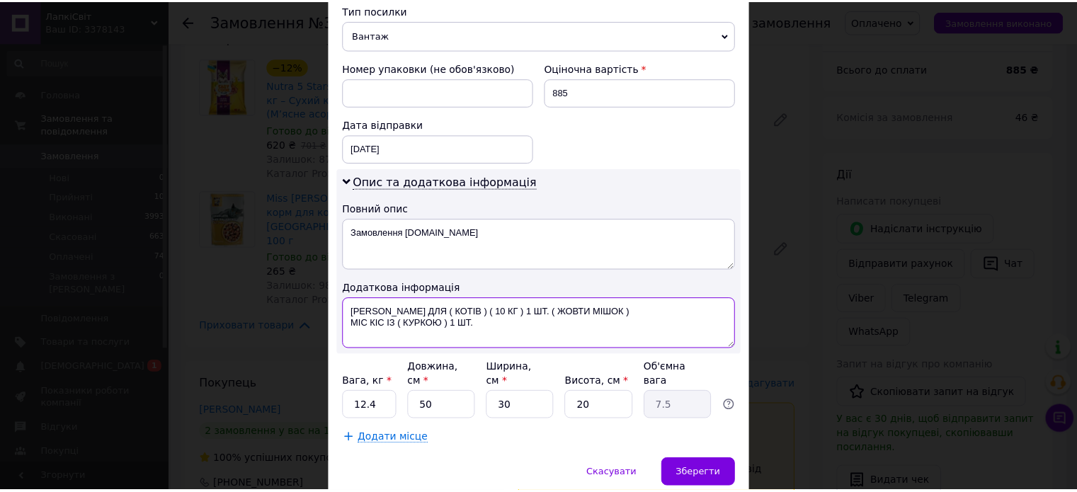
scroll to position [586, 0]
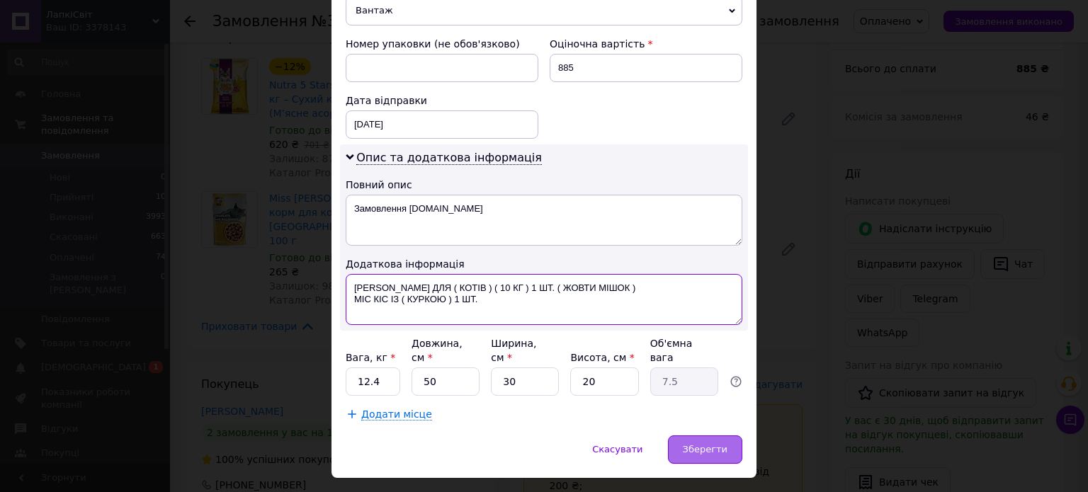
type textarea "ІЗІ КУК ДЛЯ ( КОТІВ ) ( 10 КГ ) 1 ШТ. ( ЖОВТИ МІШОК ) МІС КІС ІЗ ( КУРКОЮ ) 1 Ш…"
click at [717, 444] on span "Зберегти" at bounding box center [705, 449] width 45 height 11
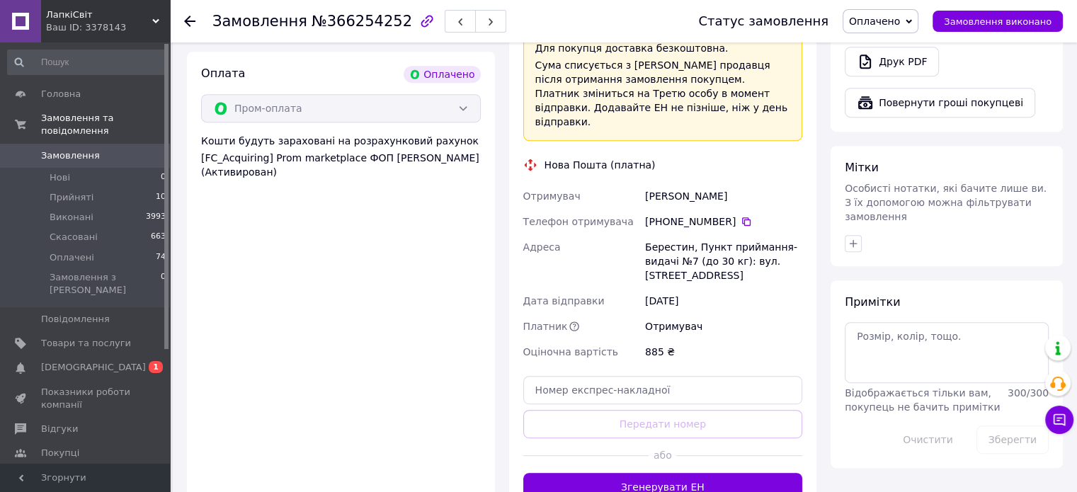
scroll to position [637, 0]
click at [718, 475] on button "Згенерувати ЕН" at bounding box center [663, 489] width 280 height 28
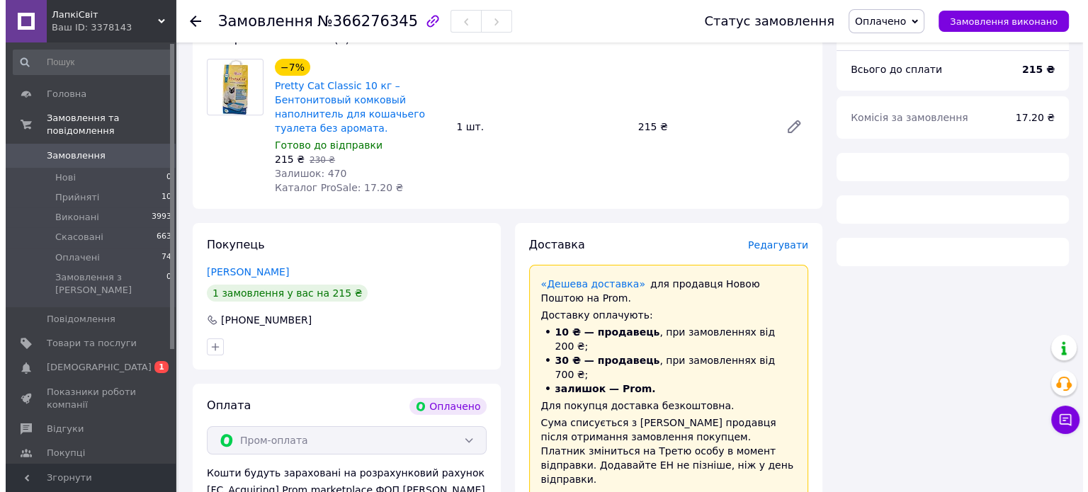
scroll to position [142, 0]
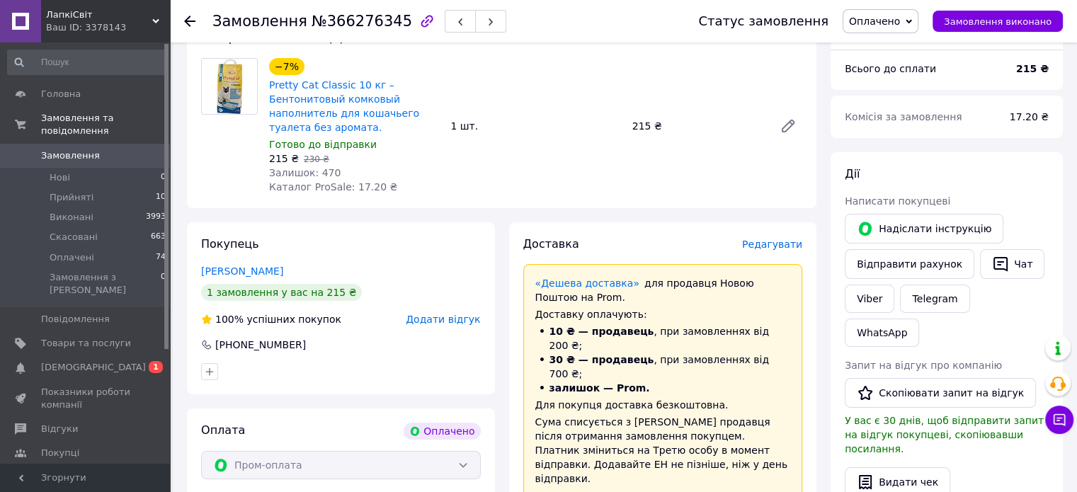
click at [780, 246] on span "Редагувати" at bounding box center [772, 244] width 60 height 11
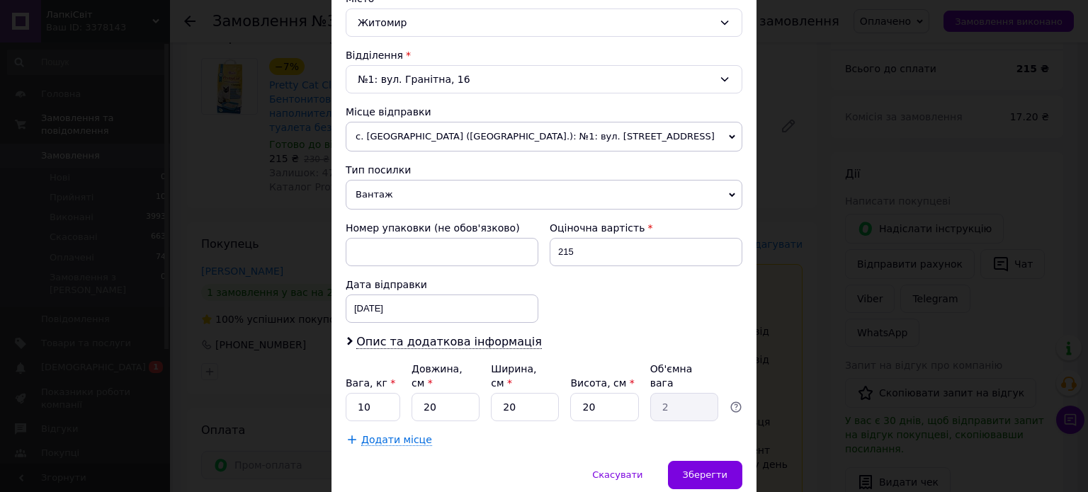
scroll to position [444, 0]
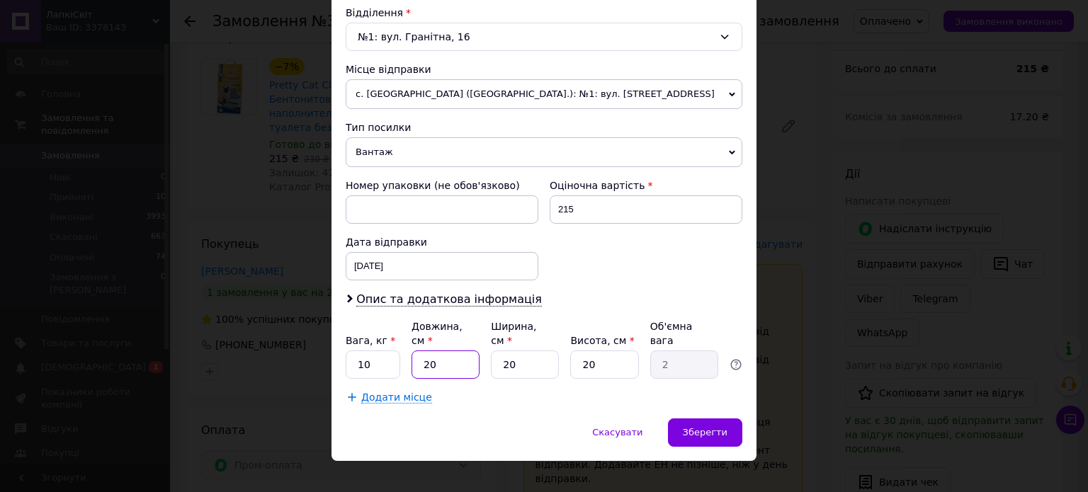
click at [431, 351] on input "20" at bounding box center [446, 365] width 68 height 28
click at [443, 267] on div "[DATE] < 2025 > < Октябрь > Пн Вт Ср Чт Пт Сб Вс 29 30 1 2 3 4 5 6 7 8 9 10 11 …" at bounding box center [442, 266] width 193 height 28
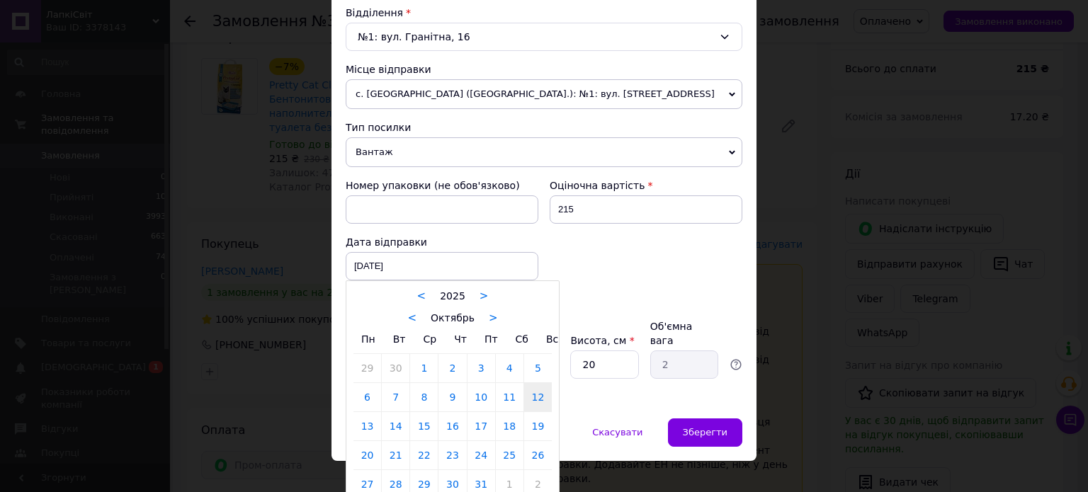
click at [366, 423] on link "13" at bounding box center [367, 426] width 28 height 28
type input "[DATE]"
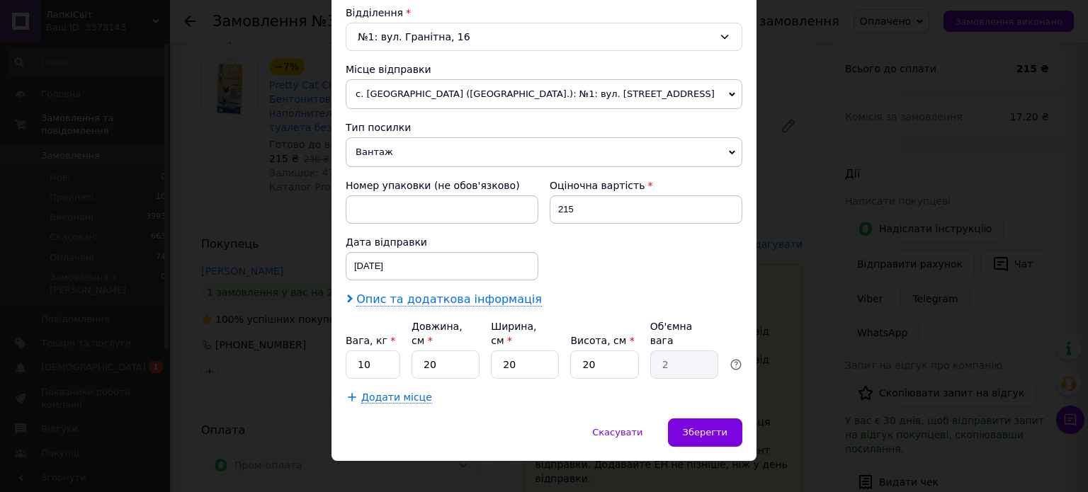
click at [383, 295] on span "Опис та додаткова інформація" at bounding box center [449, 300] width 186 height 14
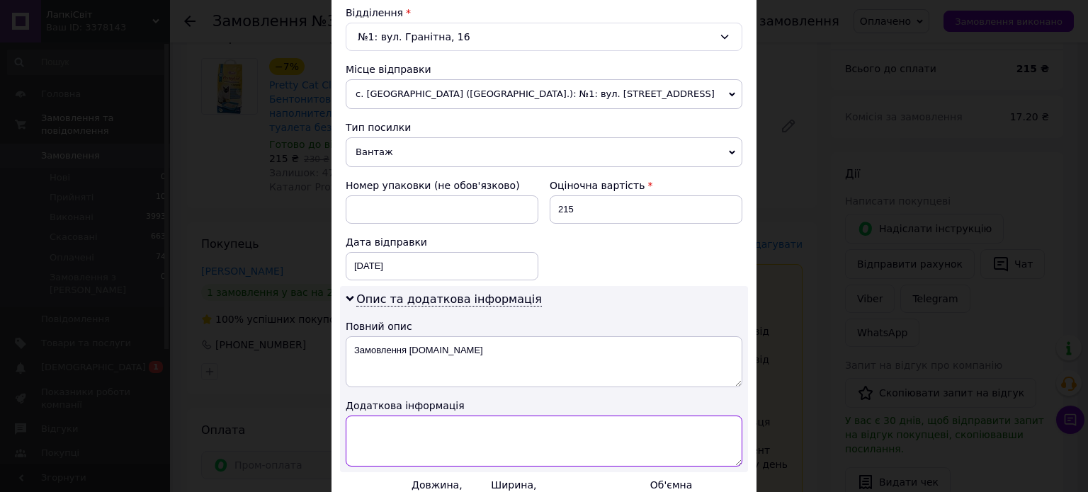
click at [397, 419] on textarea at bounding box center [544, 441] width 397 height 51
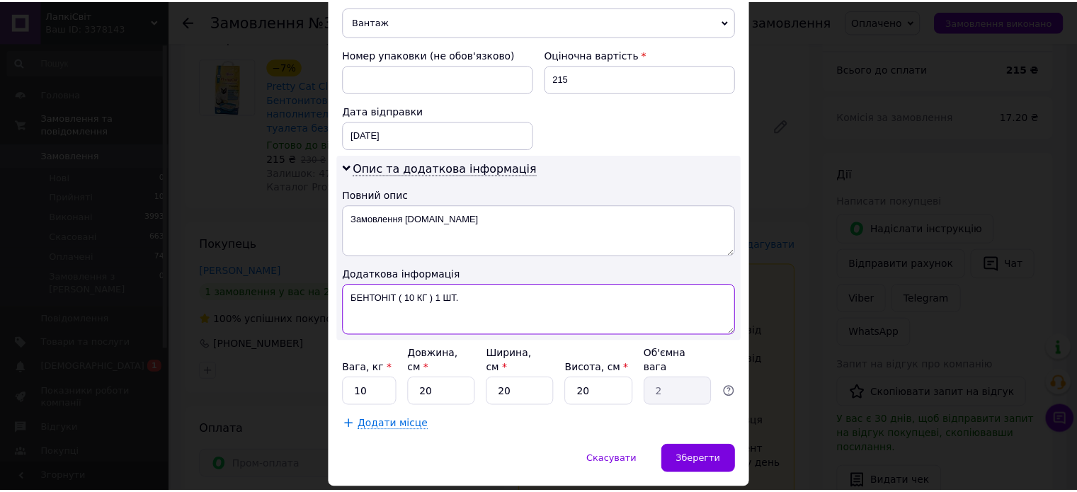
scroll to position [586, 0]
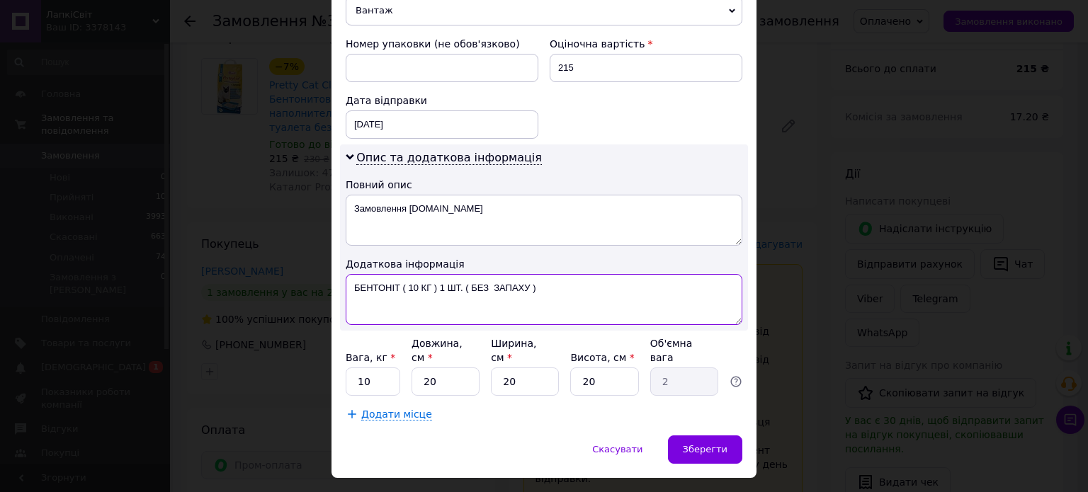
click at [493, 282] on textarea "БЕНТОНІТ ( 10 КГ ) 1 ШТ. ( БЕЗ ЗАПАХУ )" at bounding box center [544, 299] width 397 height 51
type textarea "БЕНТОНІТ ( 10 КГ ) 1 ШТ. ( БЕЗ ЗАПАХУ )"
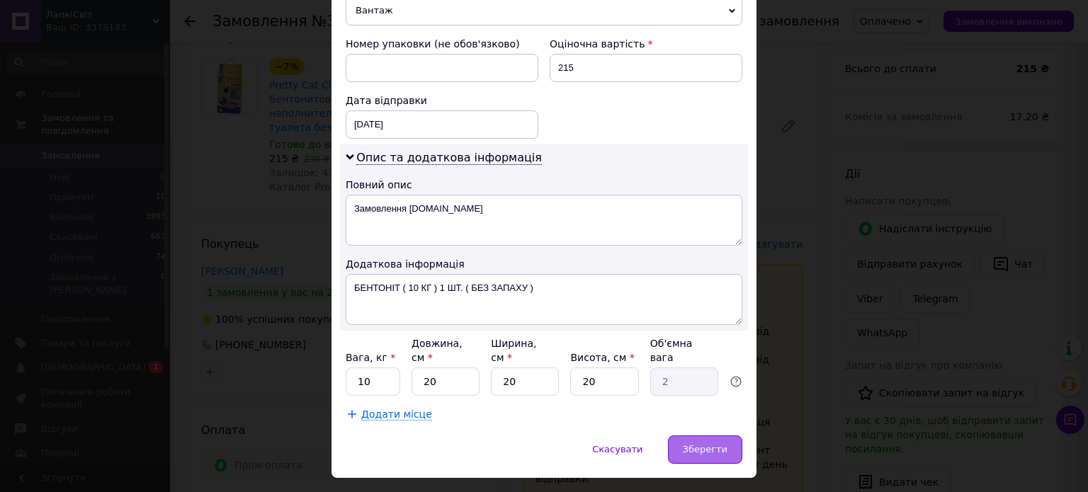
click at [713, 444] on span "Зберегти" at bounding box center [705, 449] width 45 height 11
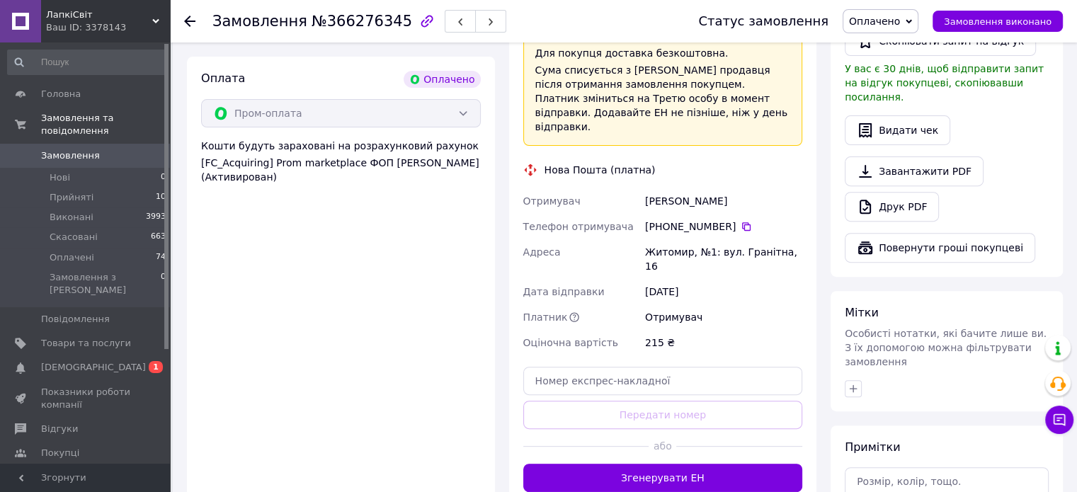
scroll to position [496, 0]
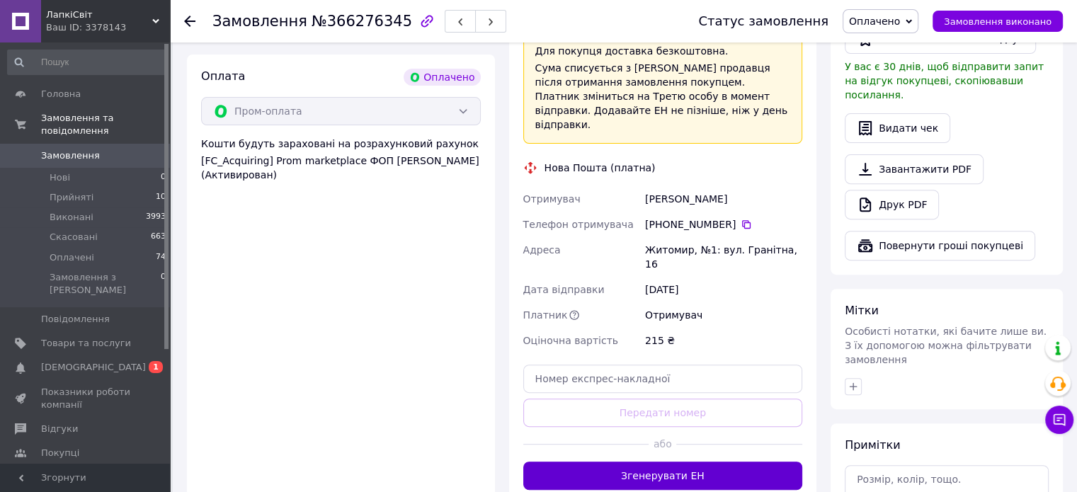
click at [720, 462] on button "Згенерувати ЕН" at bounding box center [663, 476] width 280 height 28
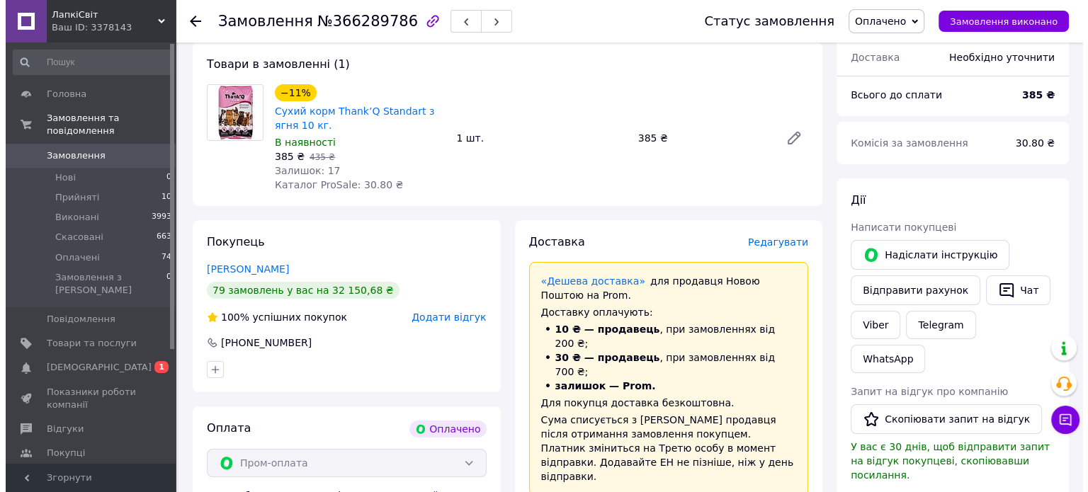
scroll to position [142, 0]
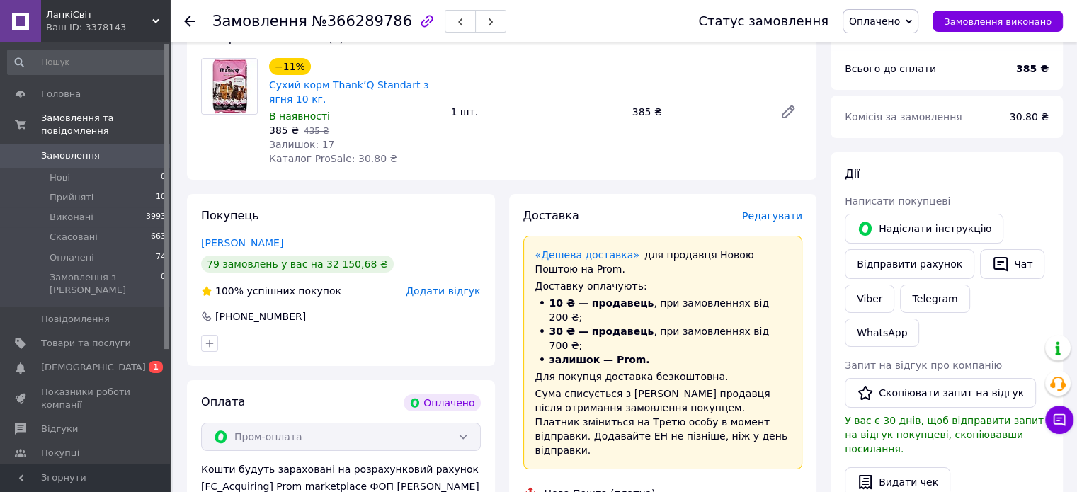
click at [776, 215] on span "Редагувати" at bounding box center [772, 215] width 60 height 11
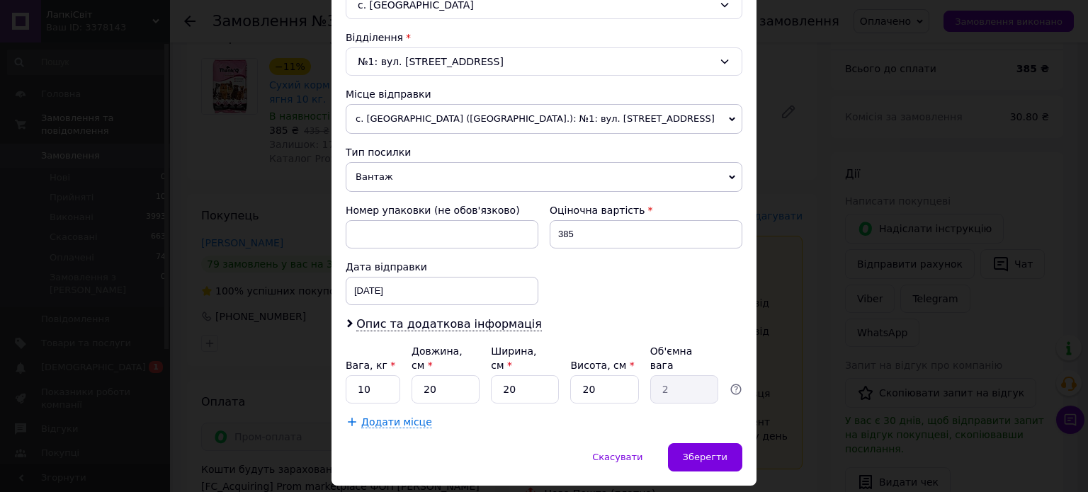
scroll to position [425, 0]
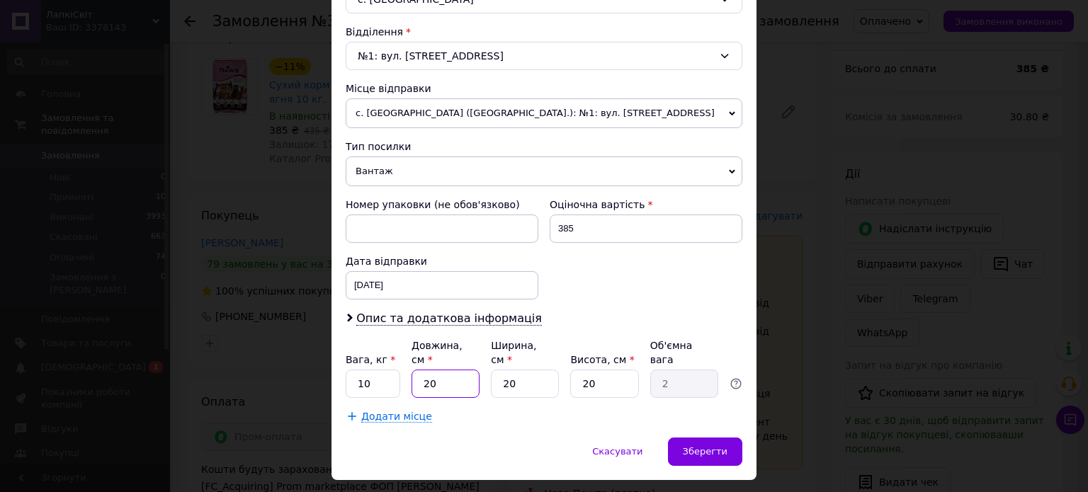
click at [458, 370] on input "20" at bounding box center [446, 384] width 68 height 28
type input "5"
type input "0.5"
type input "50"
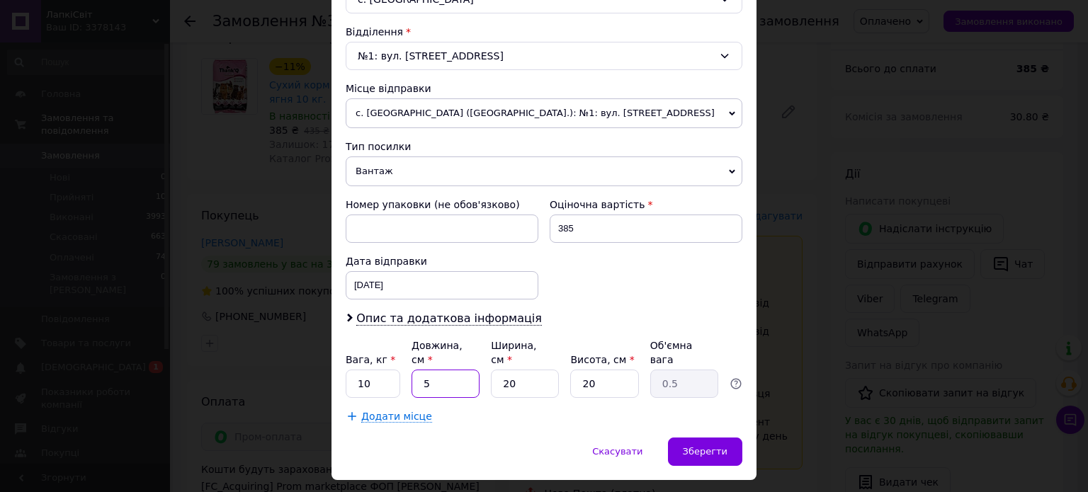
type input "5"
type input "50"
click at [528, 370] on input "20" at bounding box center [525, 384] width 68 height 28
type input "3"
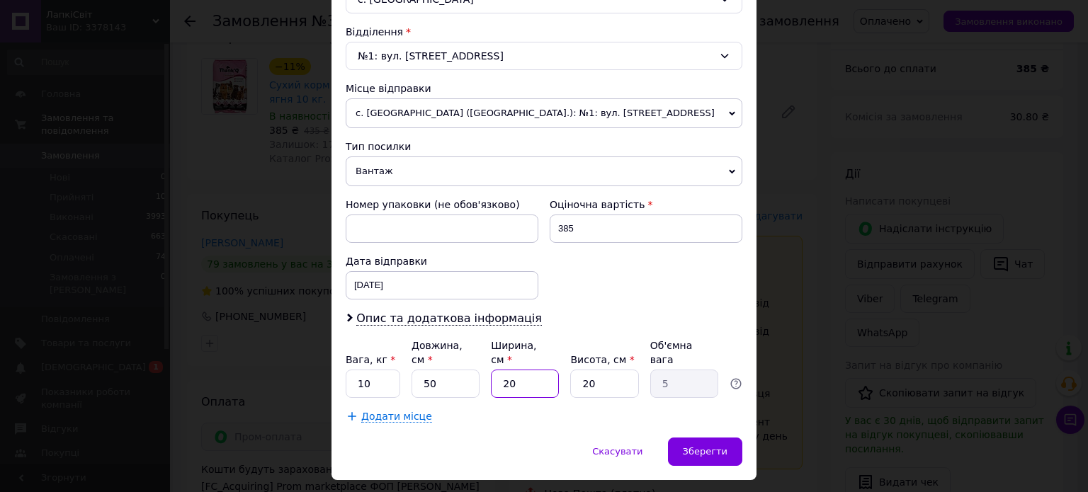
type input "0.75"
type input "30"
type input "7.5"
type input "30"
click at [587, 370] on input "20" at bounding box center [604, 384] width 68 height 28
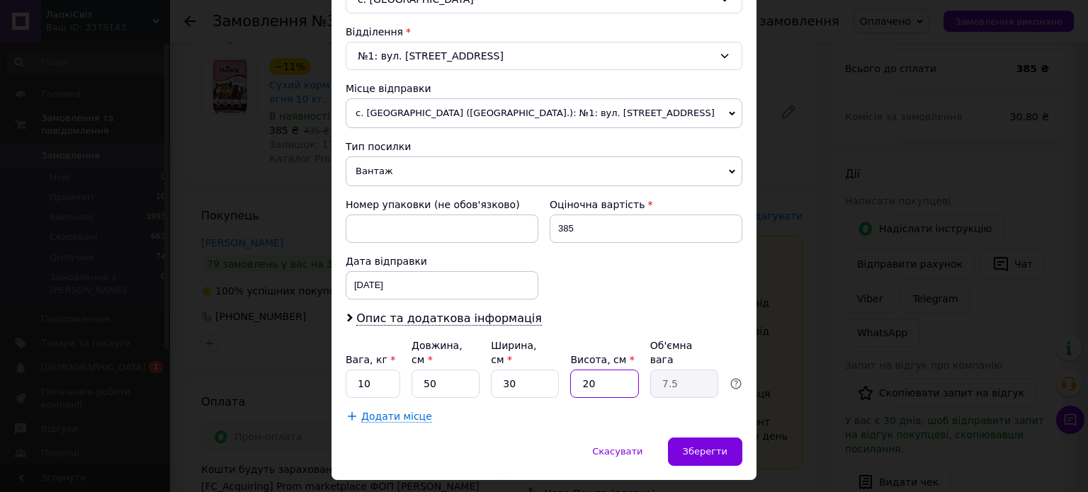
click at [587, 370] on input "20" at bounding box center [604, 384] width 68 height 28
type input "1"
type input "0.38"
type input "15"
type input "5.63"
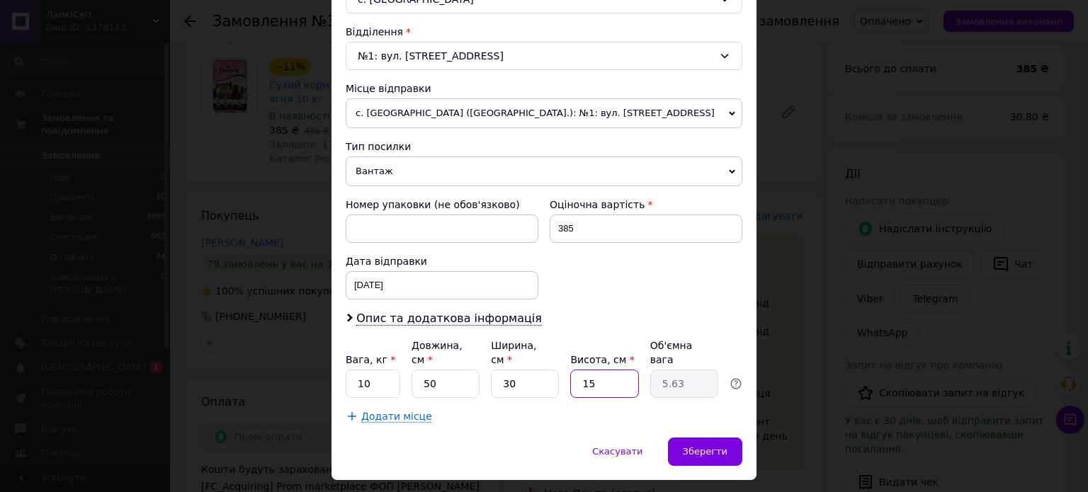
type input "15"
click at [416, 294] on div "[DATE] < 2025 > < Октябрь > Пн Вт Ср Чт Пт Сб Вс 29 30 1 2 3 4 5 6 7 8 9 10 11 …" at bounding box center [442, 285] width 193 height 28
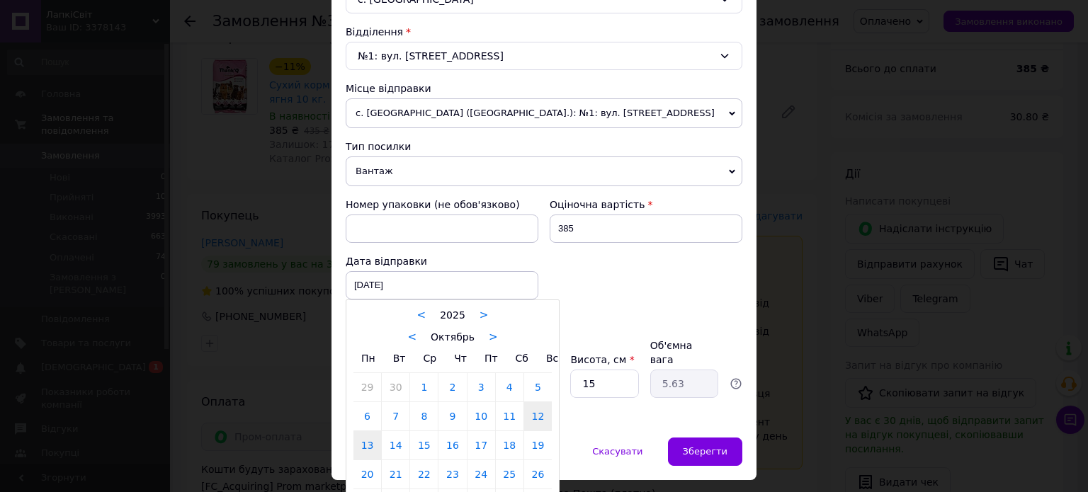
drag, startPoint x: 371, startPoint y: 445, endPoint x: 375, endPoint y: 382, distance: 63.1
click at [371, 445] on link "13" at bounding box center [367, 445] width 28 height 28
type input "[DATE]"
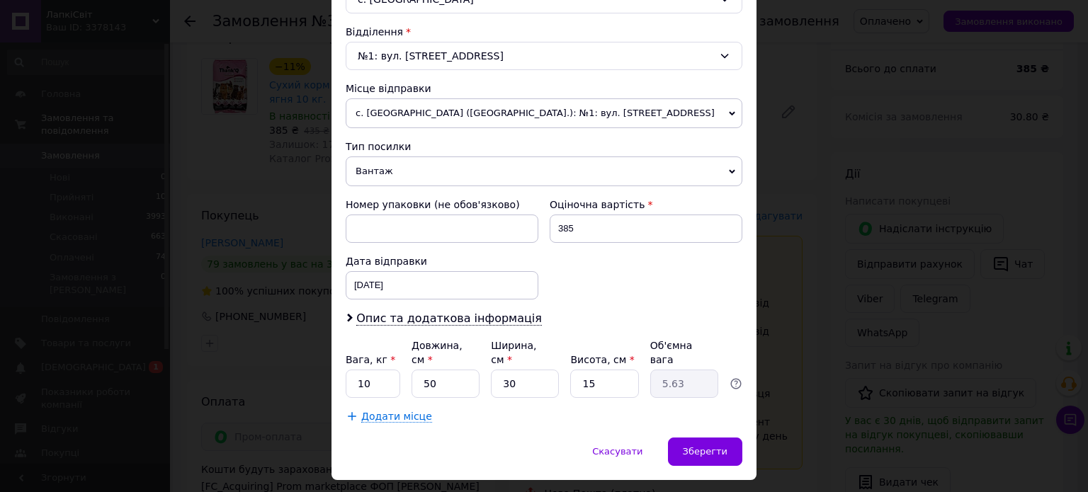
click at [391, 307] on div "Платник Отримувач Відправник Прізвище отримувача Рец Ім'я отримувача Наталья По…" at bounding box center [544, 81] width 397 height 685
click at [404, 321] on span "Опис та додаткова інформація" at bounding box center [449, 319] width 186 height 14
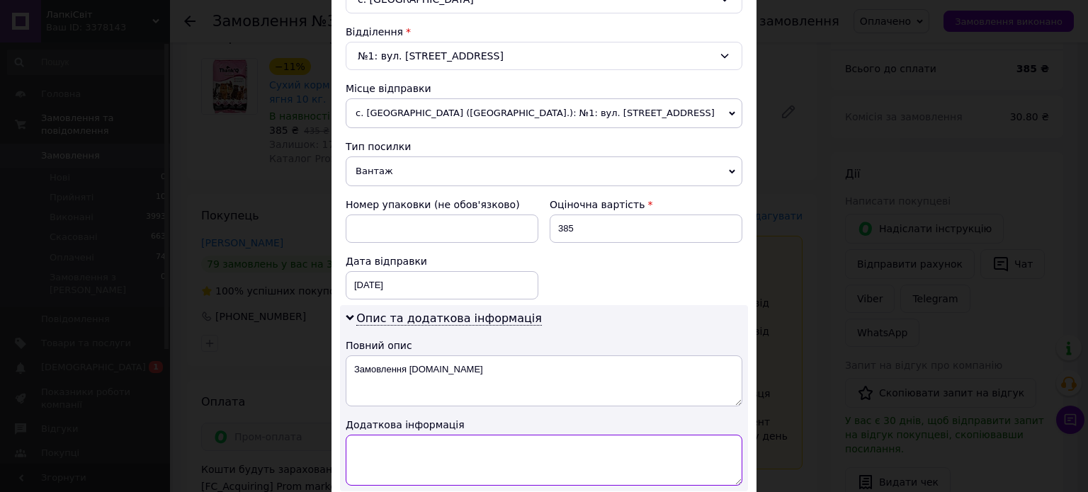
click at [422, 447] on textarea at bounding box center [544, 460] width 397 height 51
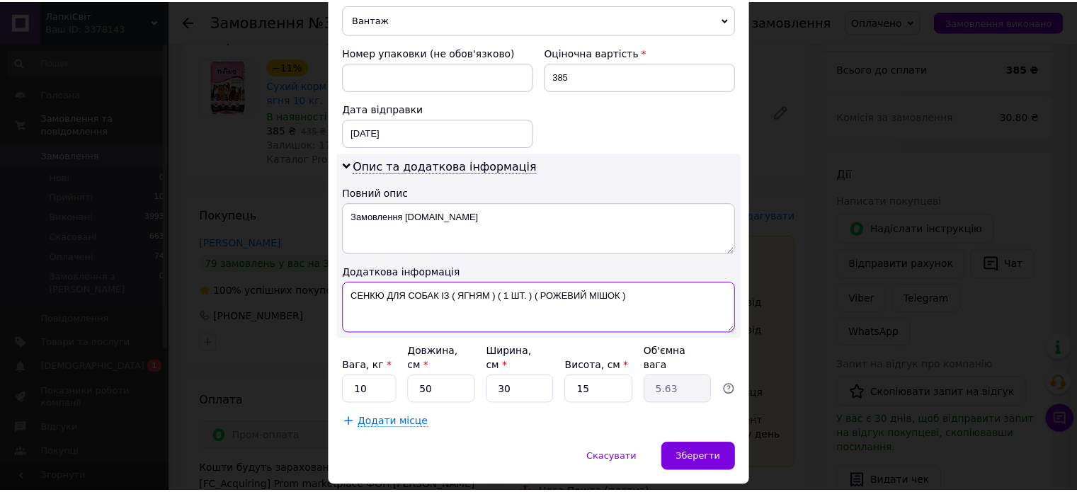
scroll to position [602, 0]
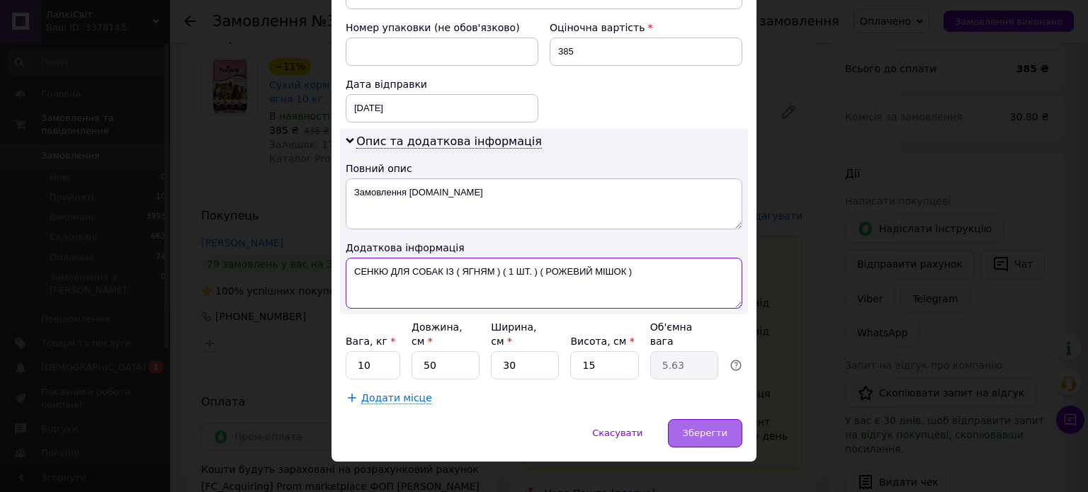
type textarea "СЕНКЮ ДЛЯ СОБАК ІЗ ( ЯГНЯМ ) ( 1 ШТ. ) ( РОЖЕВИЙ МІШОК )"
click at [696, 428] on span "Зберегти" at bounding box center [705, 433] width 45 height 11
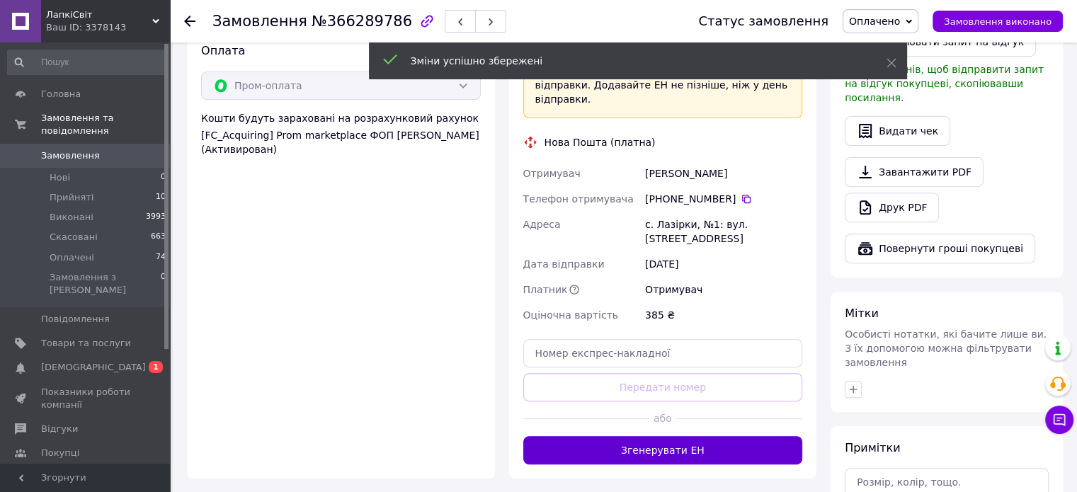
scroll to position [496, 0]
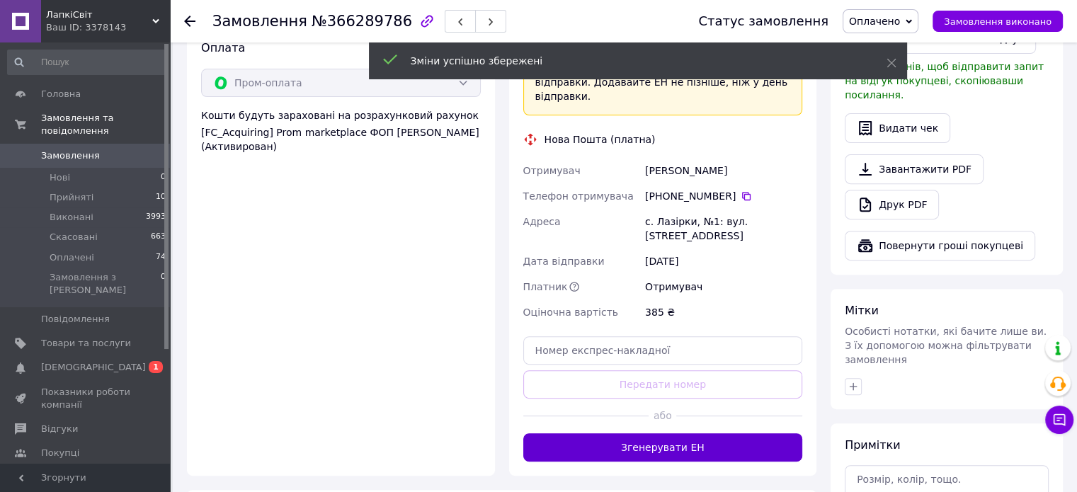
click at [703, 433] on button "Згенерувати ЕН" at bounding box center [663, 447] width 280 height 28
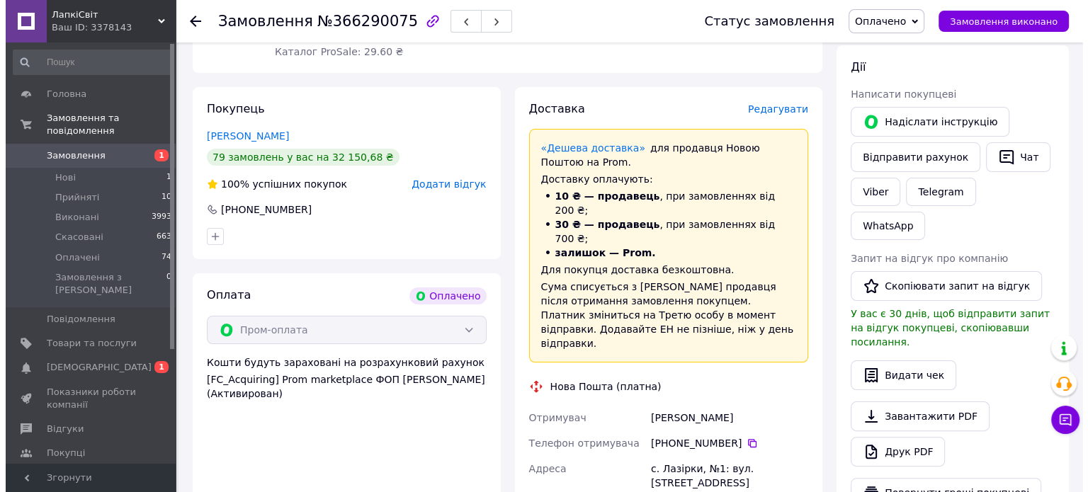
scroll to position [283, 0]
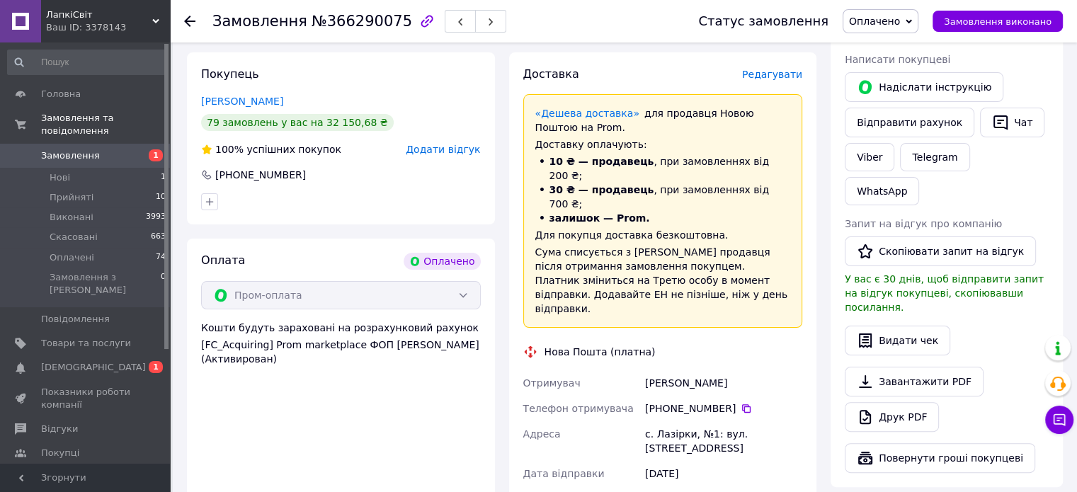
click at [779, 61] on div "Доставка Редагувати «Дешева доставка»   для продавця [GEOGRAPHIC_DATA] на Prom.…" at bounding box center [663, 370] width 308 height 636
click at [774, 70] on div "Редагувати" at bounding box center [772, 74] width 60 height 14
click at [774, 73] on span "Редагувати" at bounding box center [772, 74] width 60 height 11
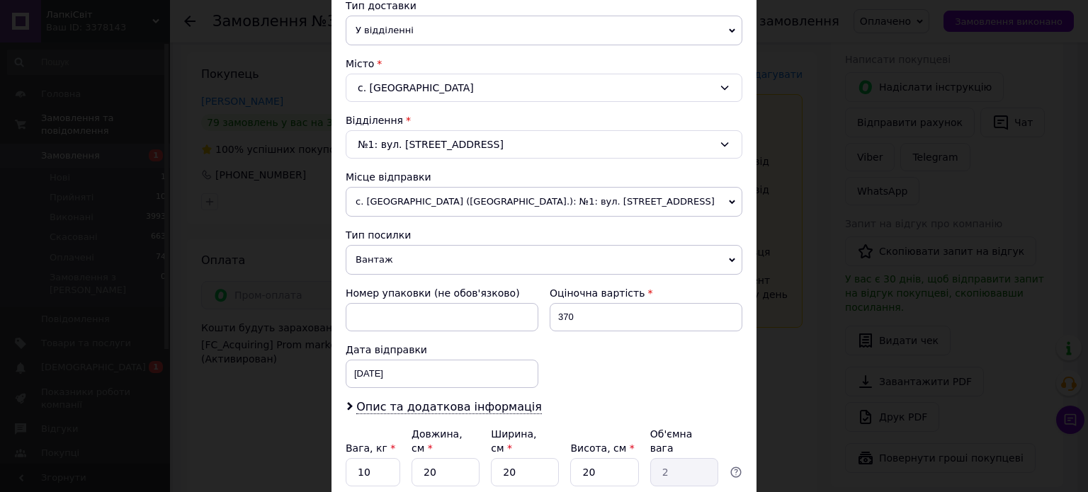
scroll to position [425, 0]
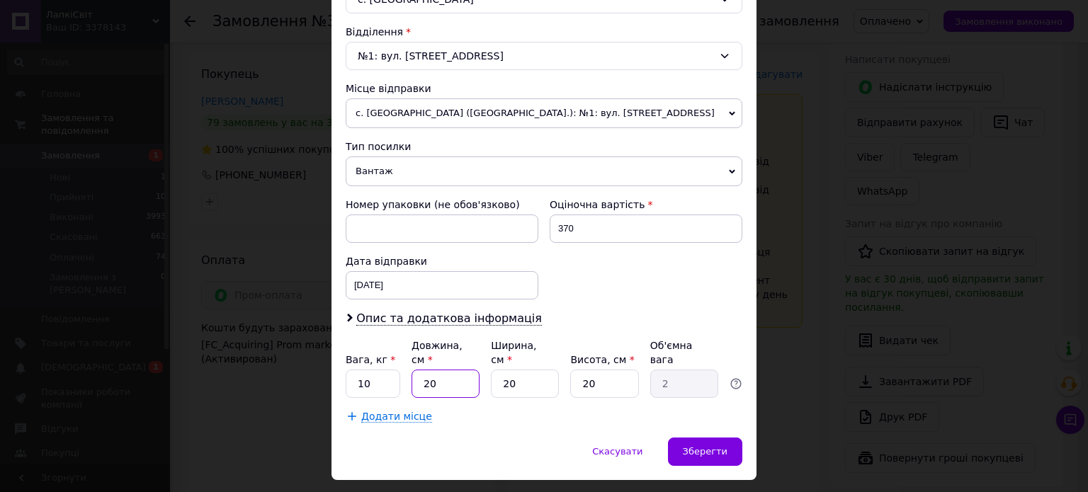
click at [425, 370] on input "20" at bounding box center [446, 384] width 68 height 28
type input "5"
type input "0.5"
type input "50"
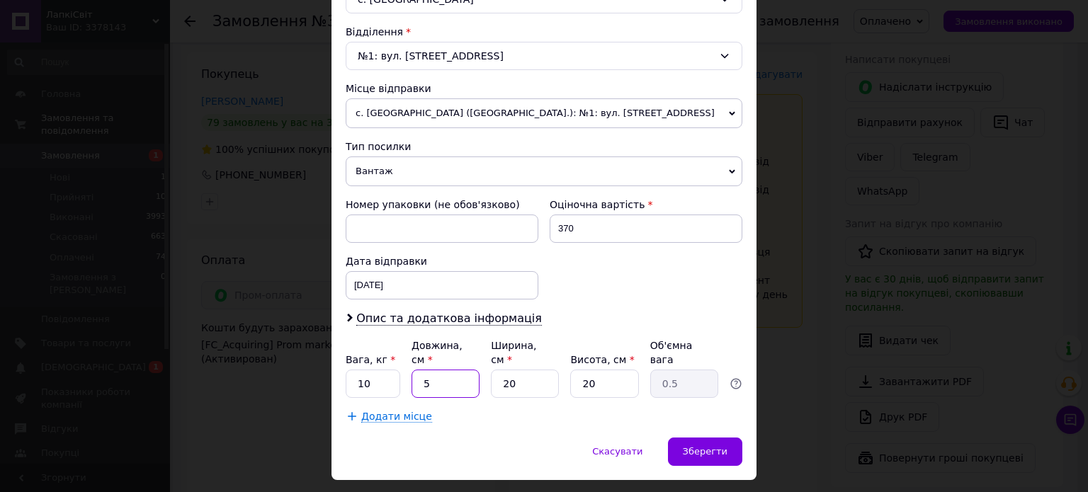
type input "5"
type input "50"
click at [513, 370] on input "20" at bounding box center [525, 384] width 68 height 28
type input "3"
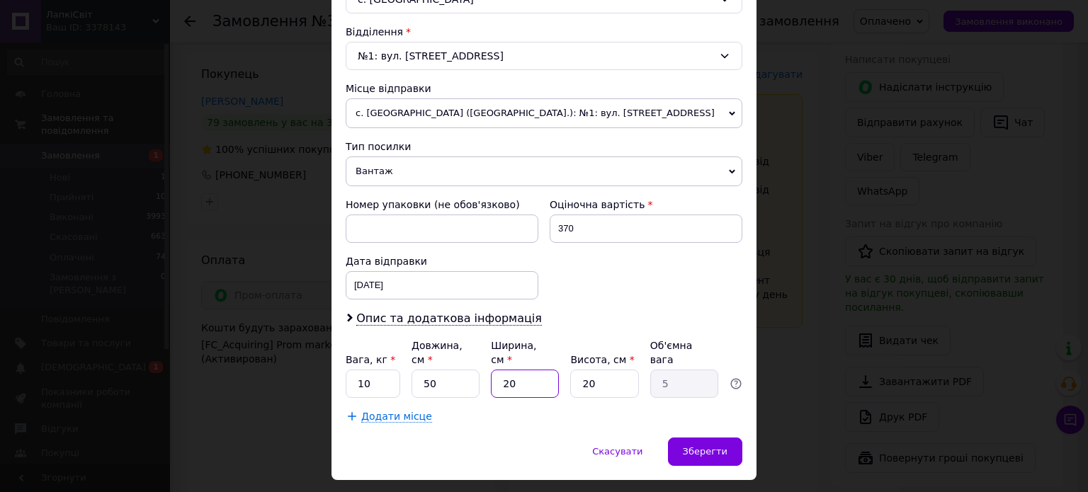
type input "0.75"
type input "30"
type input "7.5"
type input "30"
click at [607, 370] on input "20" at bounding box center [604, 384] width 68 height 28
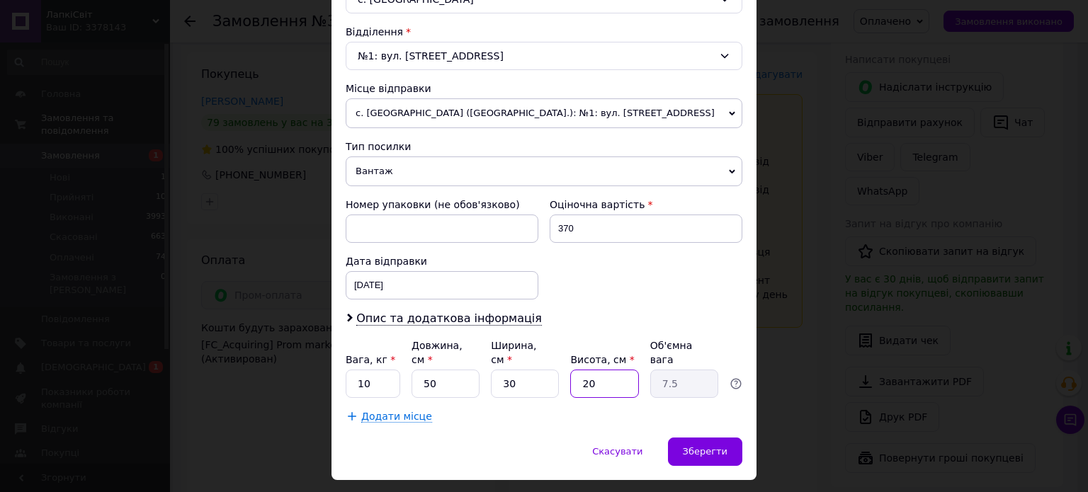
click at [607, 370] on input "20" at bounding box center [604, 384] width 68 height 28
type input "1"
type input "0.38"
type input "15"
type input "5.63"
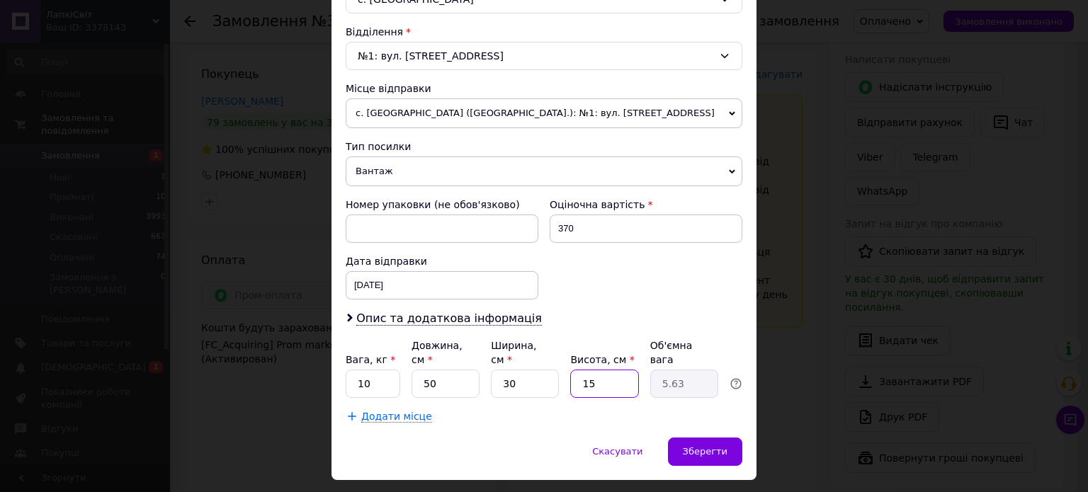
type input "15"
click at [404, 285] on div "[DATE] < 2025 > < Октябрь > Пн Вт Ср Чт Пт Сб Вс 29 30 1 2 3 4 5 6 7 8 9 10 11 …" at bounding box center [442, 285] width 193 height 28
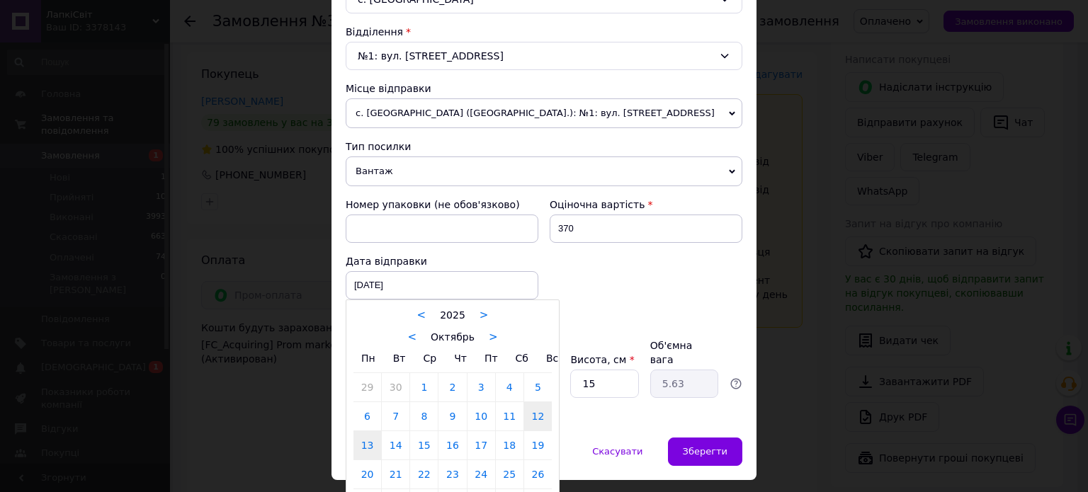
click at [364, 448] on link "13" at bounding box center [367, 445] width 28 height 28
type input "[DATE]"
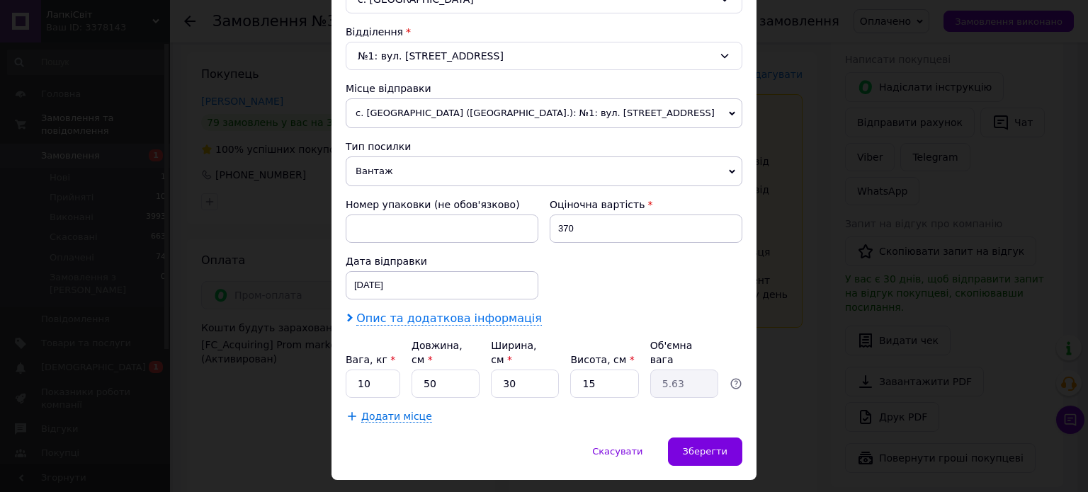
click at [389, 319] on span "Опис та додаткова інформація" at bounding box center [449, 319] width 186 height 14
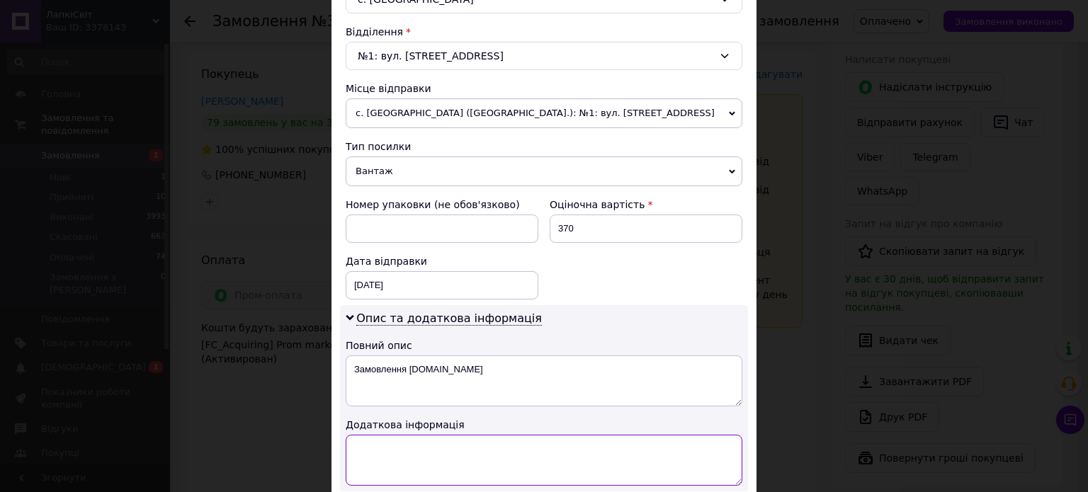
click at [417, 448] on textarea at bounding box center [544, 460] width 397 height 51
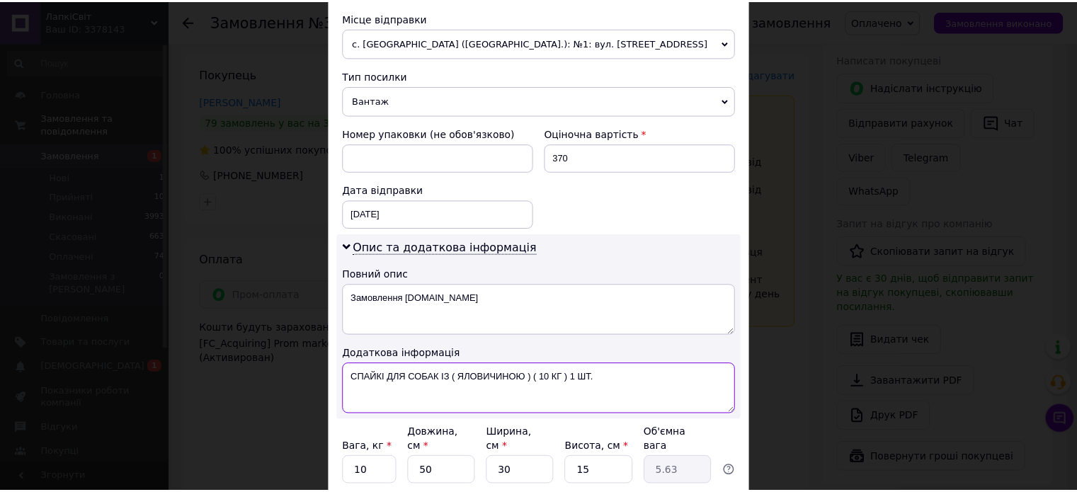
scroll to position [567, 0]
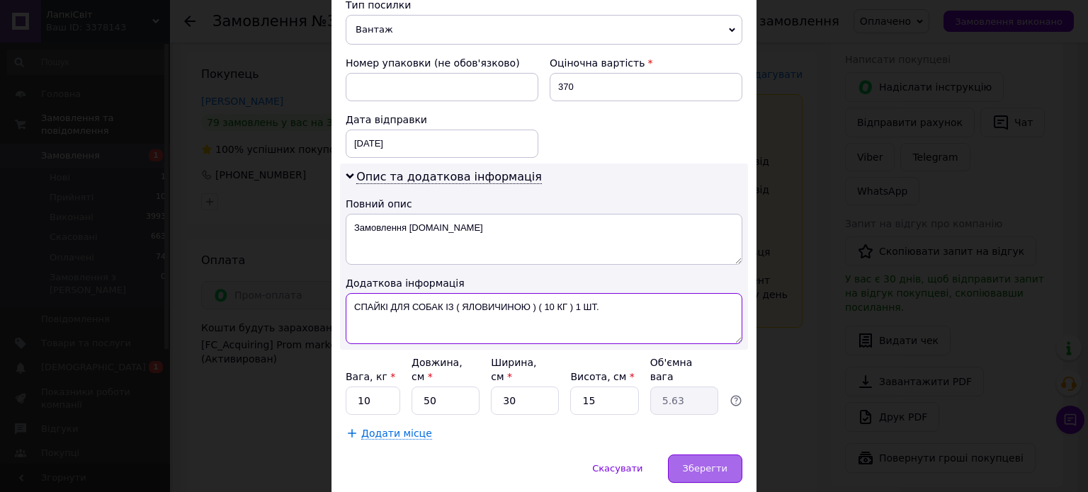
type textarea "СПАЙКІ ДЛЯ СОБАК ІЗ ( ЯЛОВИЧИНОЮ ) ( 10 КГ ) 1 ШТ."
click at [703, 463] on span "Зберегти" at bounding box center [705, 468] width 45 height 11
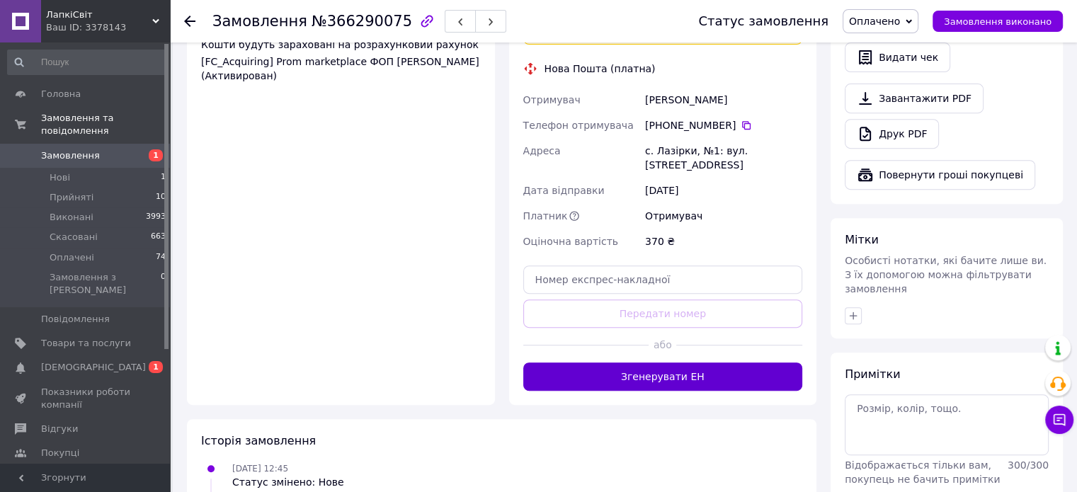
click at [738, 363] on button "Згенерувати ЕН" at bounding box center [663, 377] width 280 height 28
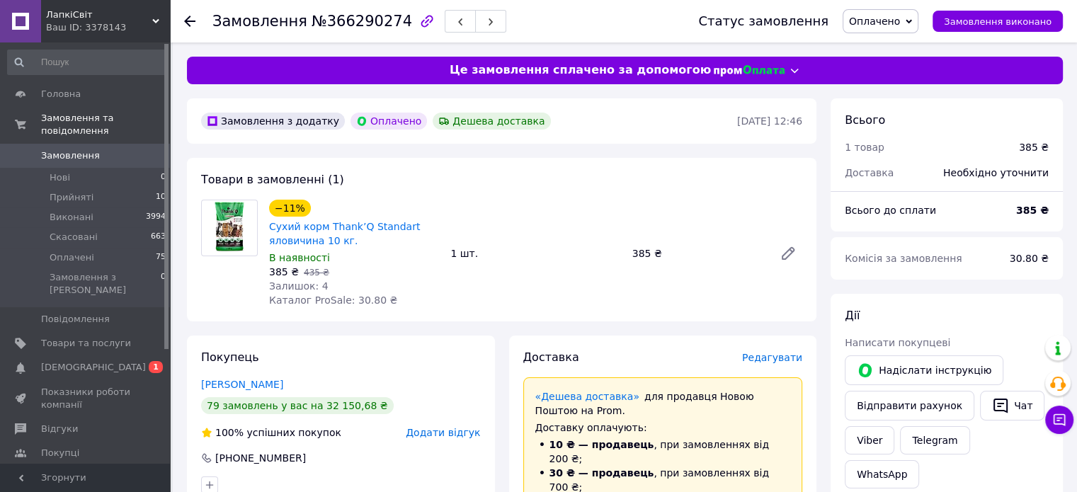
click at [771, 360] on span "Редагувати" at bounding box center [772, 357] width 60 height 11
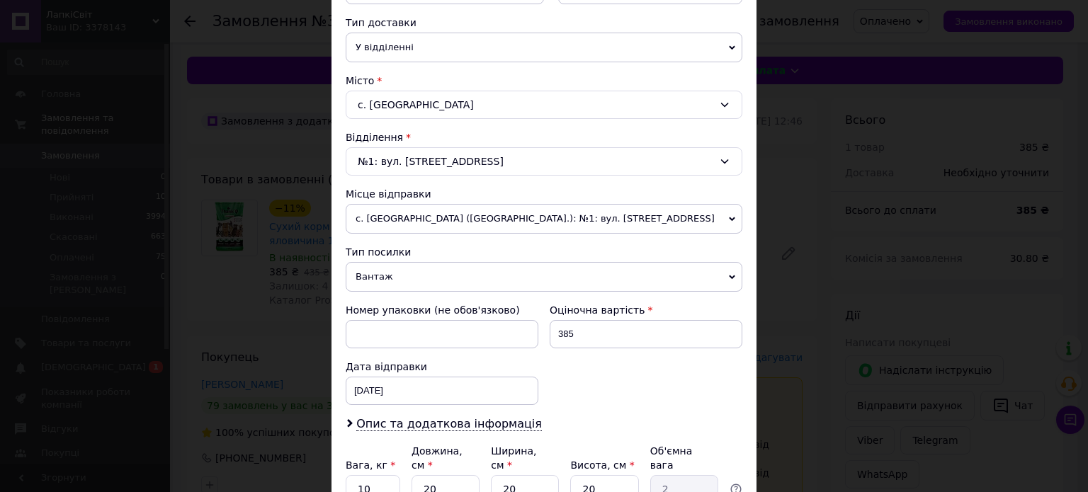
scroll to position [425, 0]
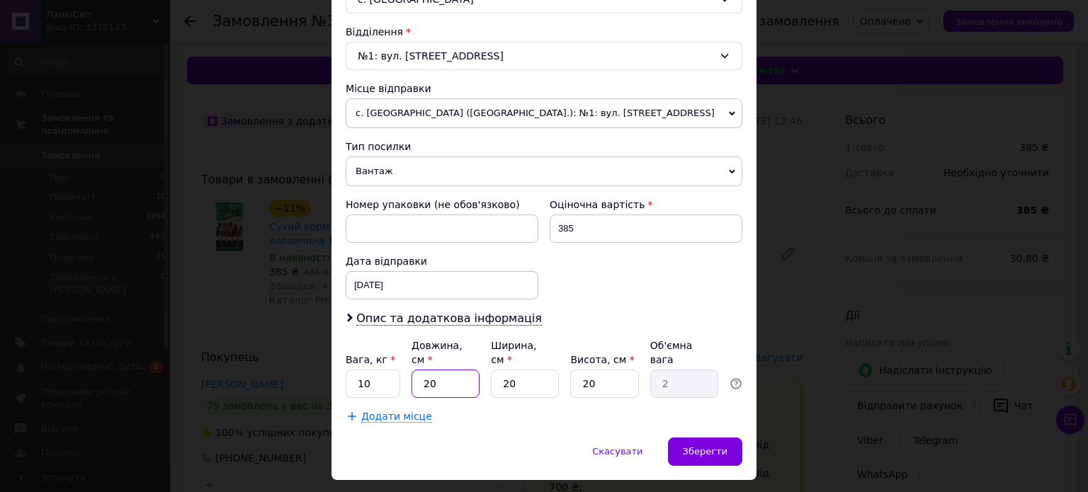
click at [436, 373] on input "20" at bounding box center [446, 384] width 68 height 28
type input "5"
type input "0.5"
type input "50"
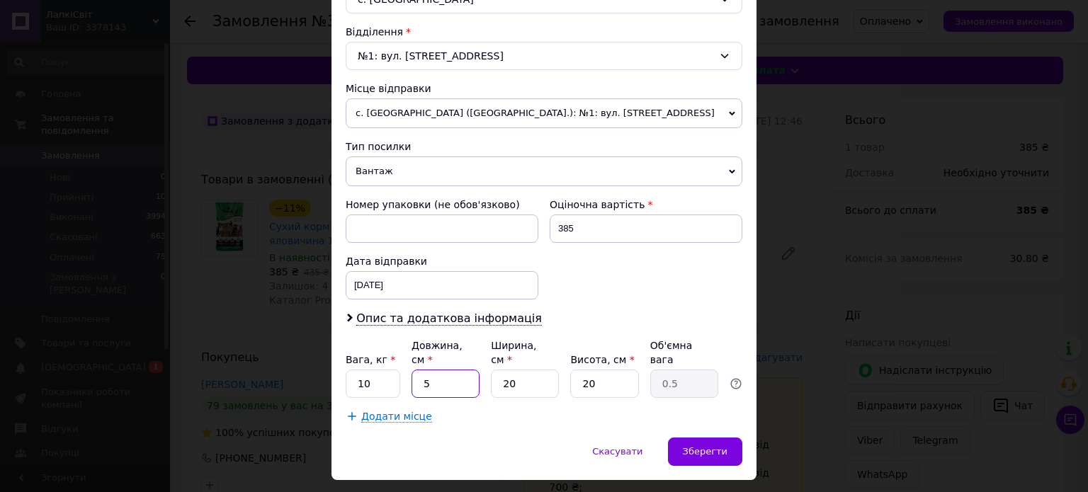
type input "5"
type input "50"
click at [517, 370] on input "20" at bounding box center [525, 384] width 68 height 28
type input "3"
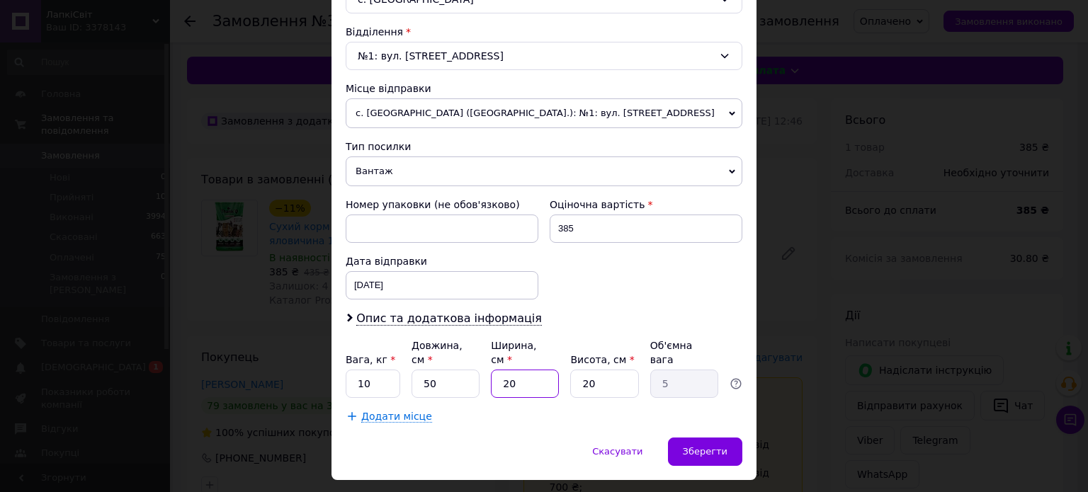
type input "0.75"
type input "30"
type input "7.5"
type input "30"
click at [615, 370] on input "20" at bounding box center [604, 384] width 68 height 28
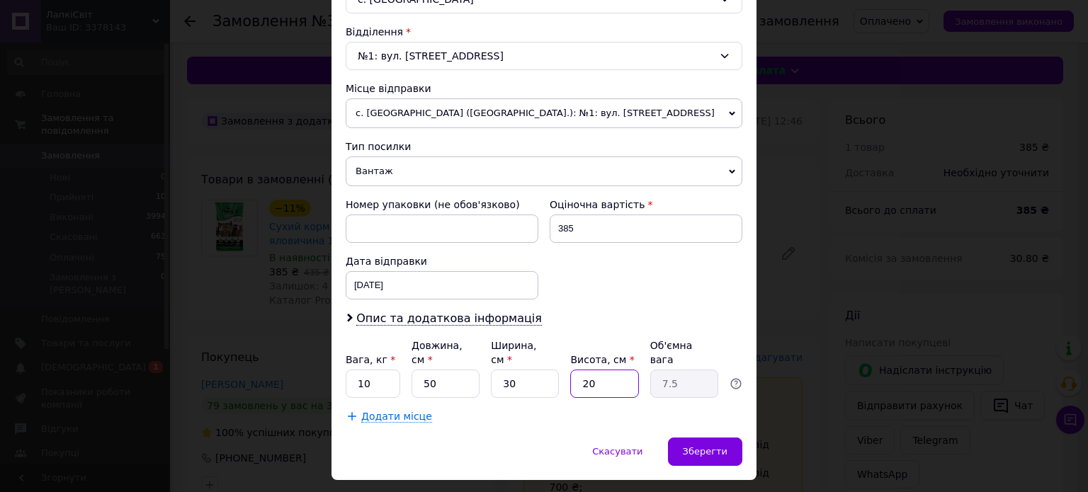
click at [615, 370] on input "20" at bounding box center [604, 384] width 68 height 28
type input "1"
type input "0.38"
type input "15"
type input "5.63"
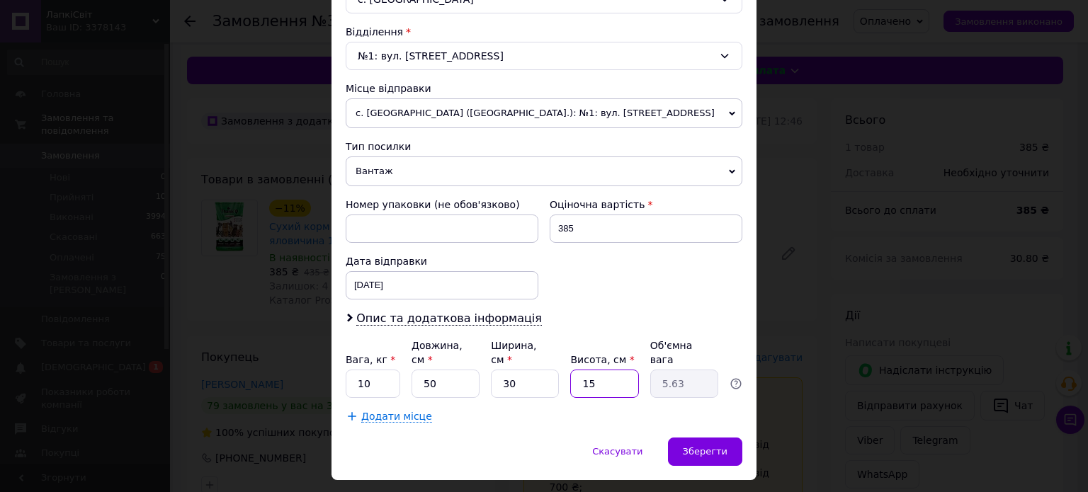
type input "15"
click at [387, 289] on div "[DATE] < 2025 > < Октябрь > Пн Вт Ср Чт Пт Сб Вс 29 30 1 2 3 4 5 6 7 8 9 10 11 …" at bounding box center [442, 285] width 193 height 28
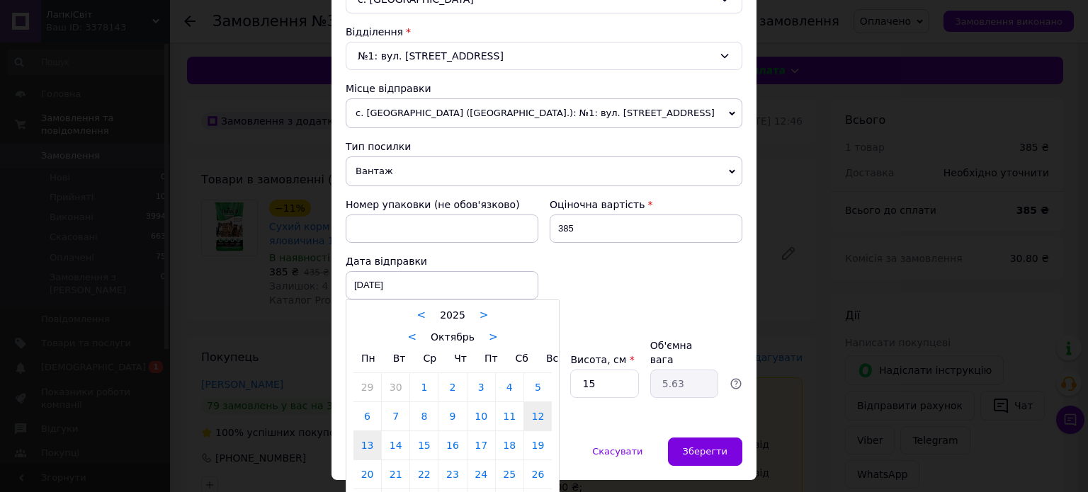
click at [366, 438] on link "13" at bounding box center [367, 445] width 28 height 28
type input "[DATE]"
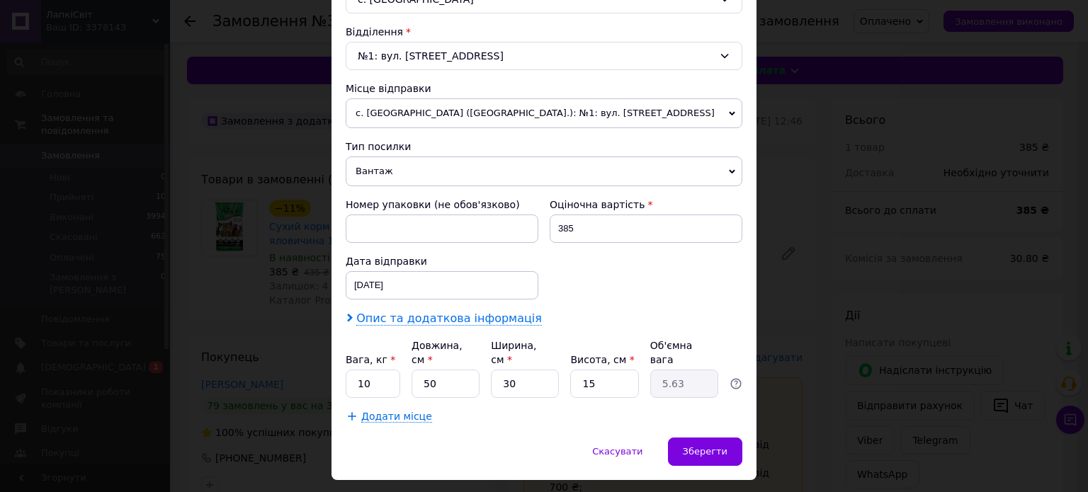
click at [437, 314] on span "Опис та додаткова інформація" at bounding box center [449, 319] width 186 height 14
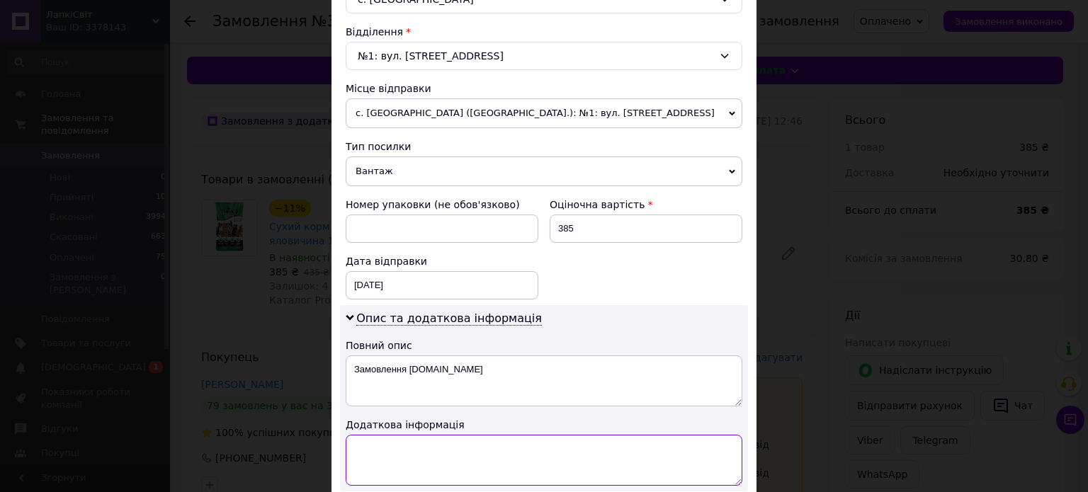
click at [442, 456] on textarea at bounding box center [544, 460] width 397 height 51
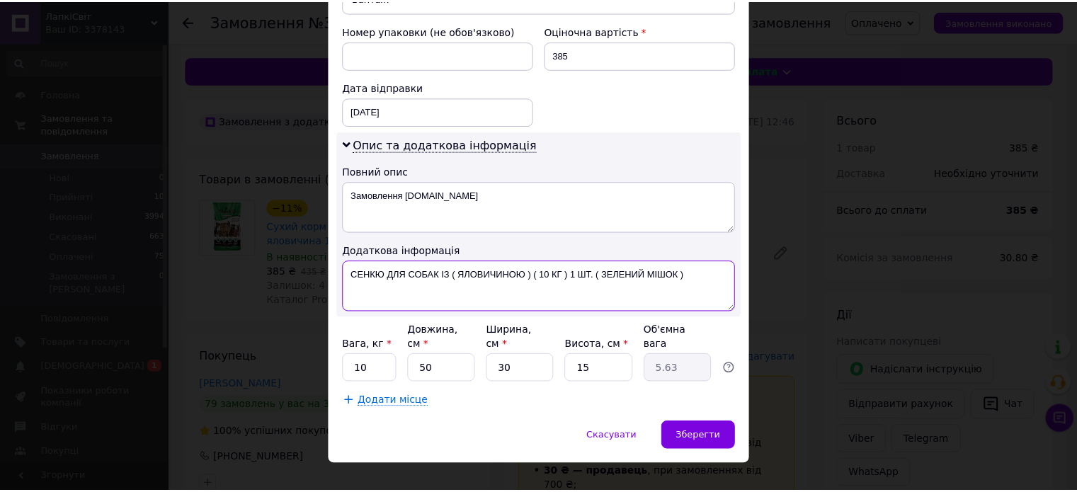
scroll to position [602, 0]
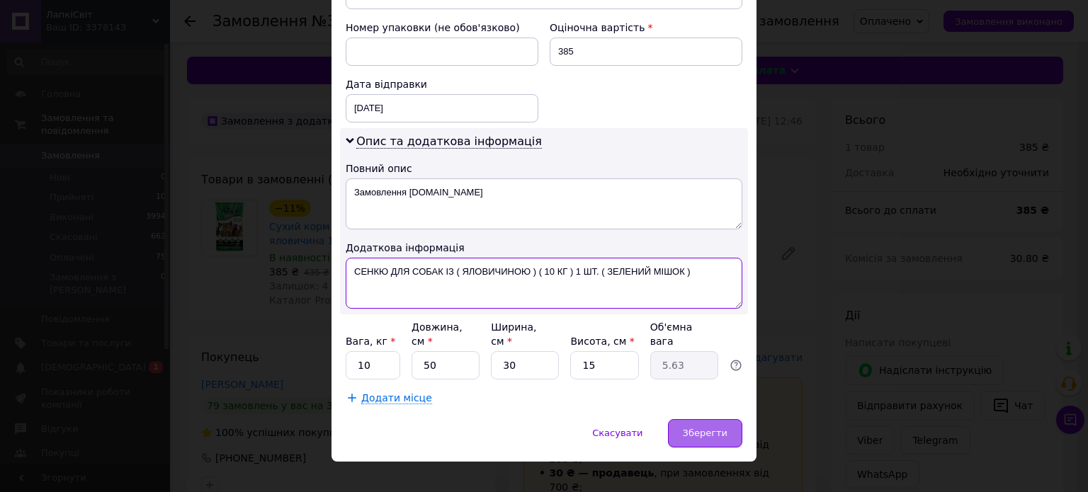
type textarea "СЕНКЮ ДЛЯ СОБАК ІЗ ( ЯЛОВИЧИНОЮ ) ( 10 КГ ) 1 ШТ. ( ЗЕЛЕНИЙ МІШОК )"
click at [713, 428] on span "Зберегти" at bounding box center [705, 433] width 45 height 11
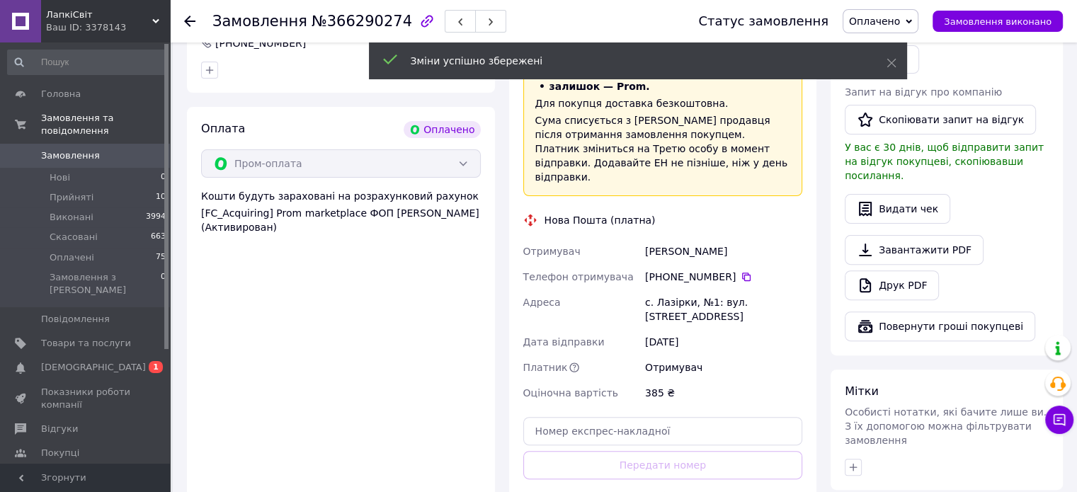
scroll to position [425, 0]
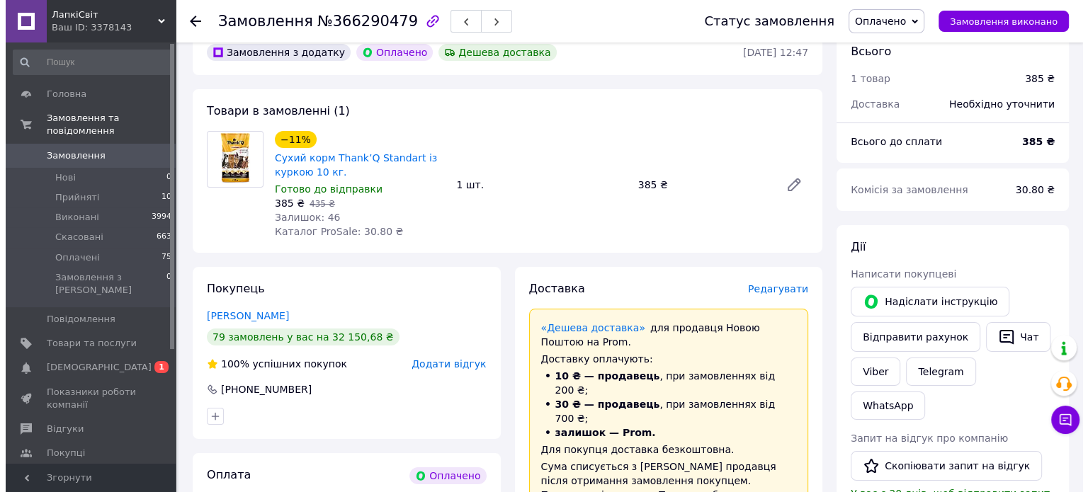
scroll to position [71, 0]
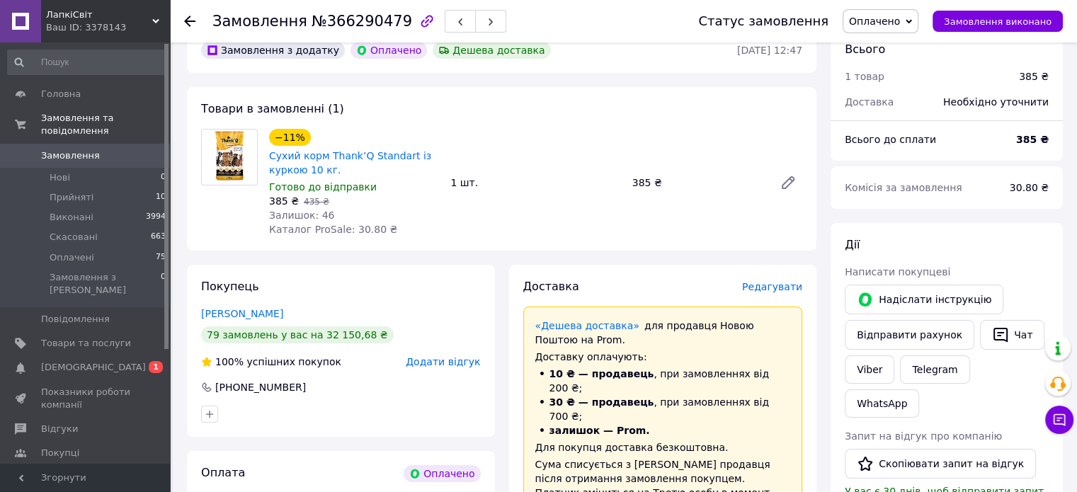
click at [776, 293] on span "Редагувати" at bounding box center [772, 286] width 60 height 11
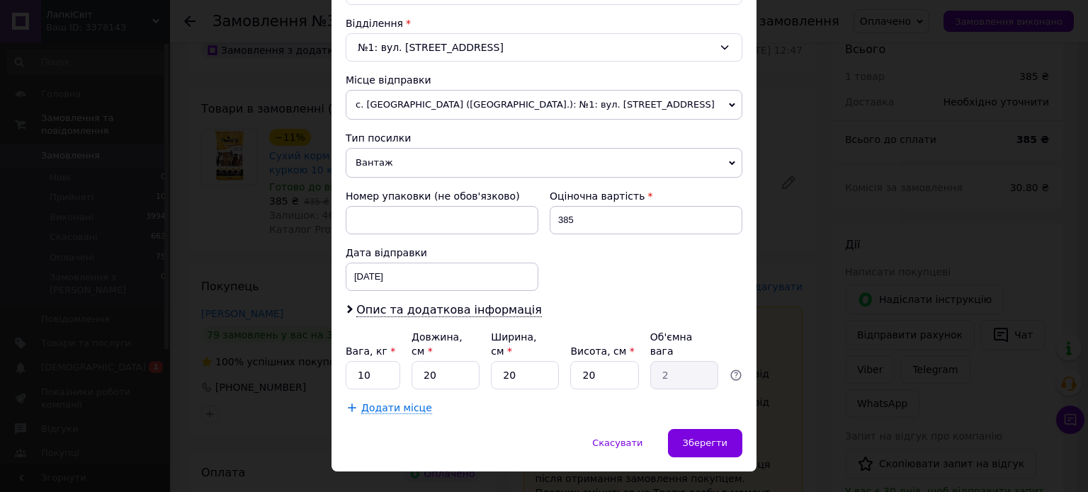
scroll to position [444, 0]
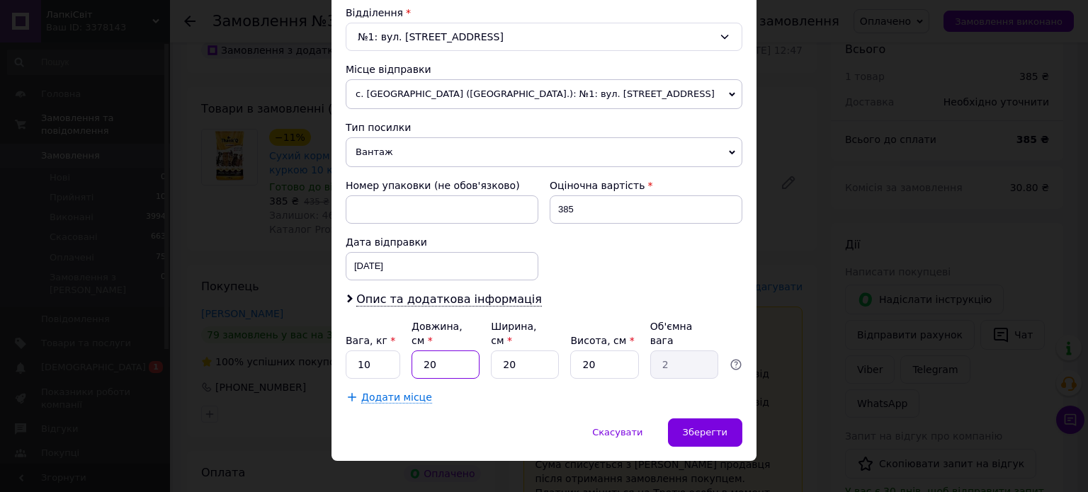
click at [442, 351] on input "20" at bounding box center [446, 365] width 68 height 28
type input "5"
type input "0.5"
type input "50"
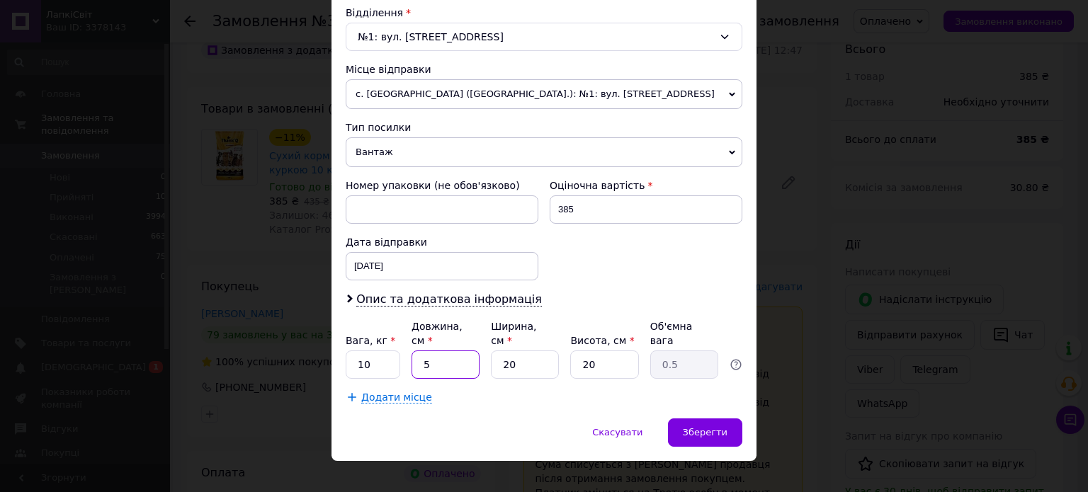
type input "5"
type input "50"
click at [510, 353] on input "20" at bounding box center [525, 365] width 68 height 28
type input "3"
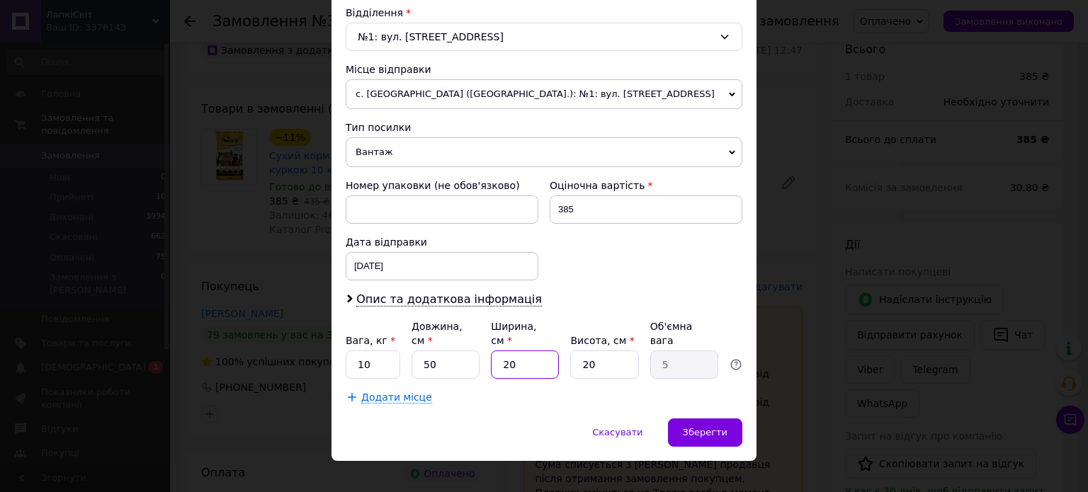
type input "0.75"
type input "30"
type input "7.5"
type input "30"
click at [566, 345] on div "Вага, кг * 10 Довжина, см * 50 Ширина, см * 30 Висота, см * 20 Об'ємна вага 7.5" at bounding box center [544, 348] width 397 height 59
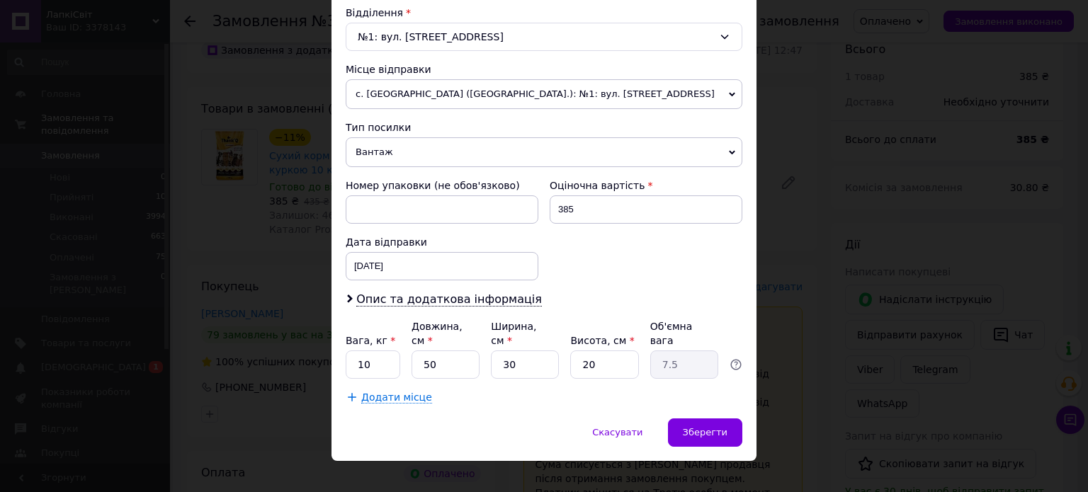
click at [566, 345] on div "Вага, кг * 10 Довжина, см * 50 Ширина, см * 30 Висота, см * 20 Об'ємна вага 7.5" at bounding box center [544, 348] width 397 height 59
click at [584, 351] on input "20" at bounding box center [604, 365] width 68 height 28
type input "1"
type input "0.38"
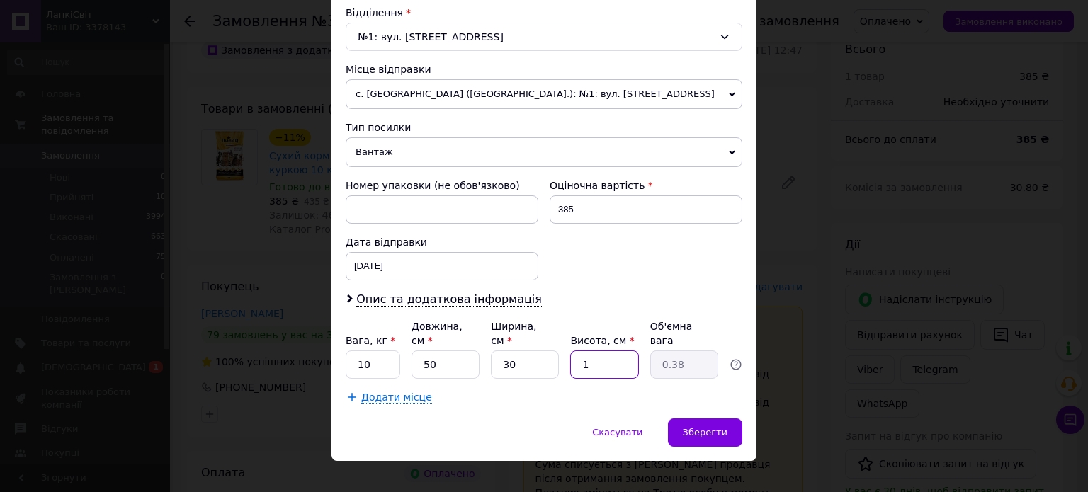
type input "15"
type input "5.63"
type input "15"
click at [468, 256] on div "[DATE] < 2025 > < Октябрь > Пн Вт Ср Чт Пт Сб Вс 29 30 1 2 3 4 5 6 7 8 9 10 11 …" at bounding box center [442, 266] width 193 height 28
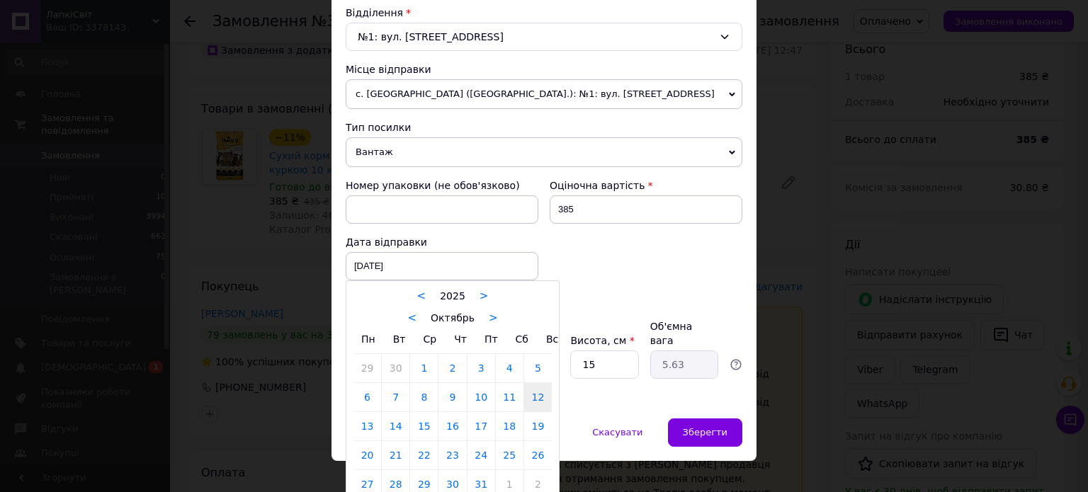
drag, startPoint x: 371, startPoint y: 420, endPoint x: 374, endPoint y: 410, distance: 10.3
click at [371, 420] on link "13" at bounding box center [367, 426] width 28 height 28
type input "[DATE]"
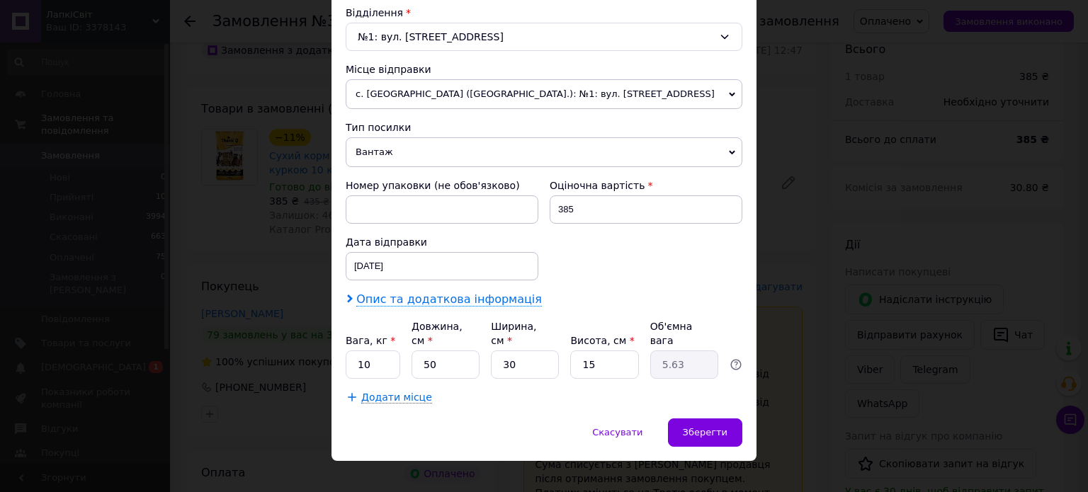
click at [419, 303] on span "Опис та додаткова інформація" at bounding box center [449, 300] width 186 height 14
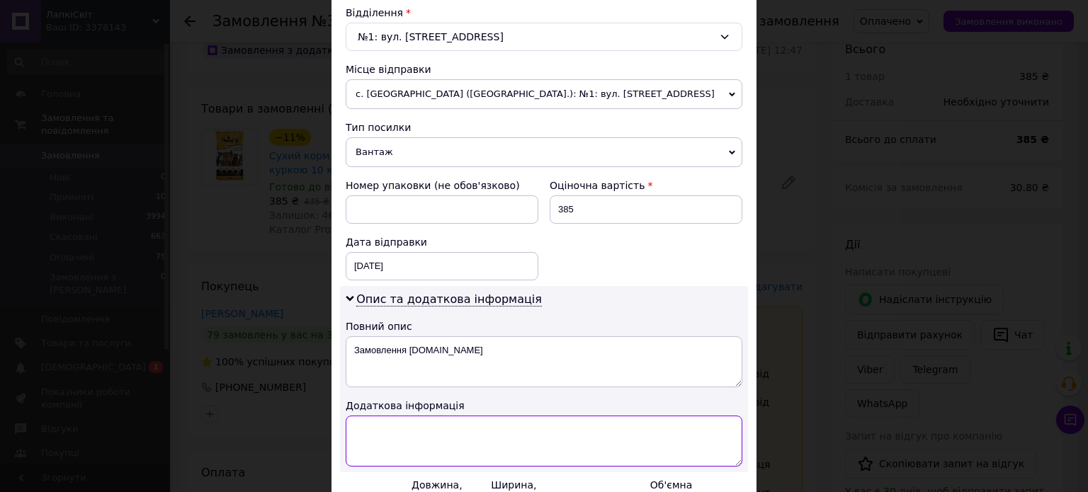
click at [425, 424] on textarea at bounding box center [544, 441] width 397 height 51
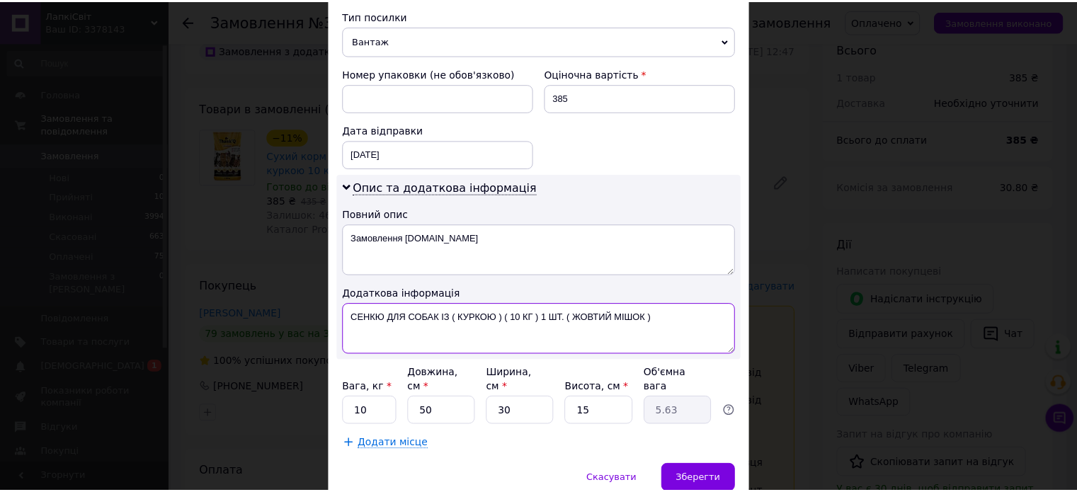
scroll to position [586, 0]
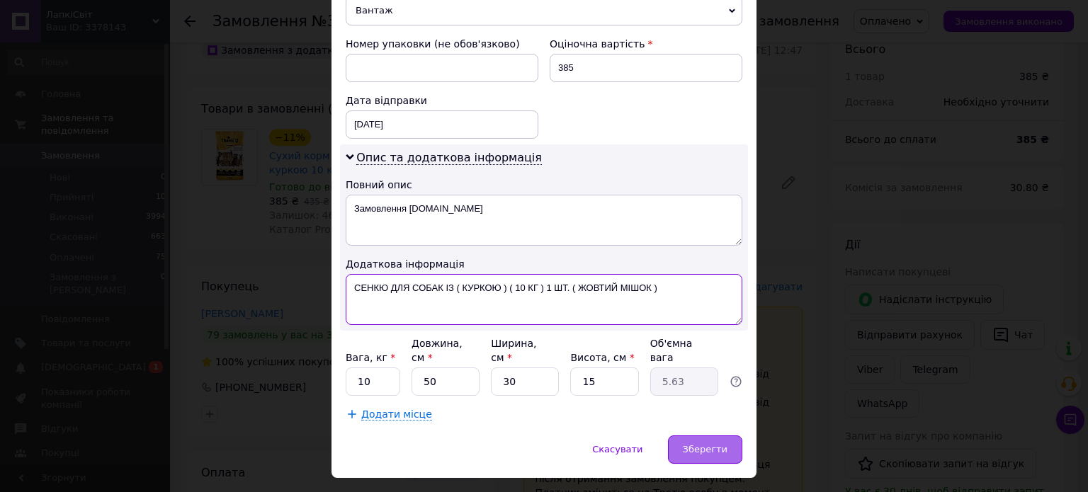
type textarea "СЕНКЮ ДЛЯ СОБАК ІЗ ( КУРКОЮ ) ( 10 КГ ) 1 ШТ. ( ЖОВТИЙ МІШОК )"
click at [696, 444] on span "Зберегти" at bounding box center [705, 449] width 45 height 11
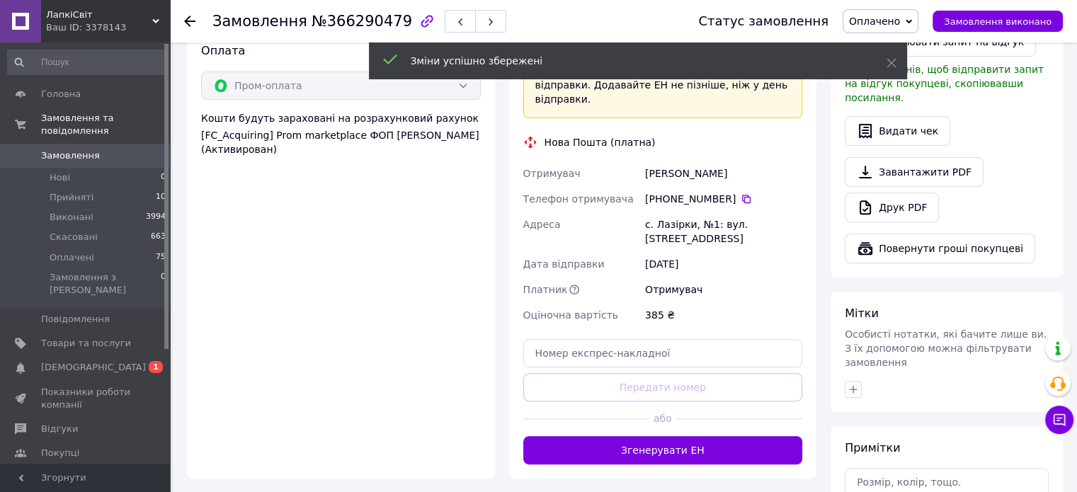
scroll to position [496, 0]
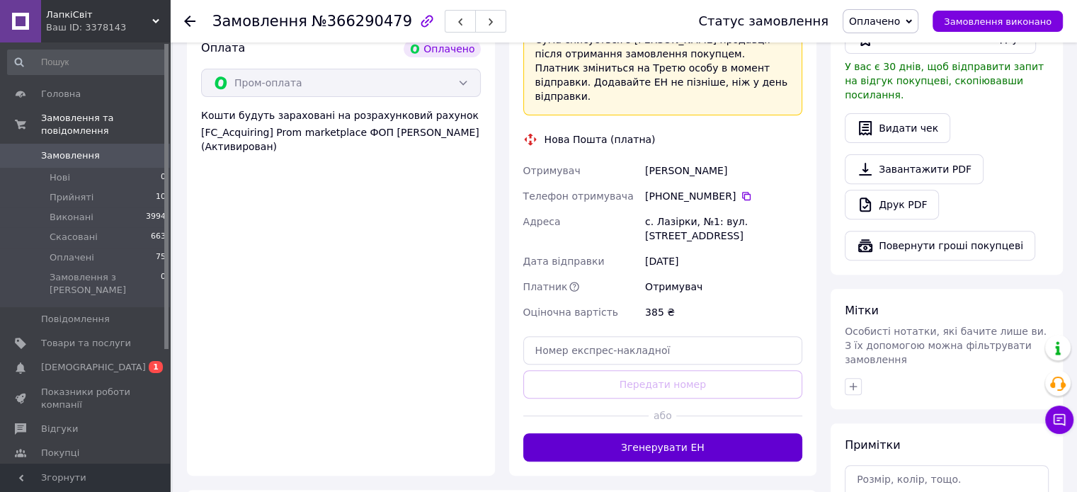
click at [691, 433] on button "Згенерувати ЕН" at bounding box center [663, 447] width 280 height 28
